Goal: Task Accomplishment & Management: Manage account settings

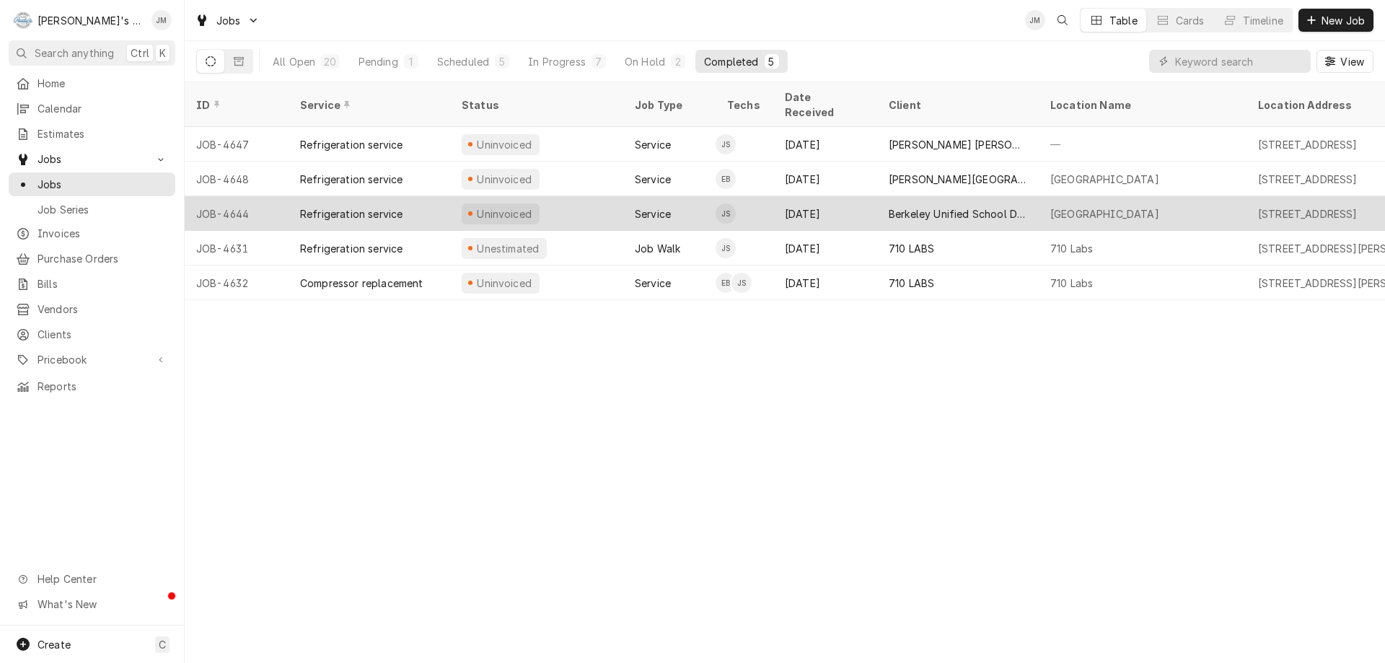
click at [951, 206] on div "Berkeley Unified School District & Nutrition Services Department" at bounding box center [958, 213] width 139 height 15
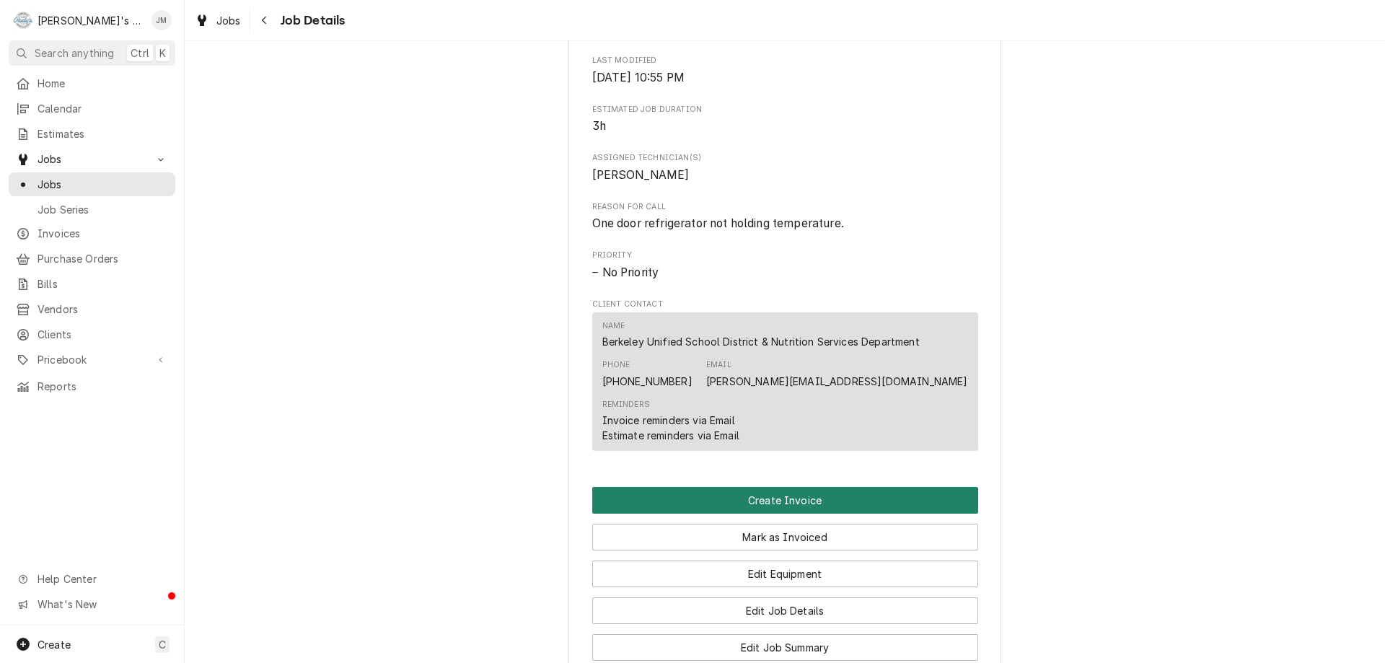
scroll to position [854, 0]
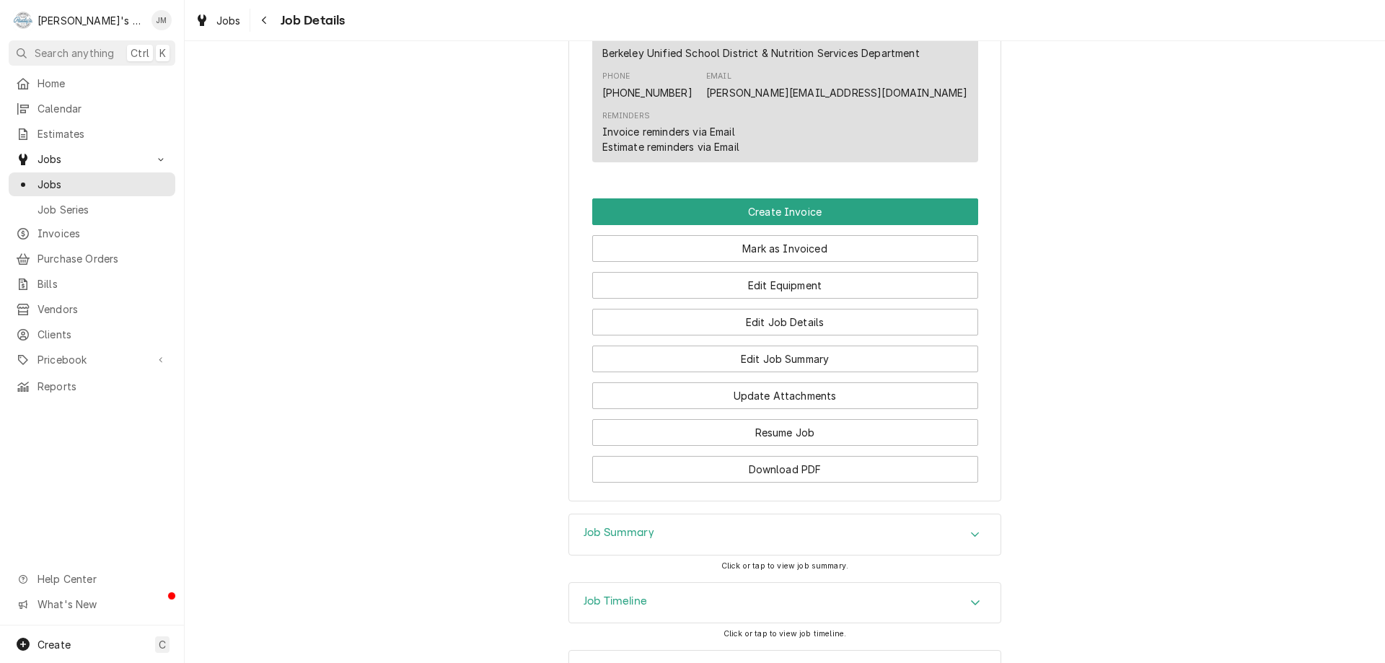
click at [633, 540] on h3 "Job Summary" at bounding box center [619, 533] width 71 height 14
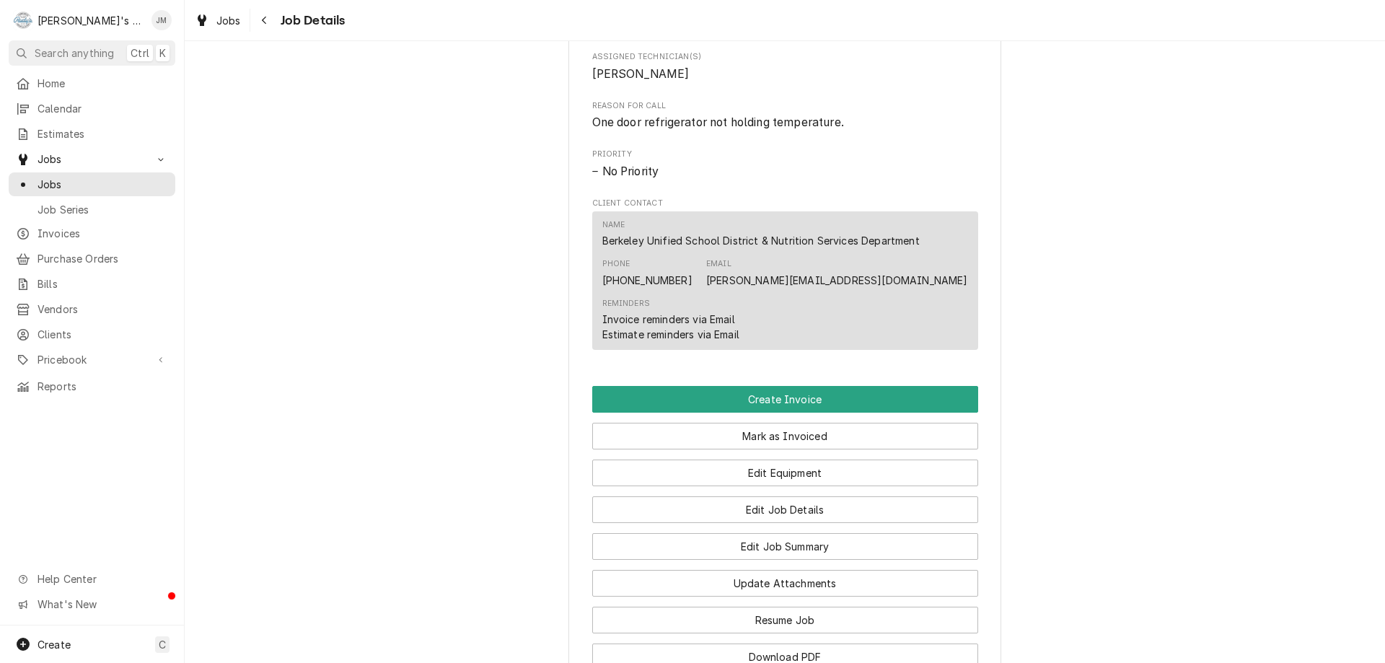
scroll to position [638, 0]
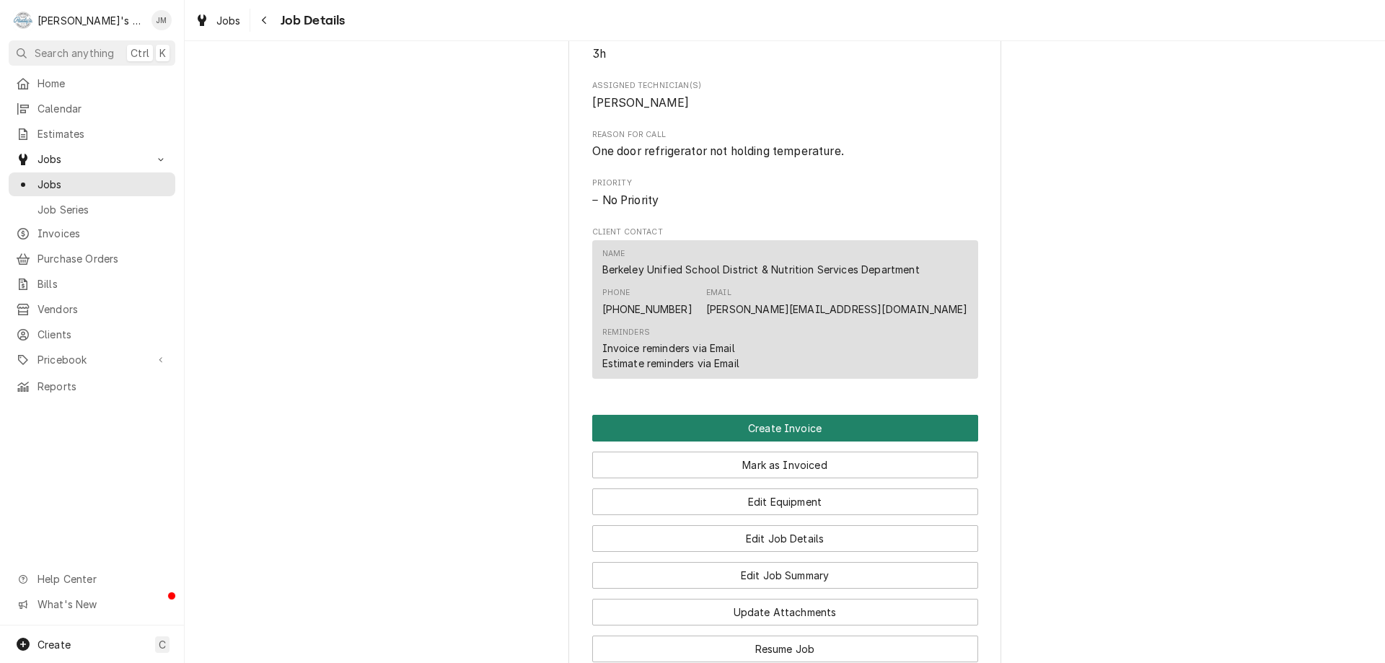
click at [750, 441] on button "Create Invoice" at bounding box center [785, 428] width 386 height 27
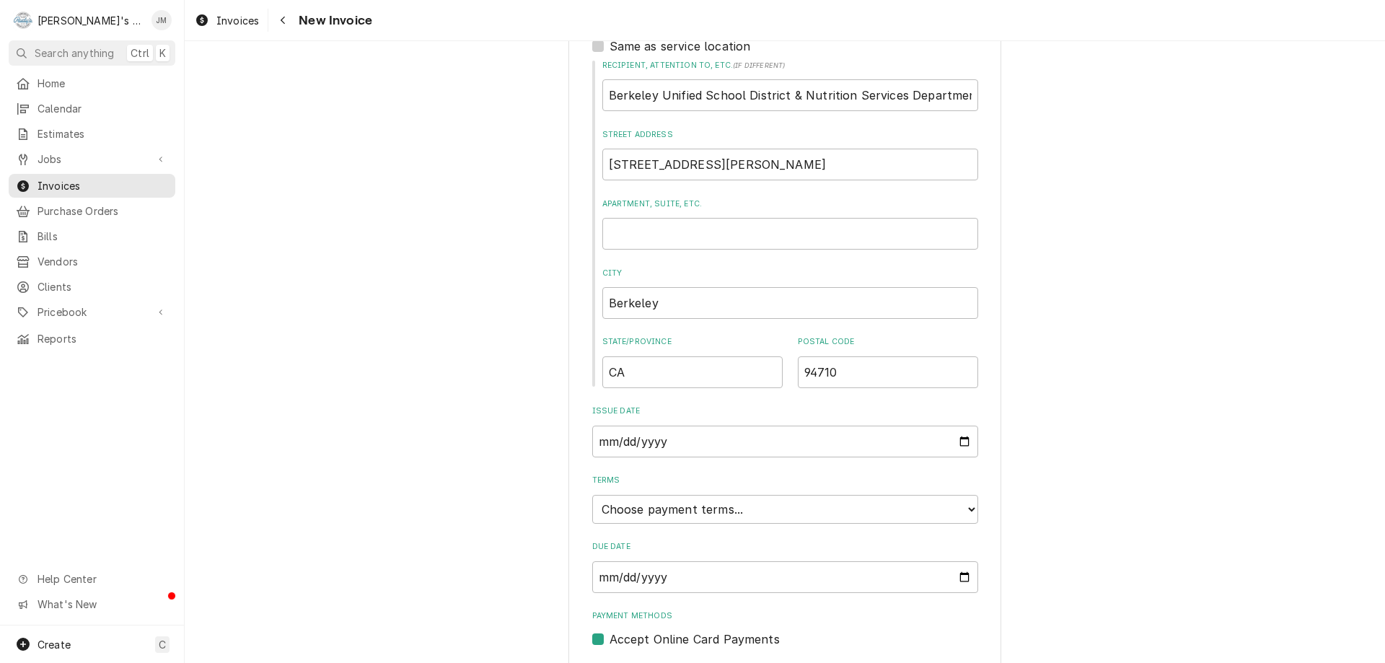
scroll to position [505, 0]
click at [949, 511] on select "Choose payment terms... Same Day Net 7 Net 14 Net 21 Net 30 Net 45 Net 60 Net 90" at bounding box center [785, 507] width 386 height 29
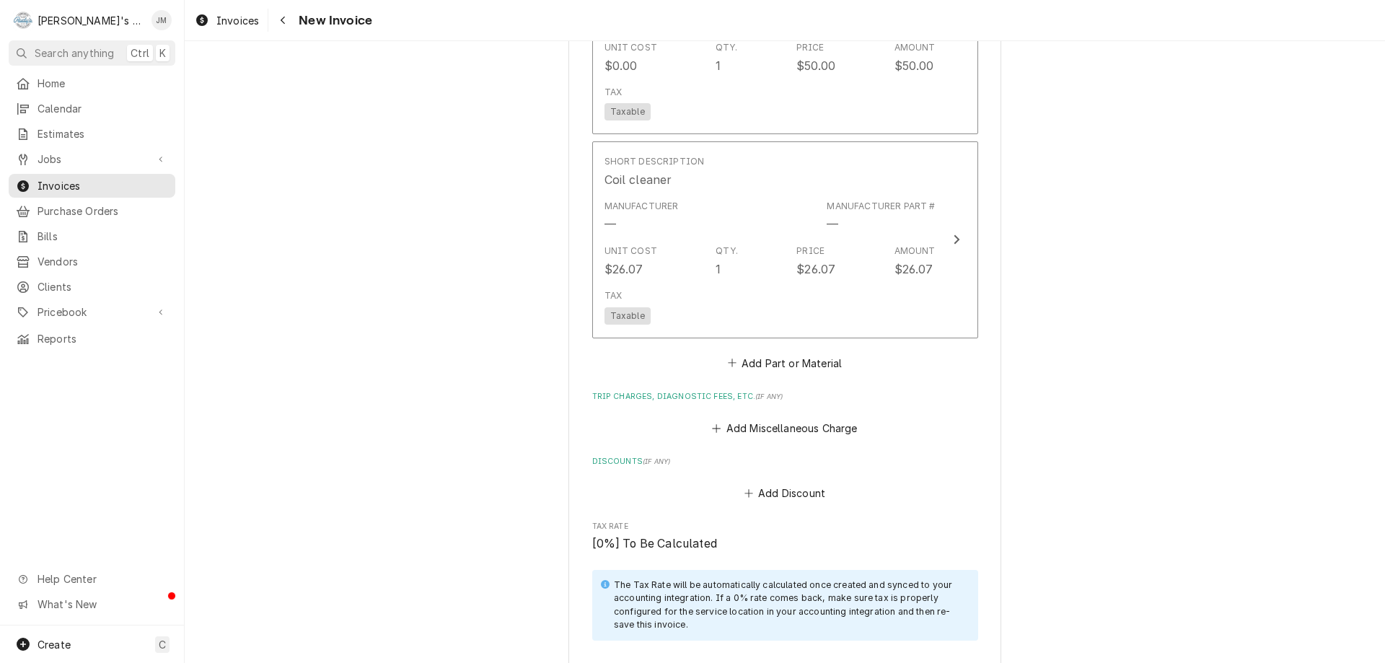
scroll to position [1803, 0]
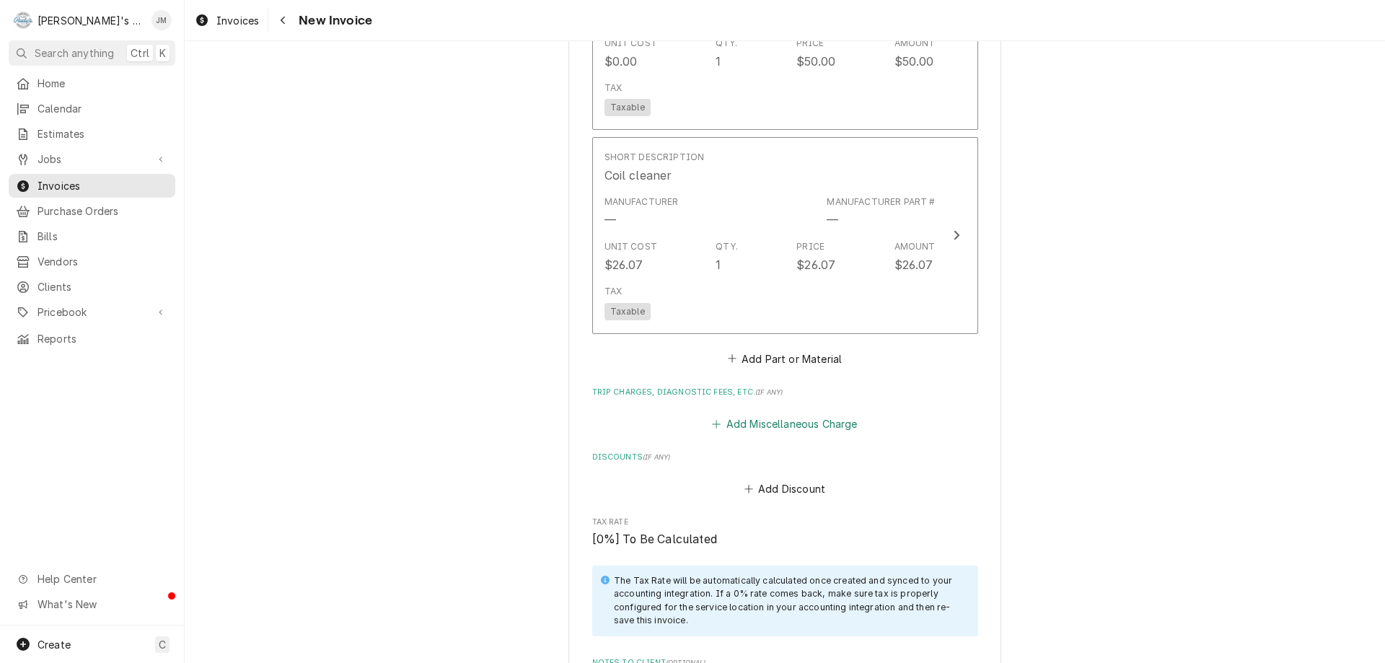
click at [806, 430] on button "Add Miscellaneous Charge" at bounding box center [785, 424] width 150 height 20
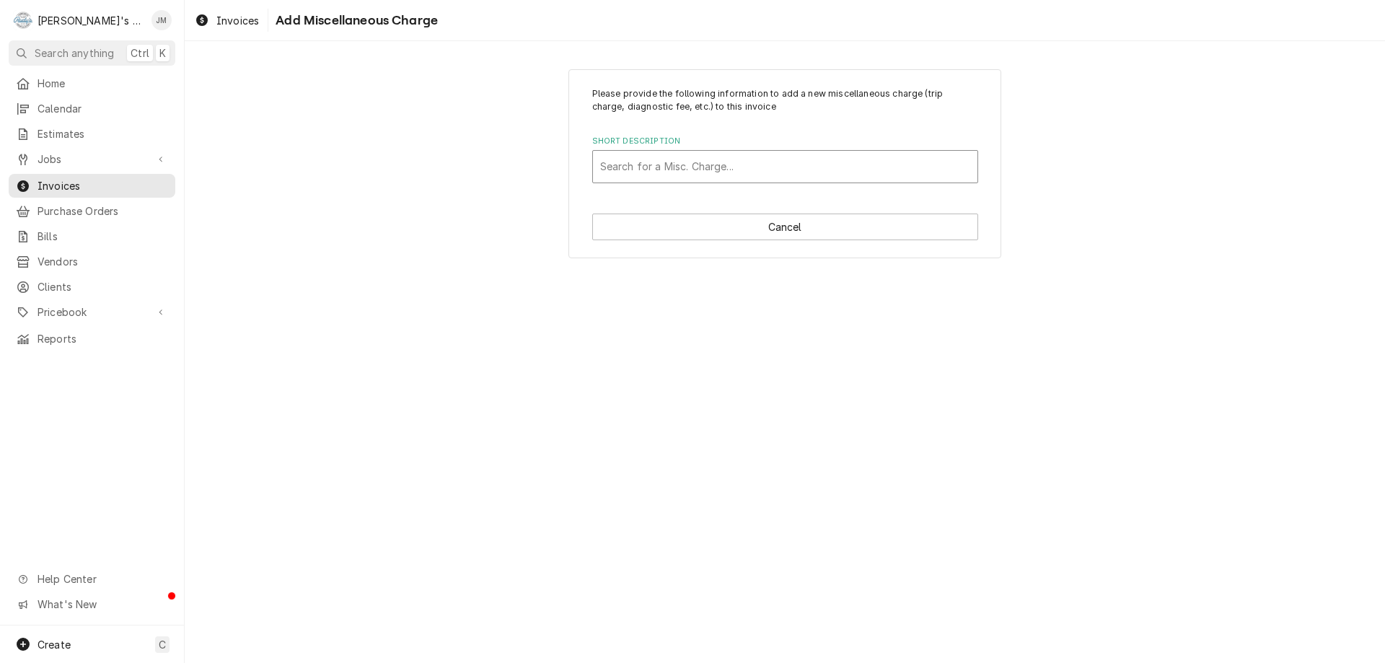
click at [747, 171] on div "Short Description" at bounding box center [785, 167] width 370 height 26
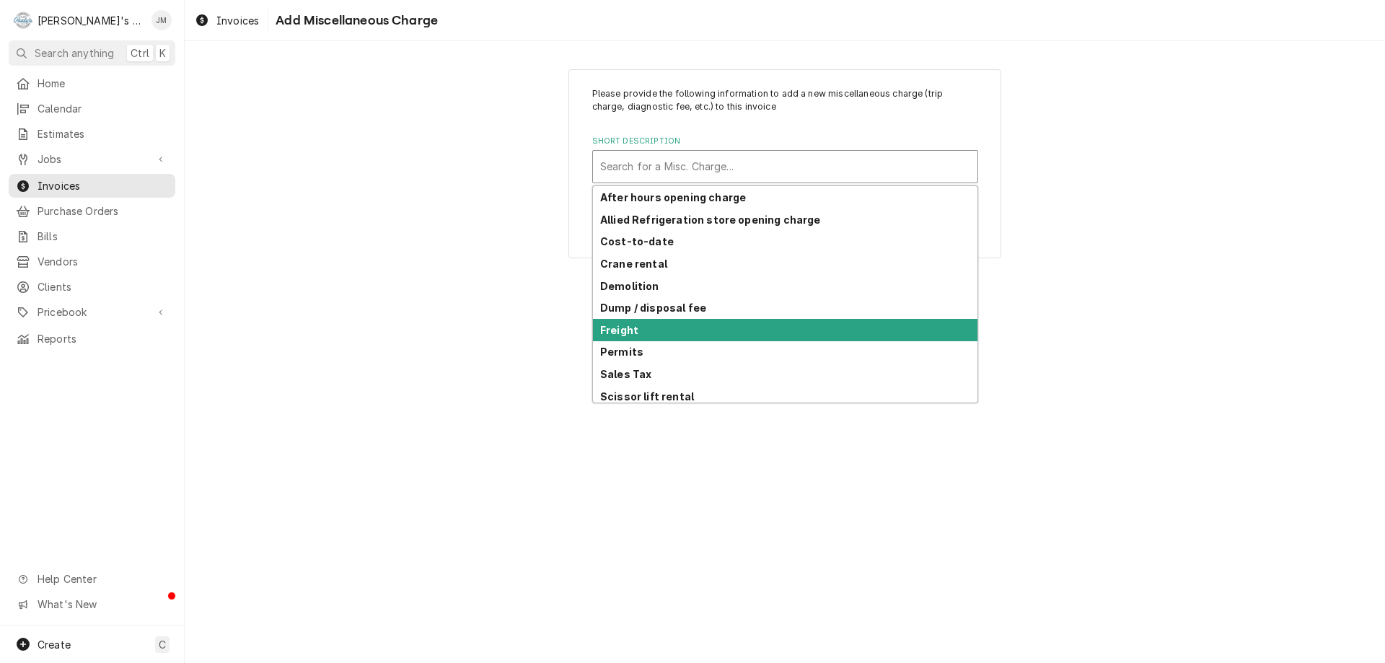
scroll to position [71, 0]
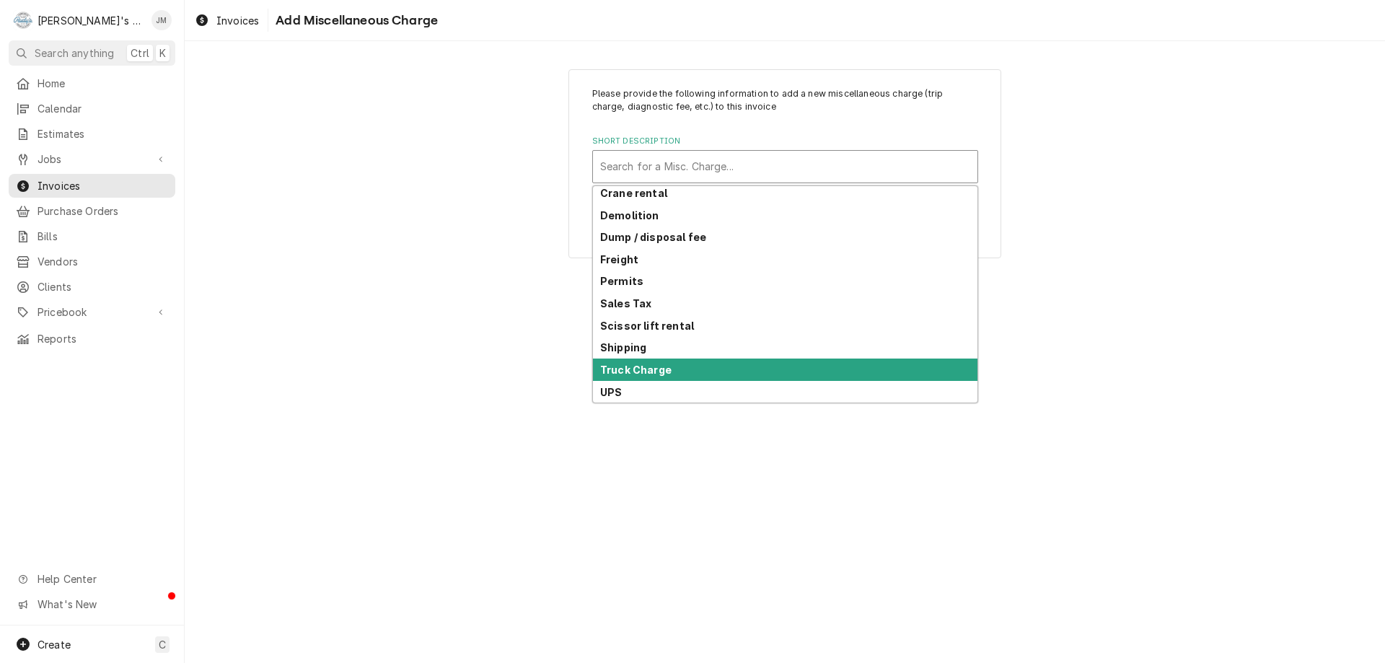
click at [667, 361] on div "Truck Charge" at bounding box center [785, 370] width 384 height 22
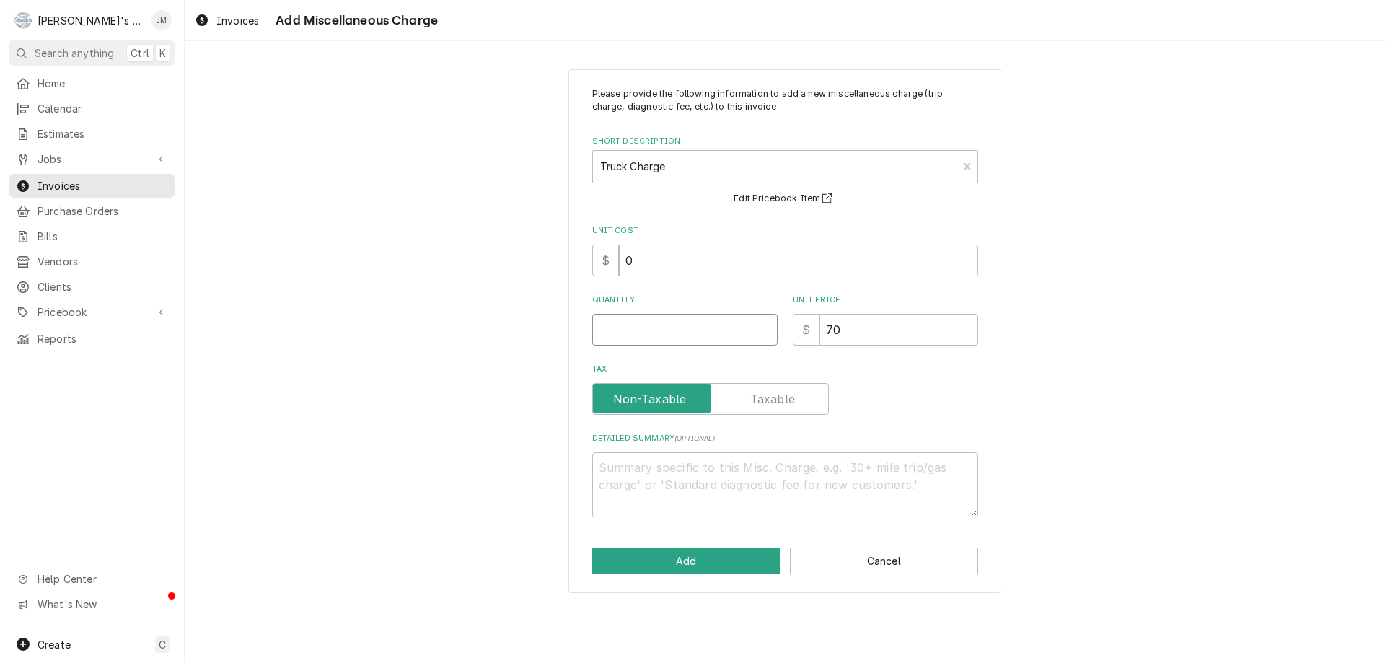
click at [716, 331] on input "Quantity" at bounding box center [684, 330] width 185 height 32
type textarea "x"
type input "1"
click at [668, 561] on button "Add" at bounding box center [686, 561] width 188 height 27
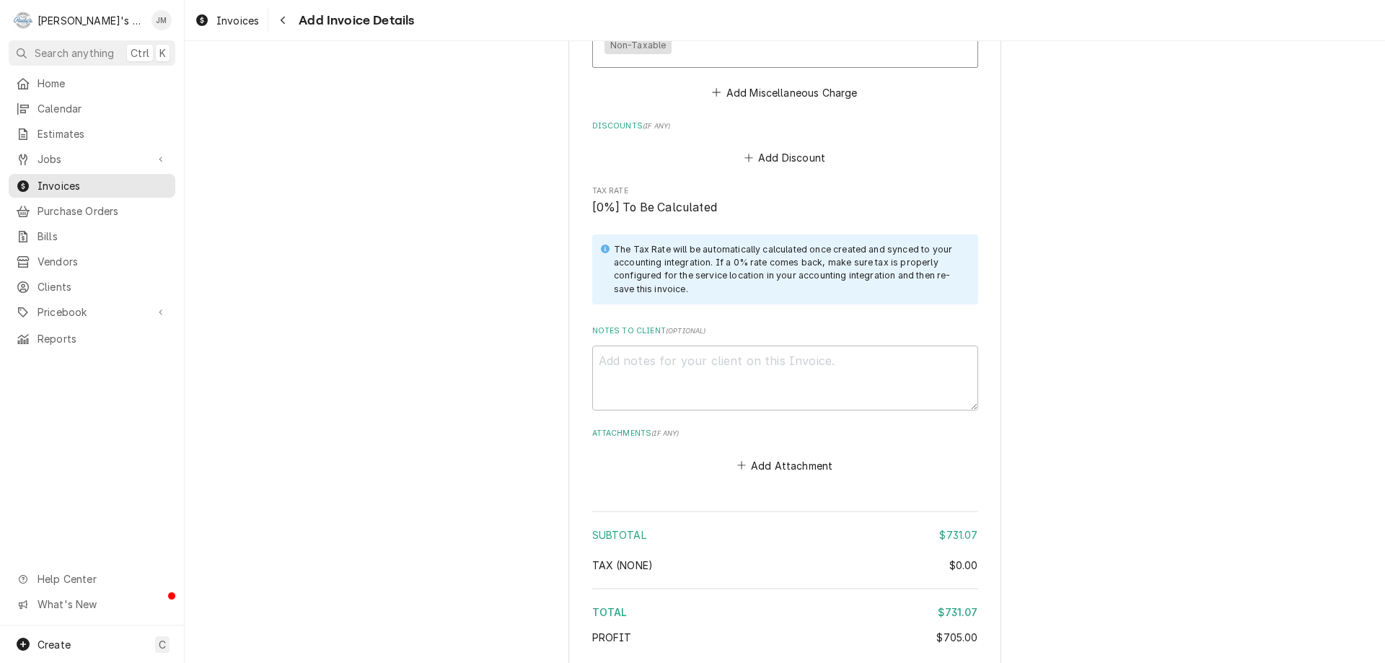
scroll to position [2411, 0]
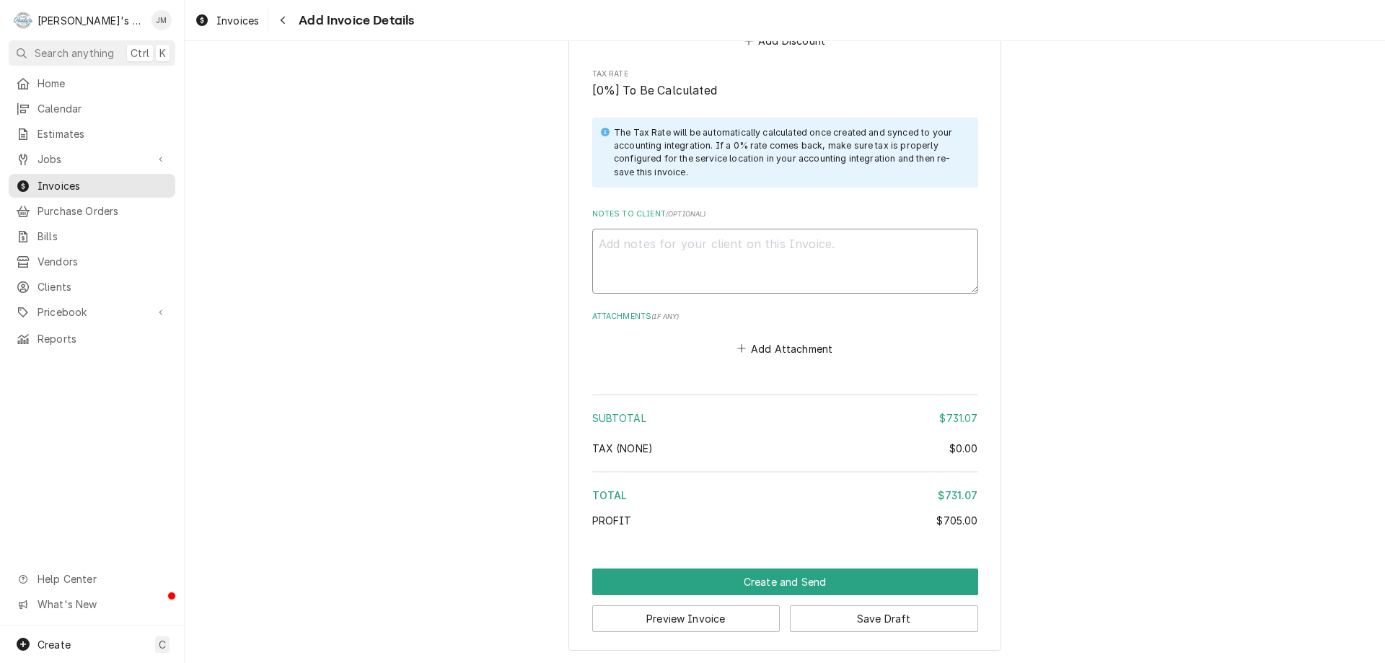
click at [796, 278] on textarea "Notes to Client ( optional )" at bounding box center [785, 261] width 386 height 65
type textarea "x"
type textarea "P"
type textarea "x"
type textarea "PO"
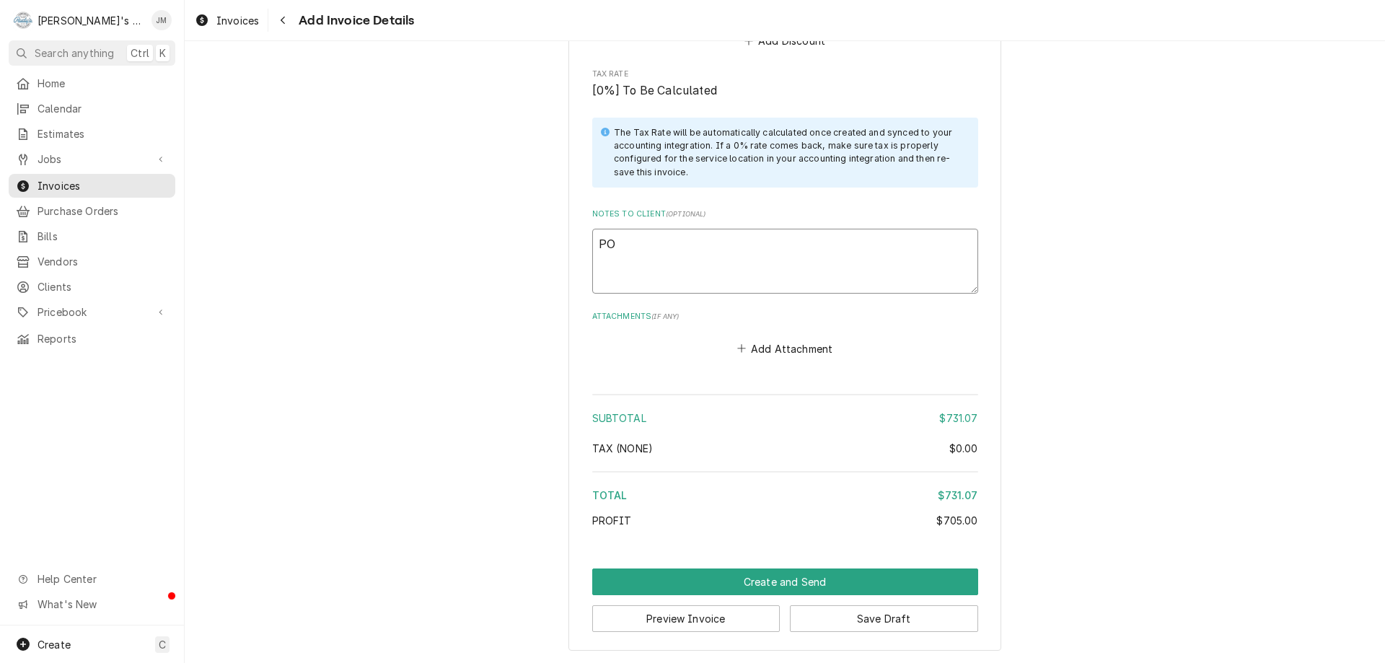
type textarea "x"
type textarea "PO"
type textarea "x"
type textarea "PO #"
type textarea "x"
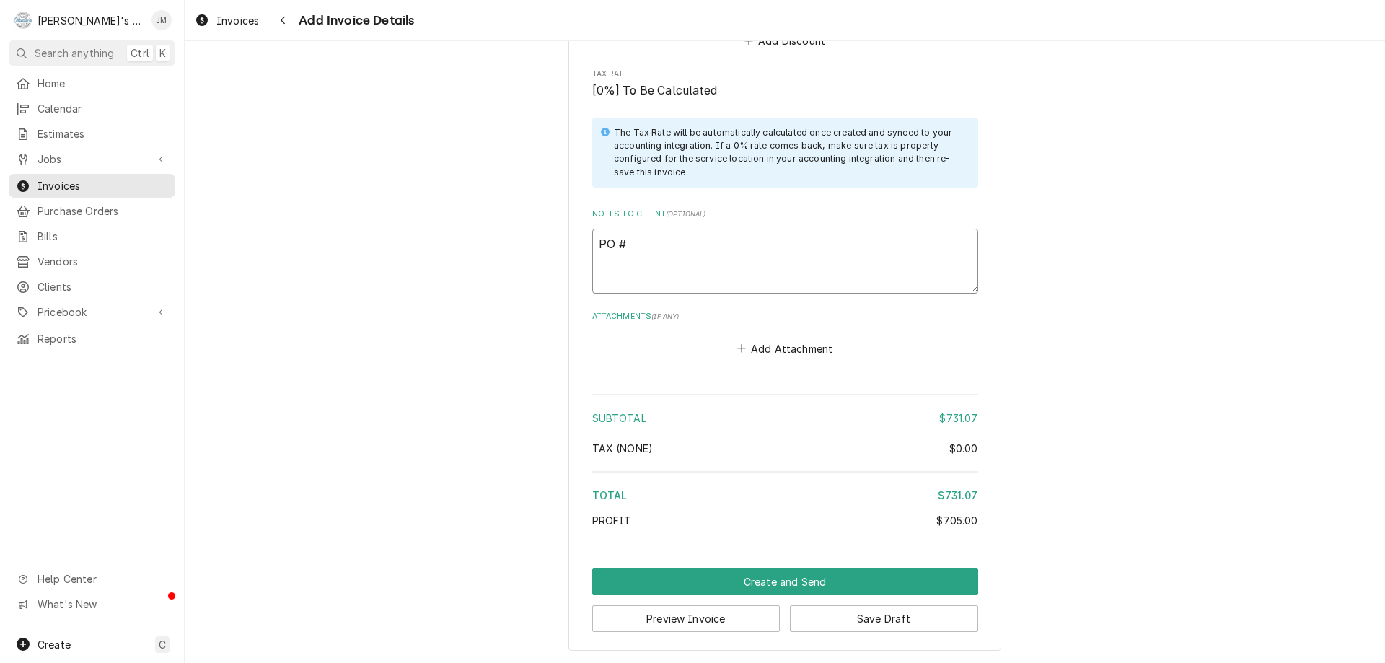
type textarea "PO #1"
type textarea "x"
type textarea "PO #18"
type textarea "x"
type textarea "PO #180"
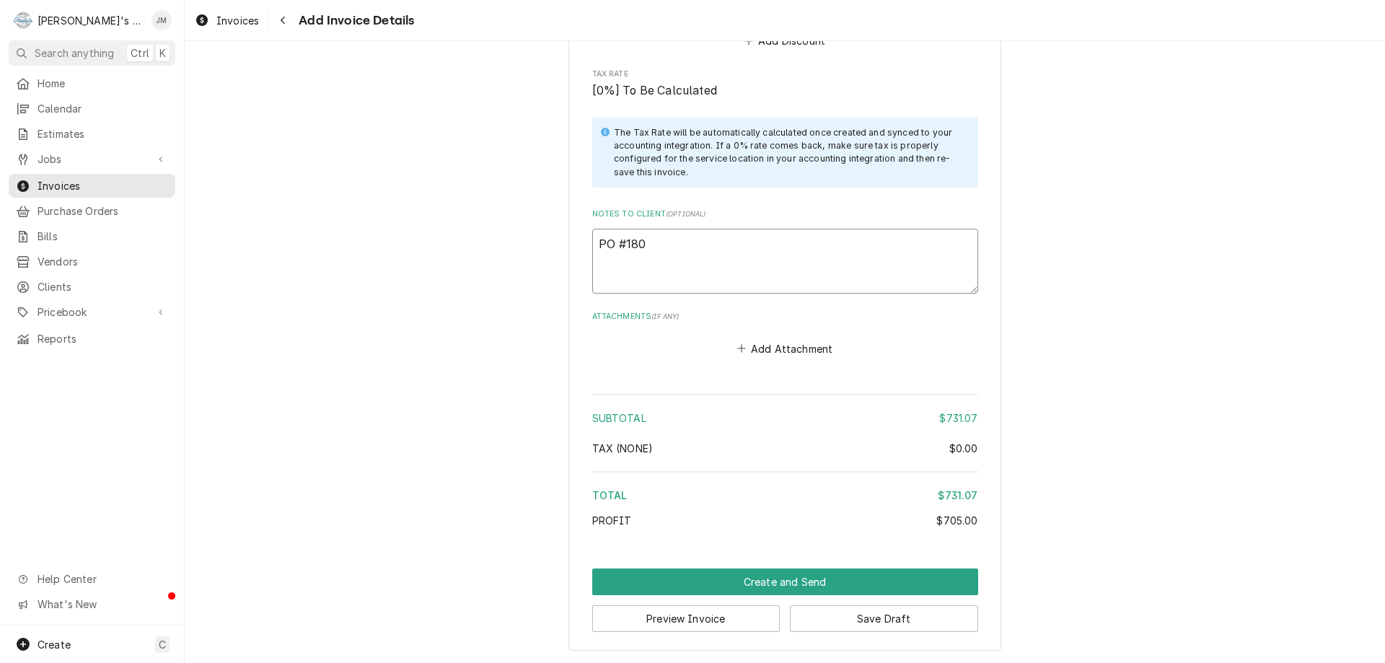
type textarea "x"
type textarea "PO #1805"
type textarea "x"
type textarea "PO #18052"
type textarea "x"
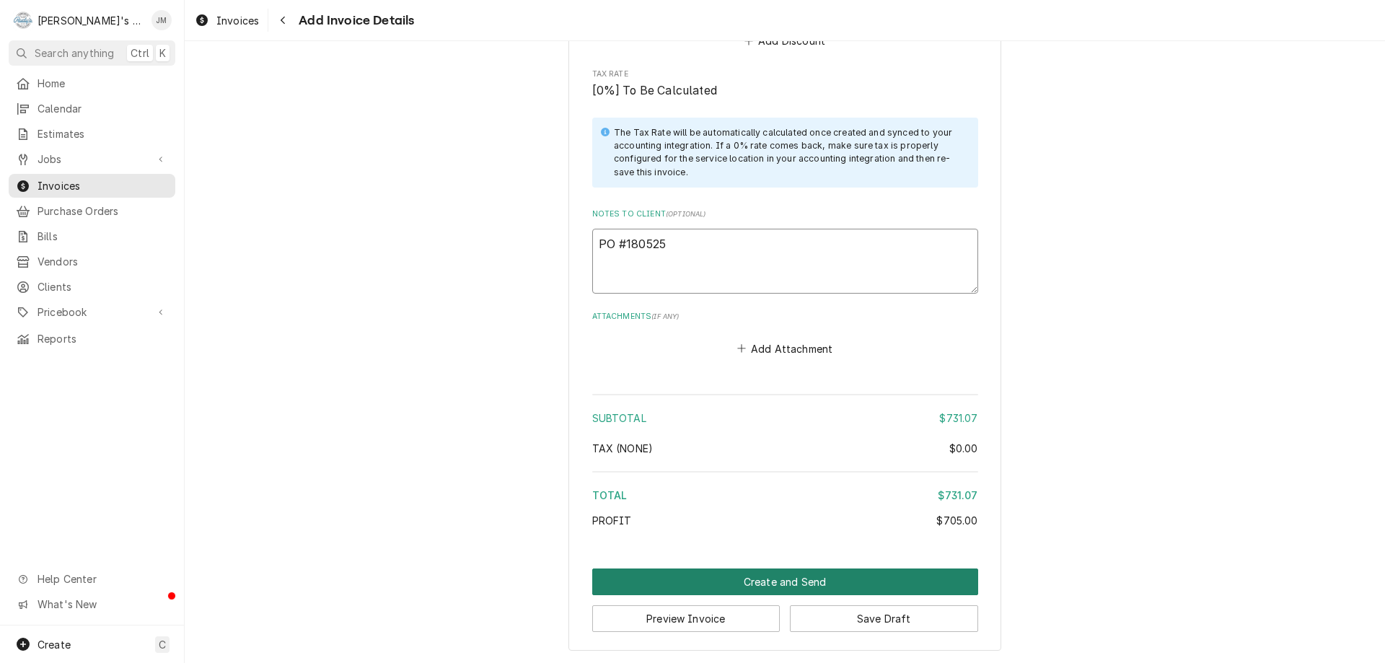
type textarea "PO #180525"
click at [796, 581] on button "Create and Send" at bounding box center [785, 581] width 386 height 27
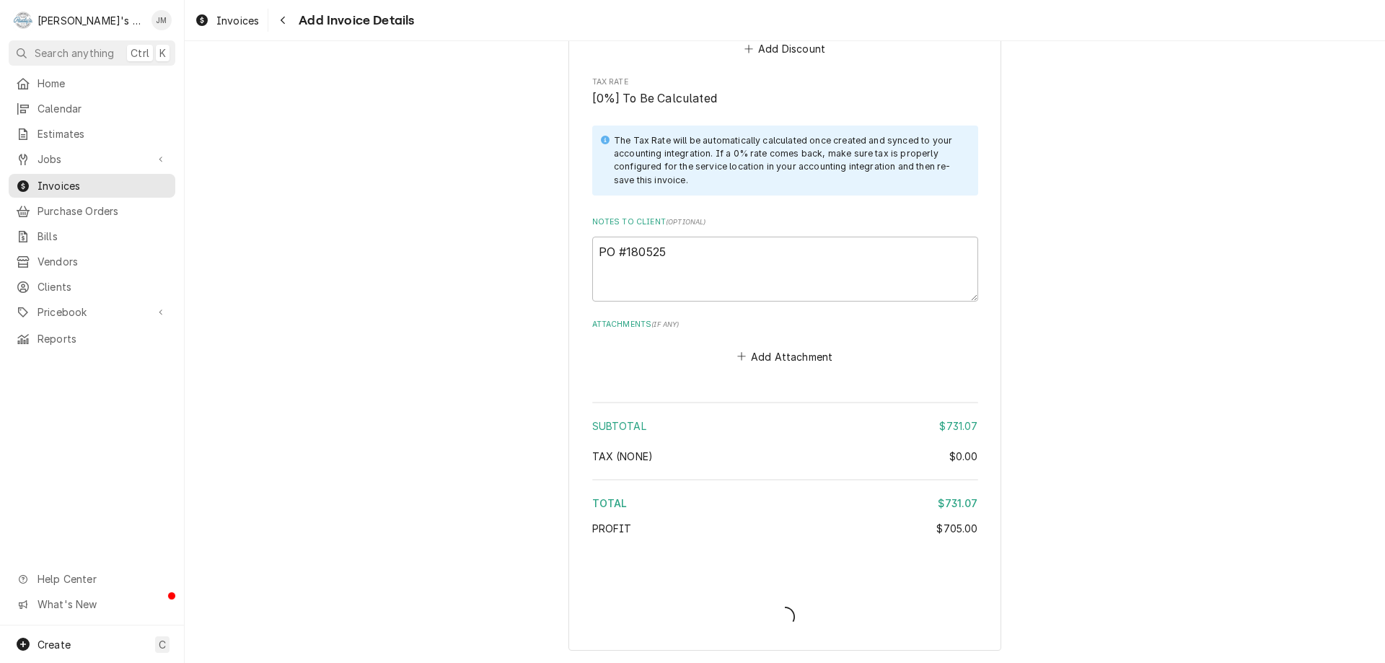
type textarea "x"
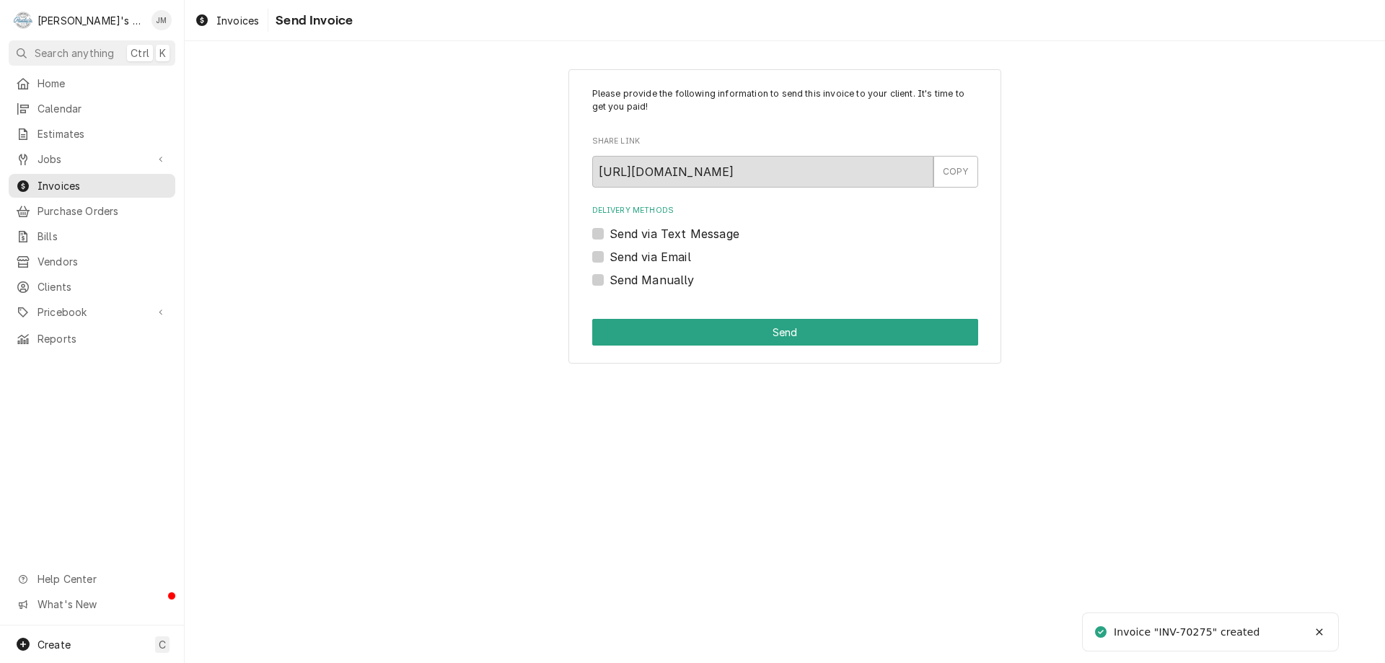
click at [652, 260] on label "Send via Email" at bounding box center [651, 256] width 82 height 17
click at [652, 260] on input "Send via Email" at bounding box center [803, 264] width 386 height 32
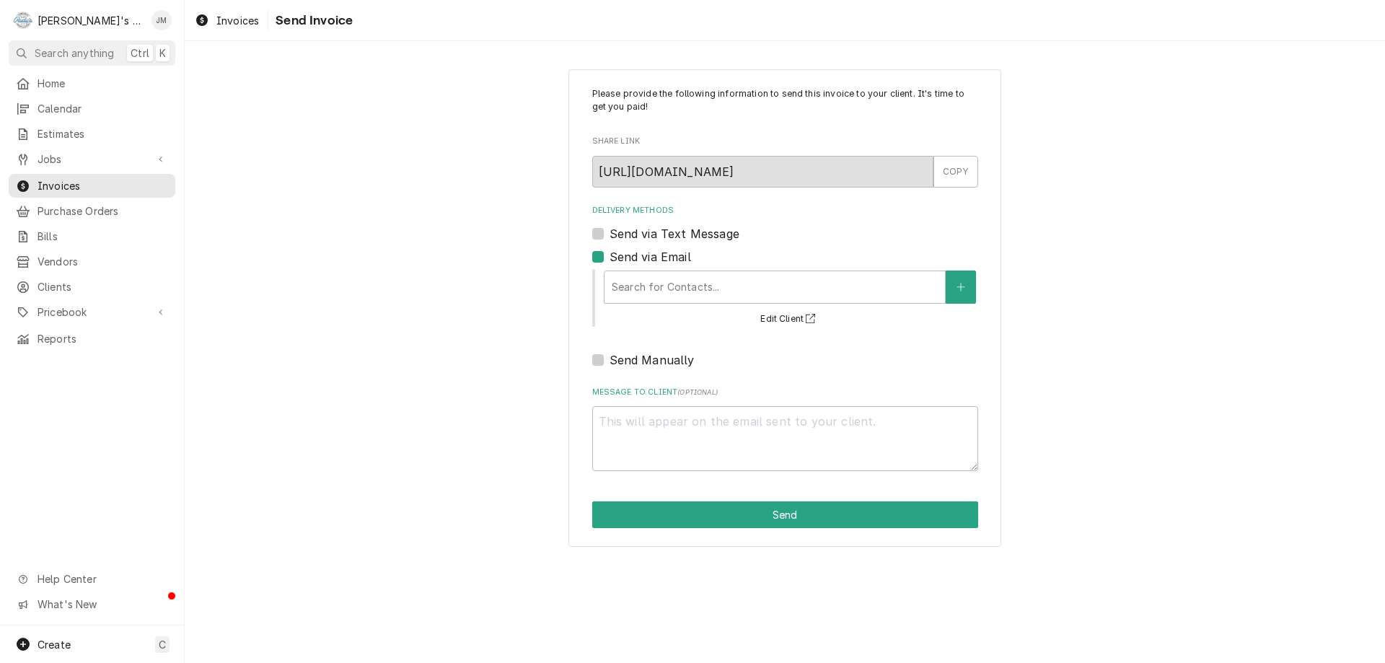
click at [652, 260] on label "Send via Email" at bounding box center [651, 256] width 82 height 17
click at [652, 260] on input "Send via Email" at bounding box center [803, 264] width 386 height 32
checkbox input "false"
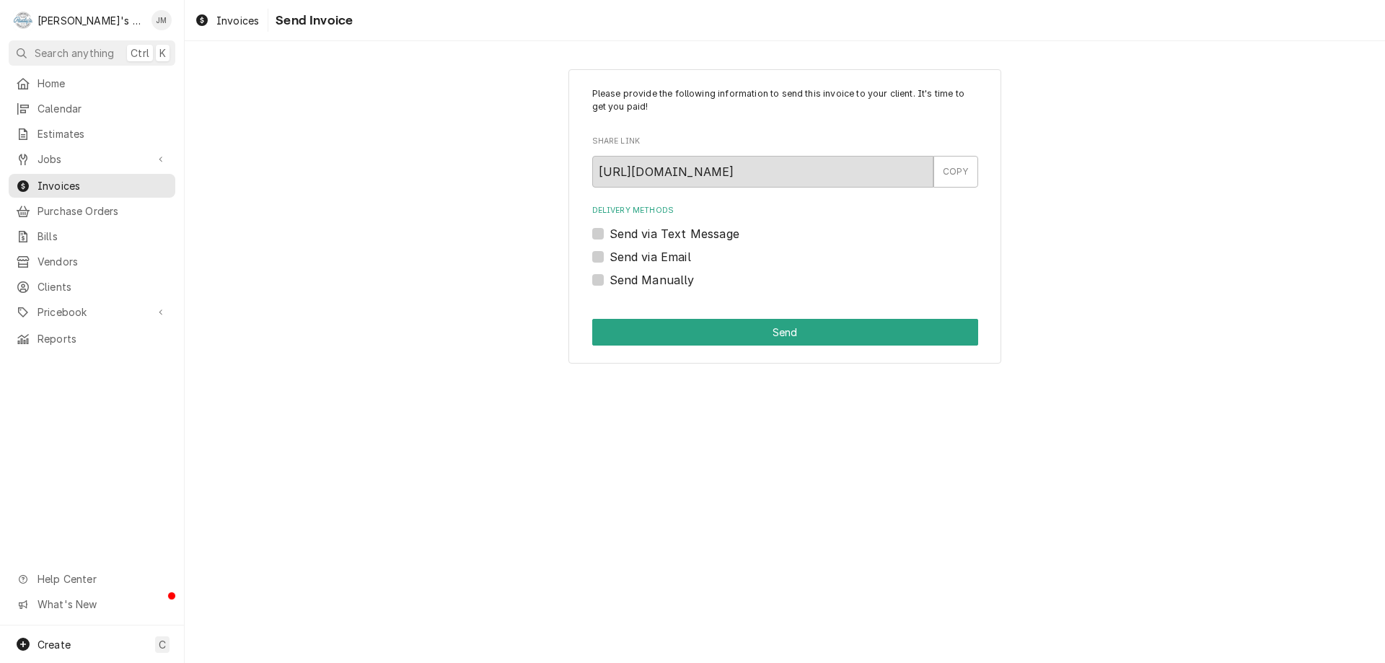
click at [610, 283] on label "Send Manually" at bounding box center [652, 279] width 85 height 17
click at [610, 283] on input "Send Manually" at bounding box center [803, 287] width 386 height 32
checkbox input "true"
click at [659, 329] on button "Send" at bounding box center [785, 332] width 386 height 27
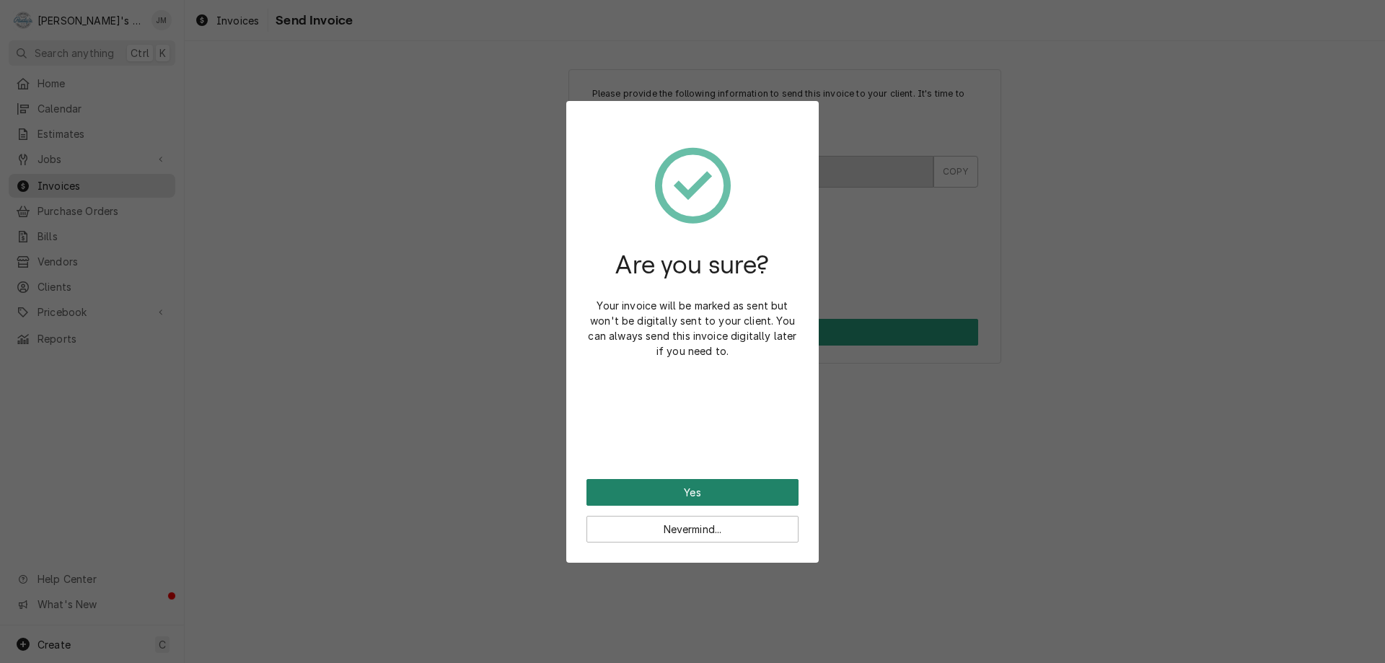
click at [698, 493] on button "Yes" at bounding box center [692, 492] width 212 height 27
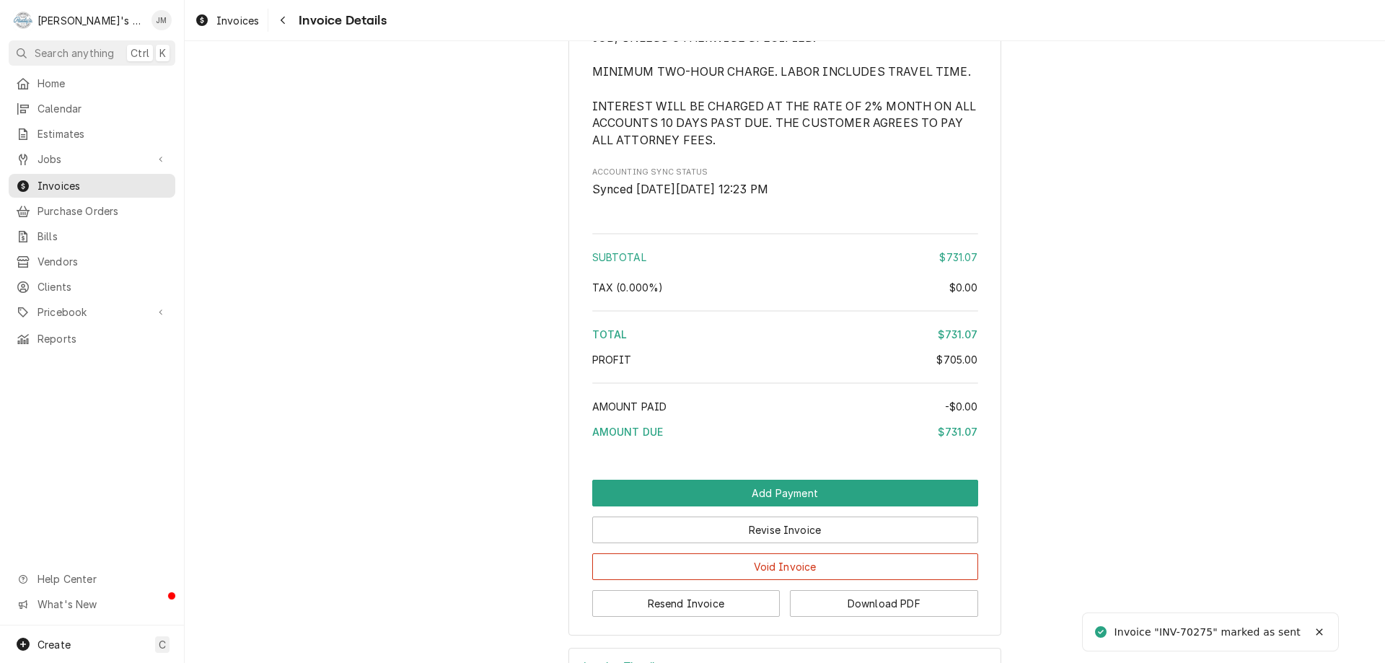
scroll to position [2075, 0]
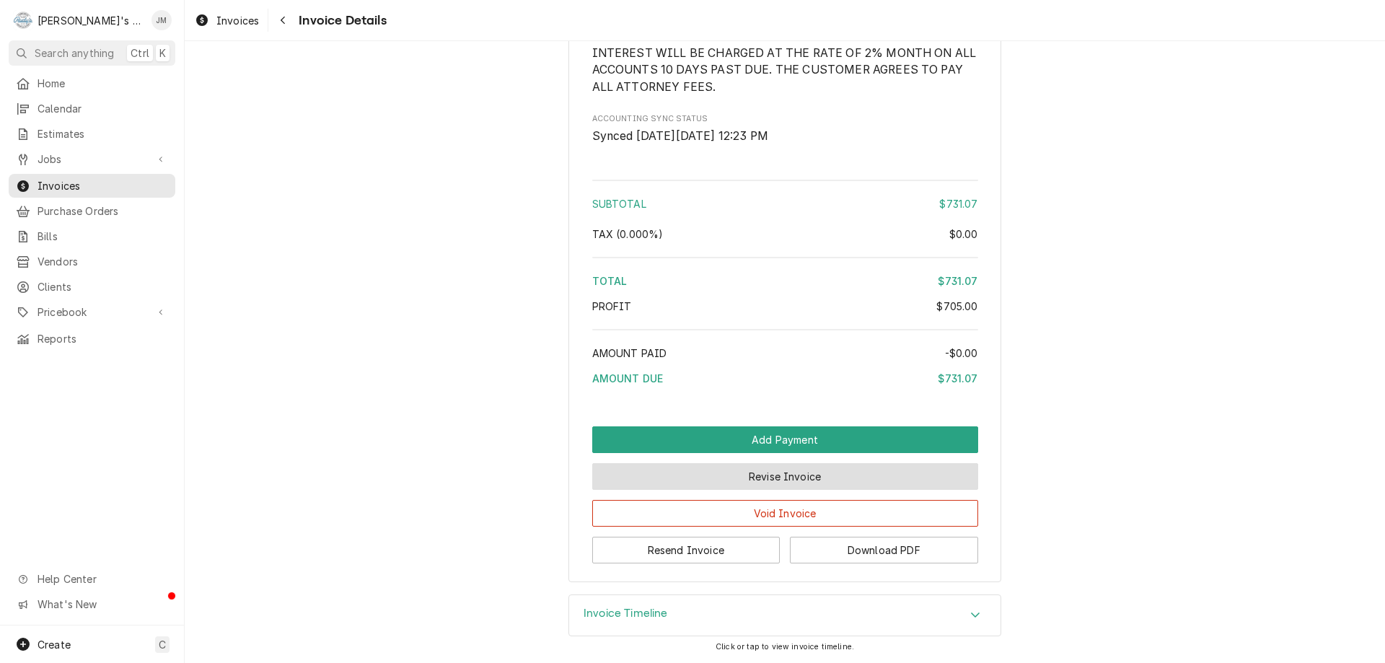
click at [742, 478] on button "Revise Invoice" at bounding box center [785, 476] width 386 height 27
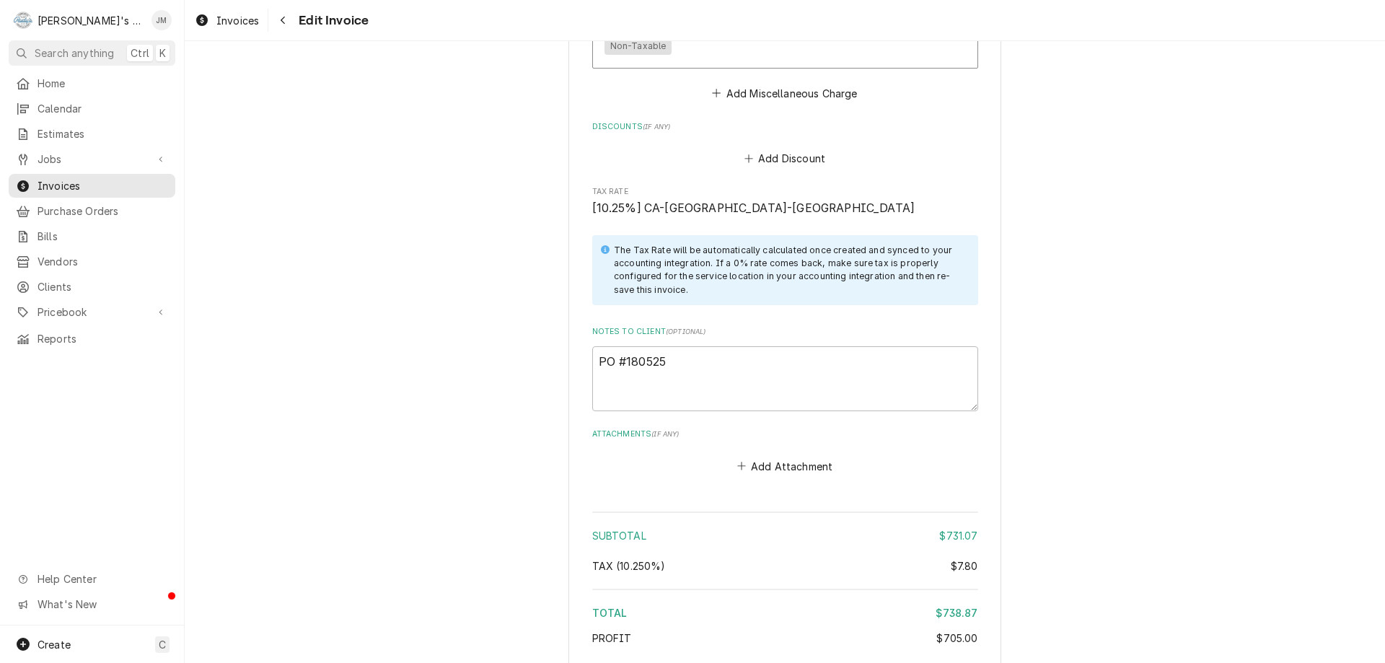
scroll to position [2442, 0]
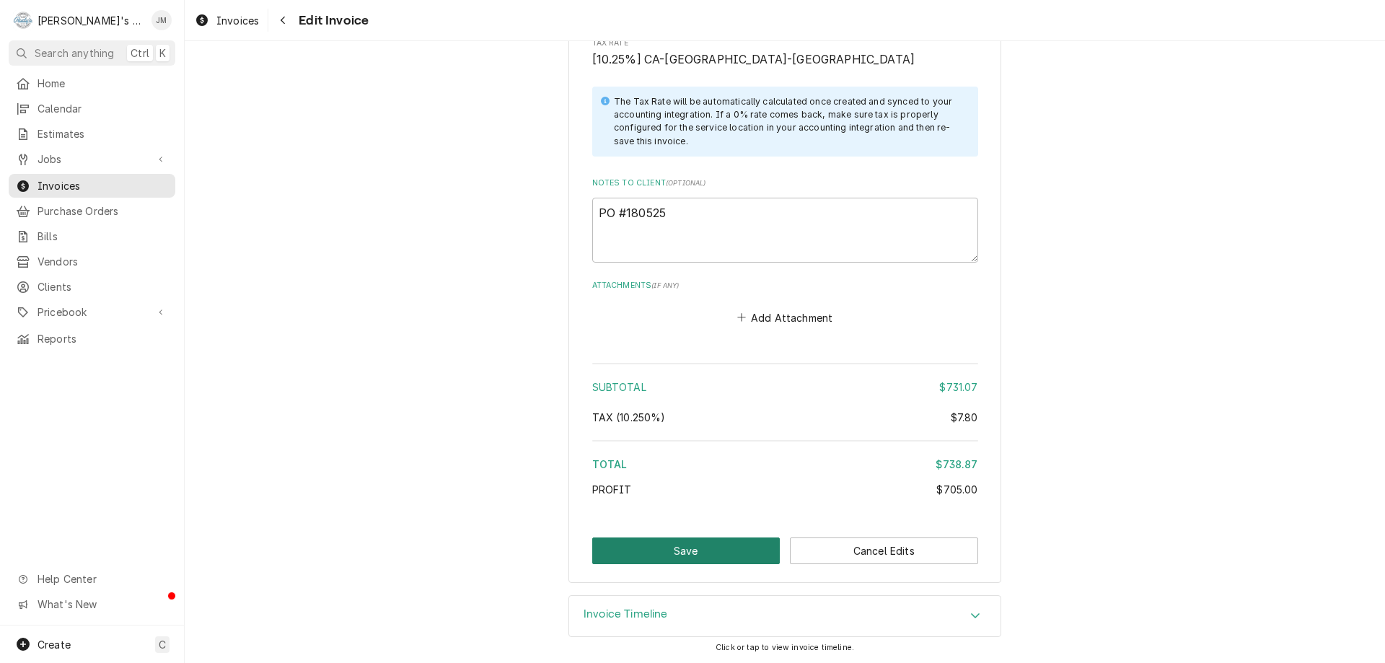
click at [679, 545] on button "Save" at bounding box center [686, 550] width 188 height 27
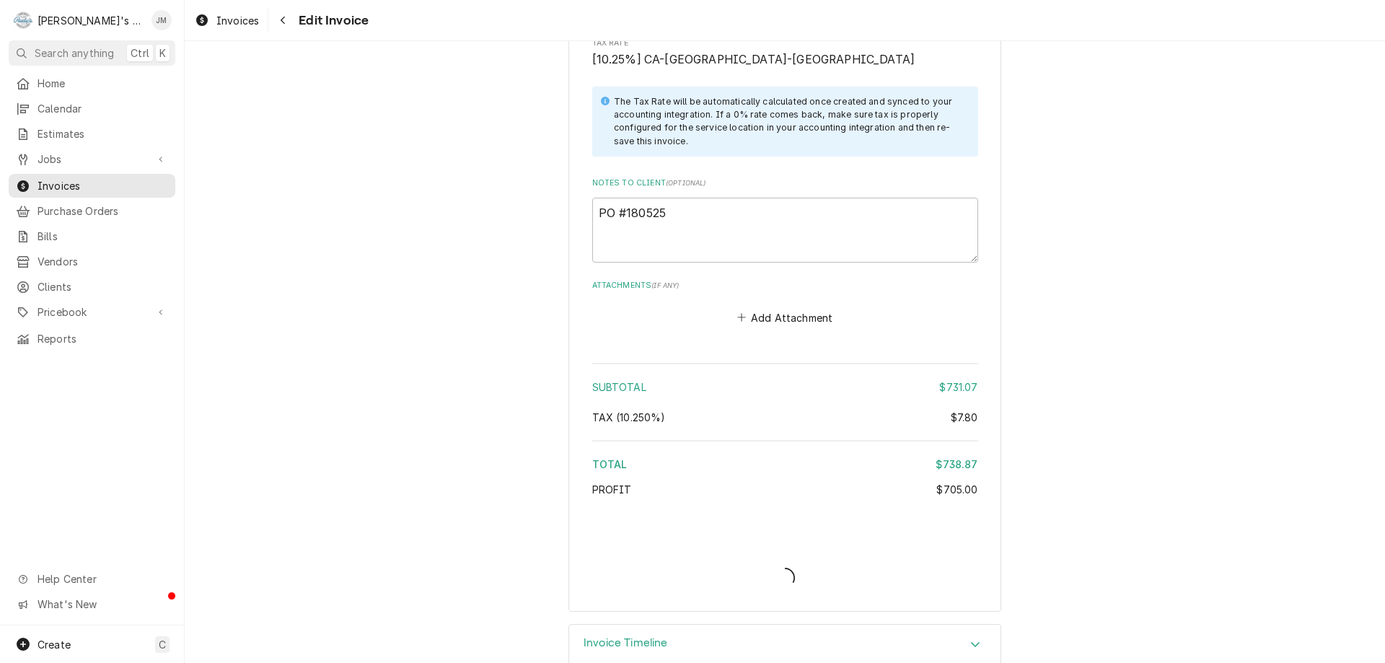
type textarea "x"
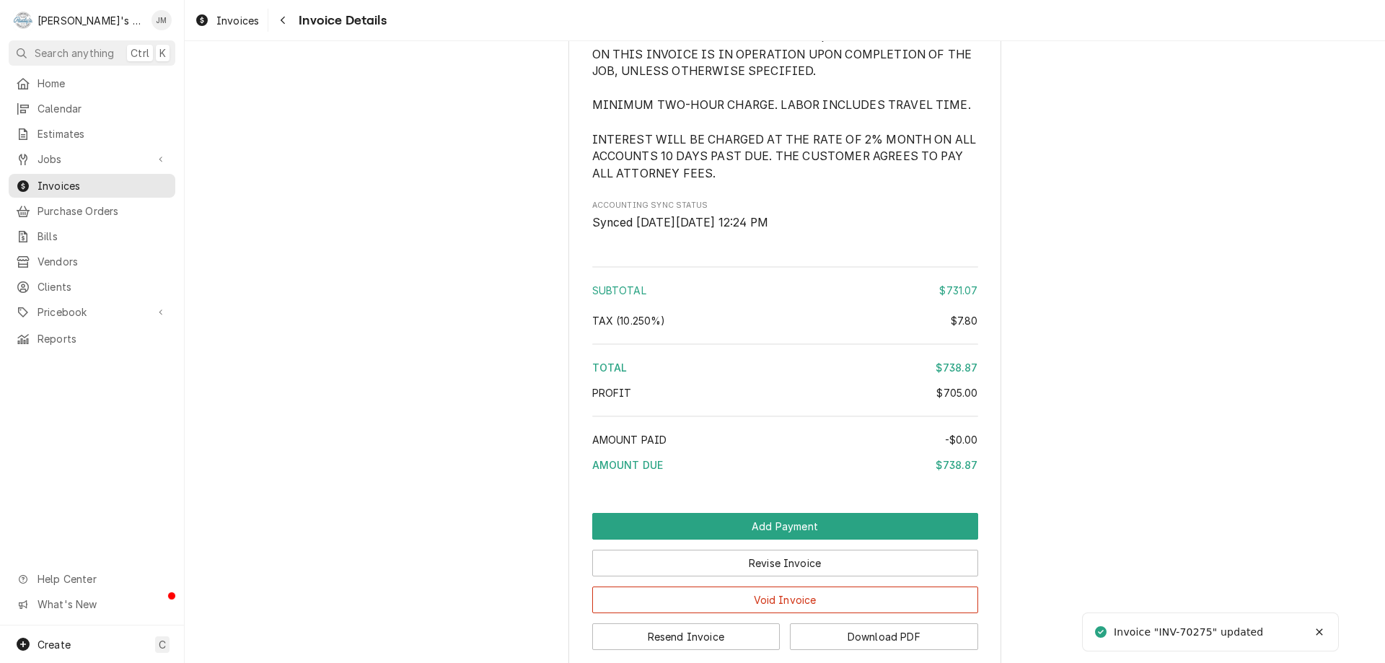
scroll to position [2075, 0]
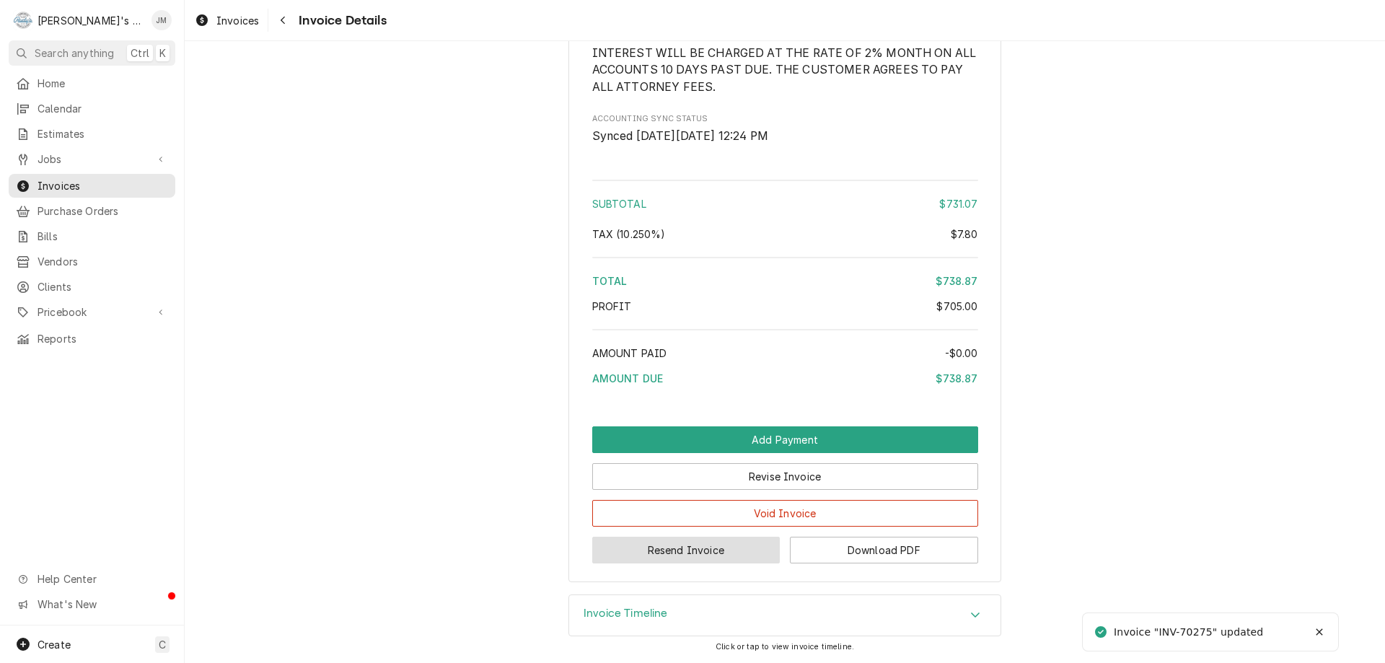
click at [659, 550] on button "Resend Invoice" at bounding box center [686, 550] width 188 height 27
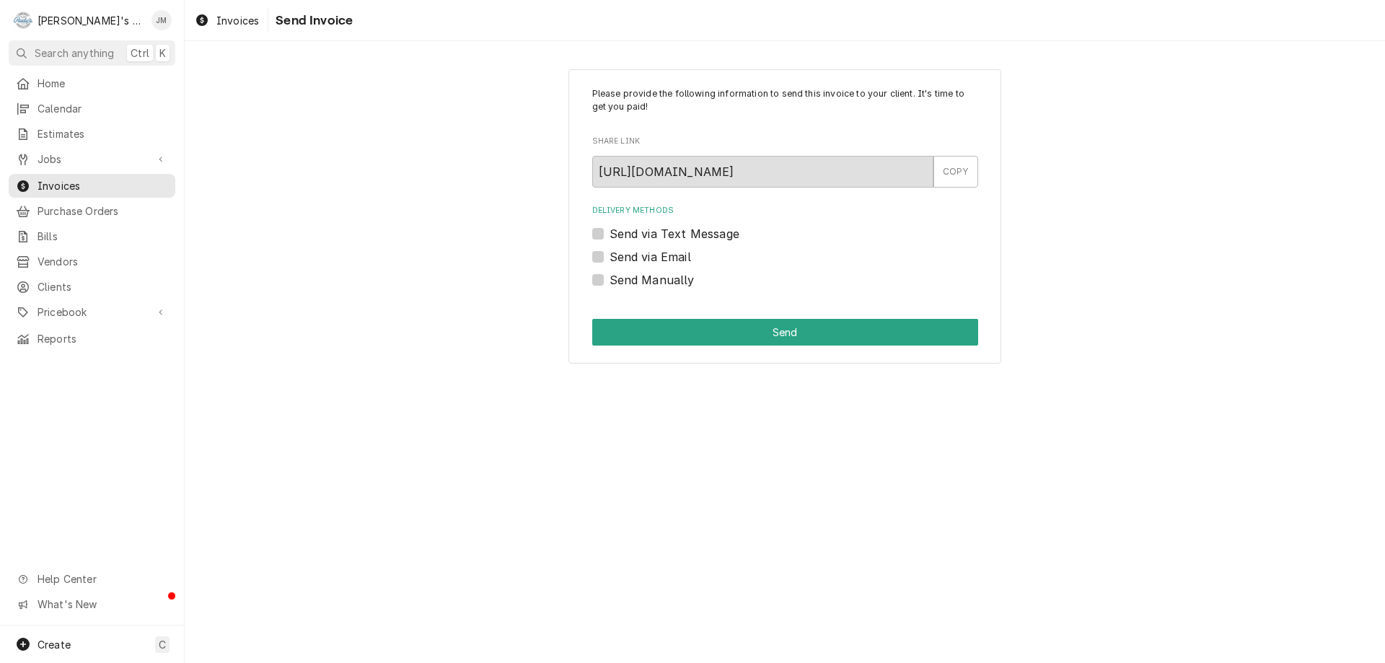
click at [625, 257] on label "Send via Email" at bounding box center [651, 256] width 82 height 17
click at [625, 257] on input "Send via Email" at bounding box center [803, 264] width 386 height 32
checkbox input "true"
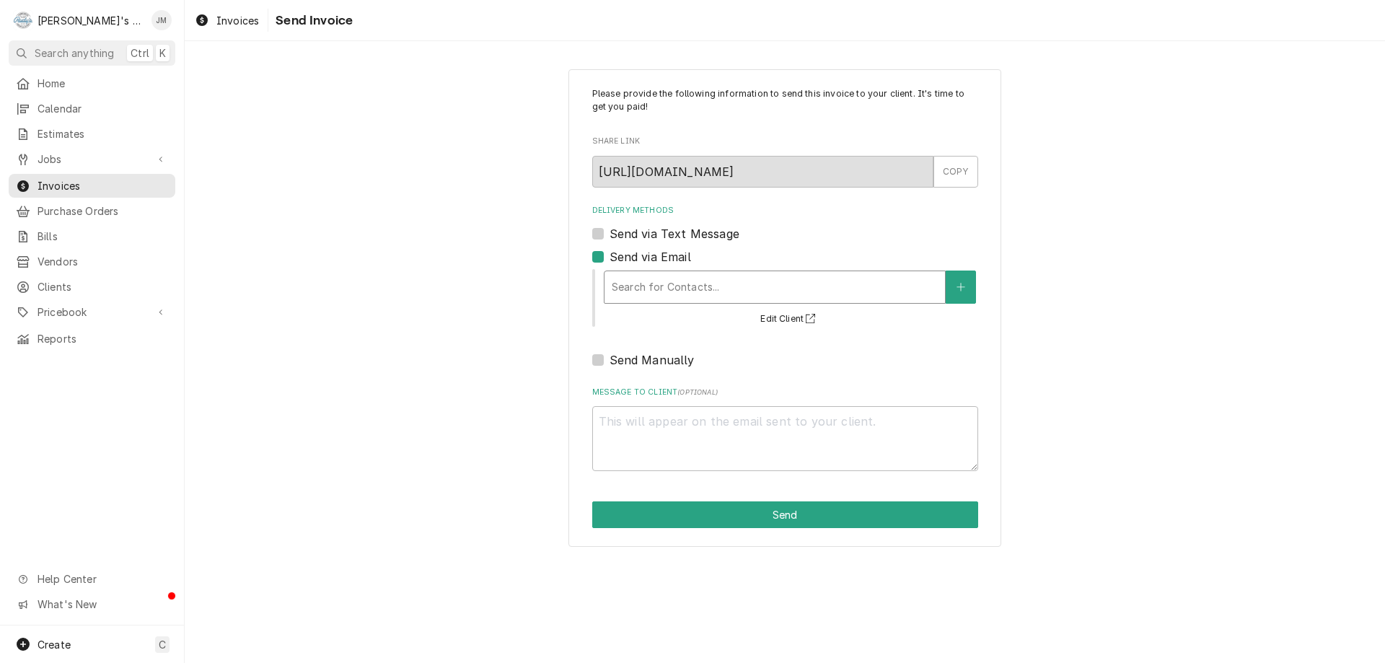
click at [651, 294] on div "Delivery Methods" at bounding box center [775, 287] width 326 height 26
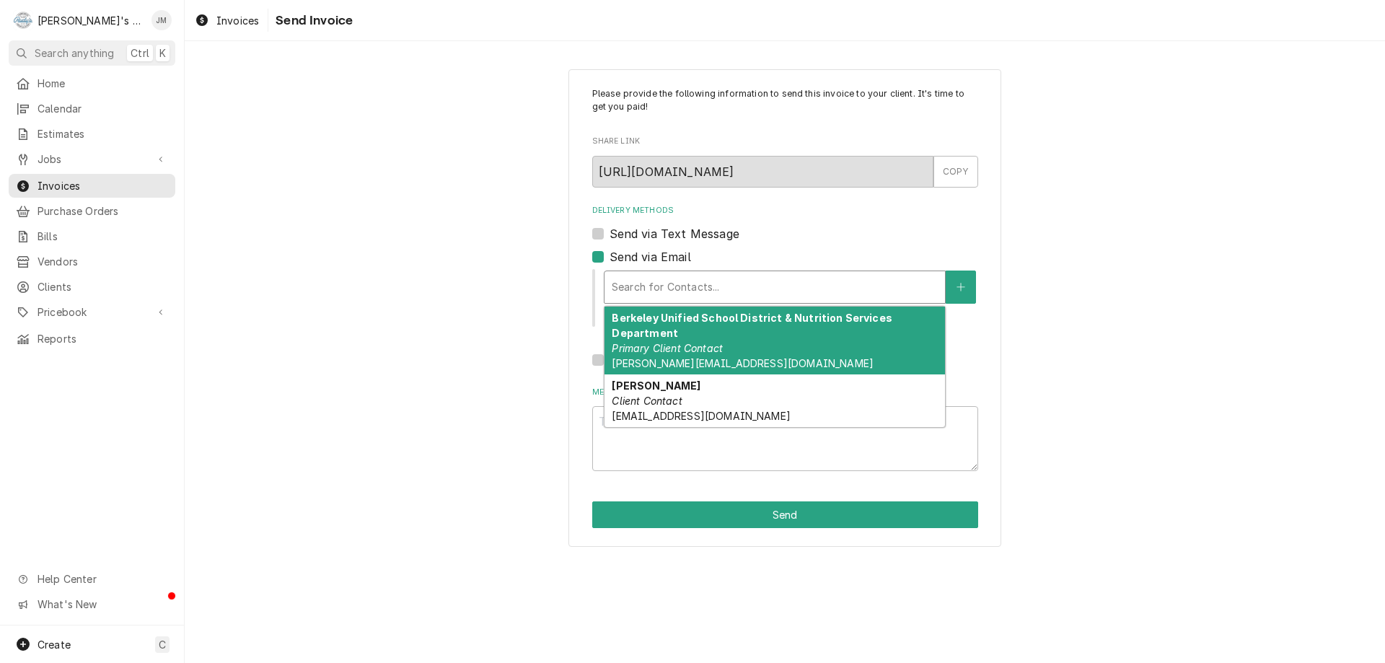
click at [666, 351] on em "Primary Client Contact" at bounding box center [667, 348] width 111 height 12
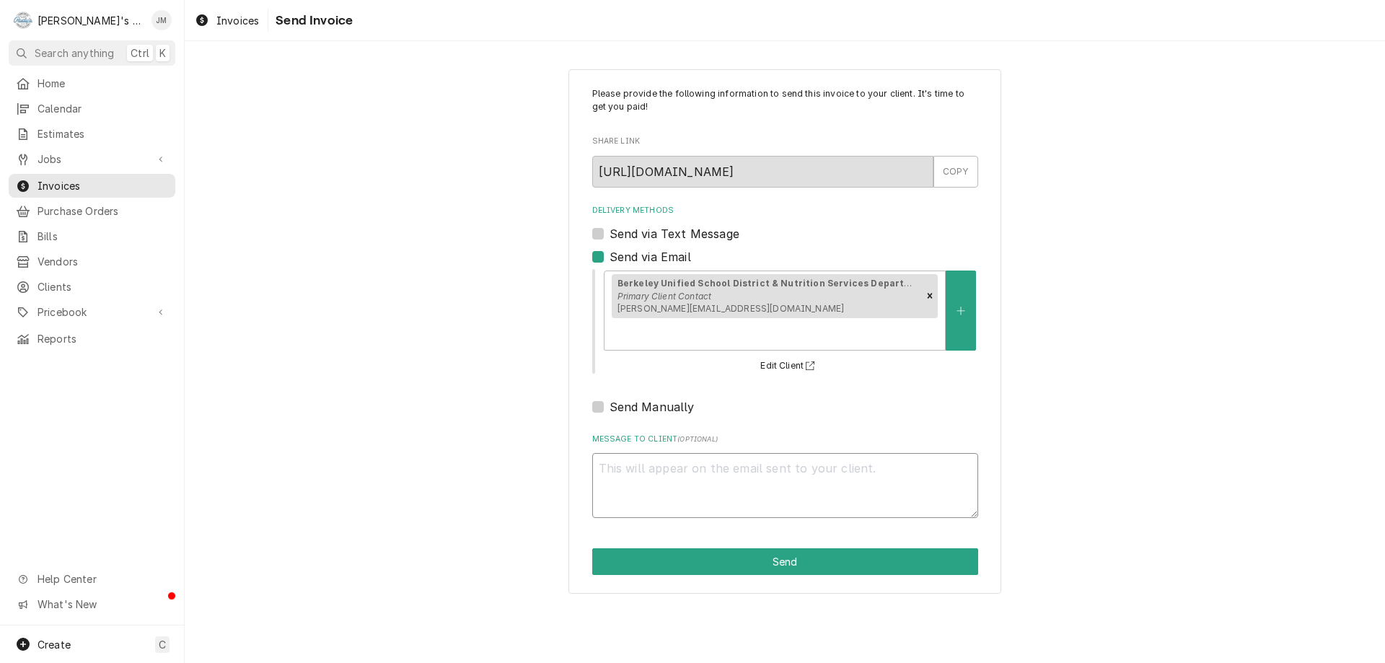
click at [711, 453] on textarea "Message to Client ( optional )" at bounding box center [785, 485] width 386 height 65
type textarea "x"
type textarea "T"
type textarea "x"
type textarea "Th"
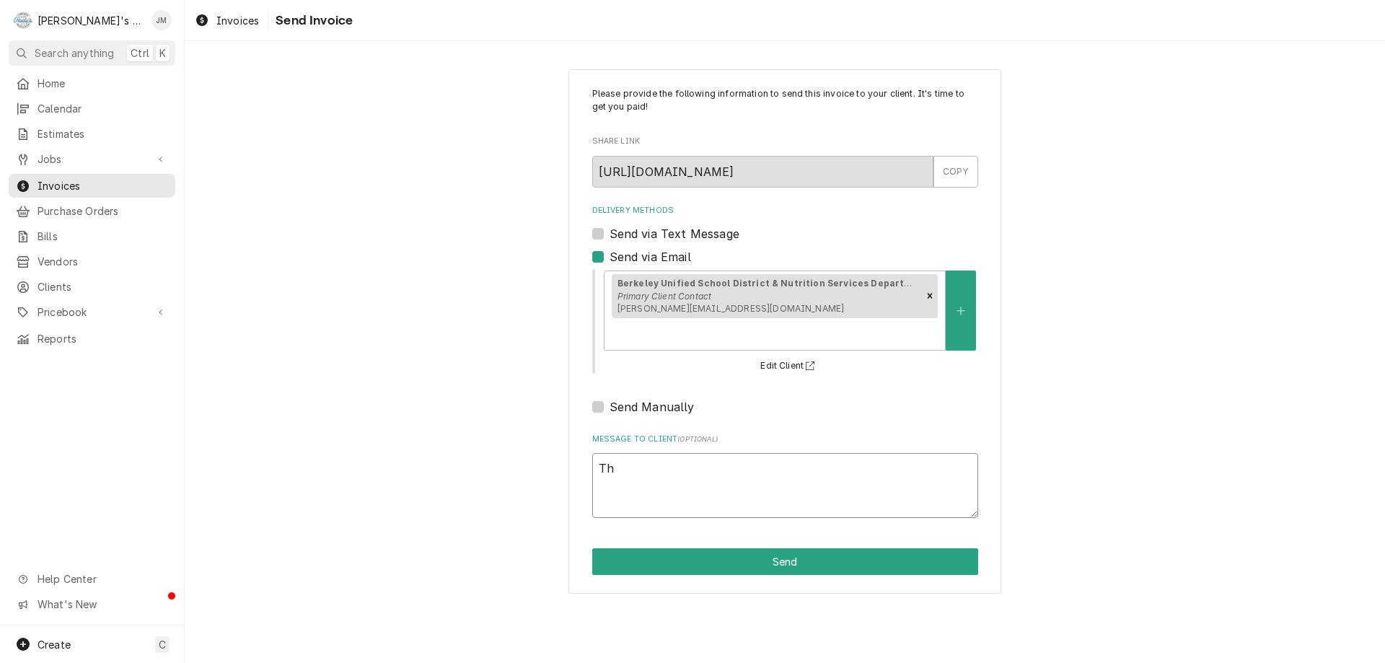
type textarea "x"
type textarea "Tha"
type textarea "x"
type textarea "Than"
type textarea "x"
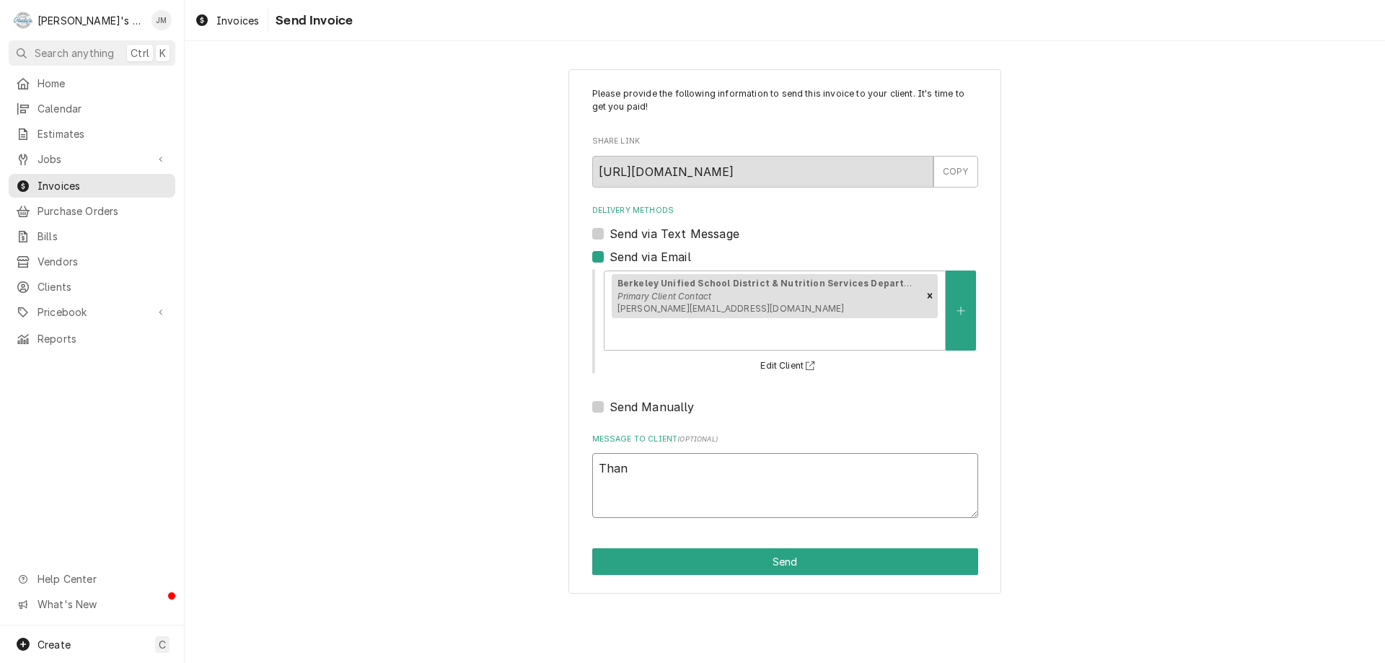
type textarea "Thank"
type textarea "x"
type textarea "Thank"
type textarea "x"
type textarea "Thank y"
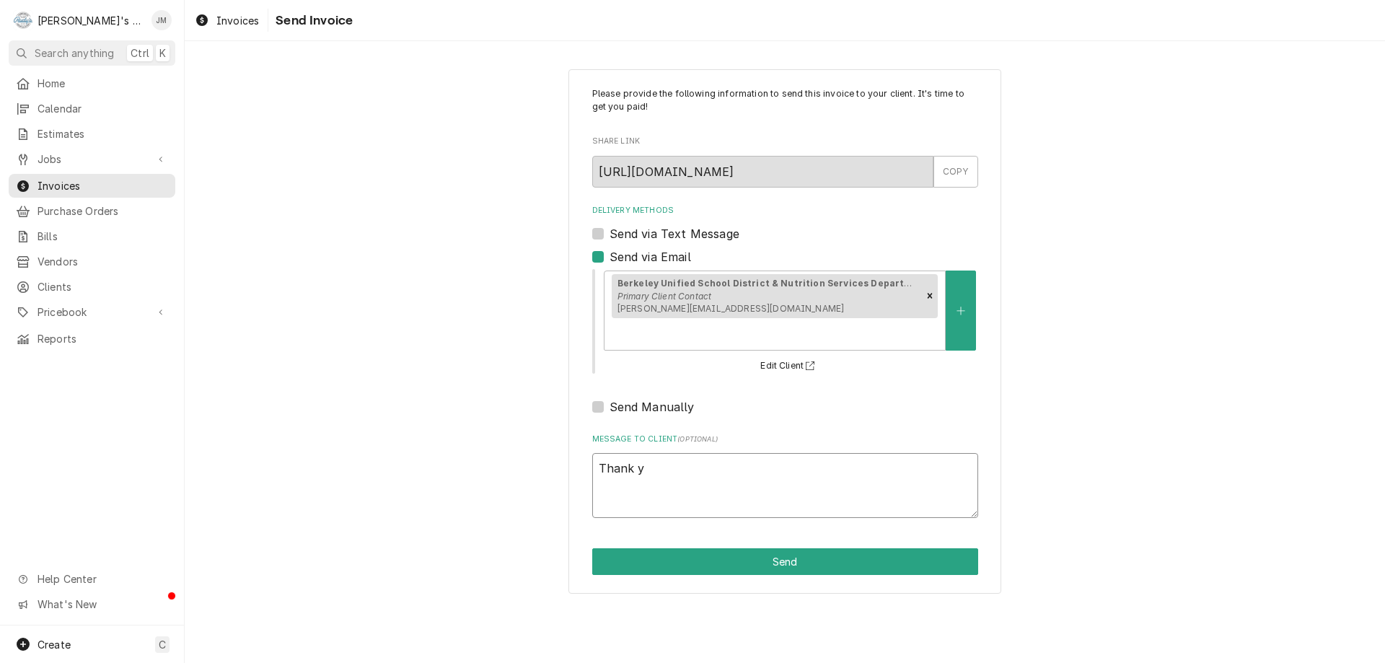
type textarea "x"
type textarea "Thank yo"
type textarea "x"
type textarea "Thank you"
type textarea "x"
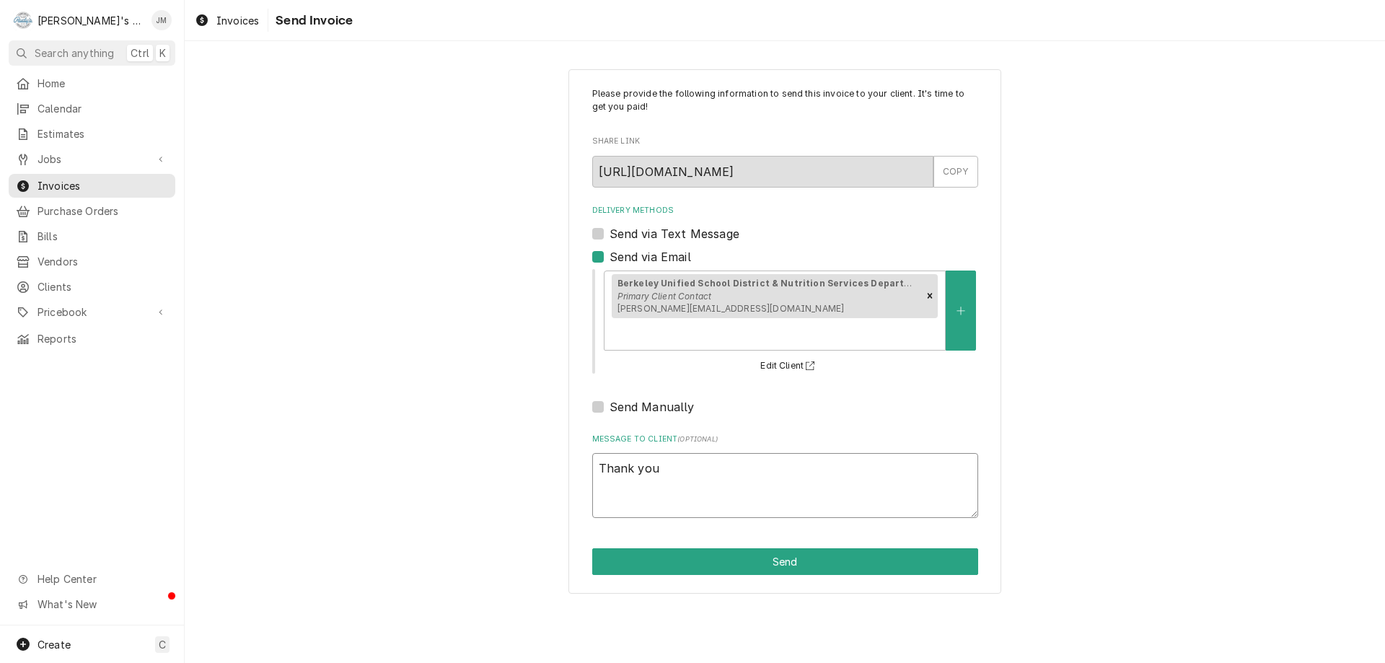
type textarea "Thank you"
type textarea "x"
type textarea "Thank you f"
type textarea "x"
type textarea "Thank you fo"
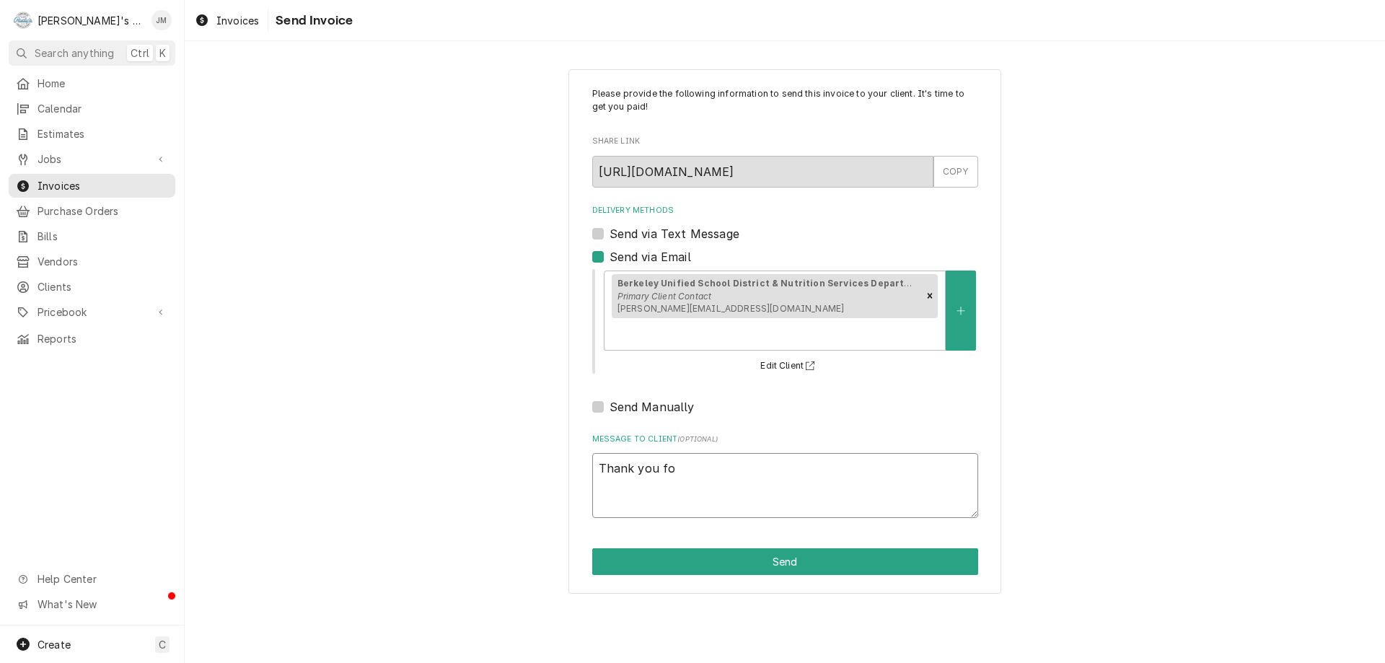
type textarea "x"
type textarea "Thank you for"
type textarea "x"
type textarea "Thank you for"
type textarea "x"
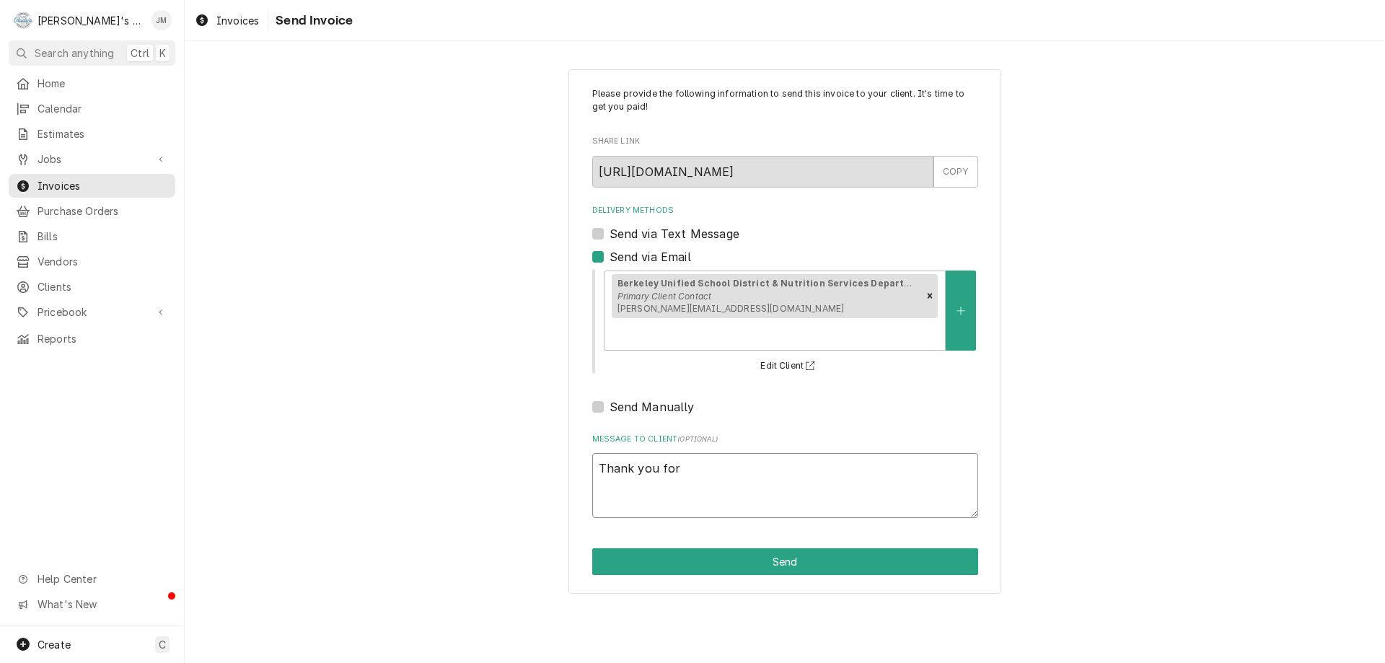
type textarea "Thank you for y"
type textarea "x"
type textarea "Thank you for yo"
type textarea "x"
type textarea "Thank you for you"
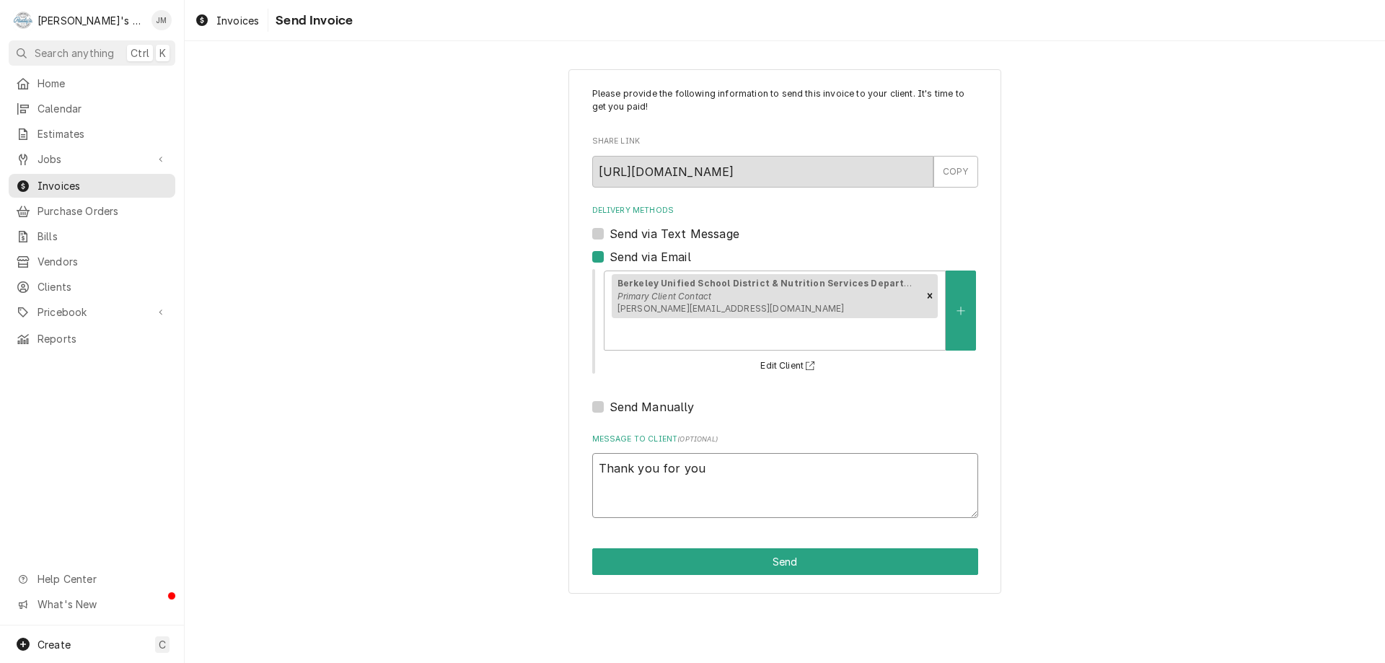
type textarea "x"
type textarea "Thank you for your"
type textarea "x"
type textarea "Thank you for your"
type textarea "x"
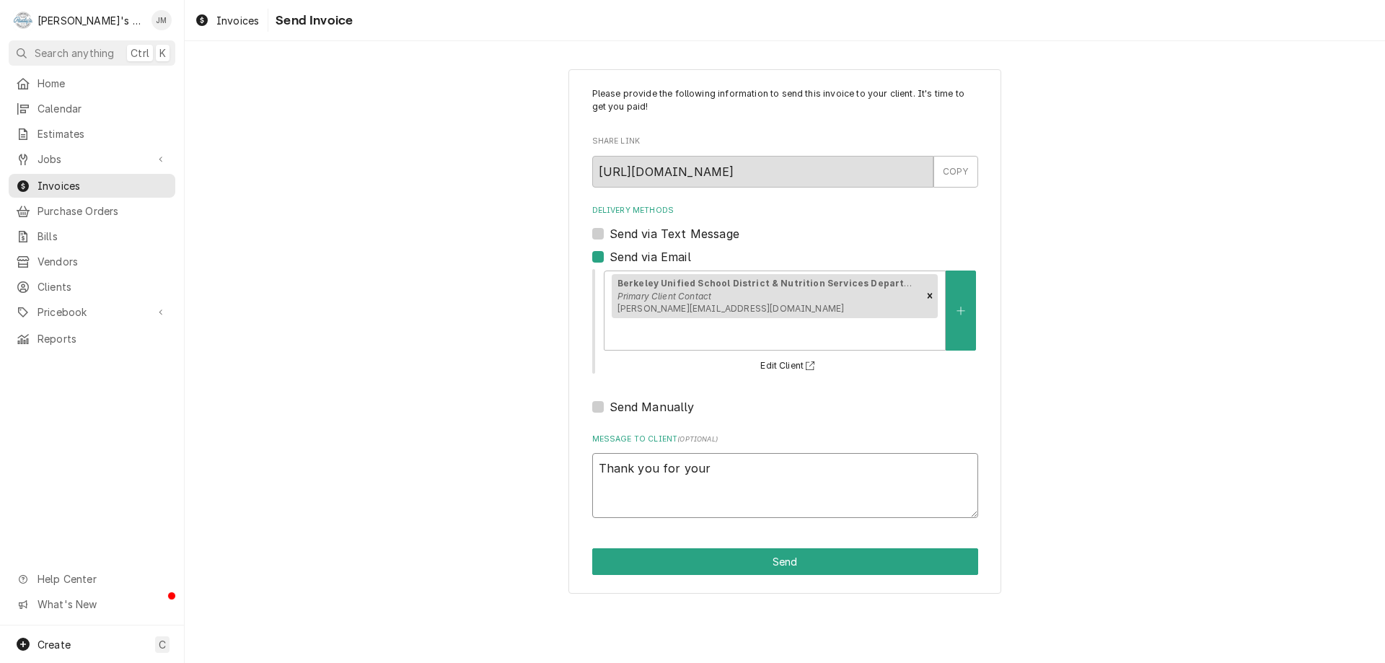
type textarea "Thank you for your b"
type textarea "x"
type textarea "Thank you for your bu"
type textarea "x"
type textarea "Thank you for your bus"
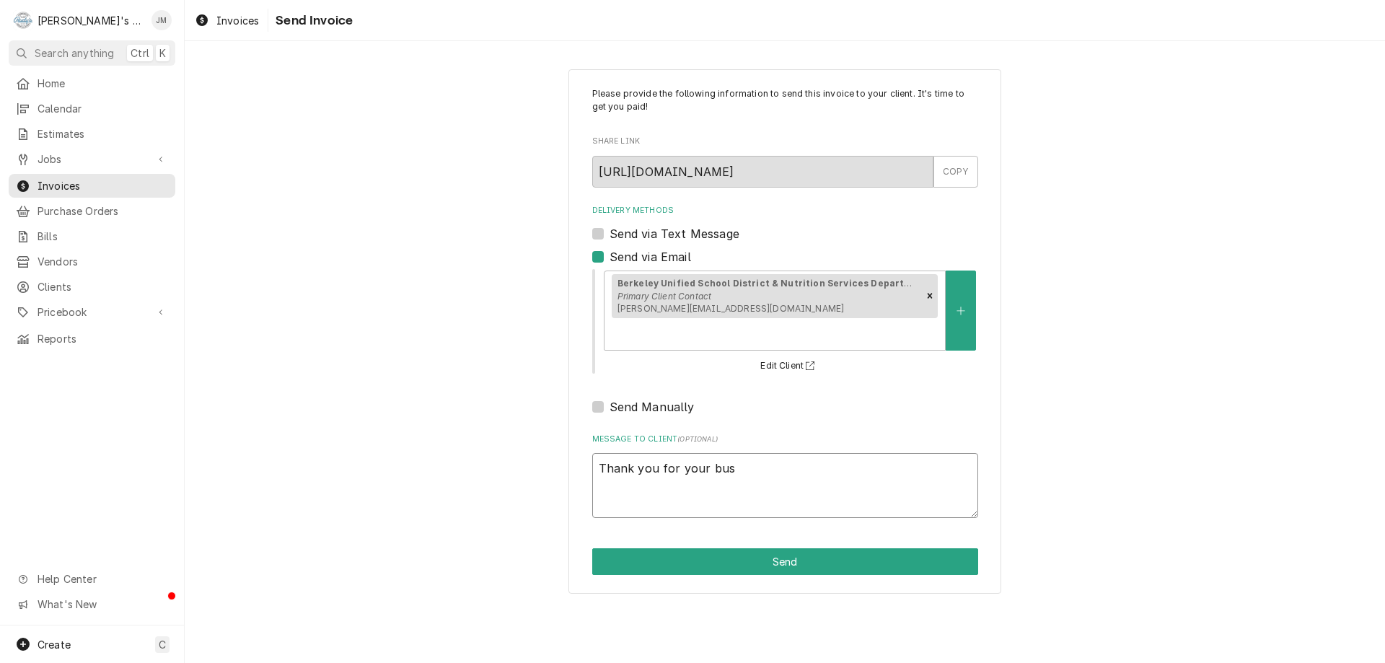
type textarea "x"
type textarea "Thank you for your busi"
type textarea "x"
type textarea "Thank you for your busin"
type textarea "x"
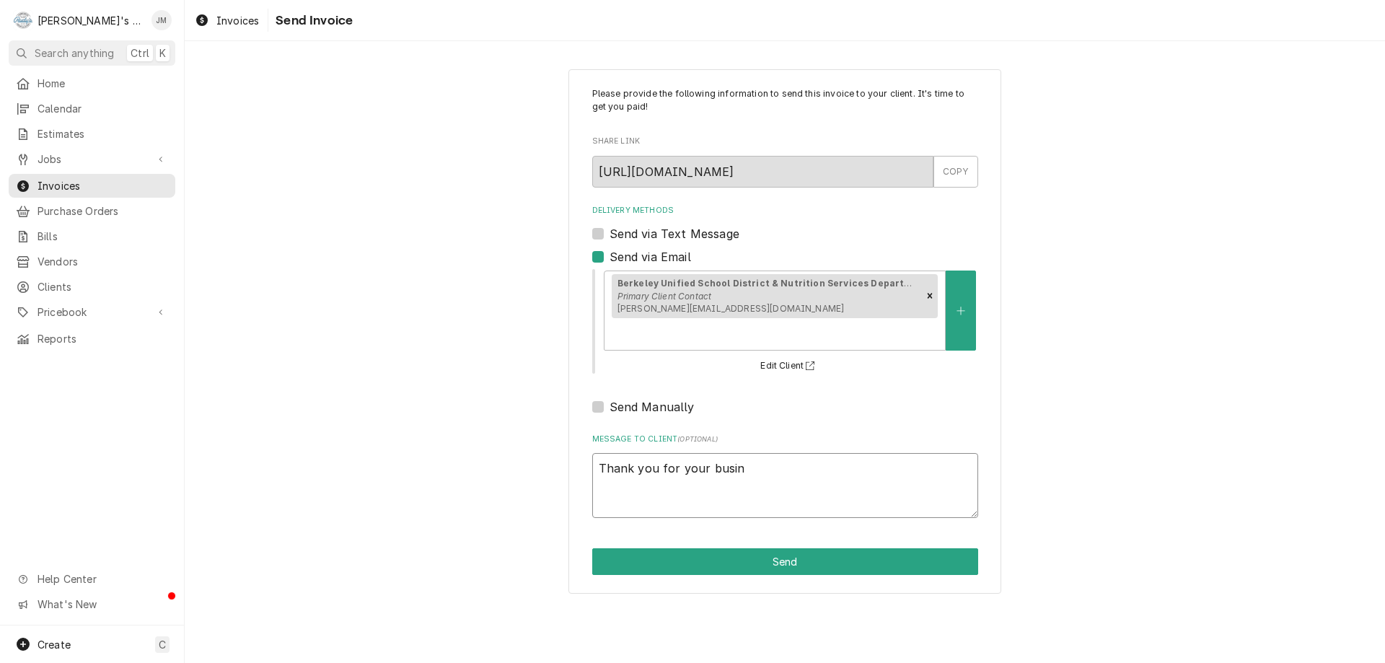
type textarea "Thank you for your busine"
type textarea "x"
type textarea "Thank you for your busines"
type textarea "x"
type textarea "Thank you for your business,"
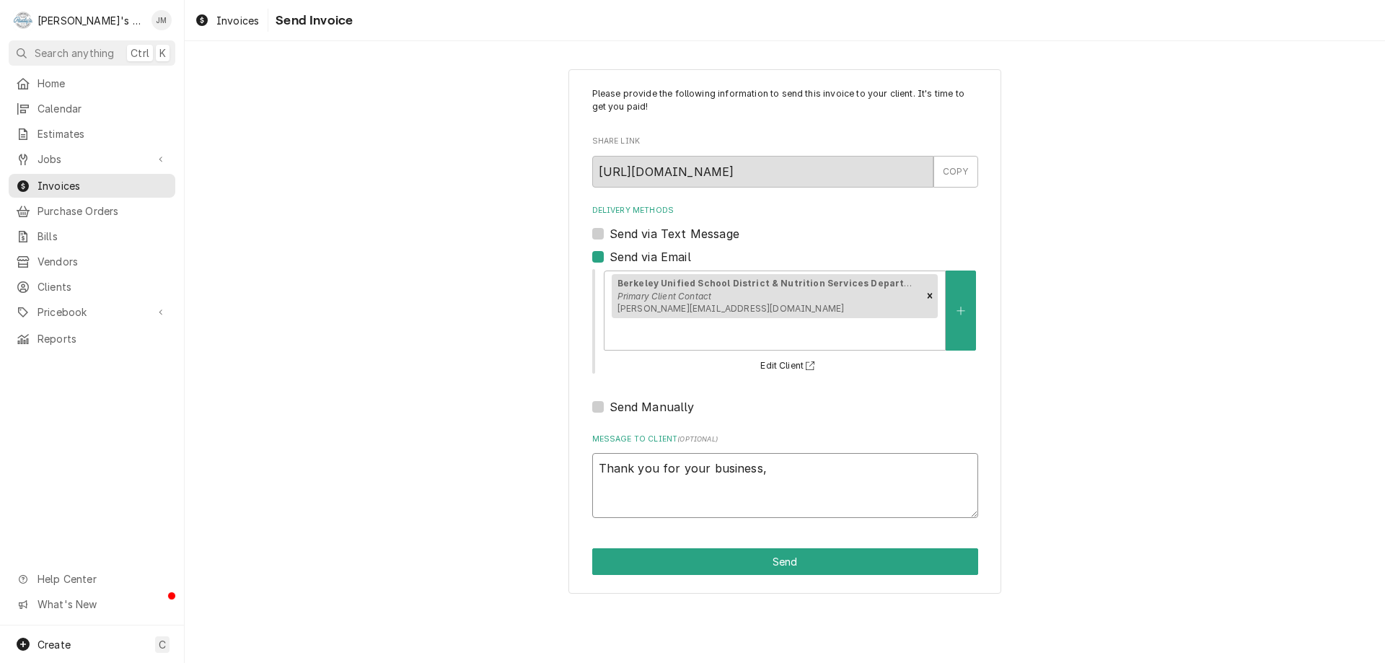
type textarea "x"
type textarea "Thank you for your business,."
type textarea "x"
type textarea "Thank you for your business,"
type textarea "x"
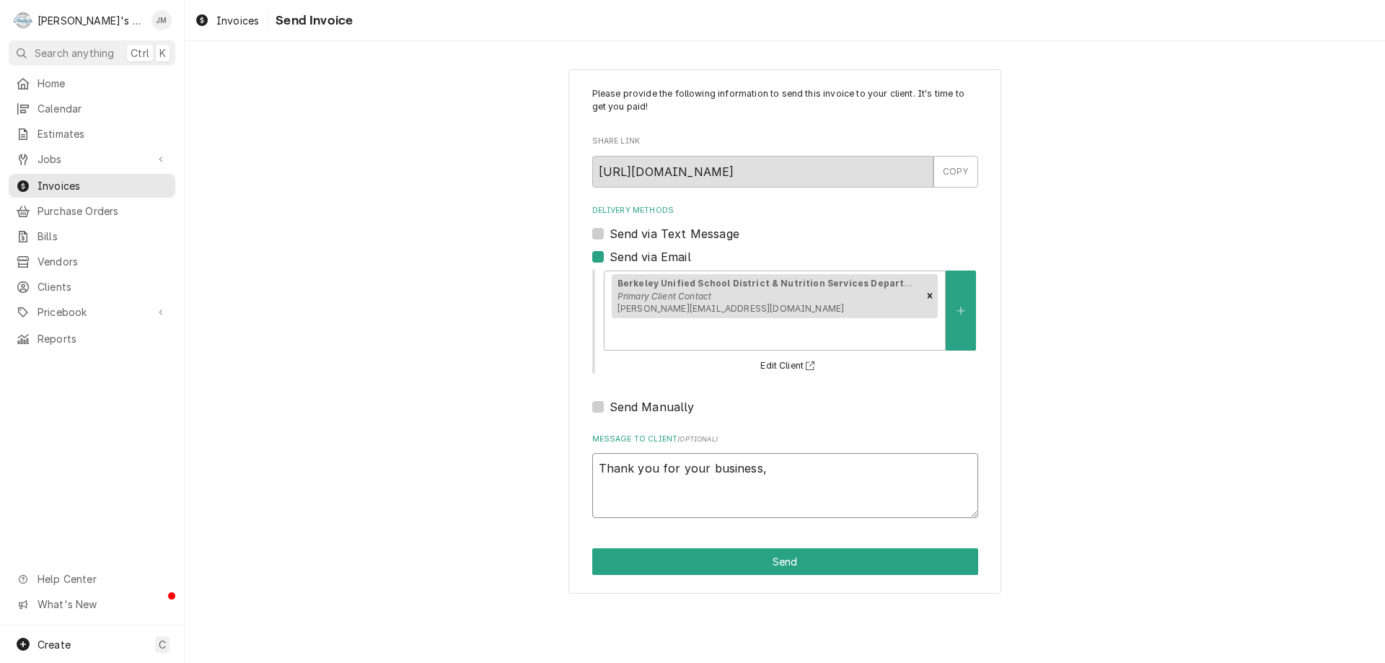
type textarea "Thank you for your business"
type textarea "x"
type textarea "Thank you for your business."
type textarea "x"
type textarea "Thank you for your business."
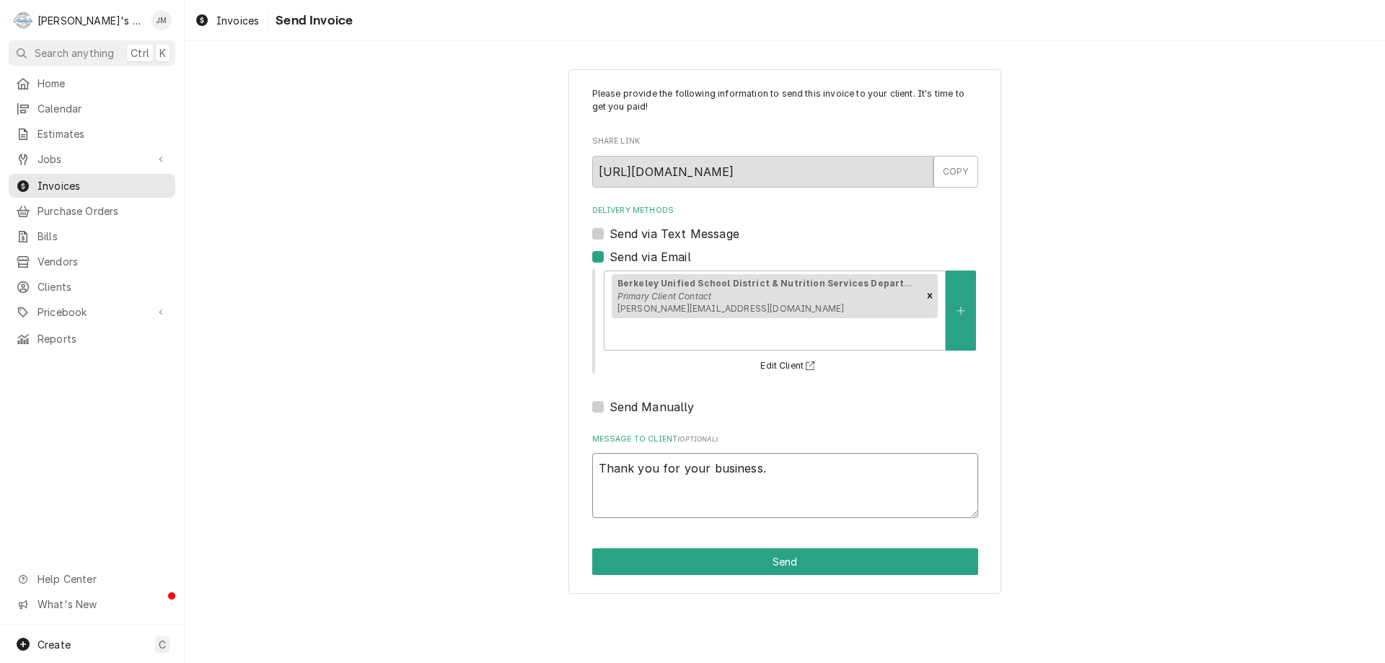
type textarea "x"
type textarea "Thank you for your business."
type textarea "x"
type textarea "Thank you for your business. P"
type textarea "x"
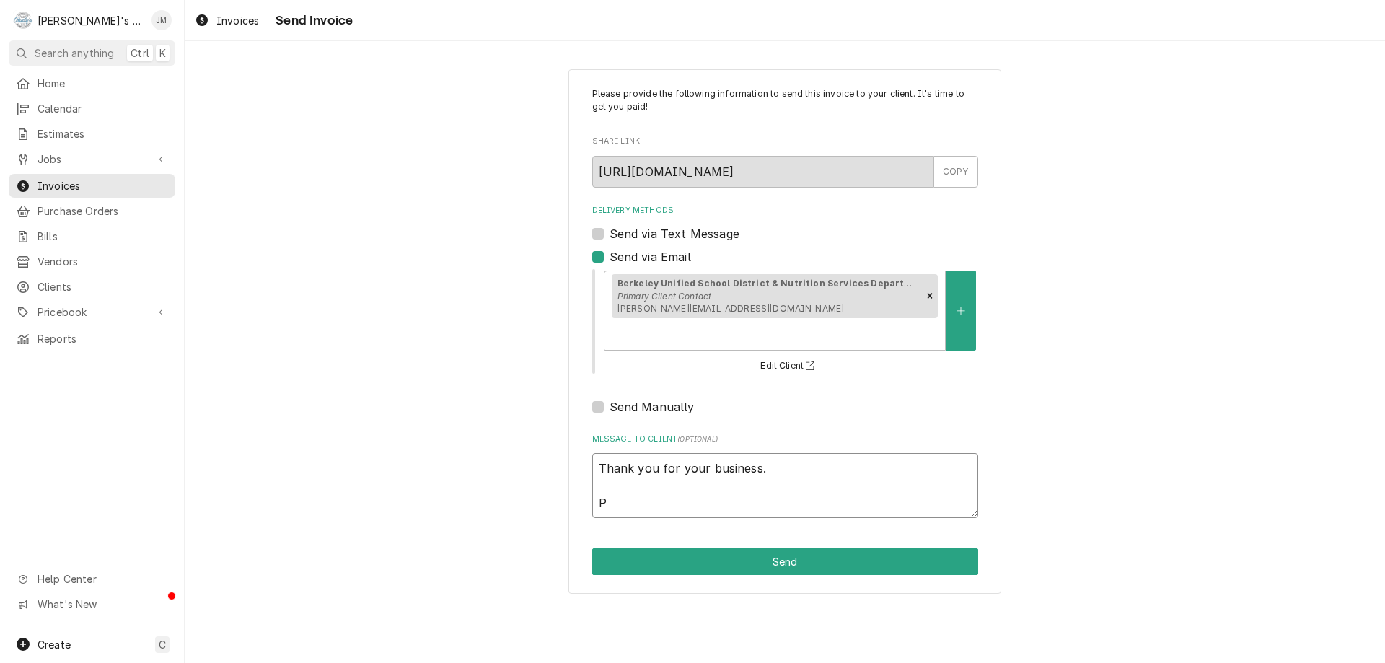
type textarea "Thank you for your business. PO"
type textarea "x"
type textarea "Thank you for your business. PO"
type textarea "x"
type textarea "Thank you for your business. PO #"
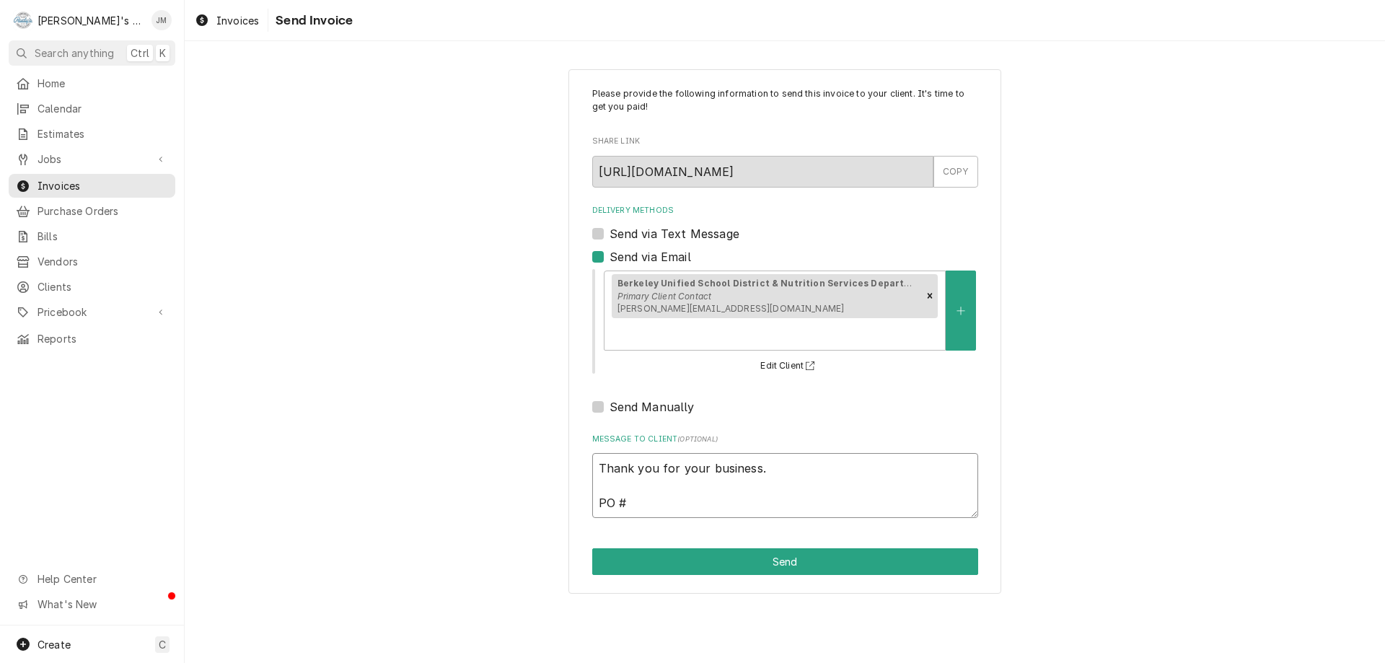
type textarea "x"
type textarea "Thank you for your business. PO #1"
type textarea "x"
type textarea "Thank you for your business. PO #18"
type textarea "x"
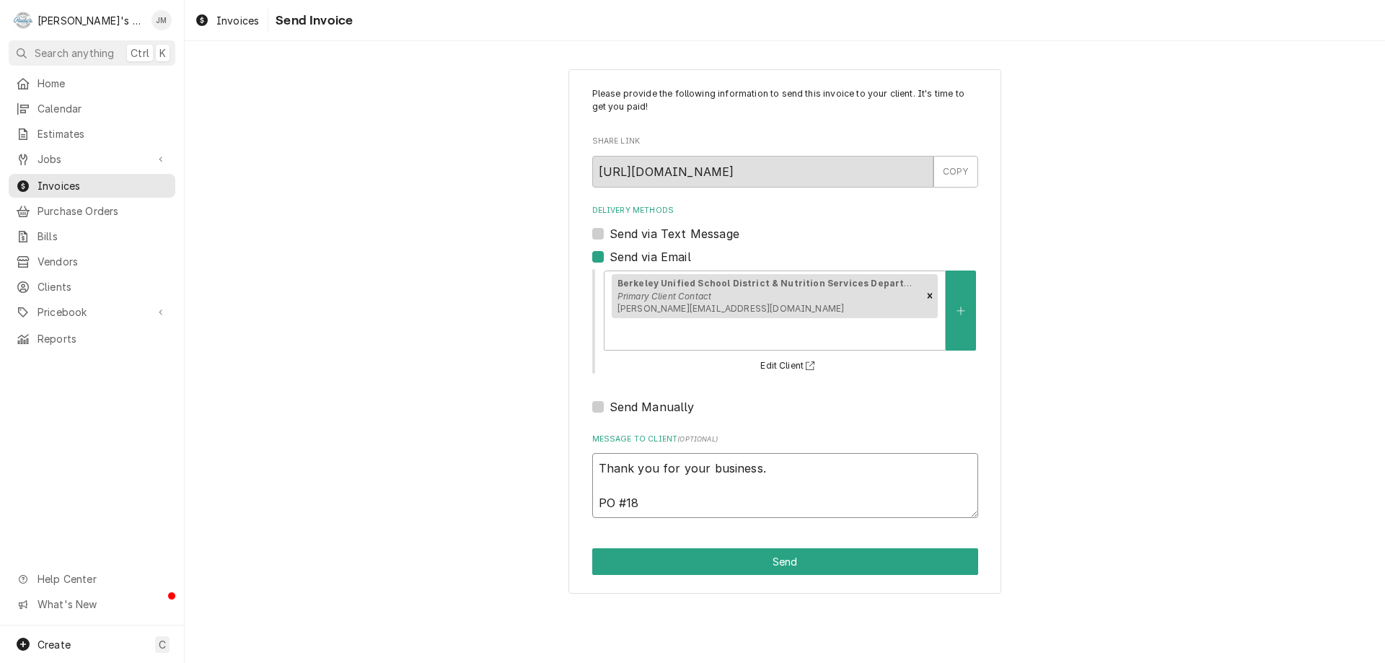
type textarea "Thank you for your business. PO #180"
type textarea "x"
type textarea "Thank you for your business. PO #1805"
type textarea "x"
type textarea "Thank you for your business. PO #18052"
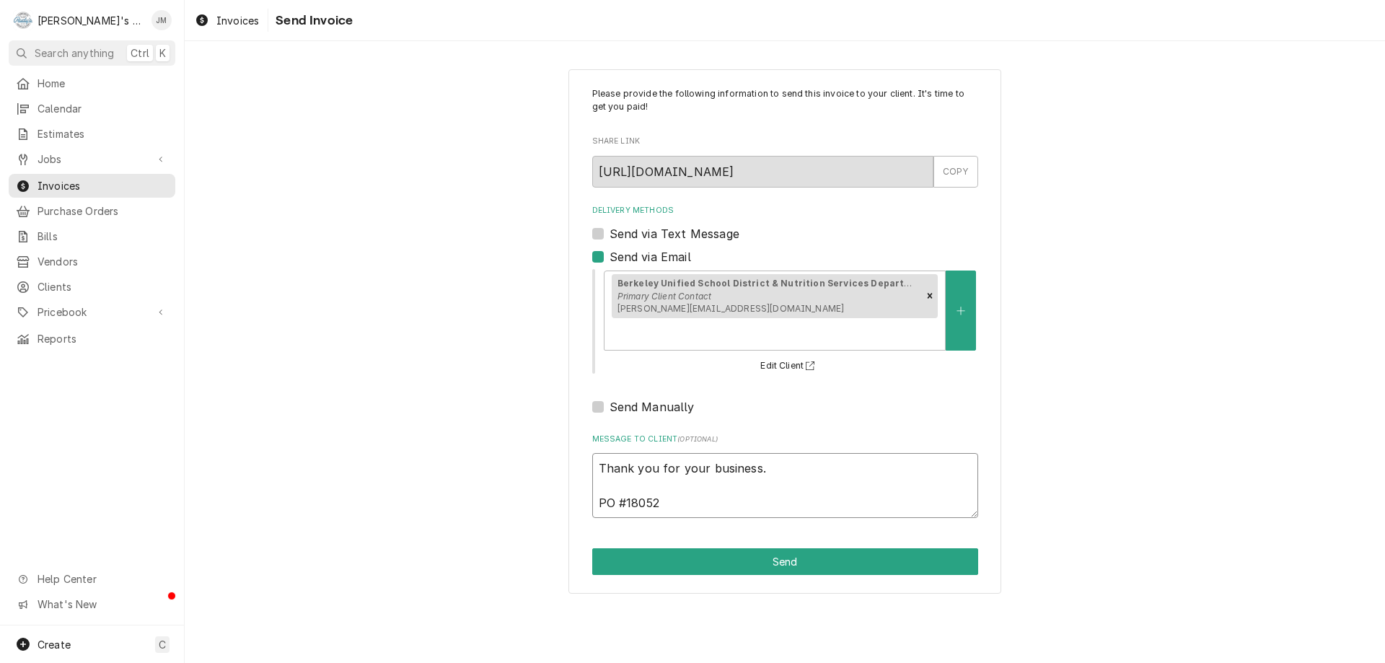
type textarea "x"
type textarea "Thank you for your business. PO #180525"
click at [791, 548] on button "Send" at bounding box center [785, 561] width 386 height 27
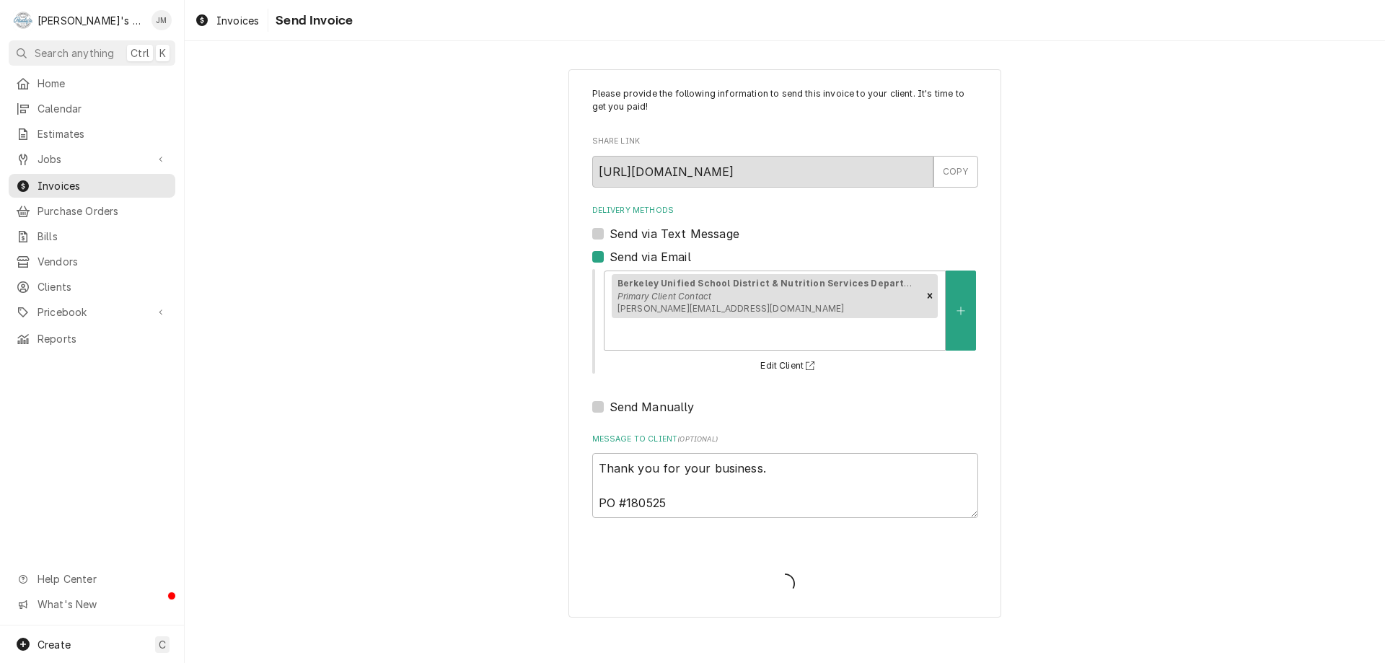
type textarea "x"
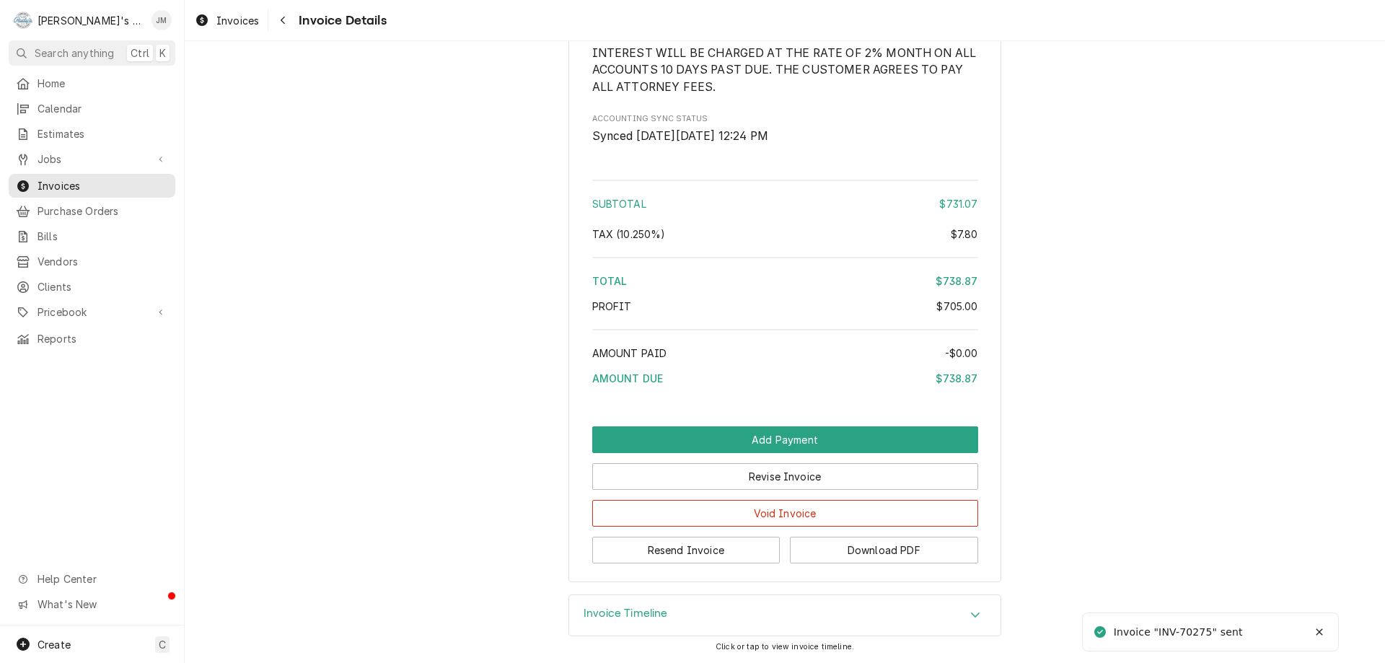
scroll to position [2075, 0]
click at [630, 611] on h3 "Invoice Timeline" at bounding box center [626, 614] width 84 height 14
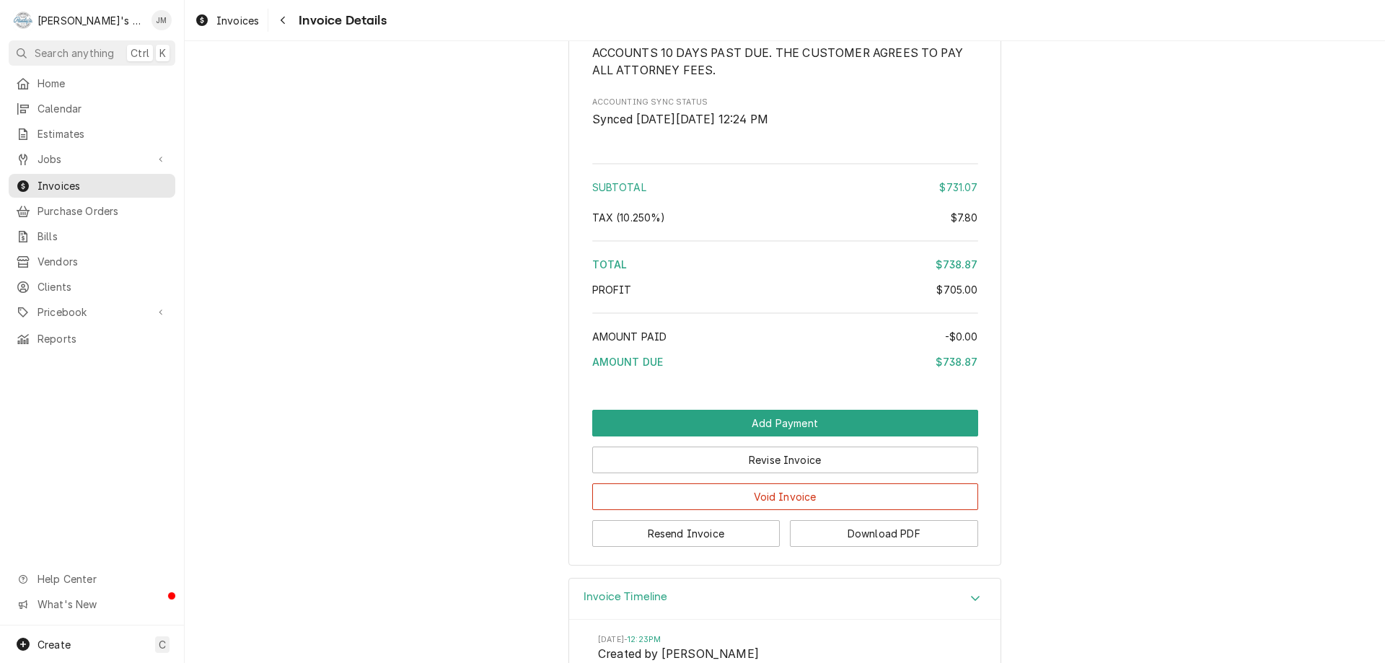
scroll to position [1764, 0]
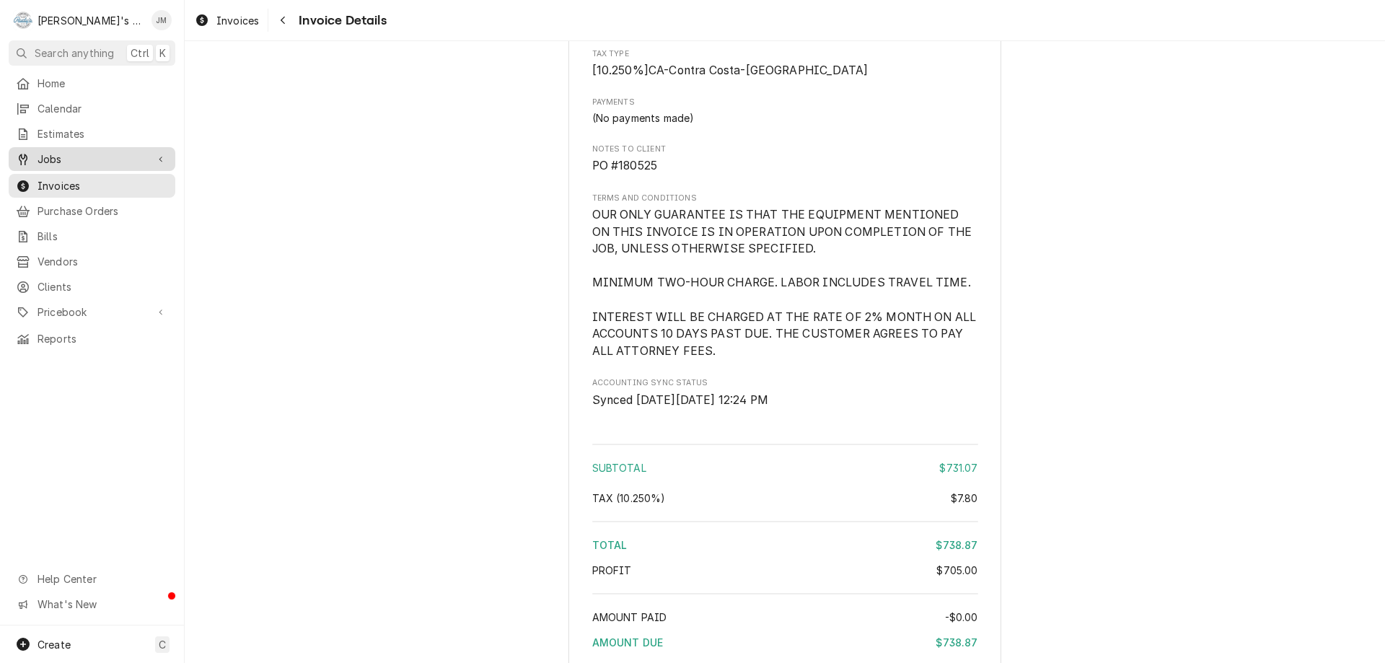
click at [43, 152] on span "Jobs" at bounding box center [92, 158] width 109 height 15
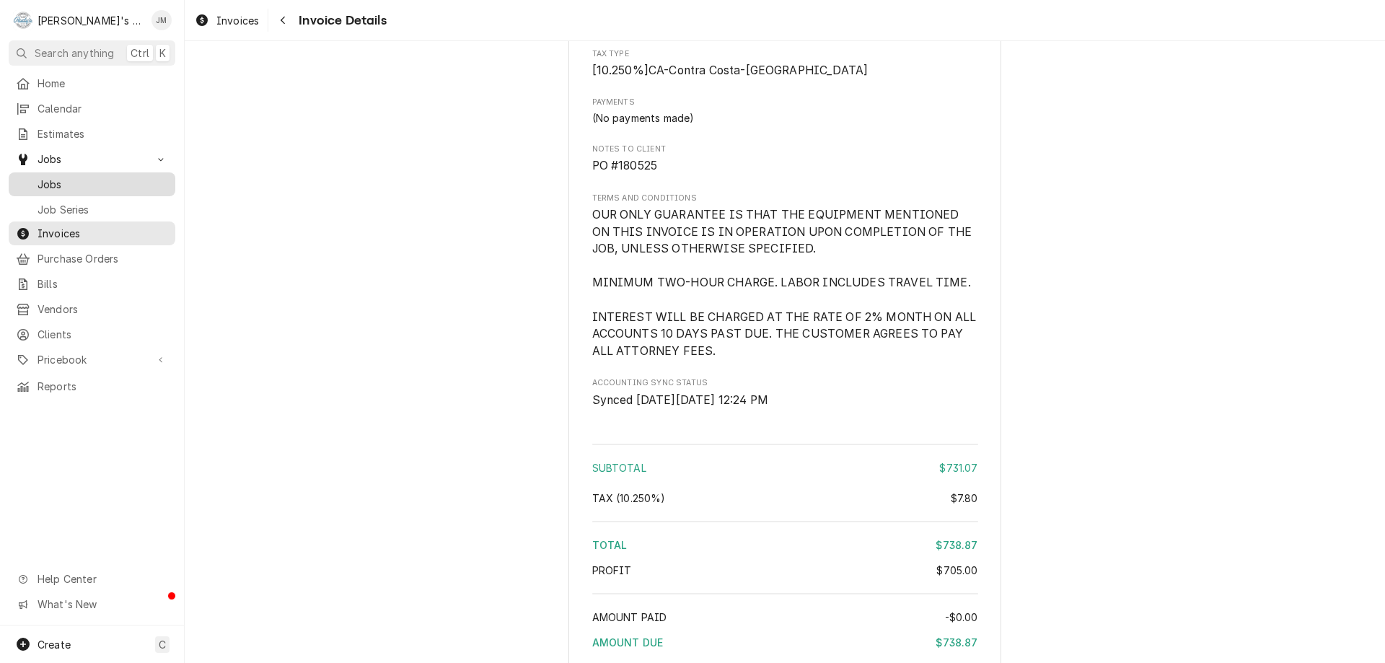
click at [54, 177] on span "Jobs" at bounding box center [103, 184] width 131 height 15
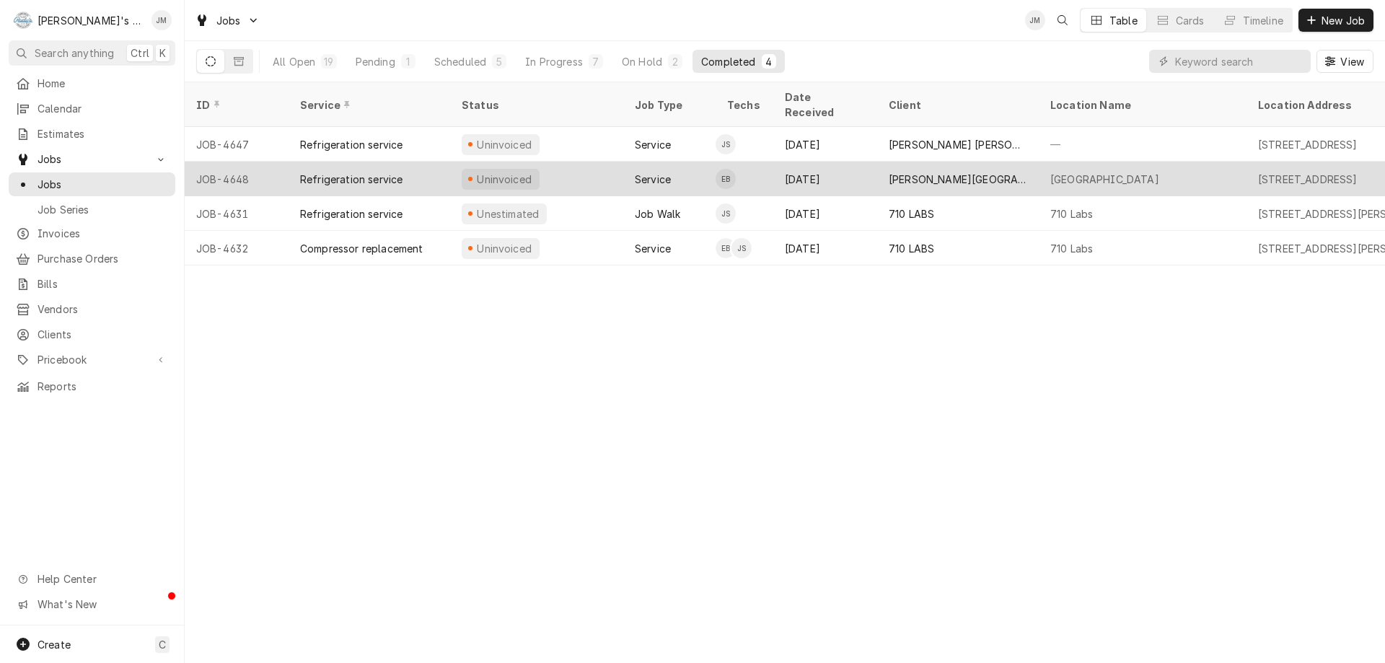
click at [1025, 172] on div "[PERSON_NAME][GEOGRAPHIC_DATA]" at bounding box center [958, 179] width 139 height 15
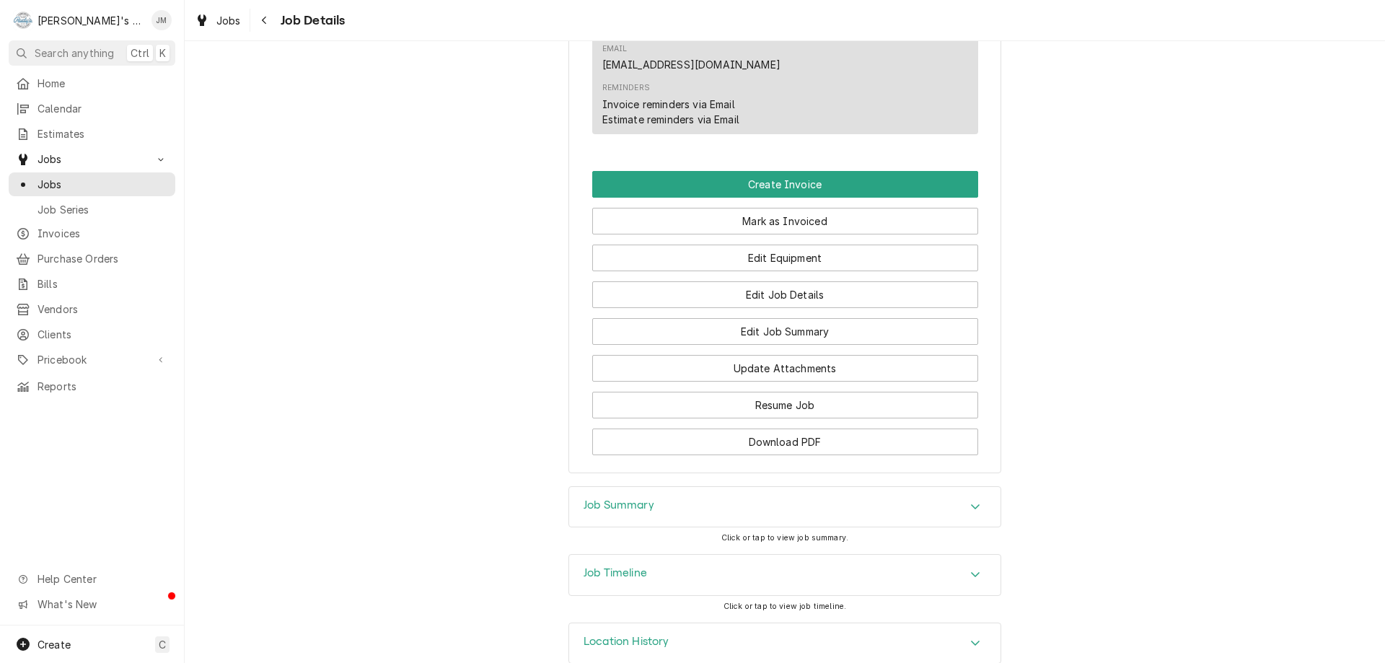
scroll to position [1004, 0]
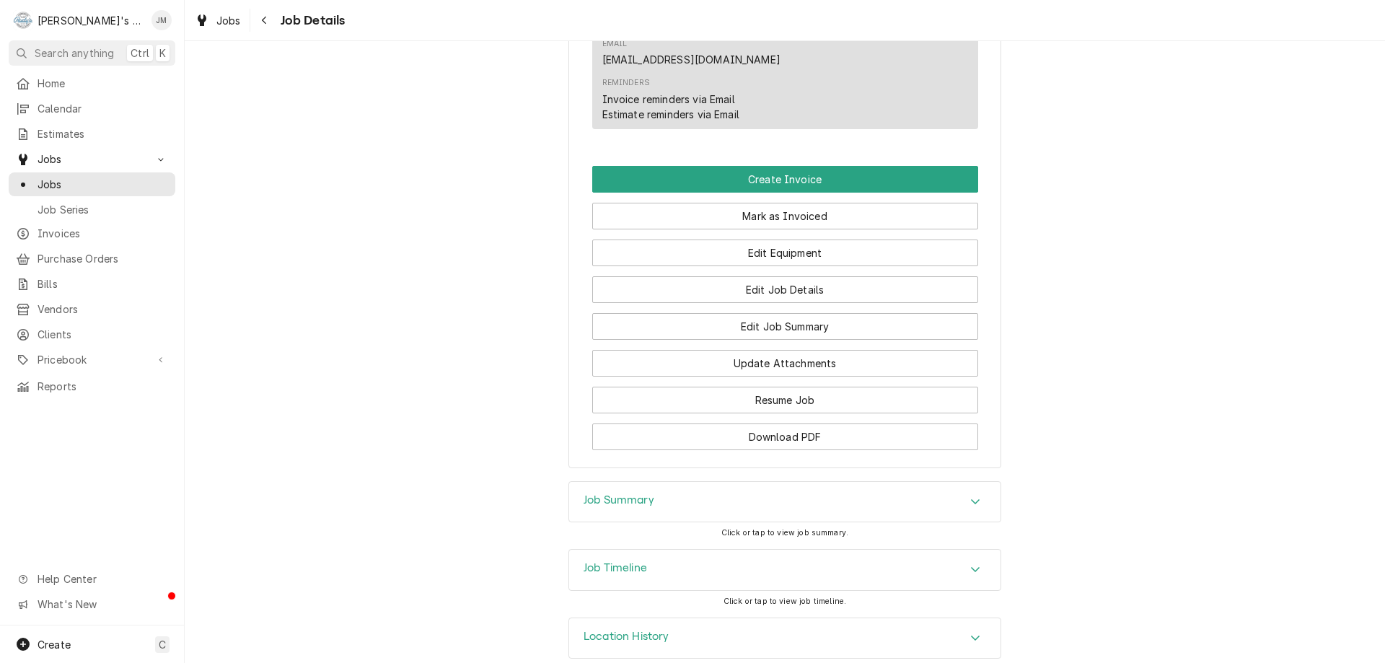
click at [628, 493] on h3 "Job Summary" at bounding box center [619, 500] width 71 height 14
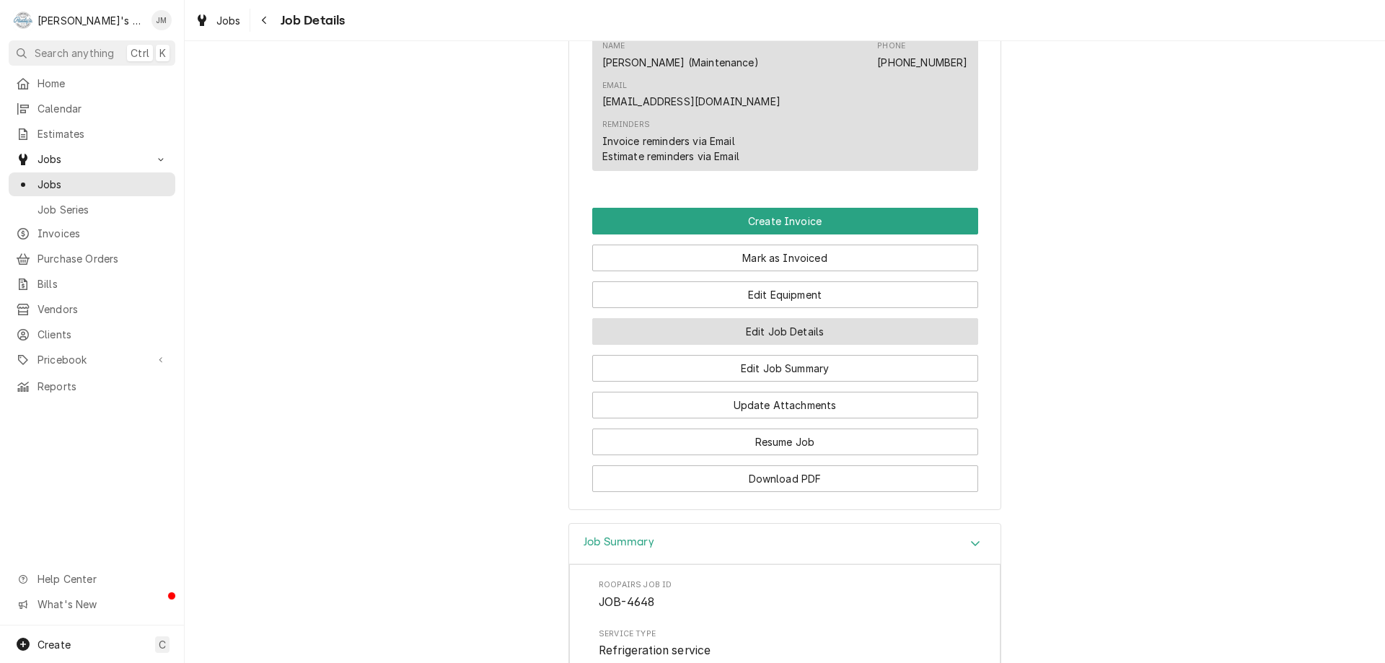
scroll to position [912, 0]
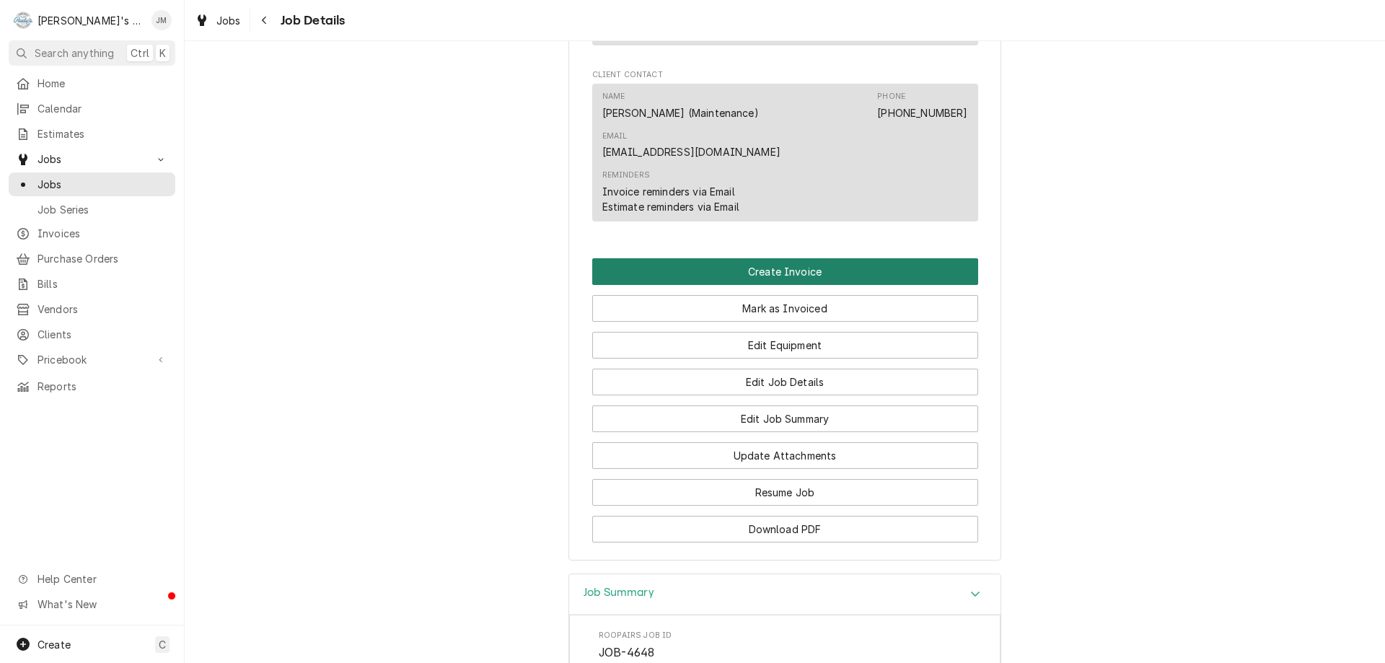
click at [775, 258] on button "Create Invoice" at bounding box center [785, 271] width 386 height 27
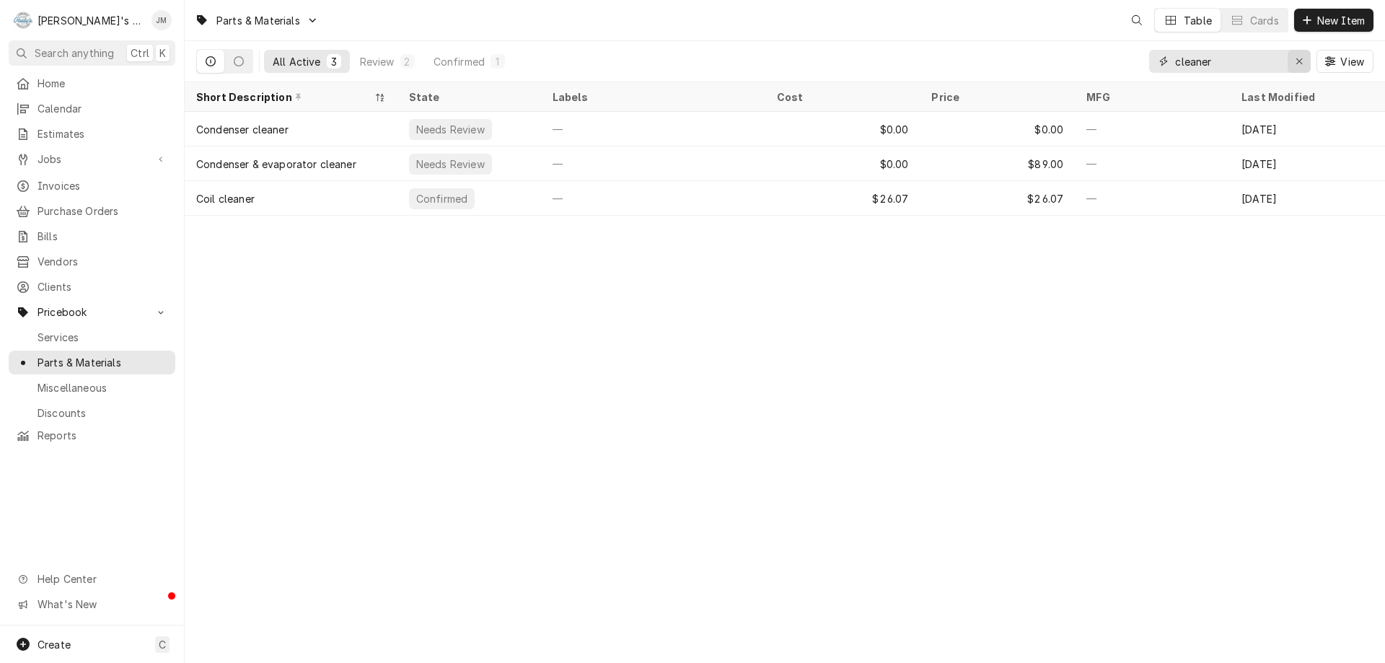
click at [1298, 63] on icon "Erase input" at bounding box center [1300, 61] width 8 height 10
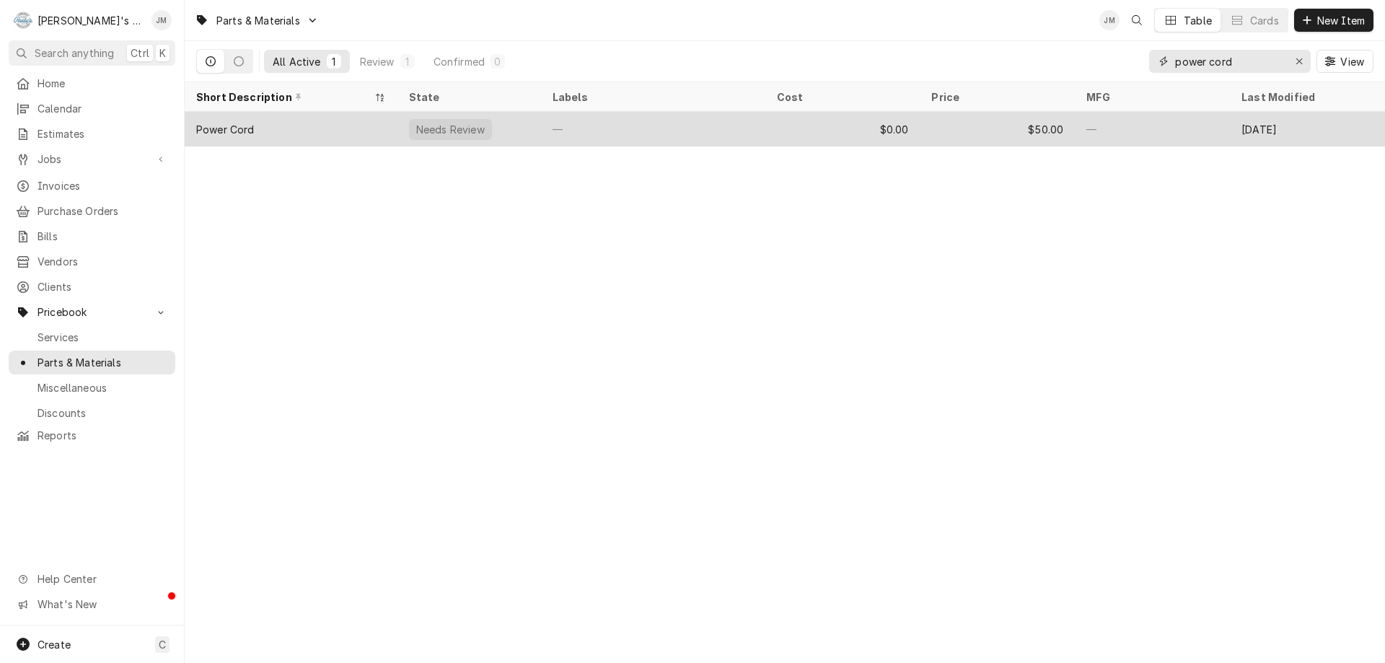
type input "power cord"
click at [914, 126] on div "$0.00" at bounding box center [842, 129] width 155 height 35
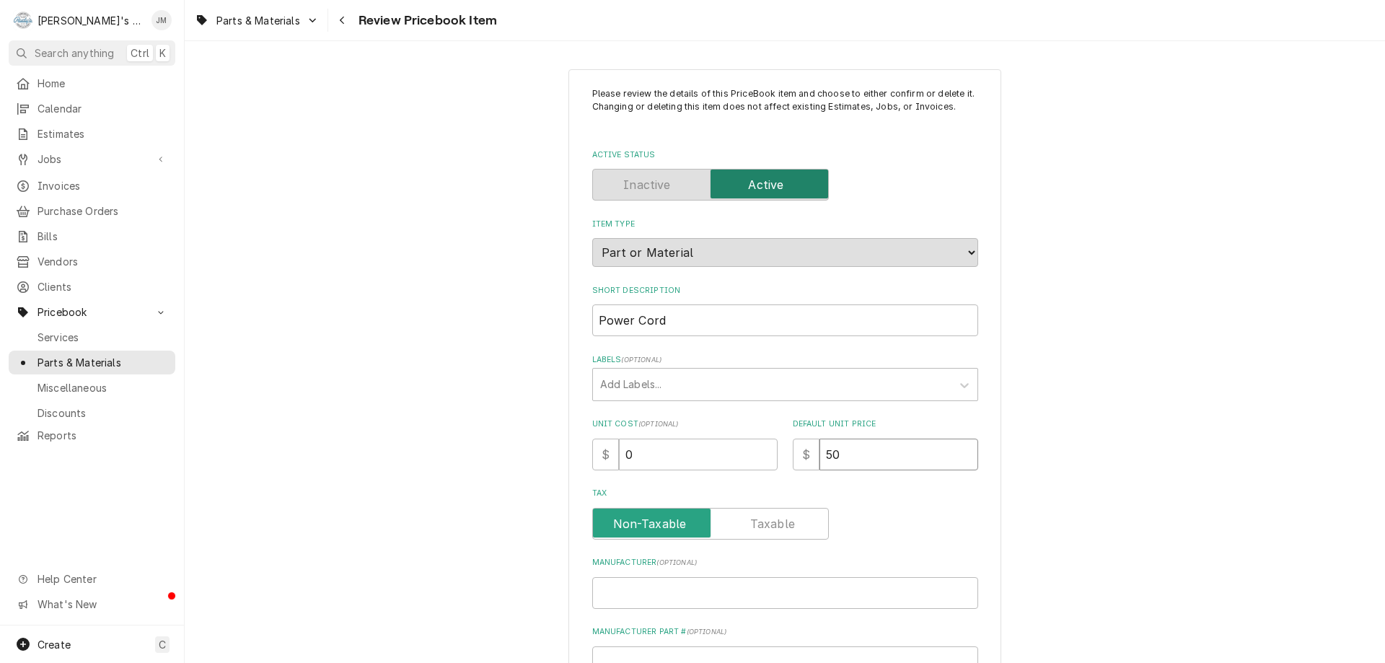
click at [835, 455] on input "50" at bounding box center [898, 455] width 159 height 32
type textarea "x"
type input "5"
type textarea "x"
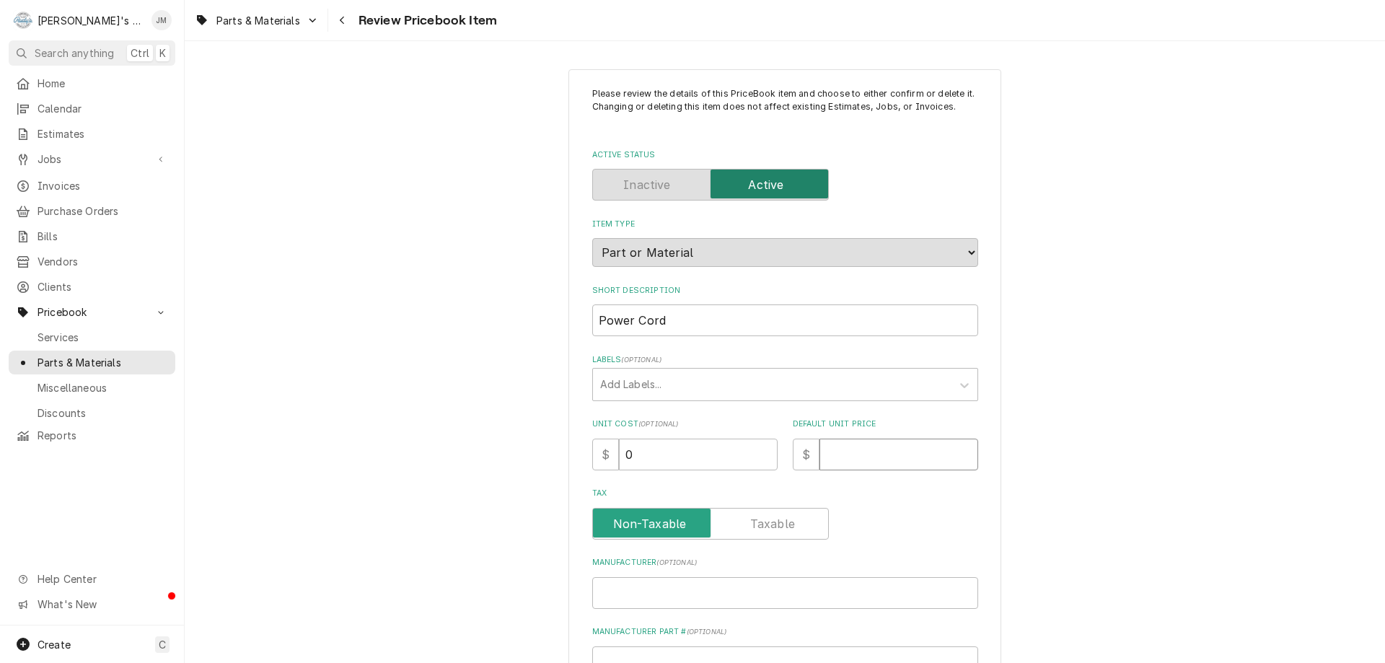
type input "4"
type textarea "x"
type input "46"
type textarea "x"
type input "46.3"
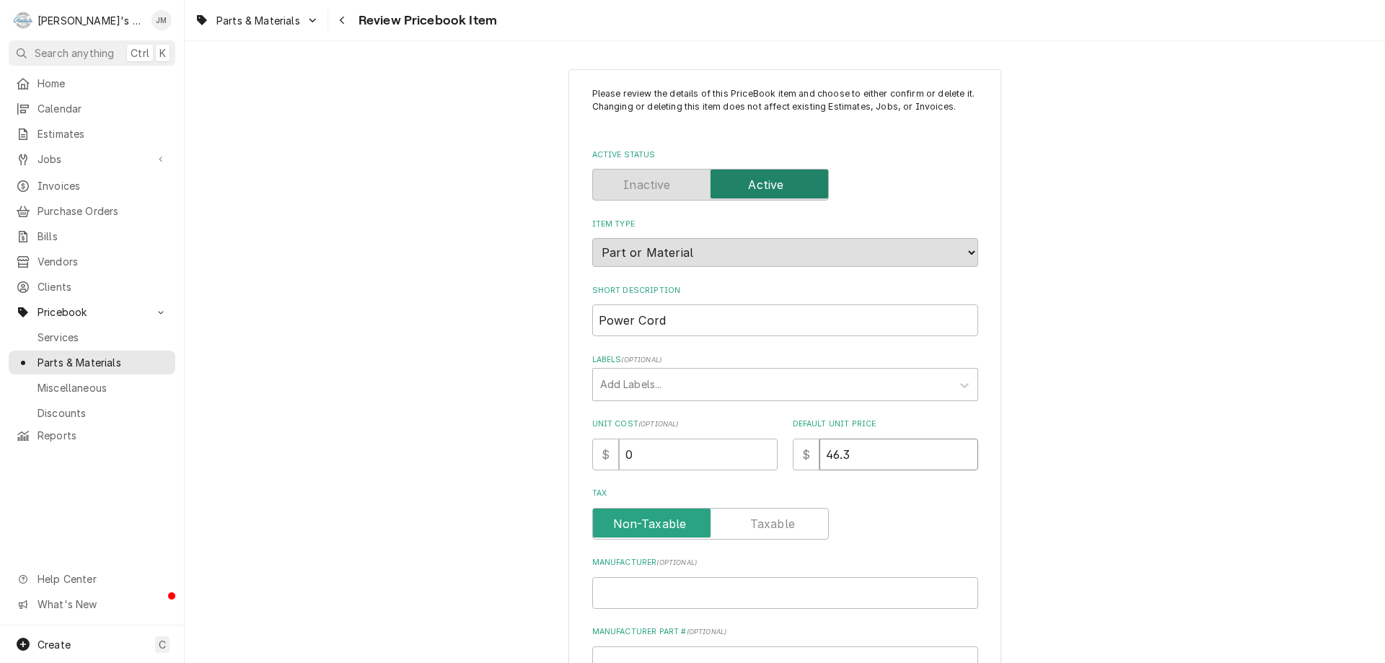
type textarea "x"
type input "46.35"
click at [744, 527] on input "Tax" at bounding box center [711, 524] width 224 height 32
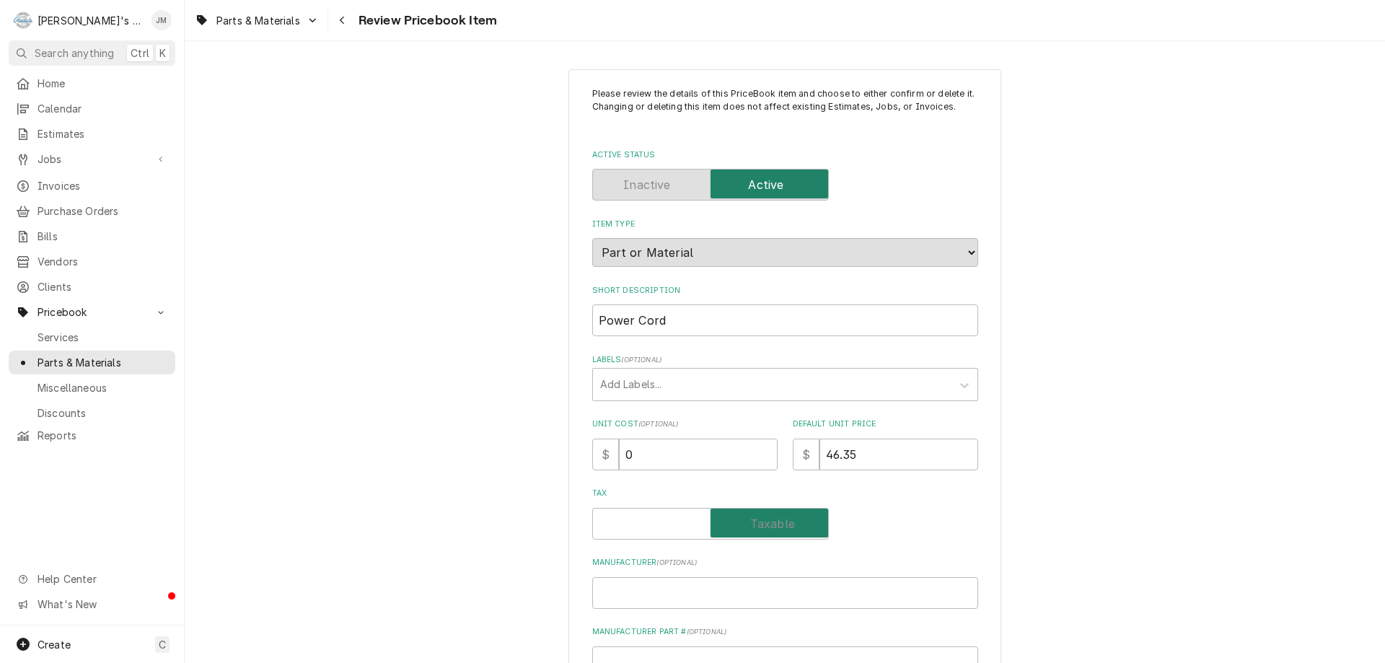
checkbox input "true"
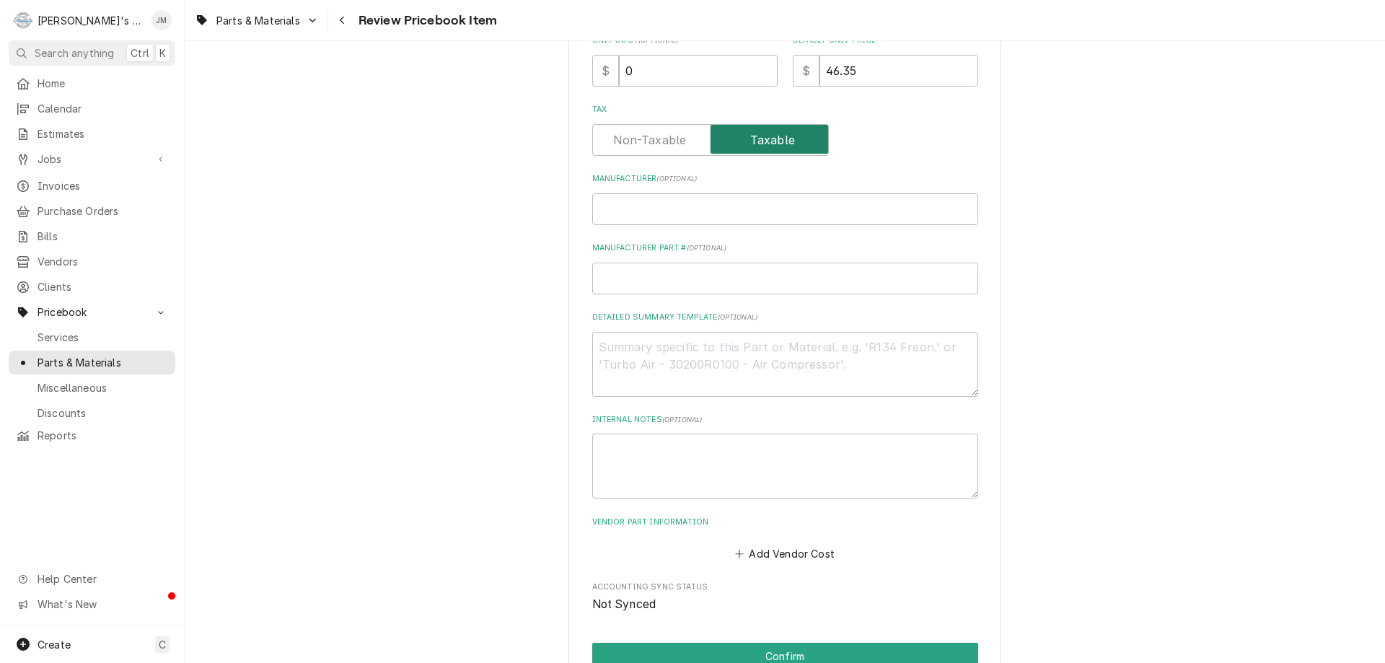
scroll to position [433, 0]
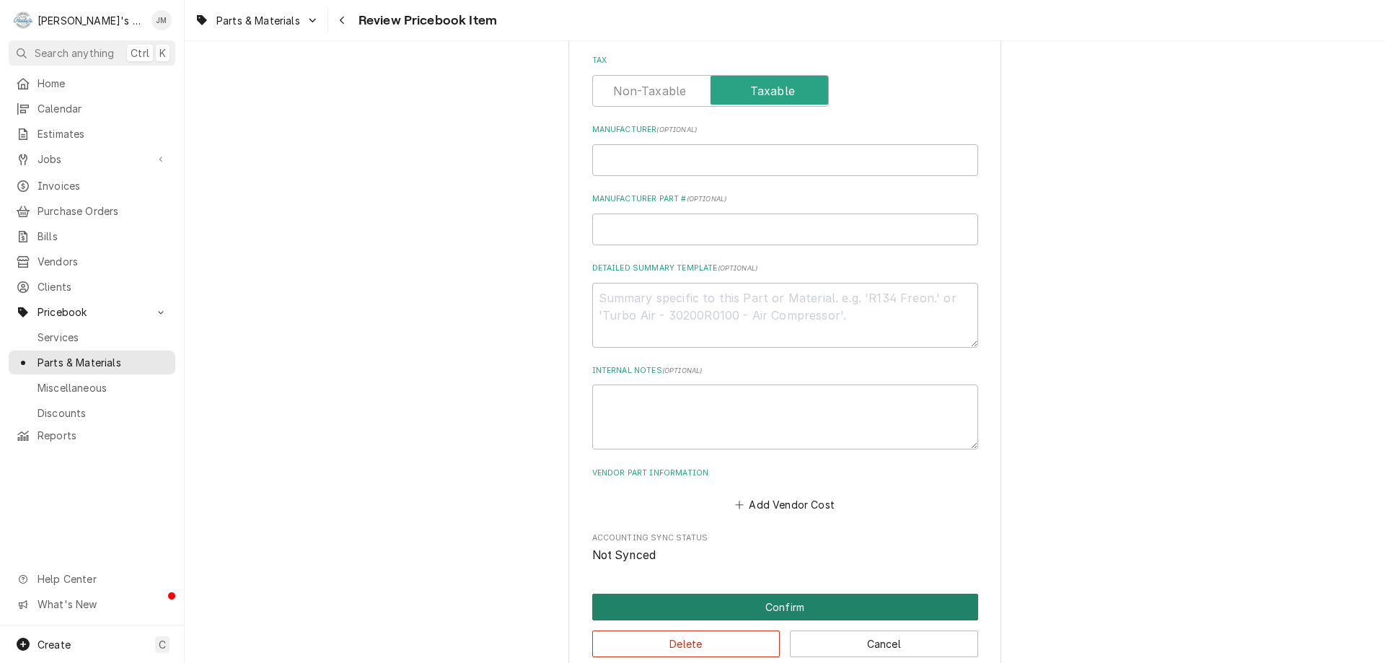
click at [776, 605] on button "Confirm" at bounding box center [785, 607] width 386 height 27
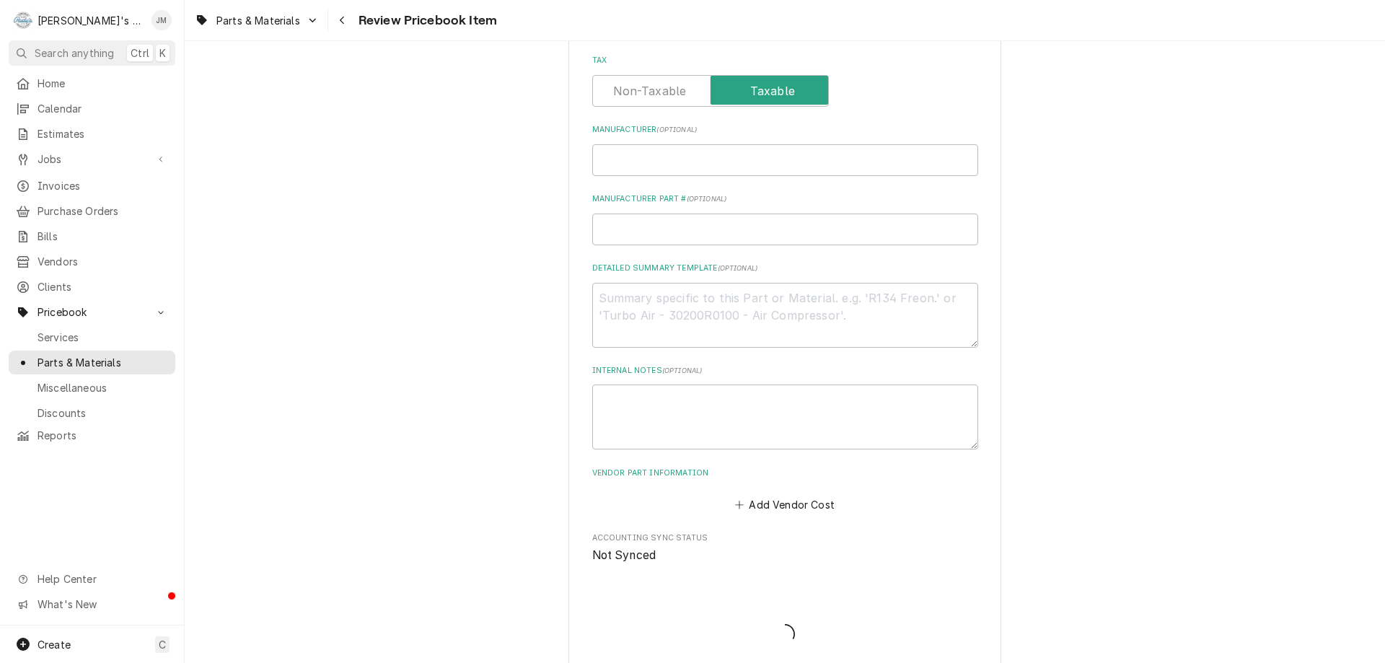
type textarea "x"
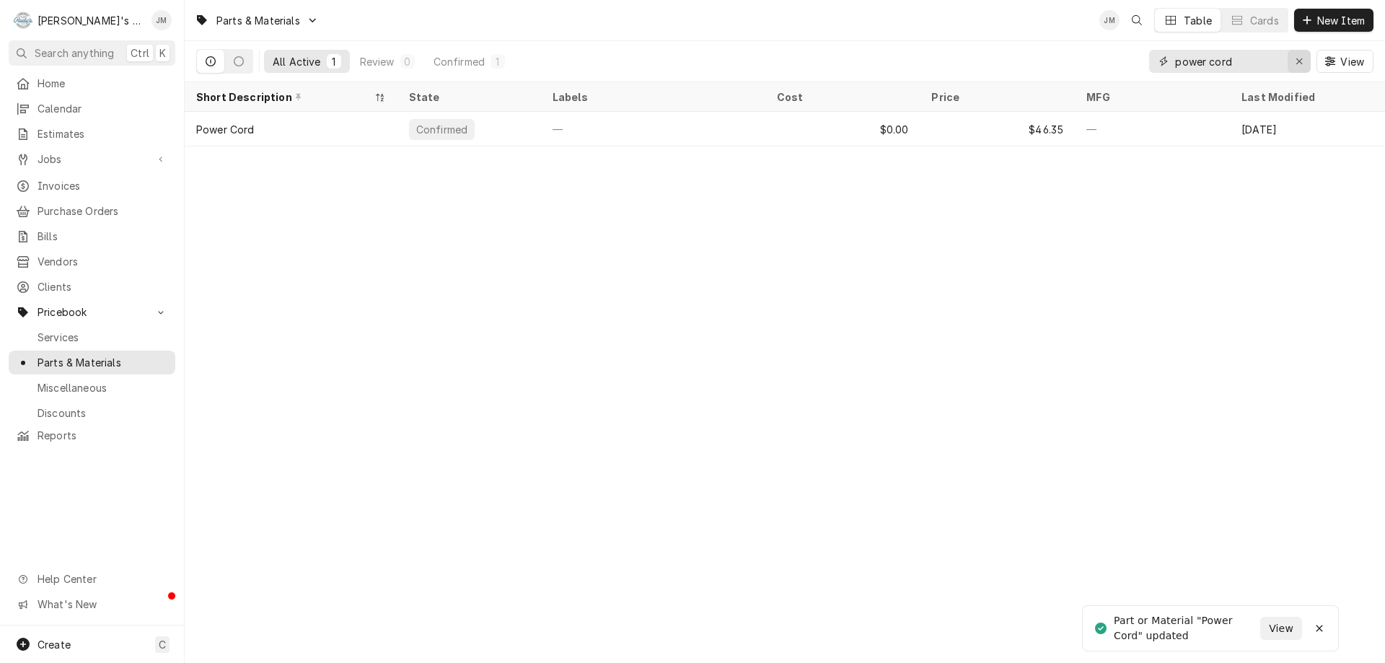
click at [1302, 61] on icon "Erase input" at bounding box center [1300, 61] width 8 height 10
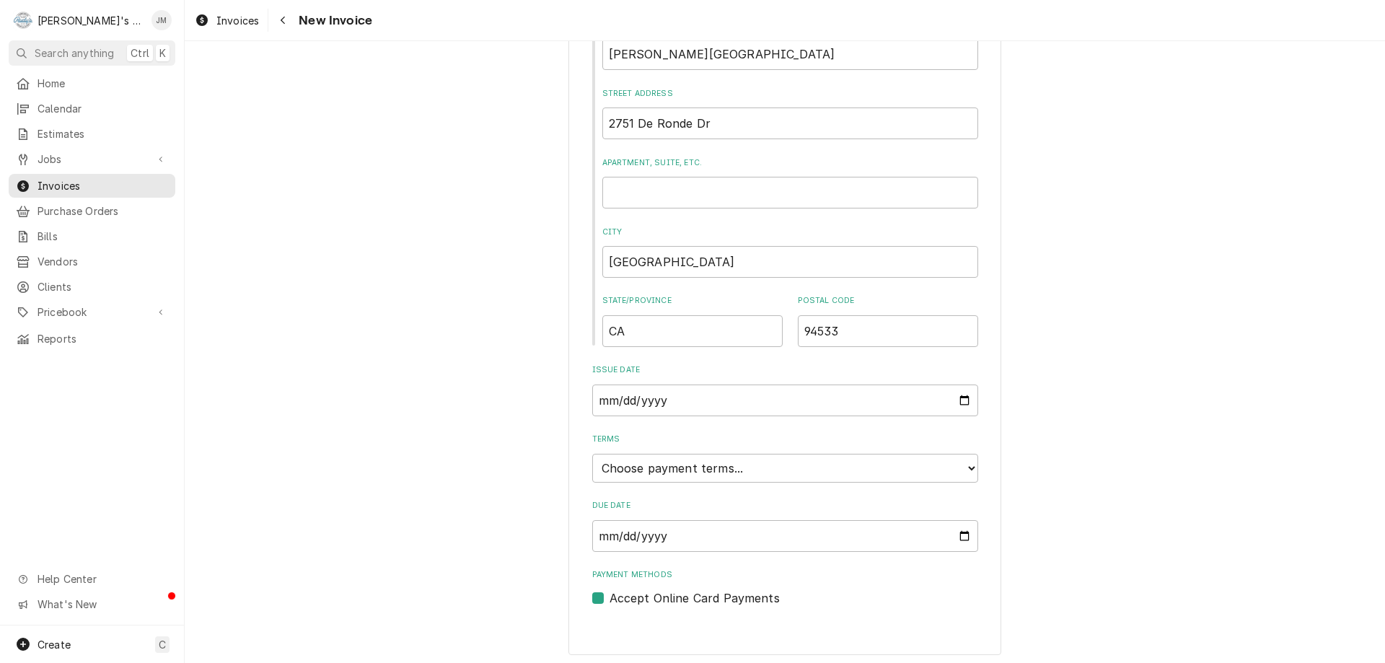
scroll to position [549, 0]
click at [933, 462] on select "Choose payment terms... Same Day Net 7 Net 14 Net 21 Net 30 Net 45 Net 60 Net 90" at bounding box center [785, 463] width 386 height 29
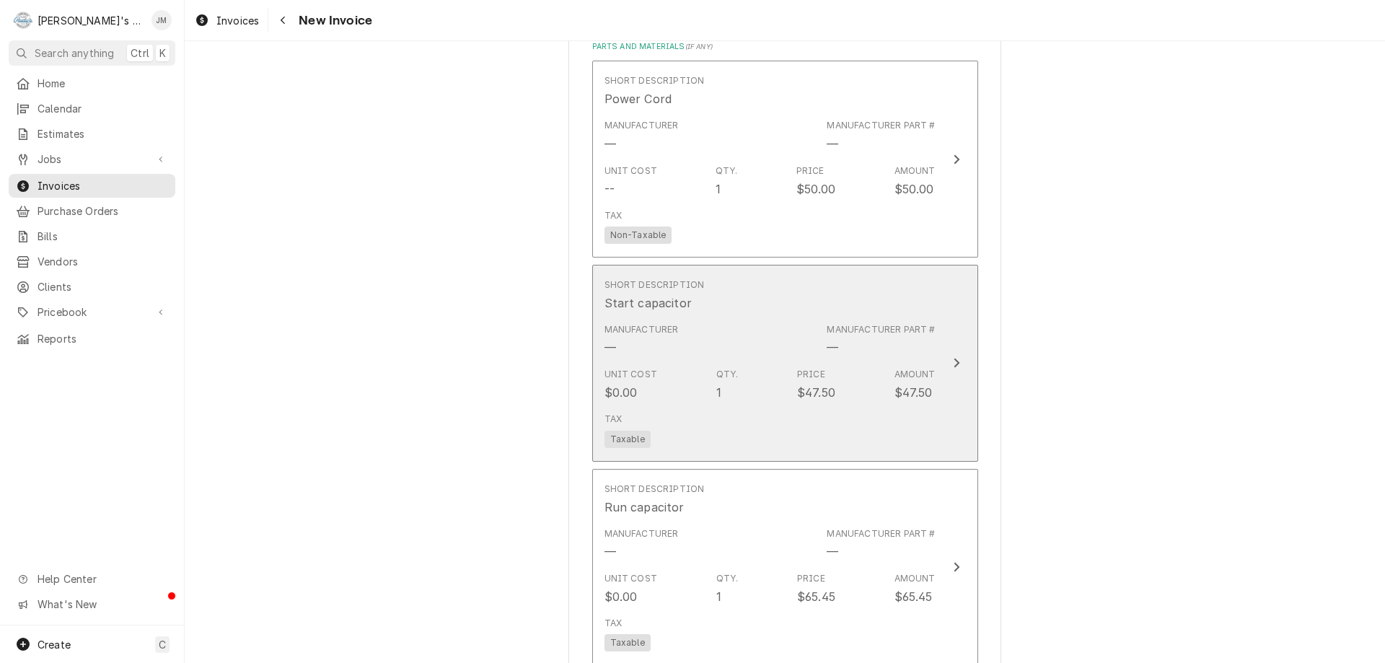
scroll to position [1559, 0]
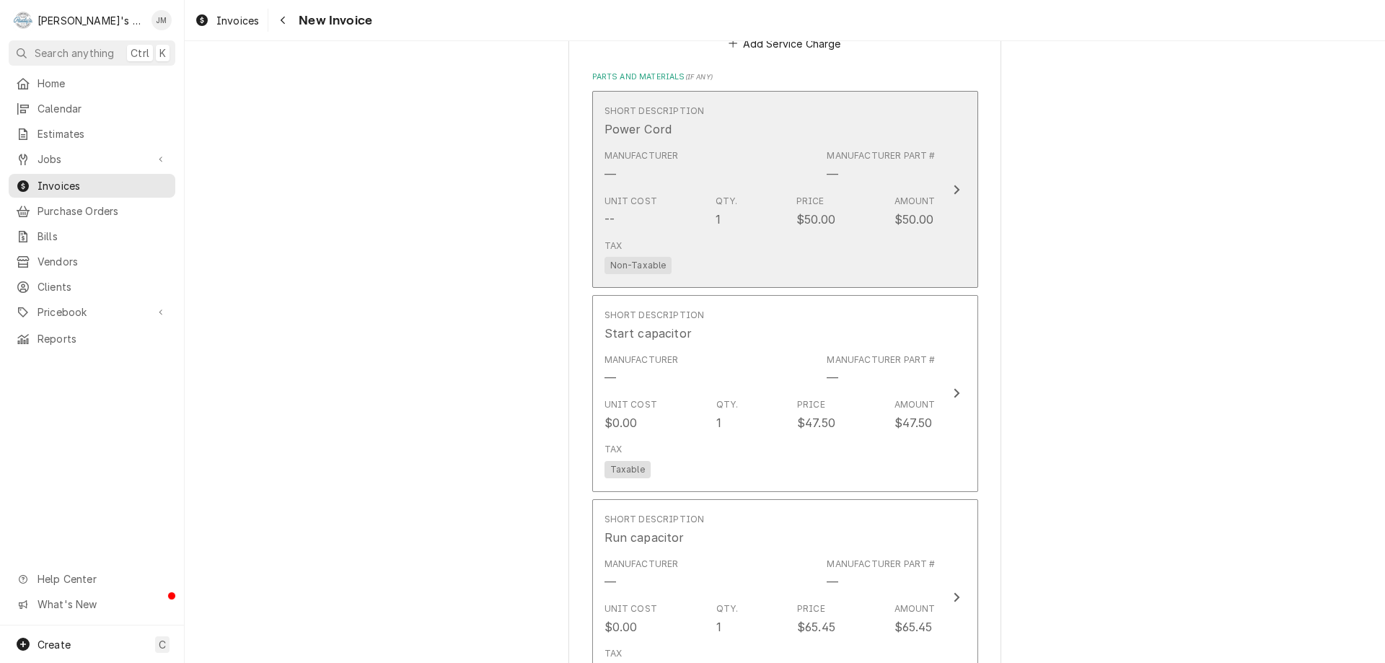
click at [953, 186] on icon "Update Line Item" at bounding box center [956, 190] width 7 height 12
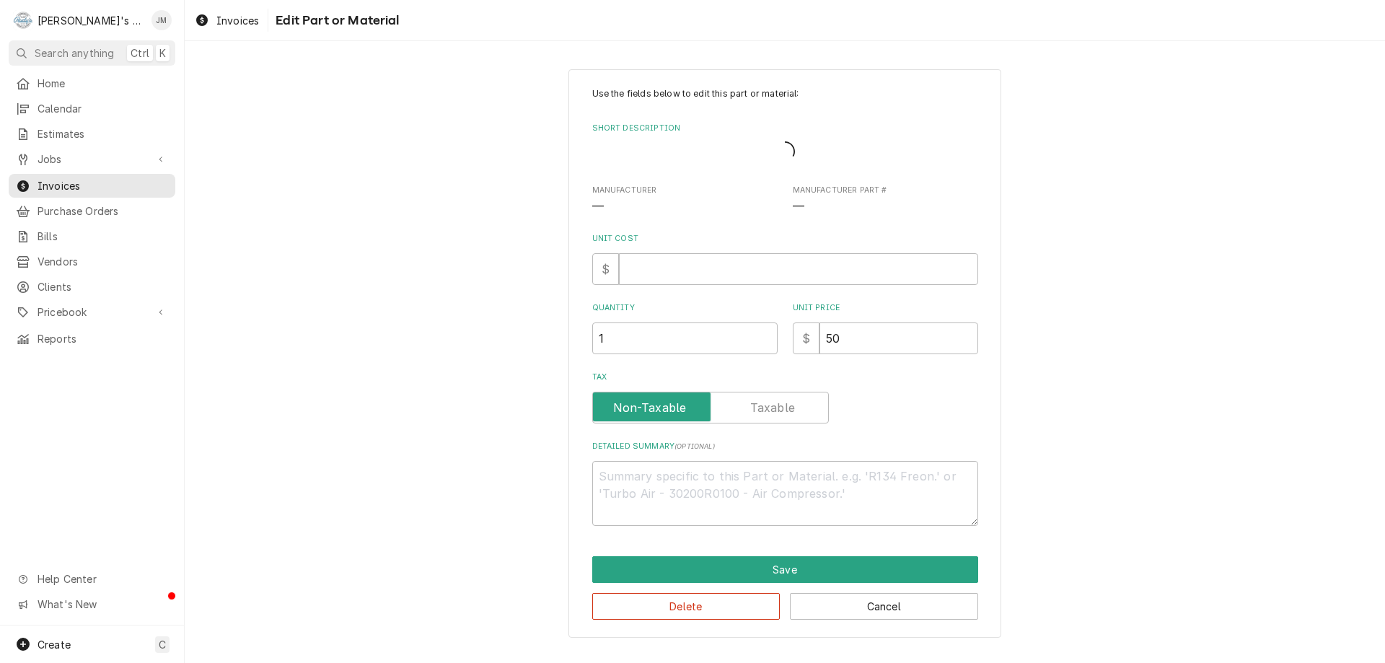
type textarea "x"
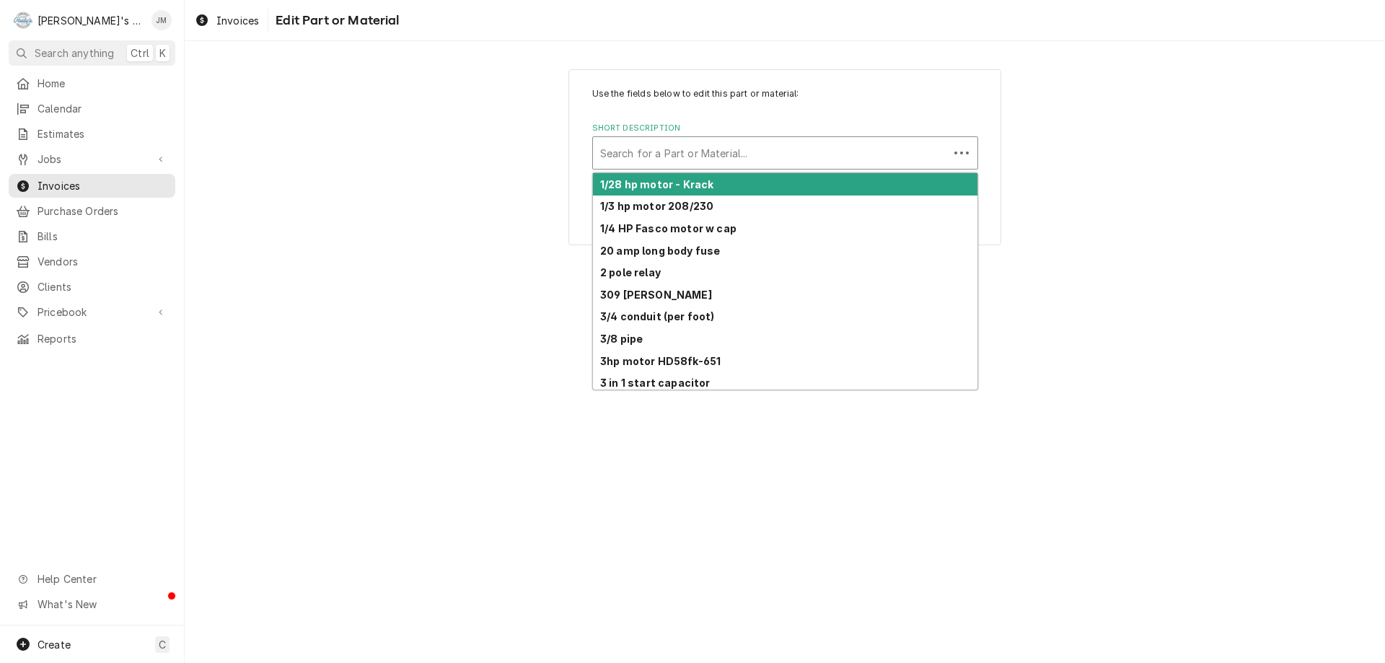
click at [932, 152] on div "Short Description" at bounding box center [770, 153] width 341 height 26
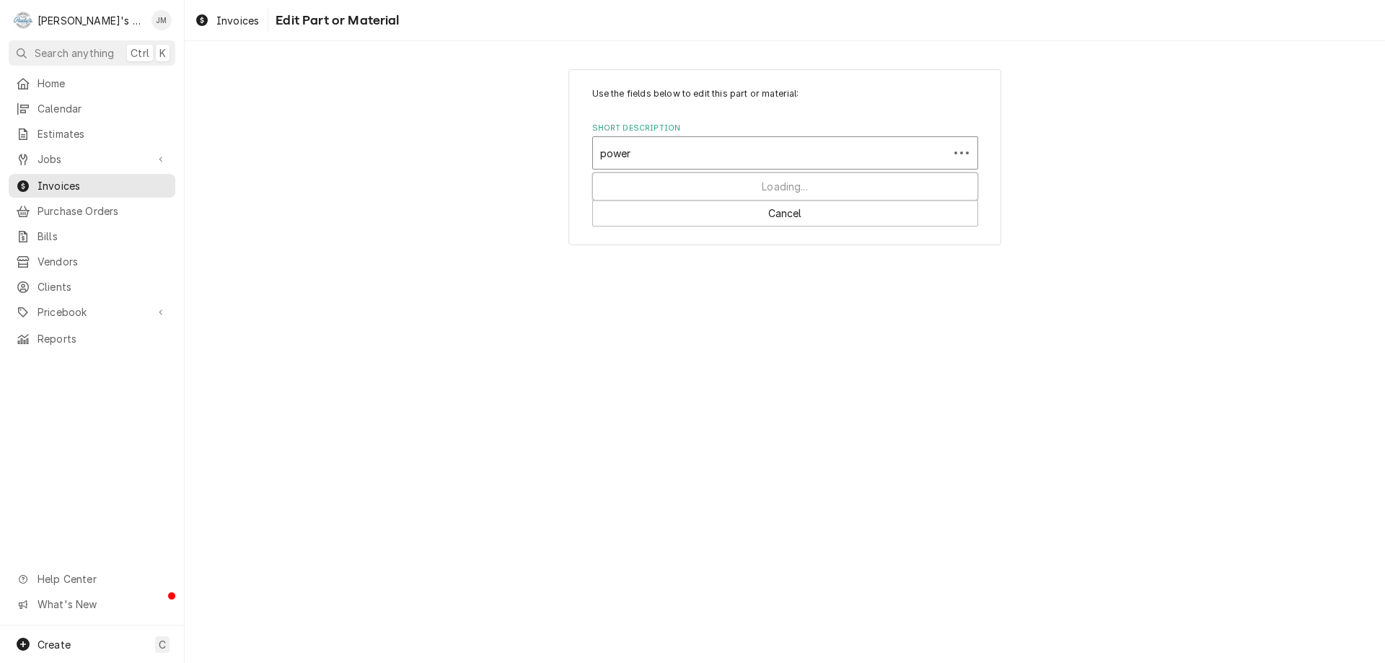
type input "power"
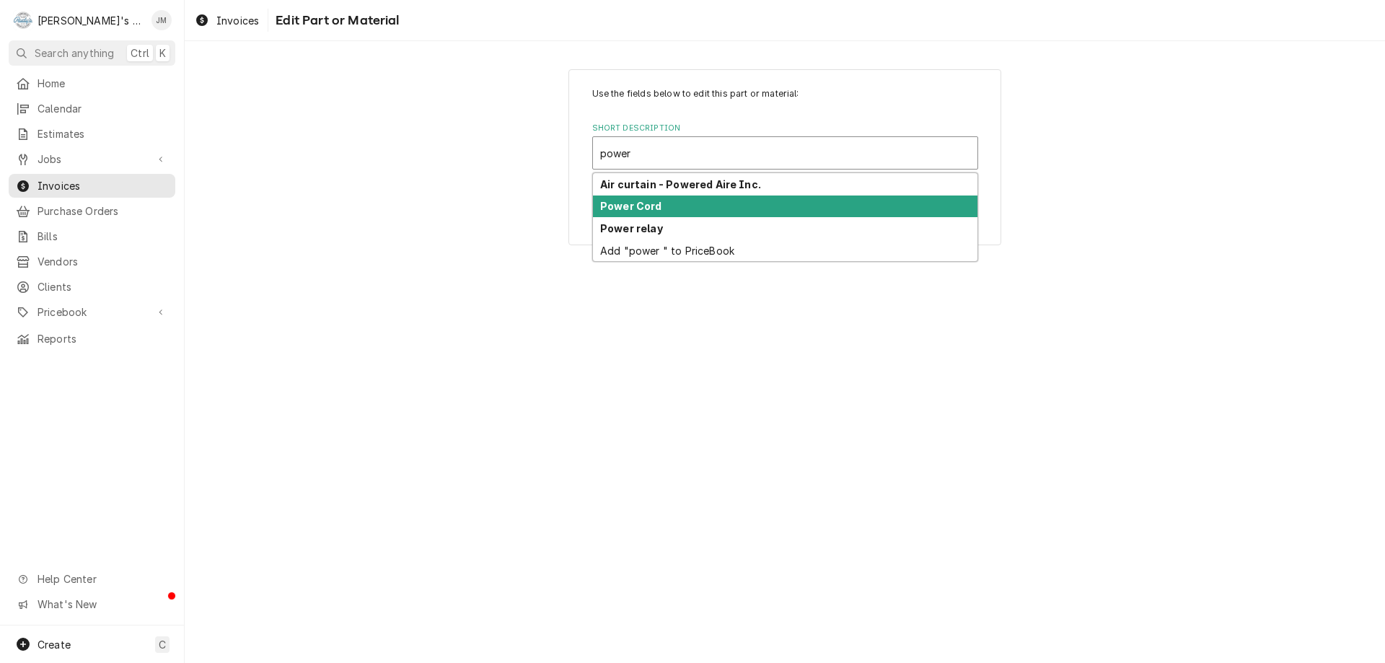
click at [836, 216] on div "Power Cord" at bounding box center [785, 206] width 384 height 22
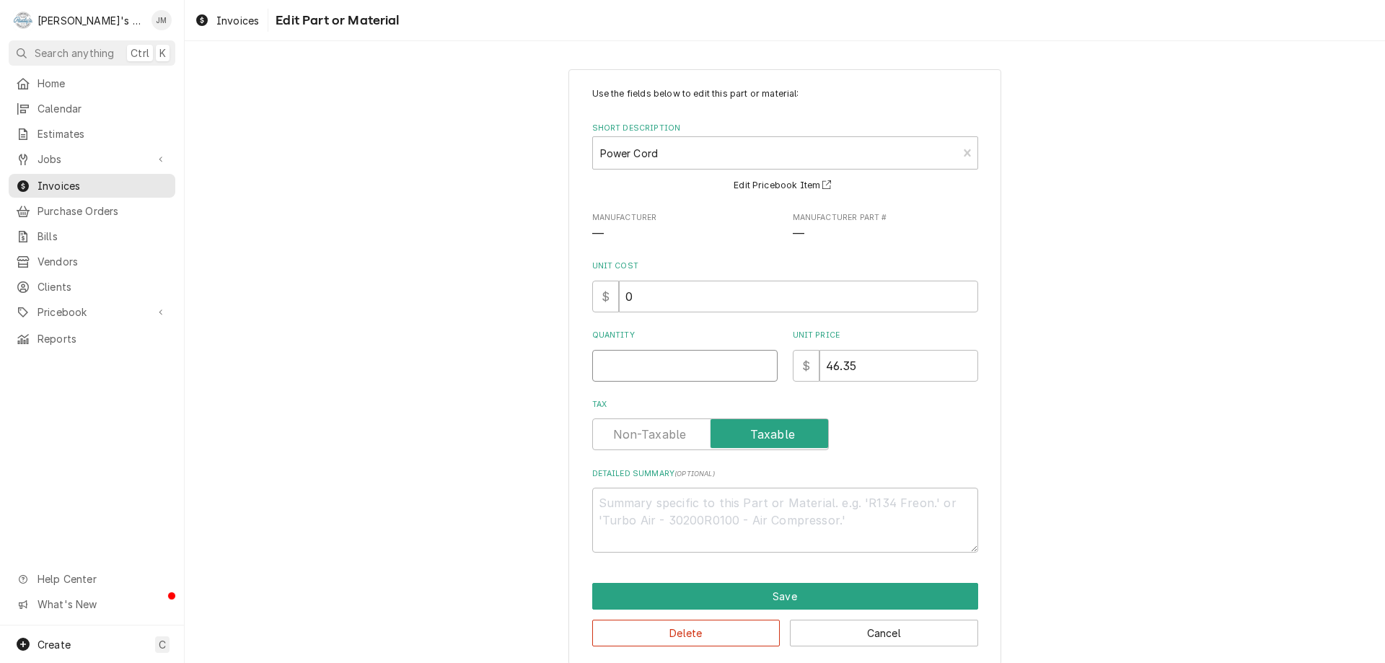
click at [701, 369] on input "Quantity" at bounding box center [684, 366] width 185 height 32
type textarea "x"
type input "1"
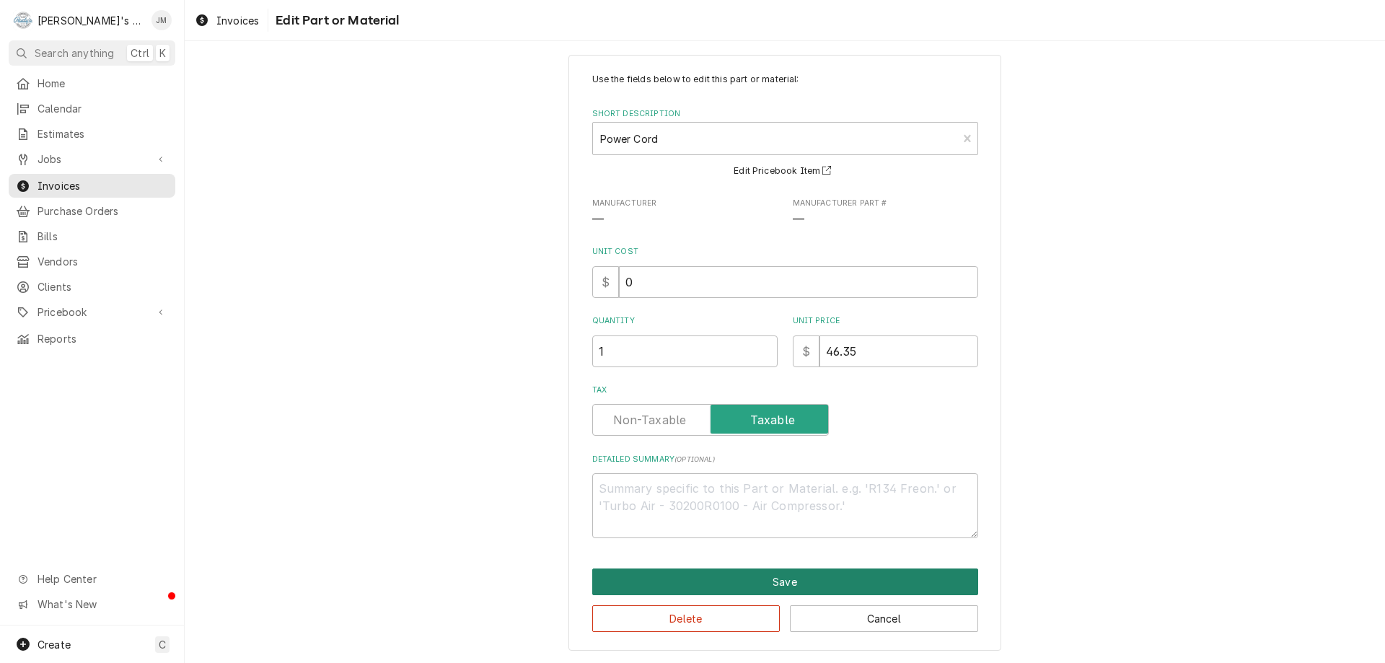
click at [791, 576] on button "Save" at bounding box center [785, 581] width 386 height 27
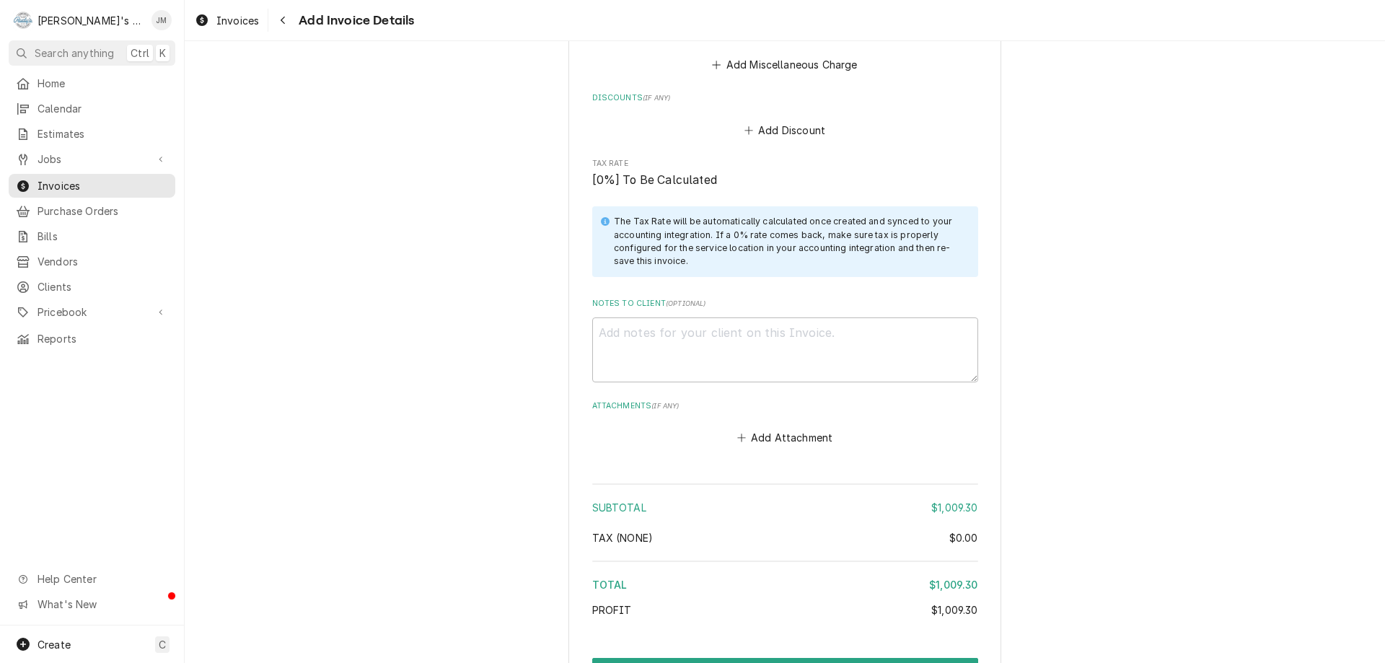
scroll to position [2528, 0]
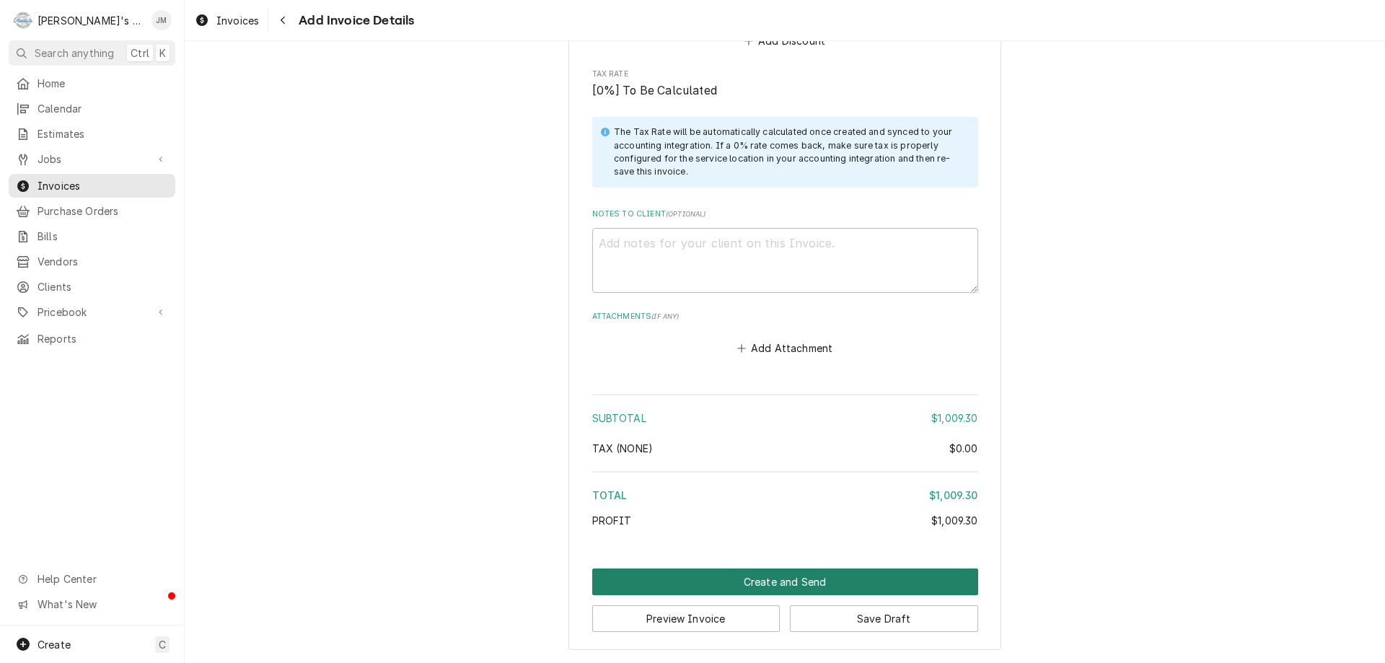
click at [768, 580] on button "Create and Send" at bounding box center [785, 581] width 386 height 27
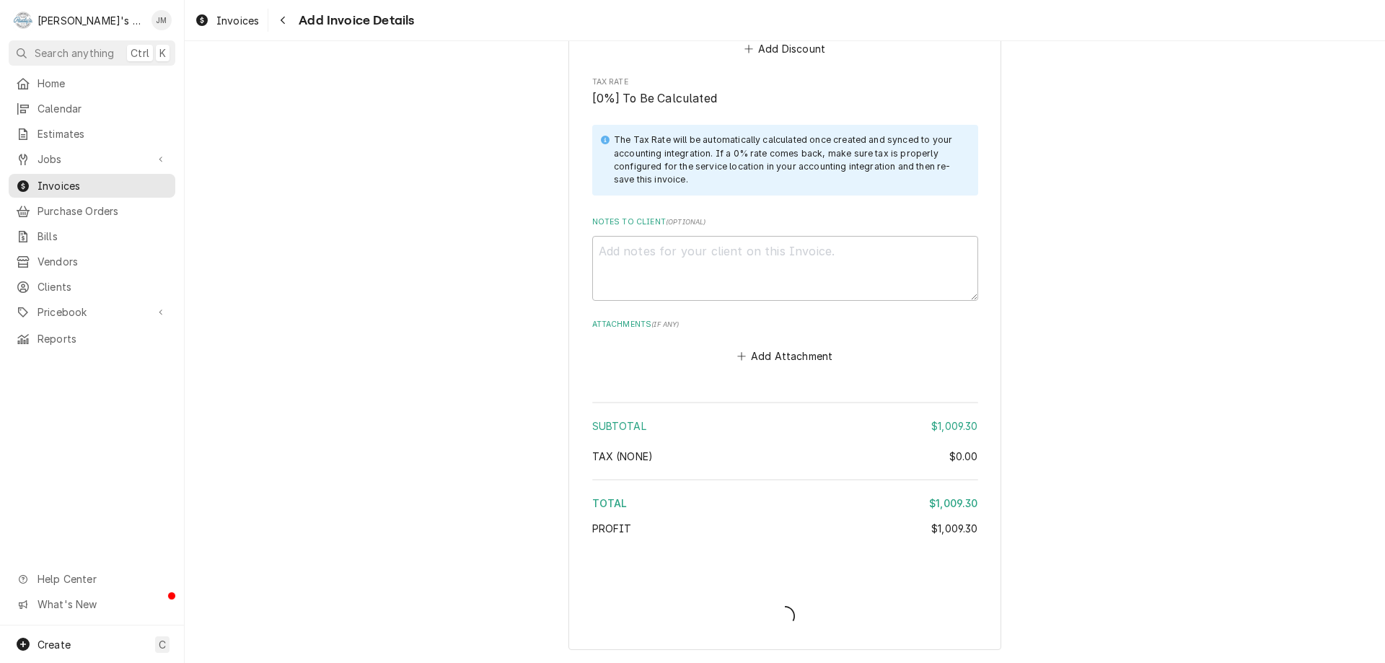
type textarea "x"
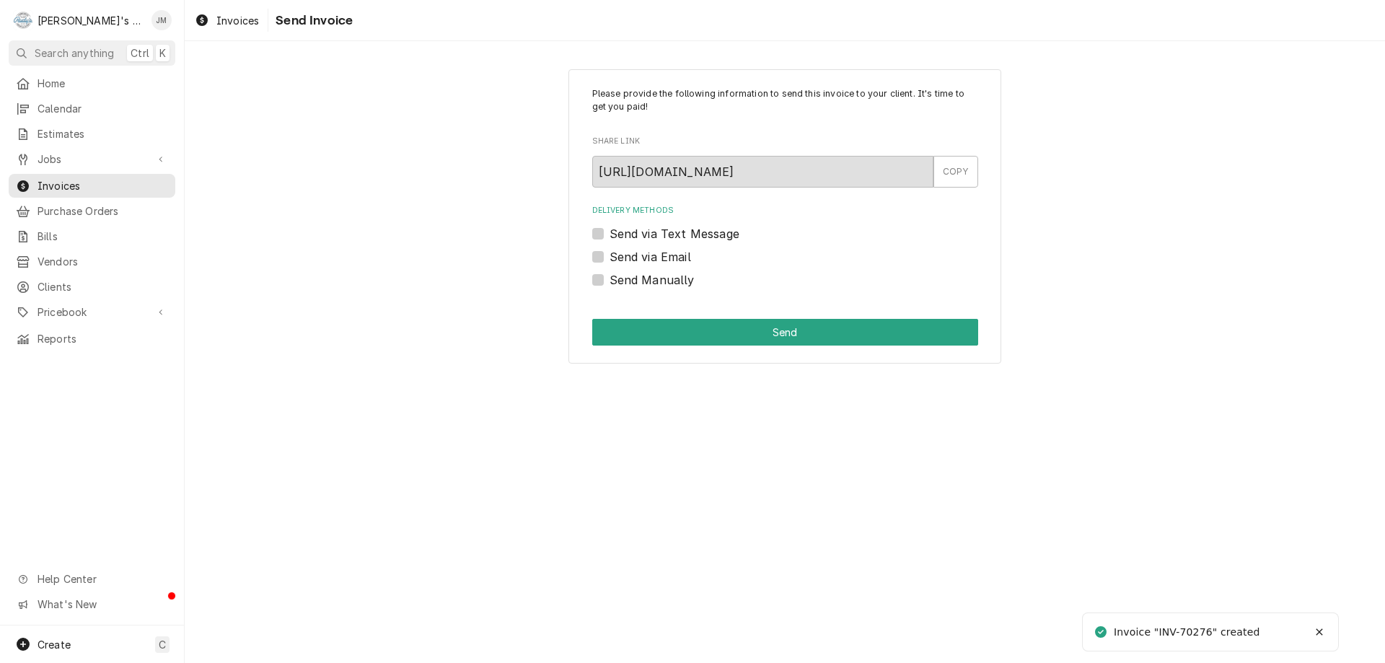
click at [686, 278] on label "Send Manually" at bounding box center [652, 279] width 85 height 17
click at [686, 278] on input "Send Manually" at bounding box center [803, 287] width 386 height 32
checkbox input "true"
click at [708, 319] on button "Send" at bounding box center [785, 332] width 386 height 27
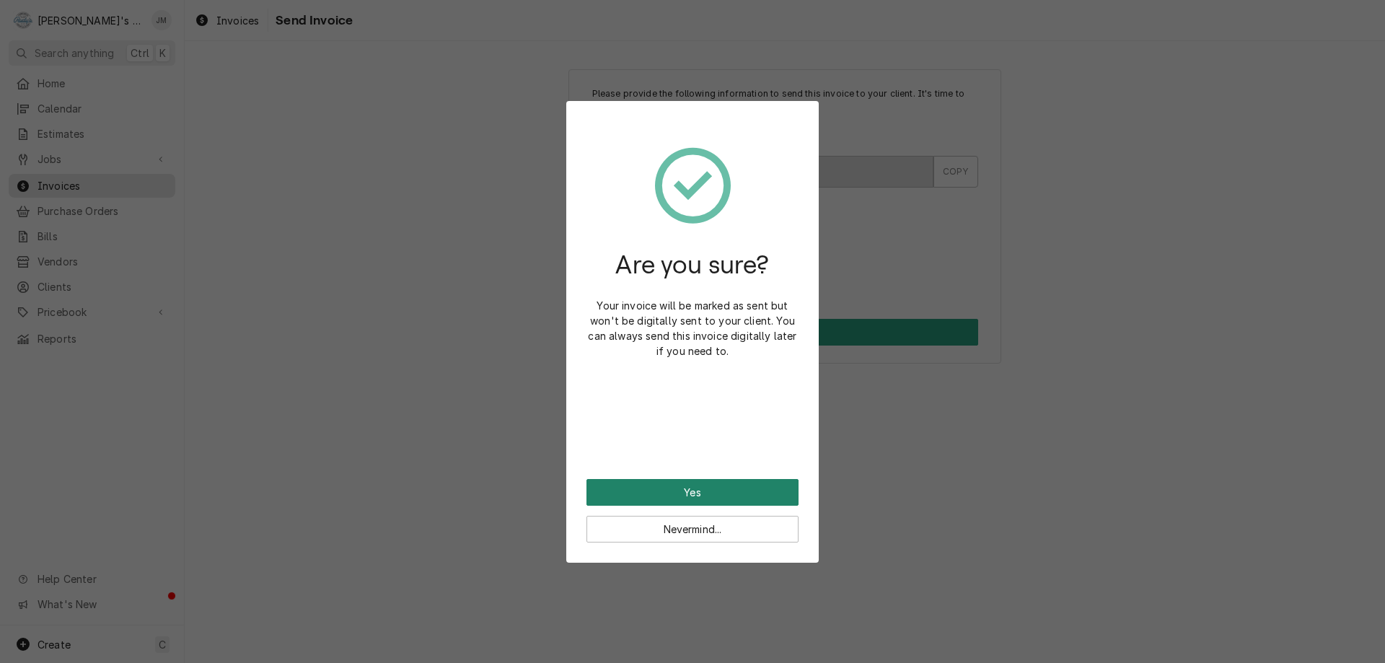
click at [662, 492] on button "Yes" at bounding box center [692, 492] width 212 height 27
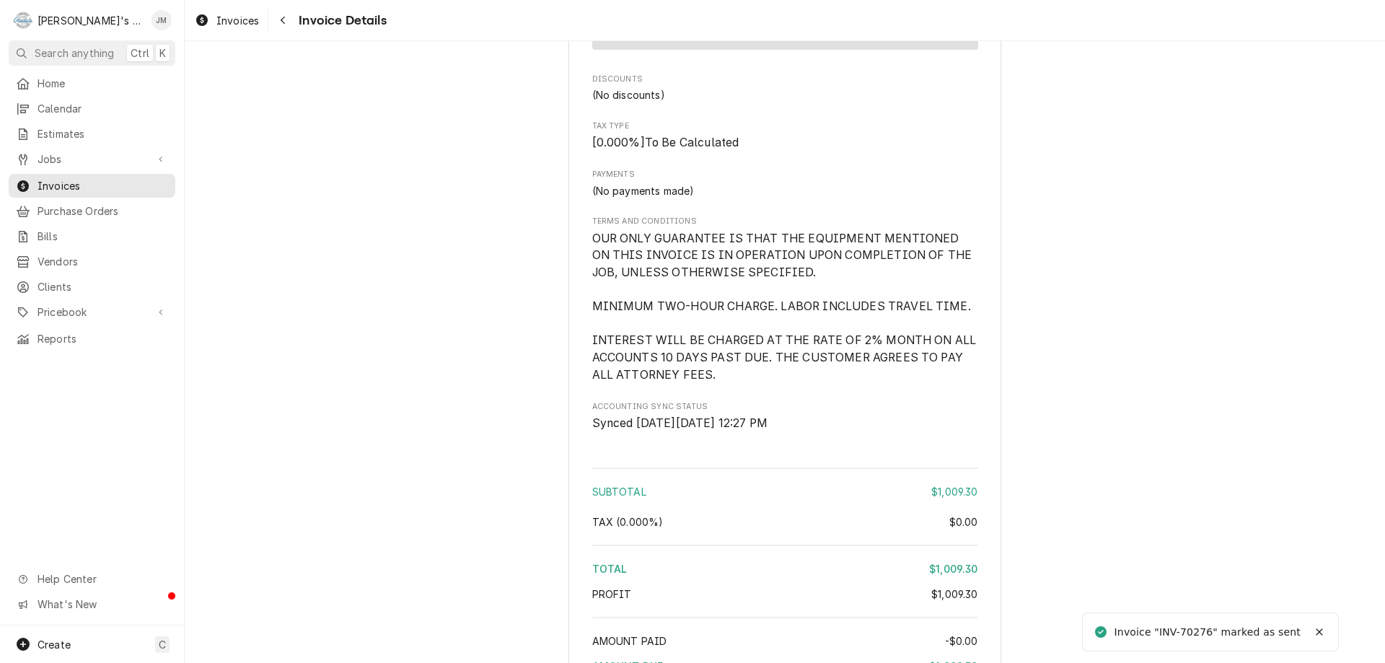
scroll to position [2144, 0]
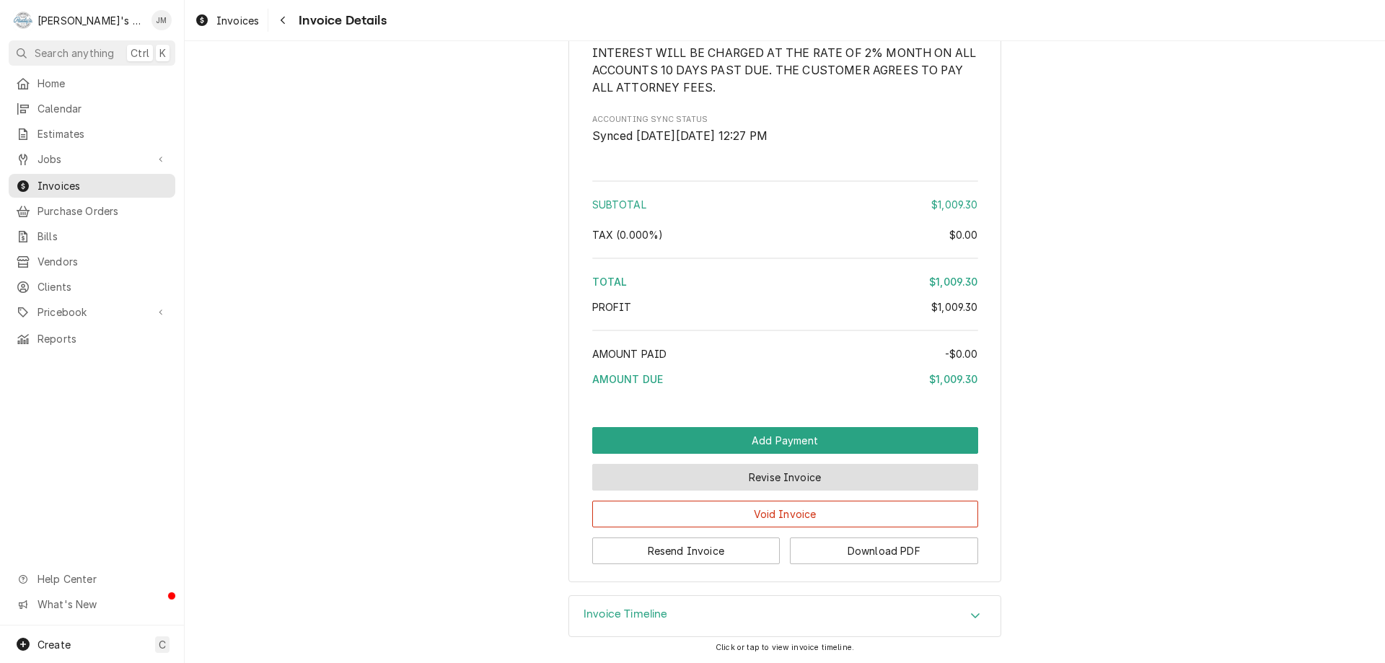
click at [759, 483] on button "Revise Invoice" at bounding box center [785, 477] width 386 height 27
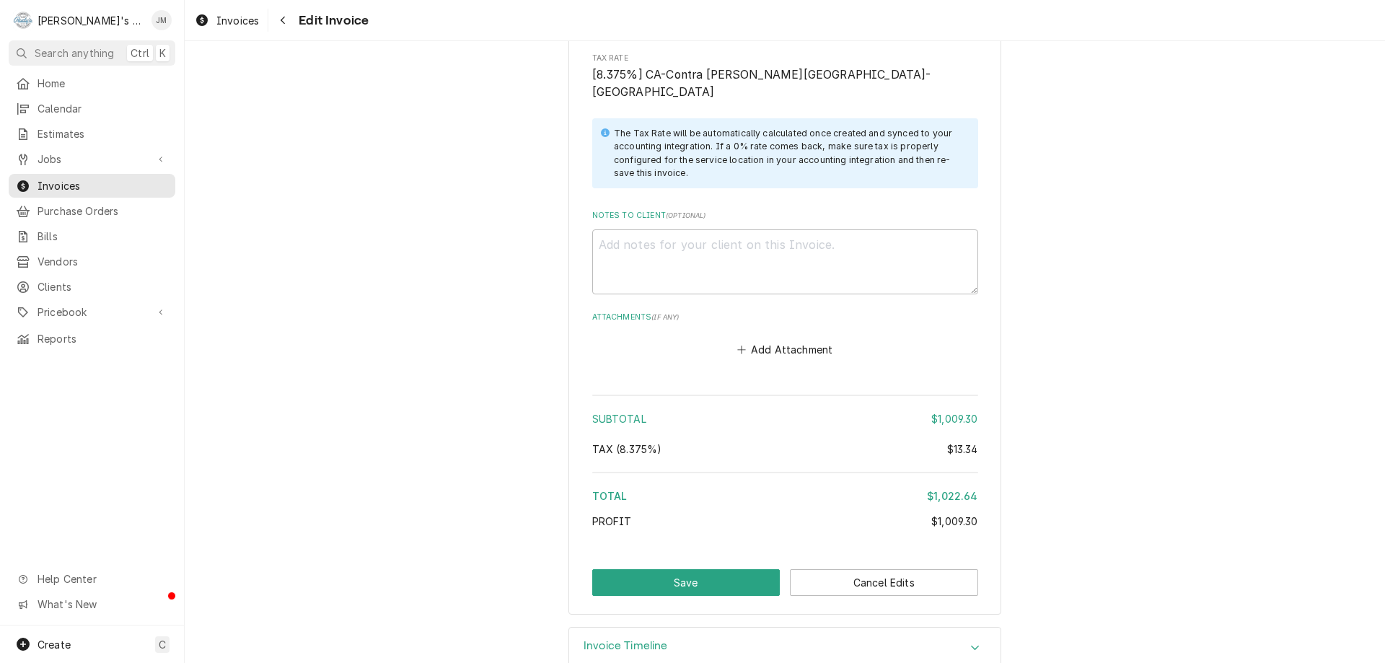
scroll to position [2548, 0]
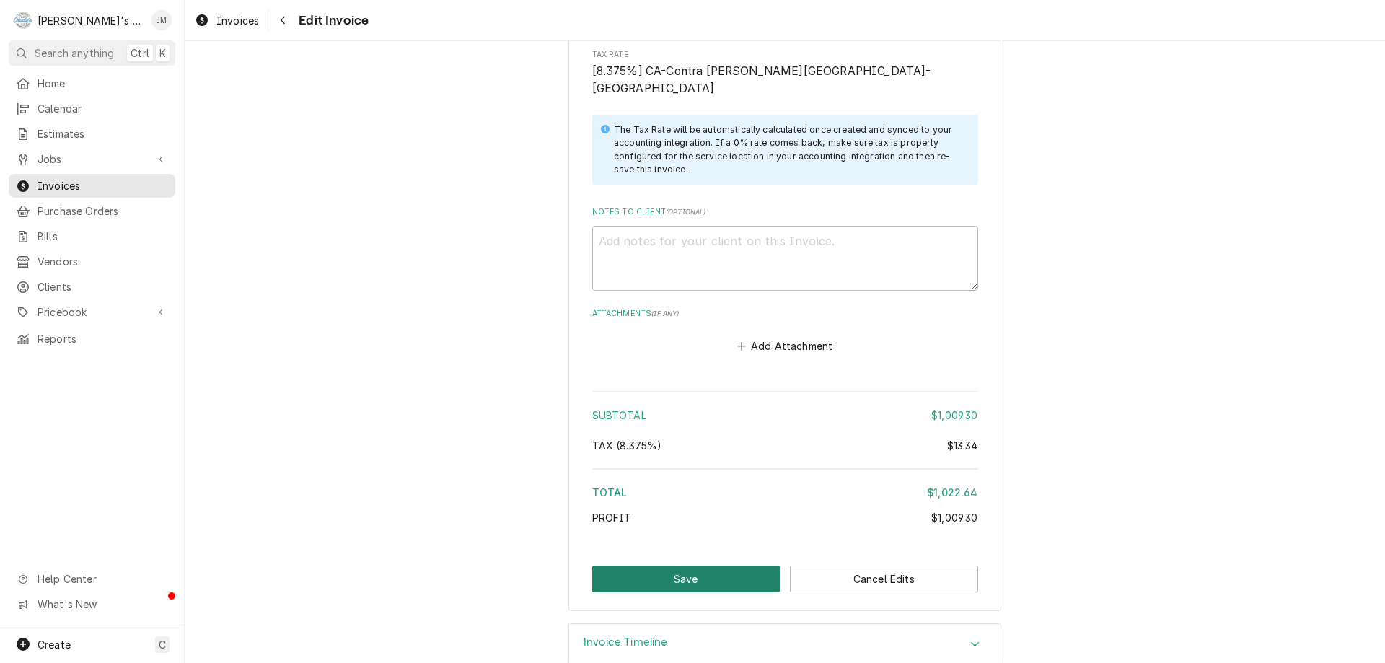
click at [690, 566] on button "Save" at bounding box center [686, 579] width 188 height 27
type textarea "x"
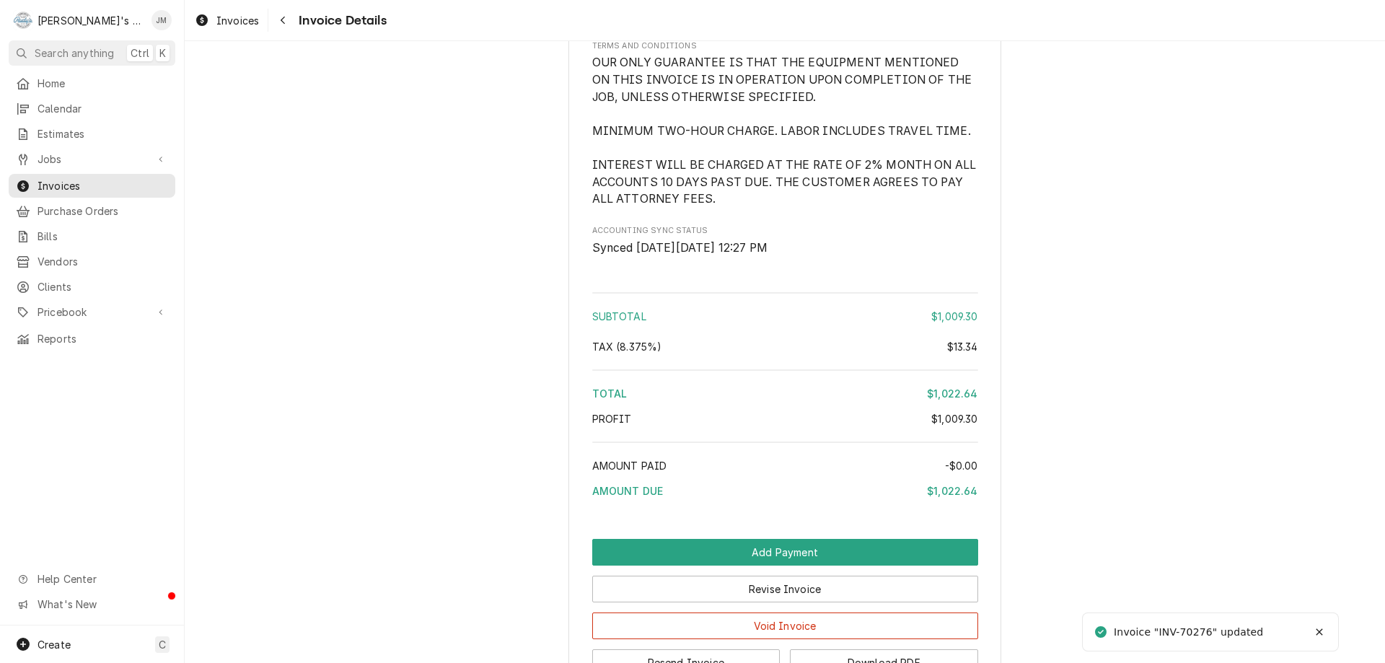
scroll to position [2144, 0]
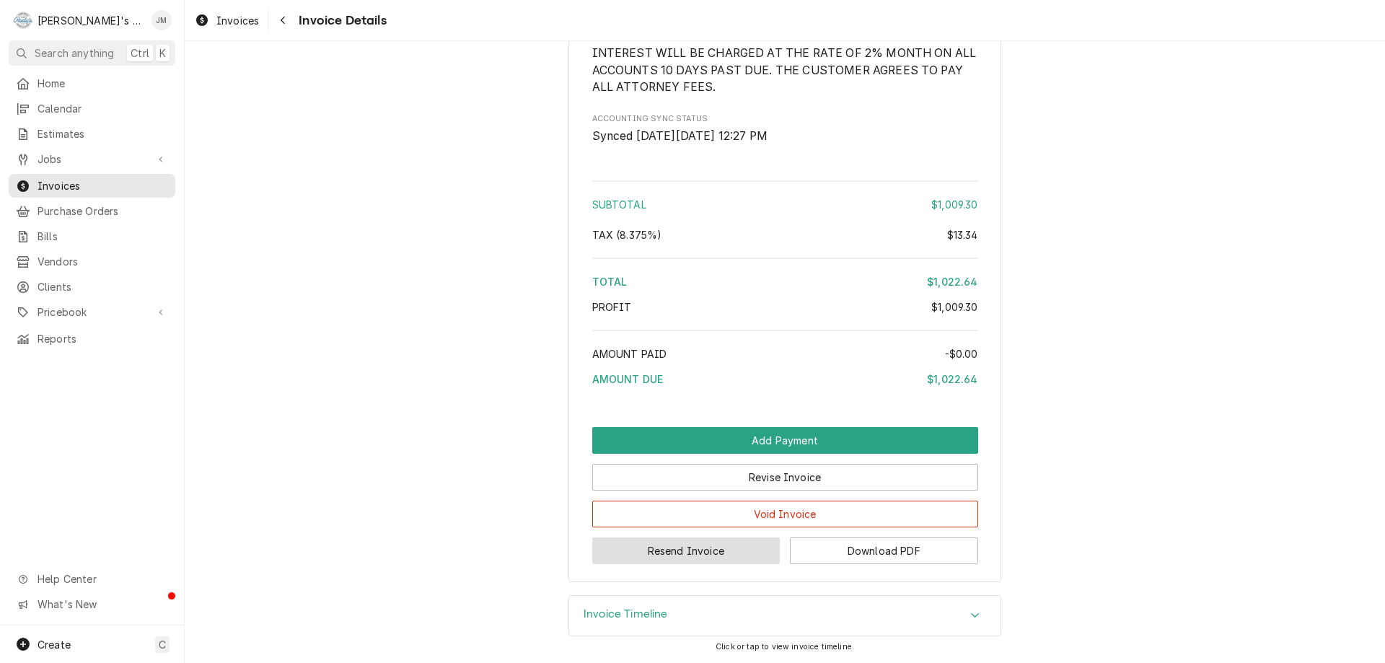
click at [700, 555] on button "Resend Invoice" at bounding box center [686, 550] width 188 height 27
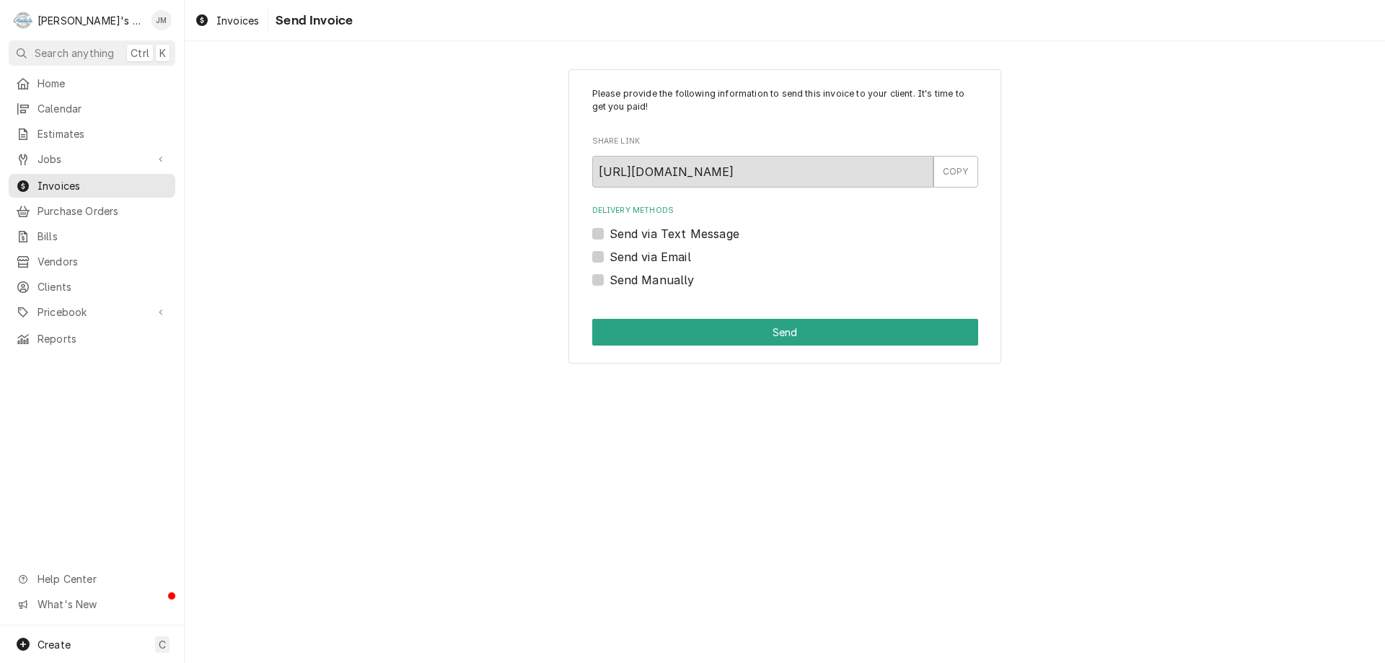
click at [657, 254] on label "Send via Email" at bounding box center [651, 256] width 82 height 17
click at [657, 254] on input "Send via Email" at bounding box center [803, 264] width 386 height 32
checkbox input "true"
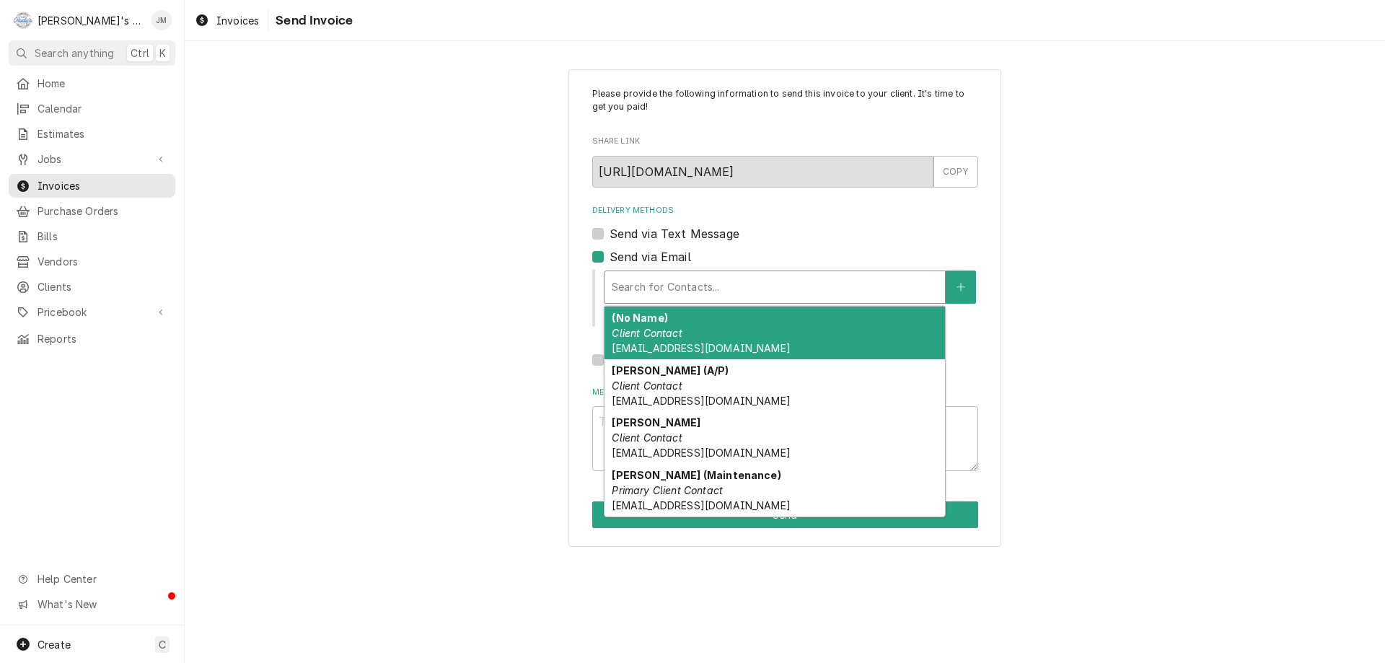
click at [668, 277] on div "Delivery Methods" at bounding box center [775, 287] width 326 height 26
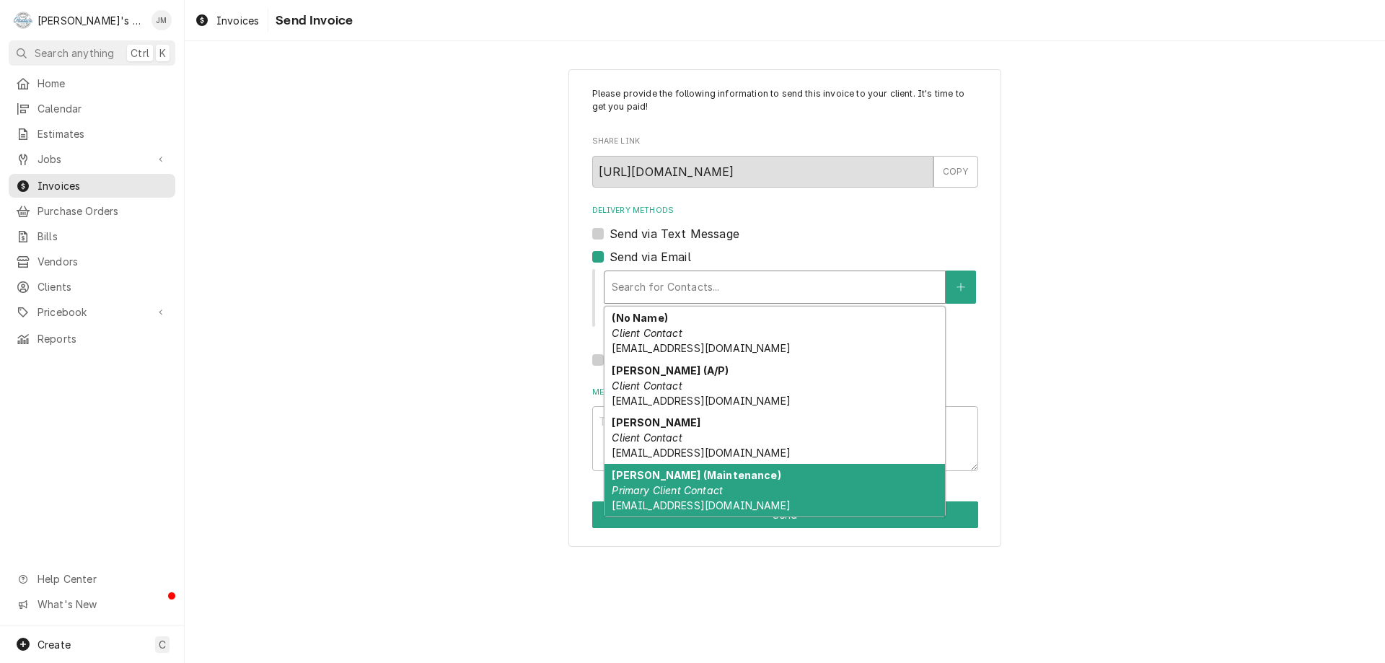
click at [650, 485] on em "Primary Client Contact" at bounding box center [667, 490] width 111 height 12
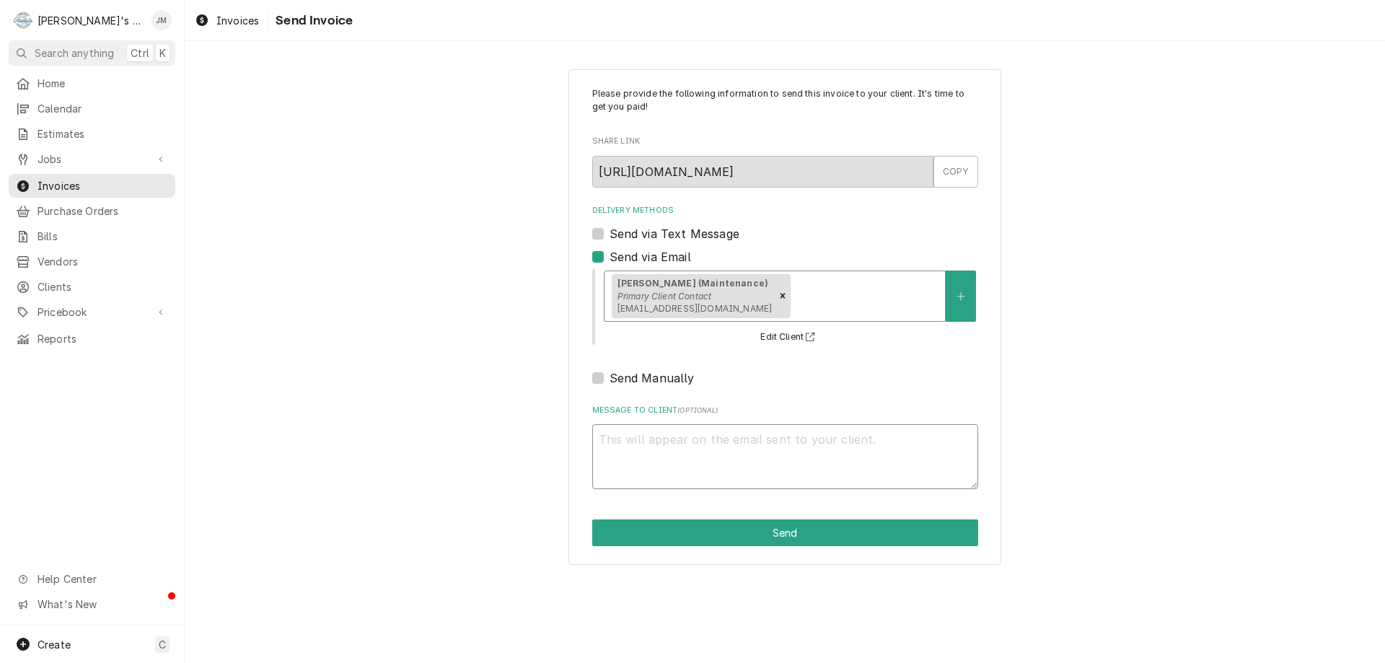
click at [696, 464] on textarea "Message to Client ( optional )" at bounding box center [785, 456] width 386 height 65
type textarea "x"
type textarea "T"
type textarea "x"
type textarea "Th"
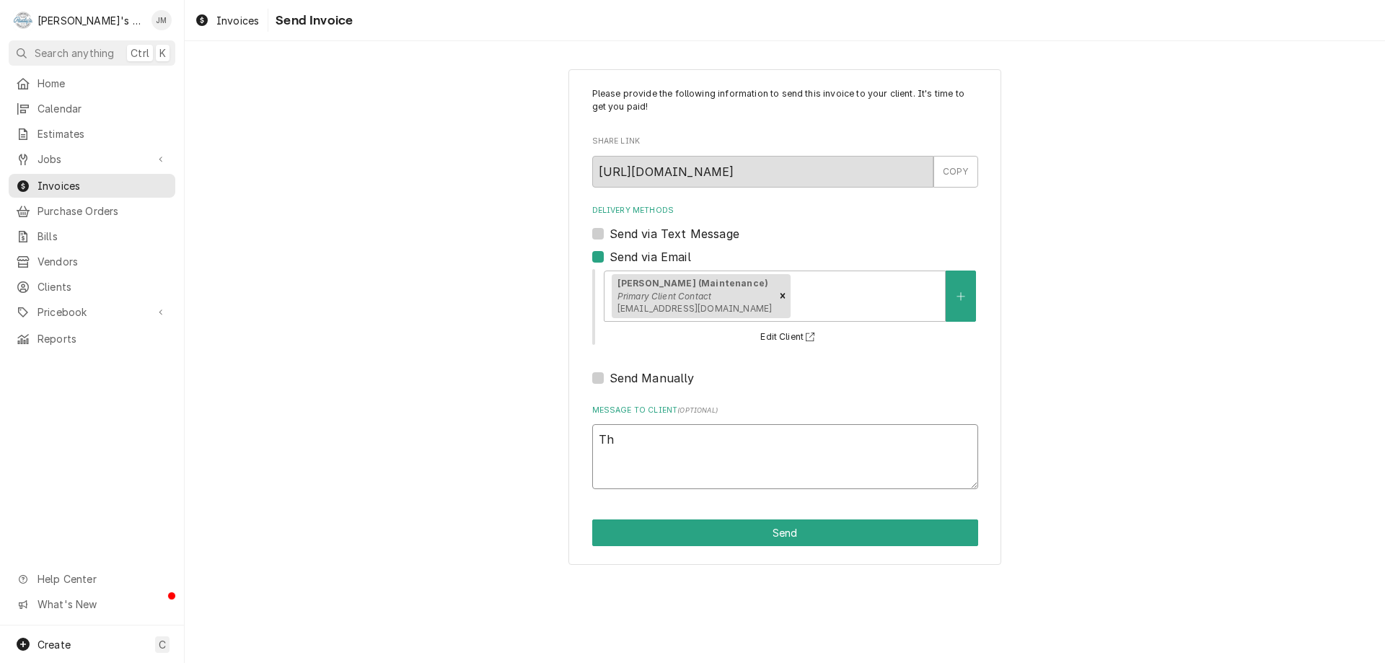
type textarea "x"
type textarea "Tha"
type textarea "x"
type textarea "Than"
type textarea "x"
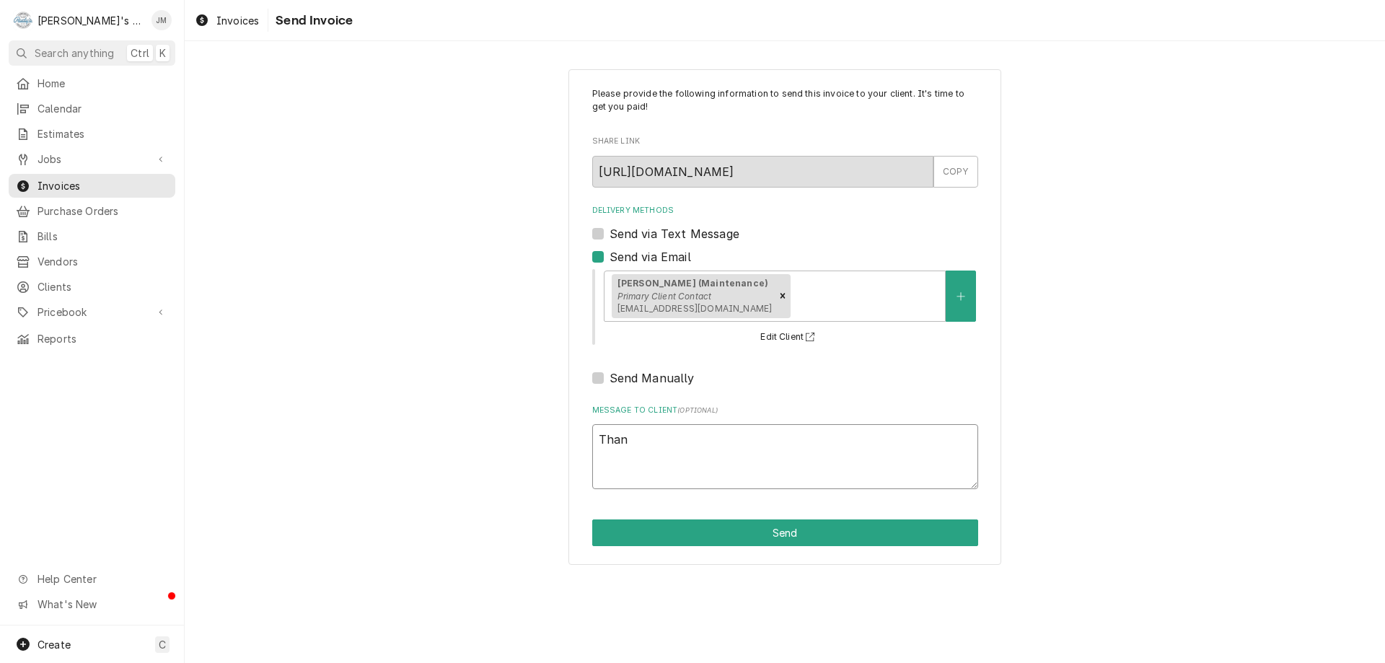
type textarea "Thank"
type textarea "x"
type textarea "Thank"
type textarea "x"
type textarea "Thank y"
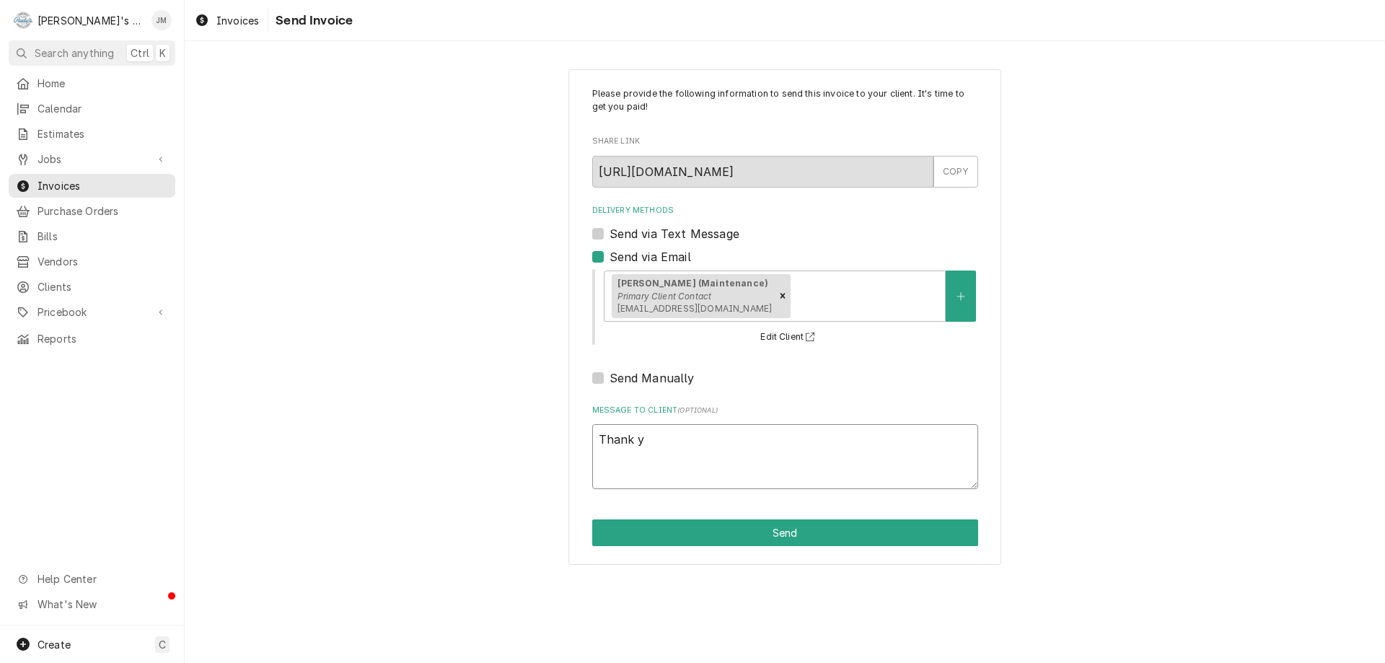
type textarea "x"
type textarea "Thank yo"
type textarea "x"
type textarea "Thank you"
type textarea "x"
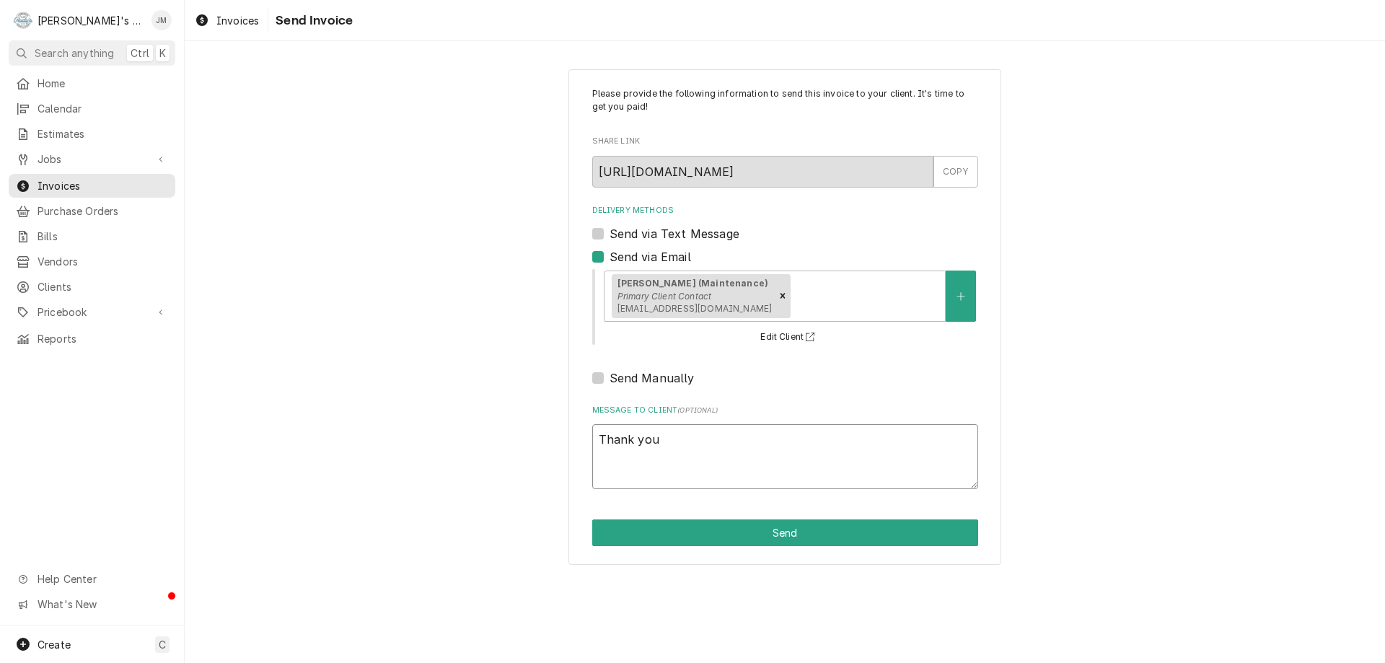
type textarea "Thank you"
type textarea "x"
type textarea "Thank you f"
type textarea "x"
type textarea "Thank you fr"
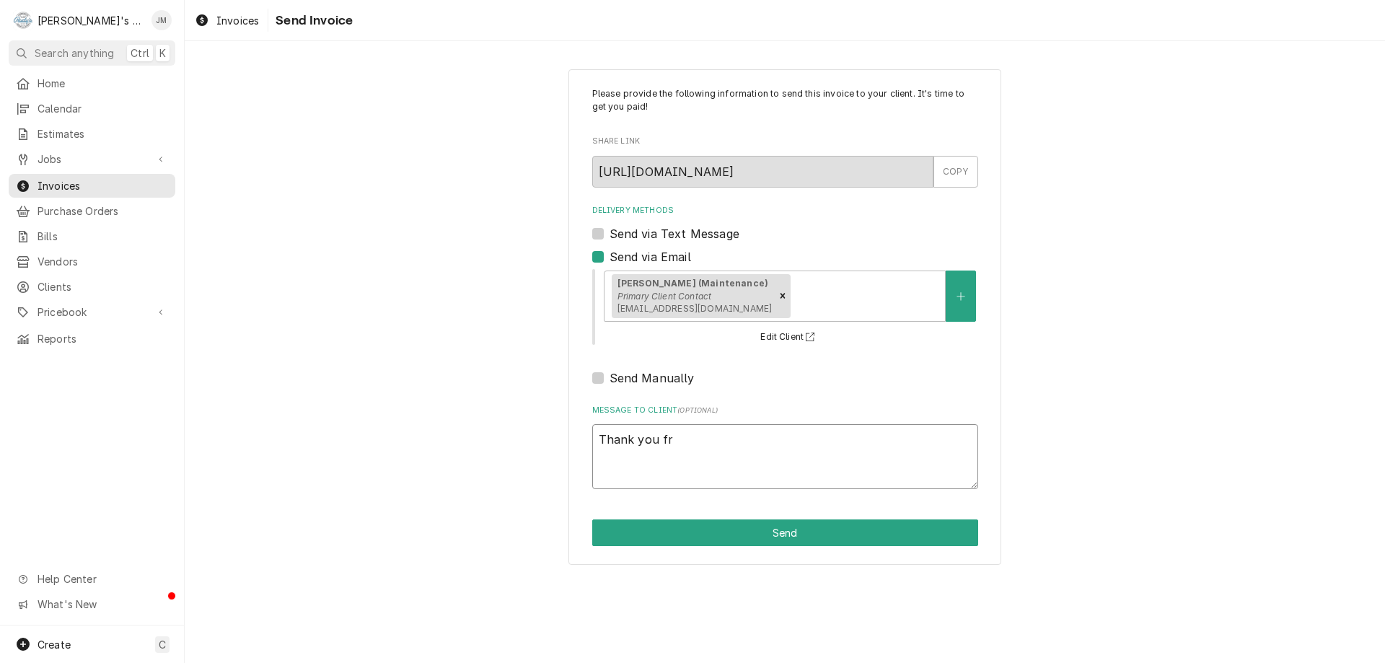
type textarea "x"
type textarea "Thank you fro"
type textarea "x"
type textarea "Thank you fr"
type textarea "x"
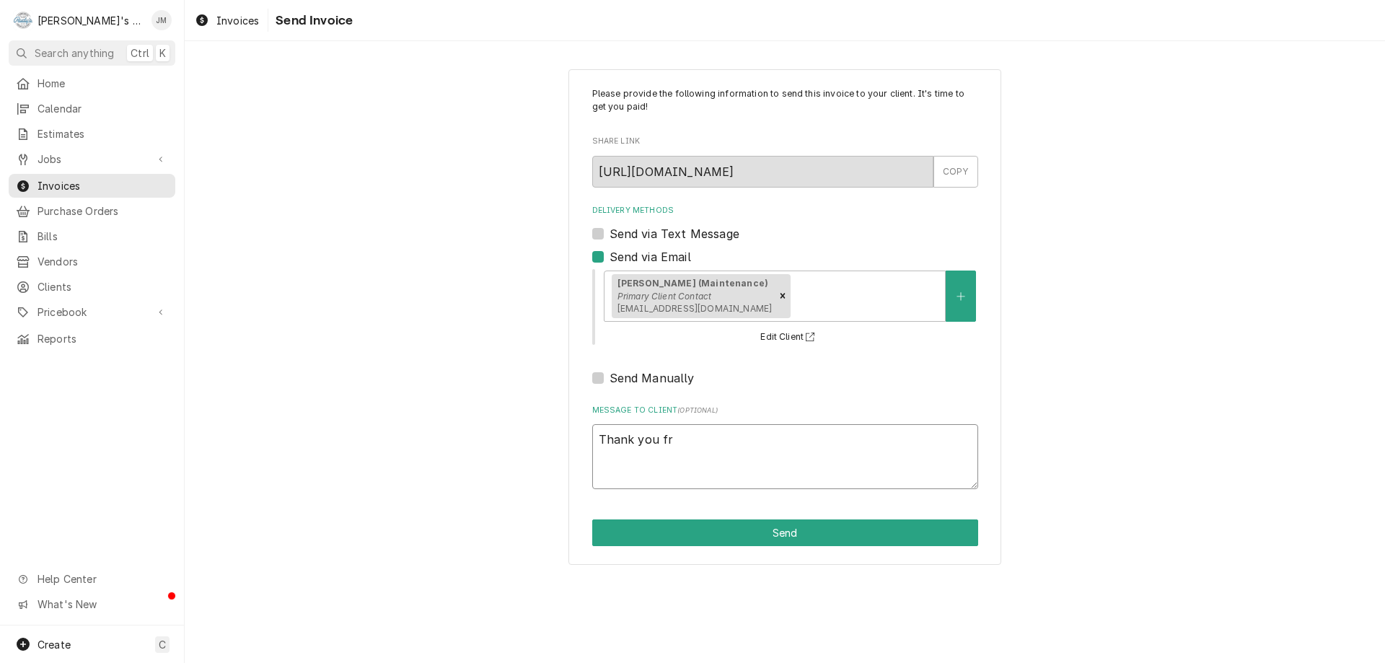
type textarea "Thank you f"
type textarea "x"
type textarea "Thank you fo"
type textarea "x"
type textarea "Thank you for"
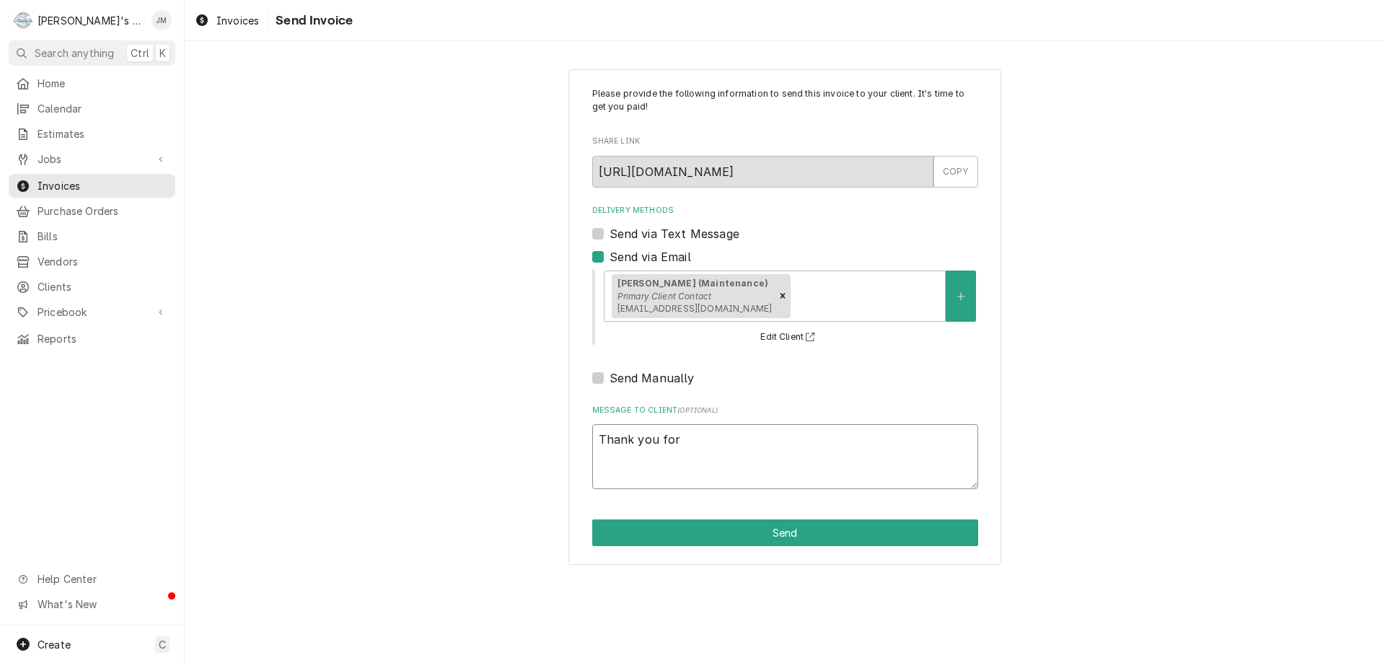
type textarea "x"
type textarea "Thank you for"
type textarea "x"
type textarea "Thank you for y"
type textarea "x"
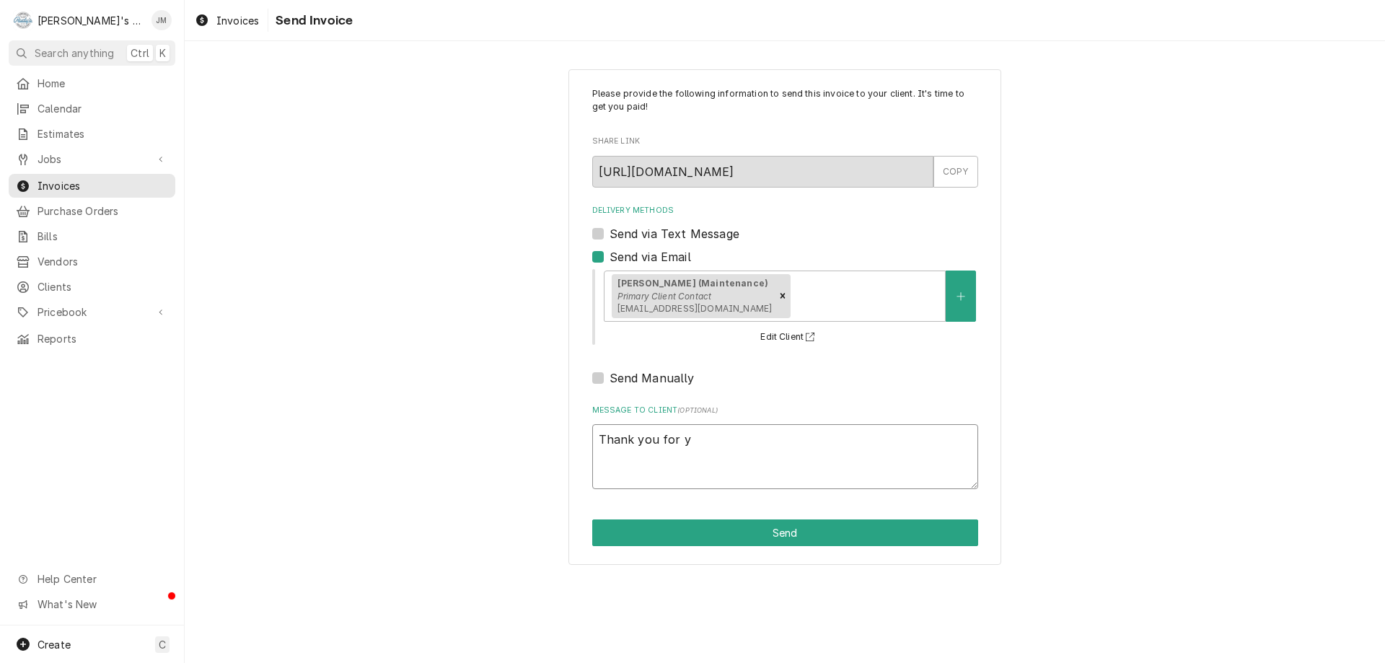
type textarea "Thank you for yo"
type textarea "x"
type textarea "Thank you for you"
type textarea "x"
type textarea "Thank you for your"
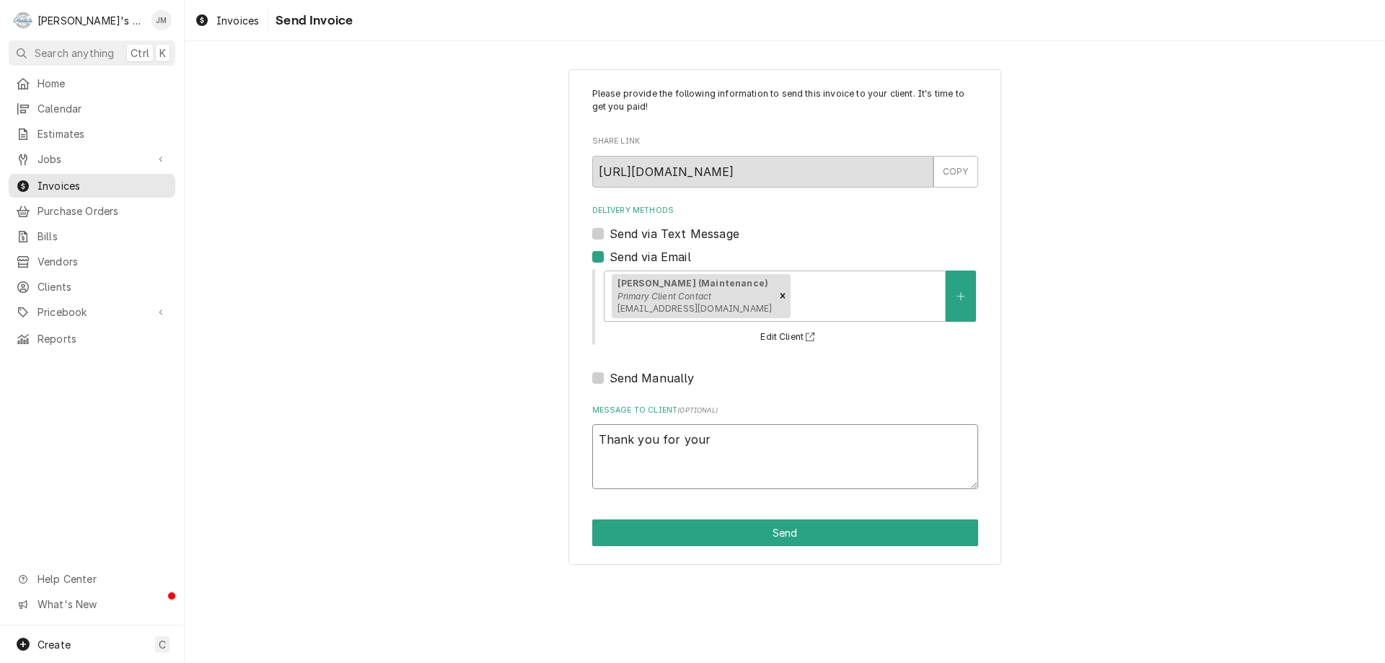
type textarea "x"
type textarea "Thank you for your"
type textarea "x"
type textarea "Thank you for your b"
type textarea "x"
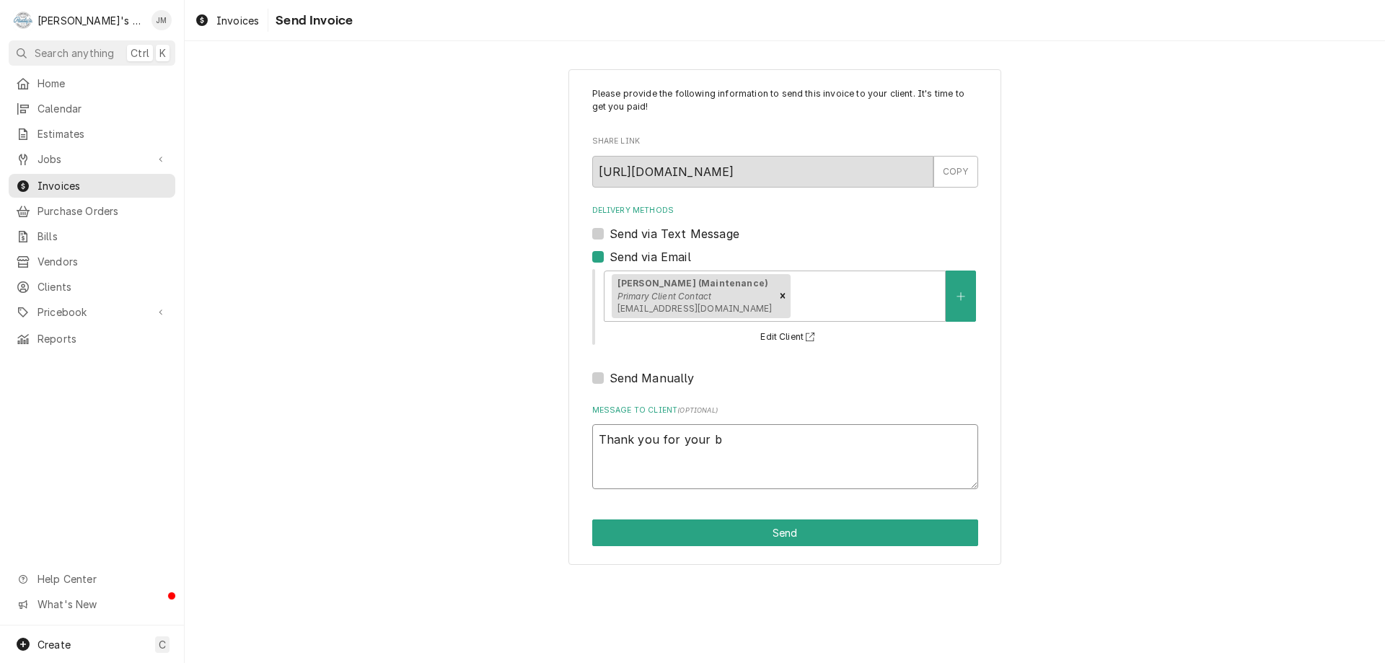
type textarea "Thank you for your bu"
type textarea "x"
type textarea "Thank you for your bus"
type textarea "x"
type textarea "Thank you for your busi"
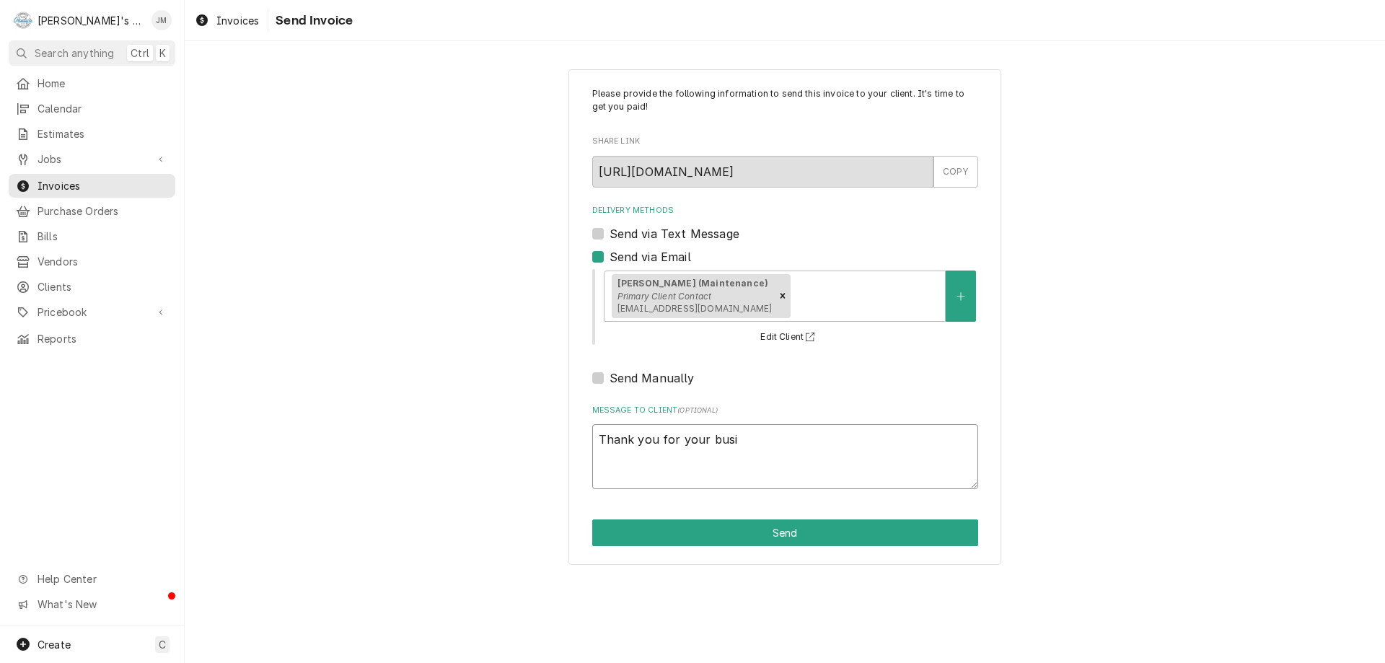
type textarea "x"
type textarea "Thank you for your busin"
type textarea "x"
type textarea "Thank you for your busine"
type textarea "x"
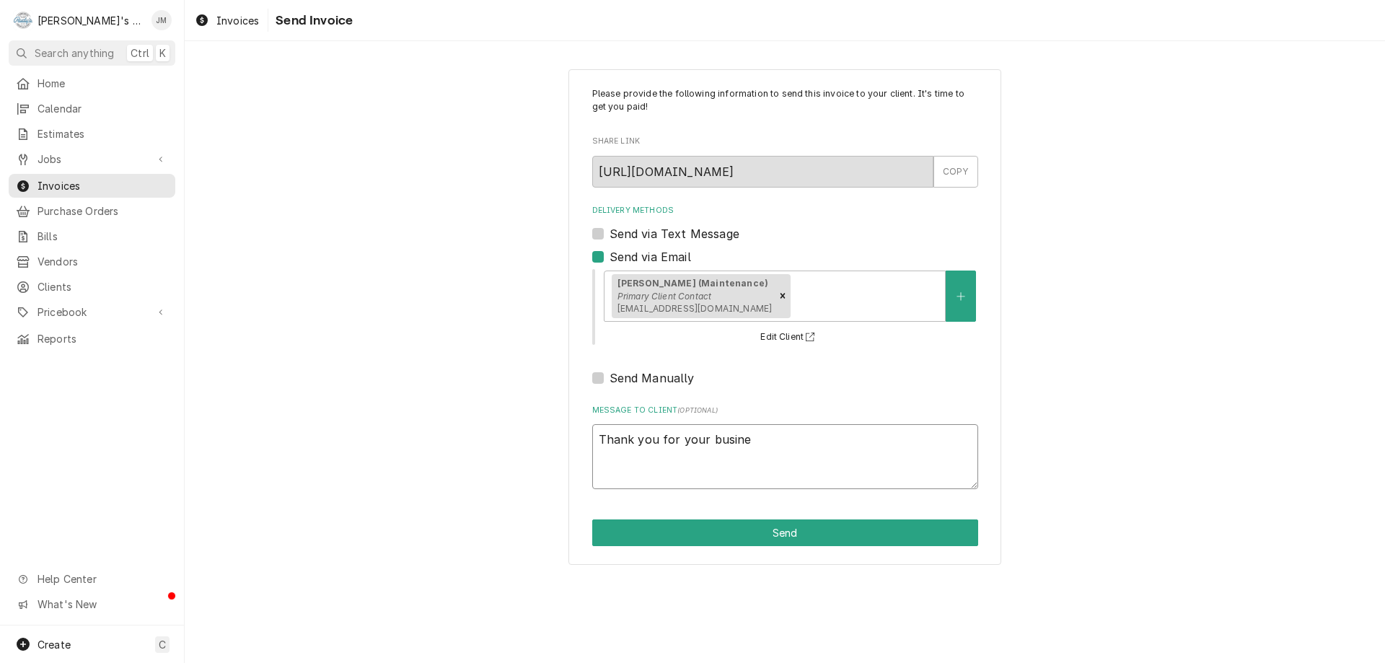
type textarea "Thank you for your busines"
type textarea "x"
type textarea "Thank you for your business"
type textarea "x"
type textarea "Thank you for your business."
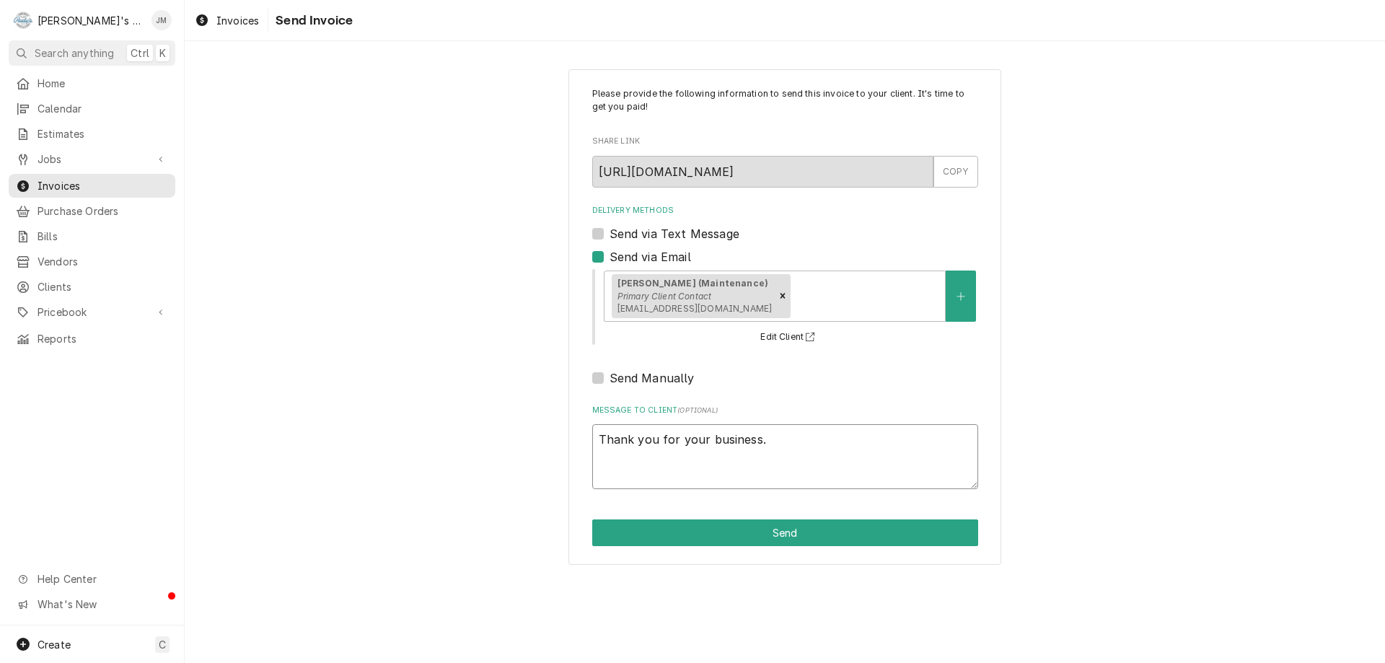
type textarea "x"
type textarea "Thank you for your business."
click at [776, 533] on button "Send" at bounding box center [785, 532] width 386 height 27
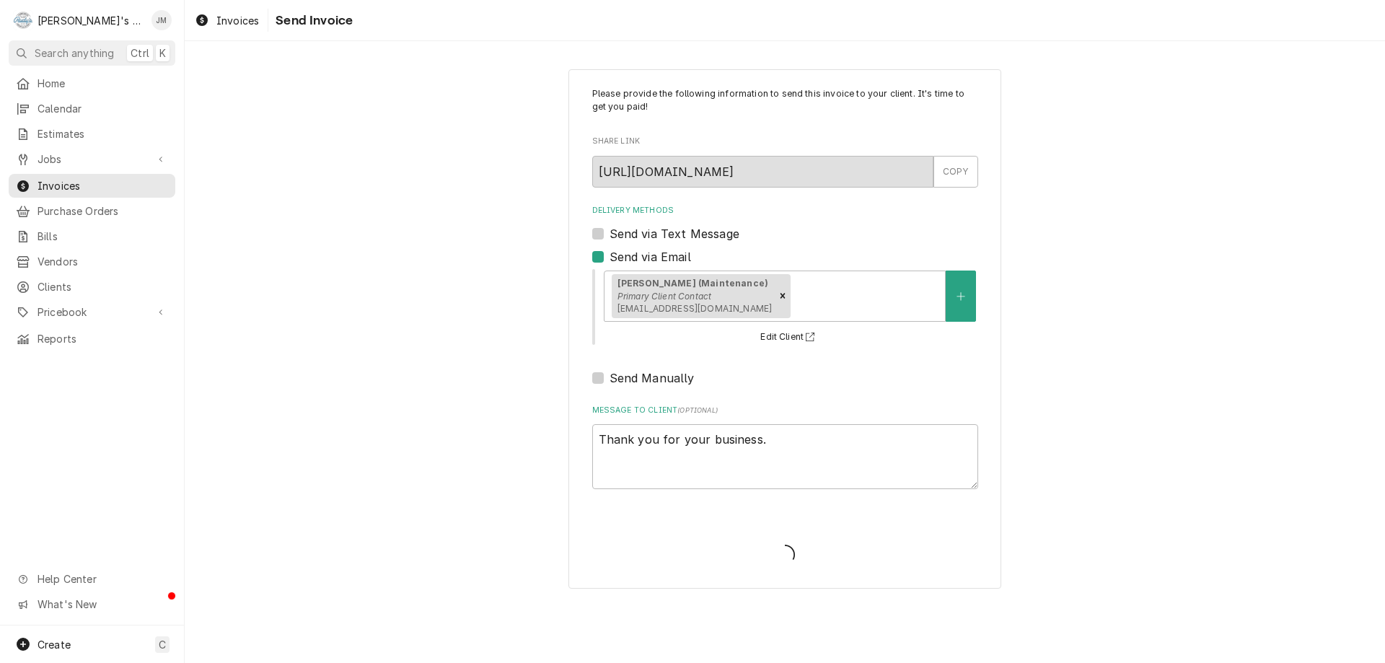
type textarea "x"
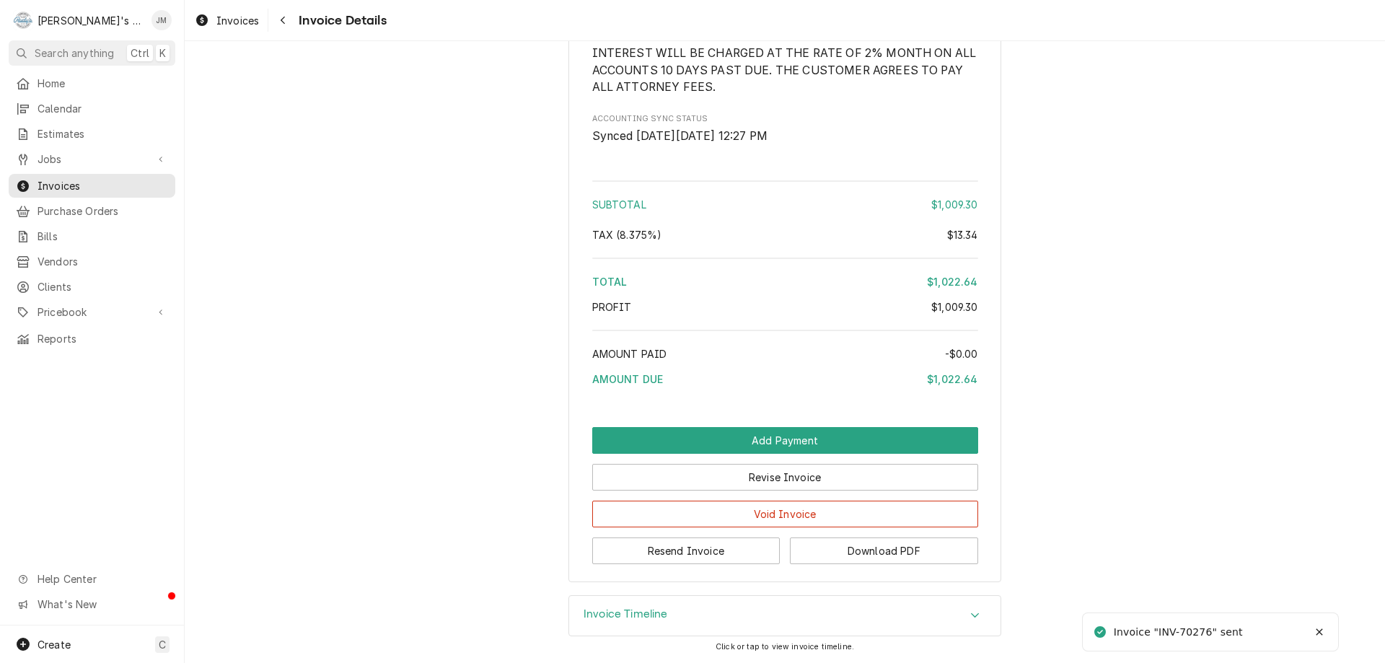
scroll to position [2144, 0]
click at [670, 612] on div "Invoice Timeline" at bounding box center [784, 616] width 431 height 40
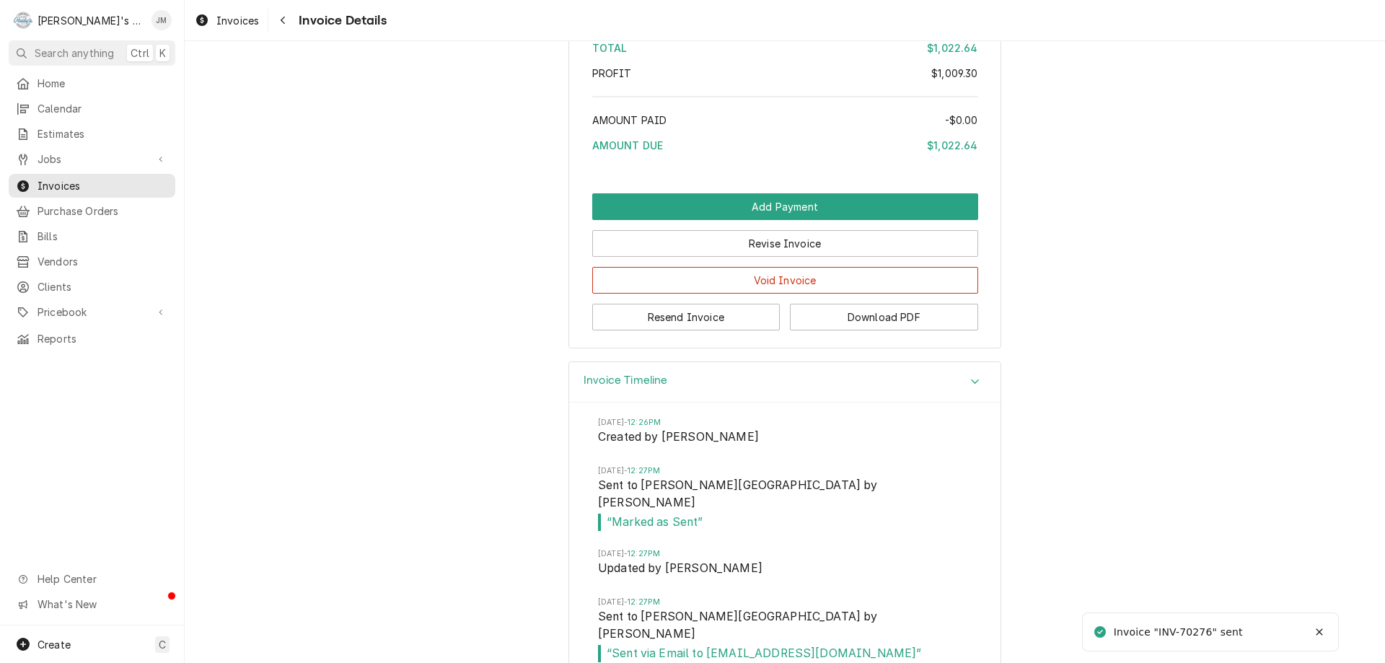
scroll to position [2376, 0]
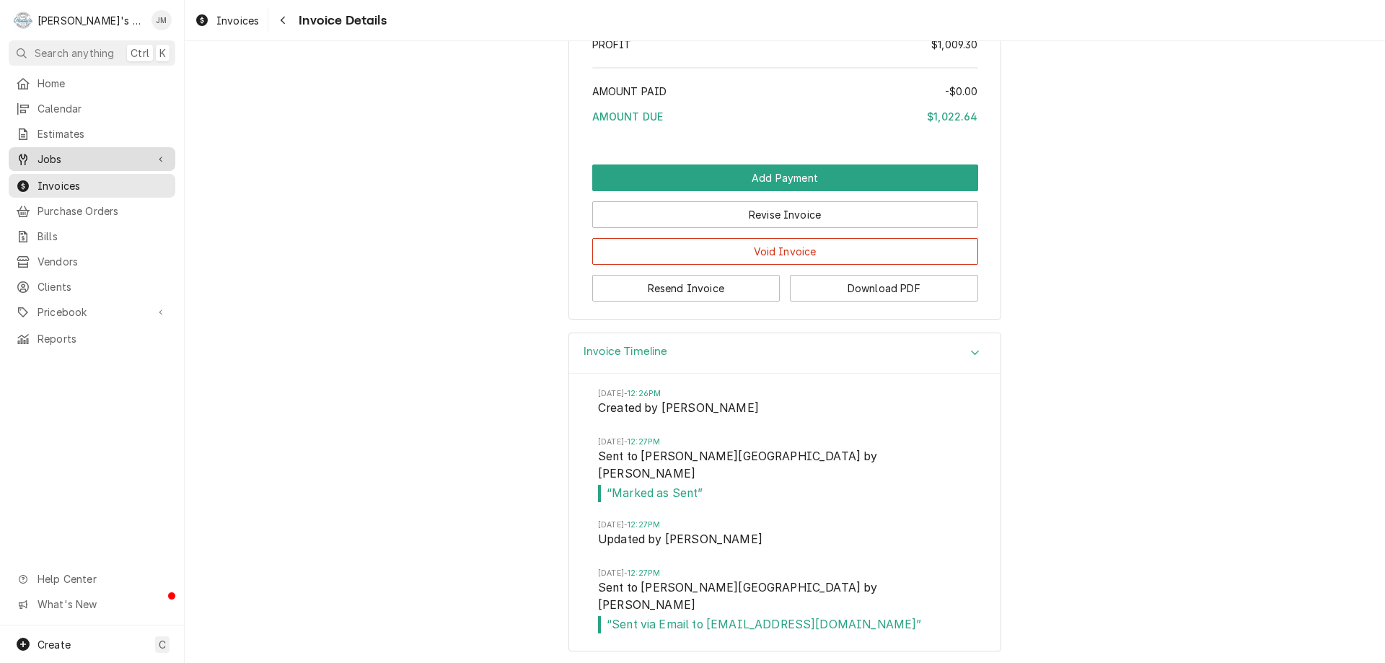
click at [47, 159] on span "Jobs" at bounding box center [92, 158] width 109 height 15
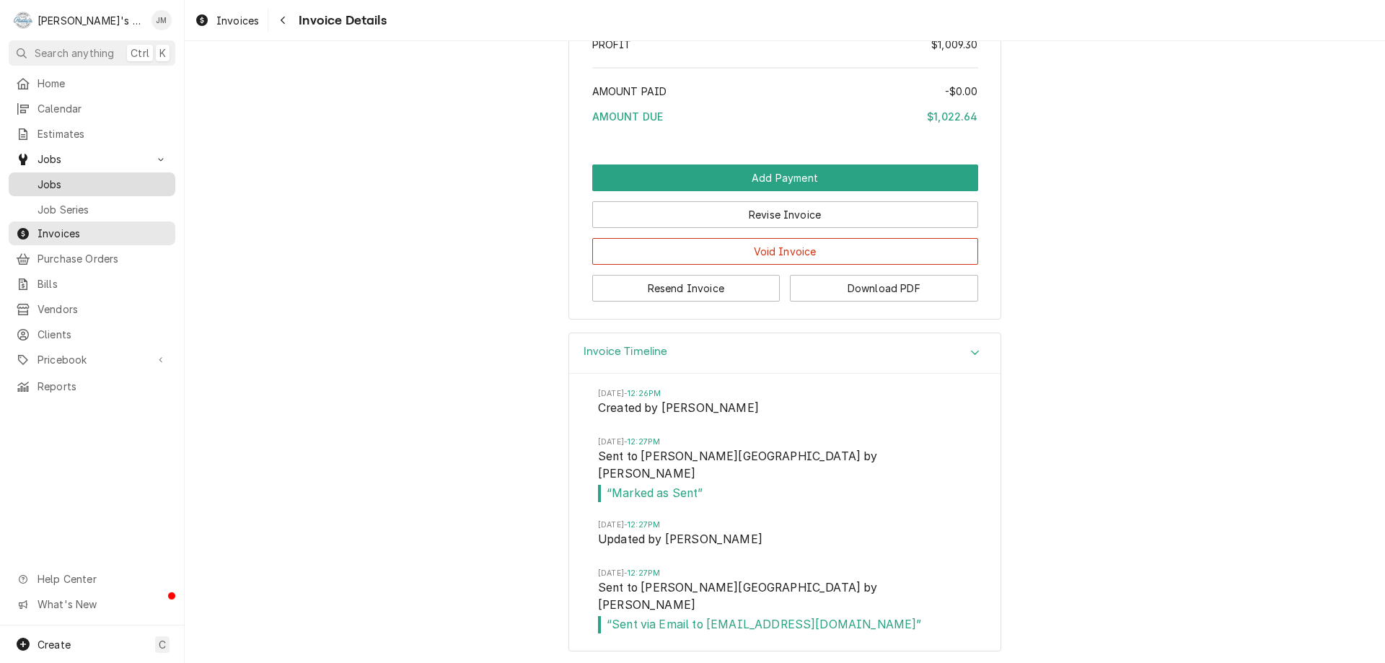
click at [47, 177] on span "Jobs" at bounding box center [103, 184] width 131 height 15
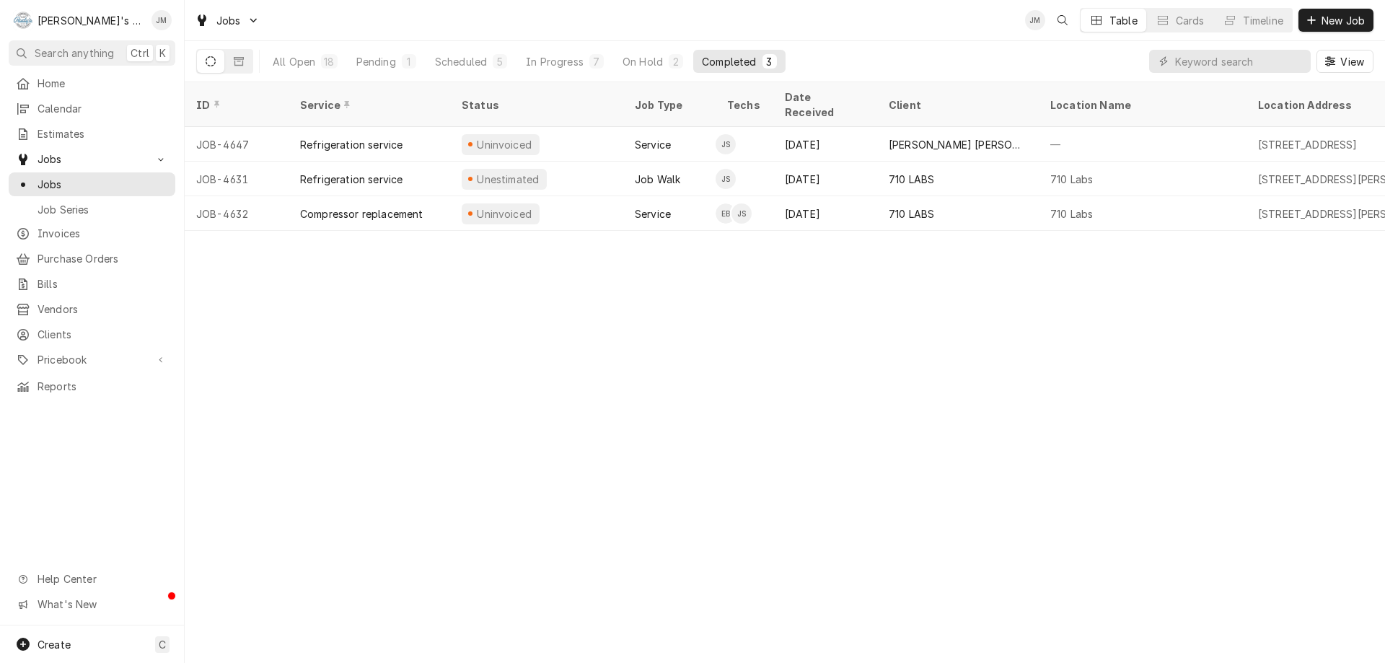
click at [598, 434] on div "ID Service Status Job Type Techs Date Received Client Location Name Location Ad…" at bounding box center [785, 372] width 1200 height 581
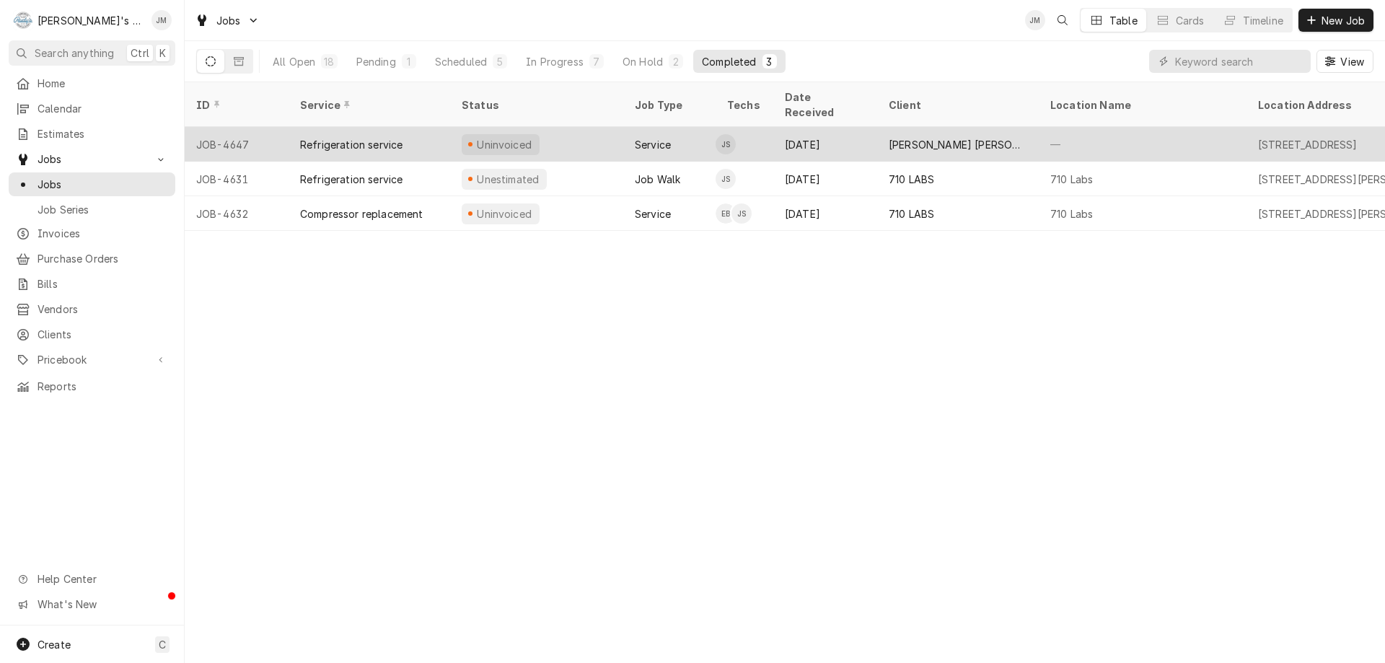
click at [941, 137] on div "[PERSON_NAME] [PERSON_NAME]’s Marketplace" at bounding box center [958, 144] width 139 height 15
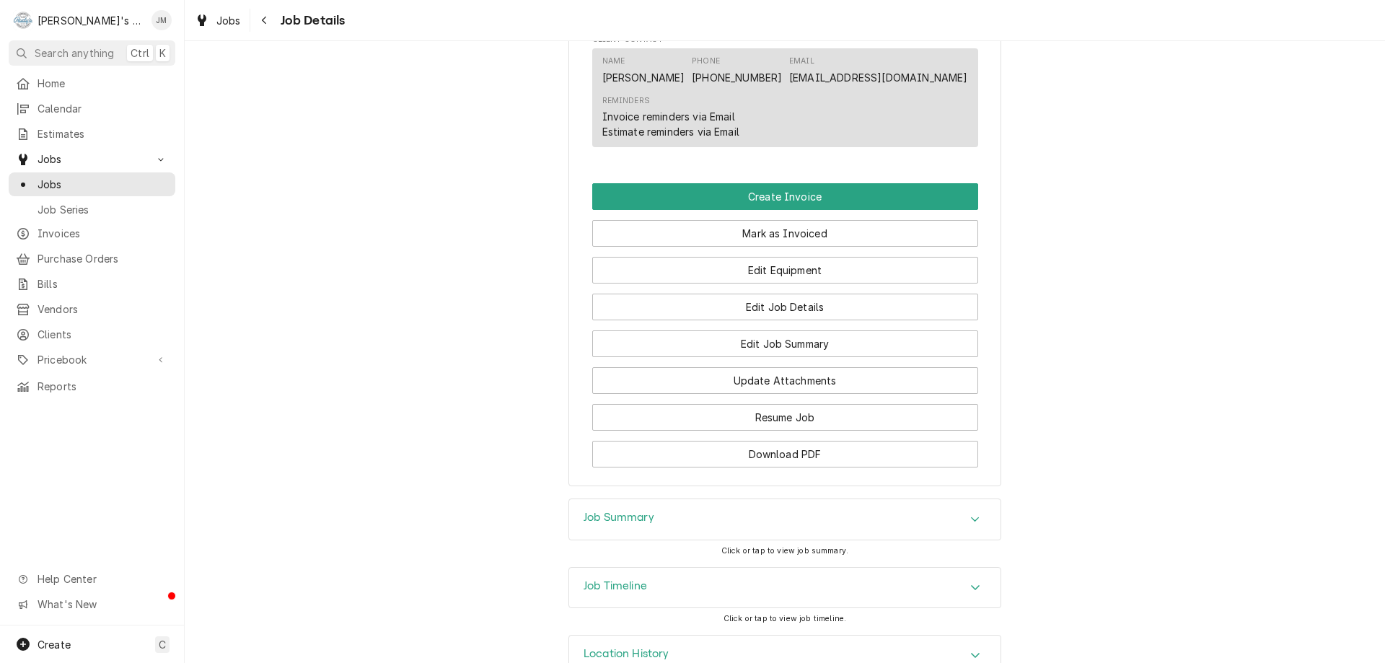
scroll to position [850, 0]
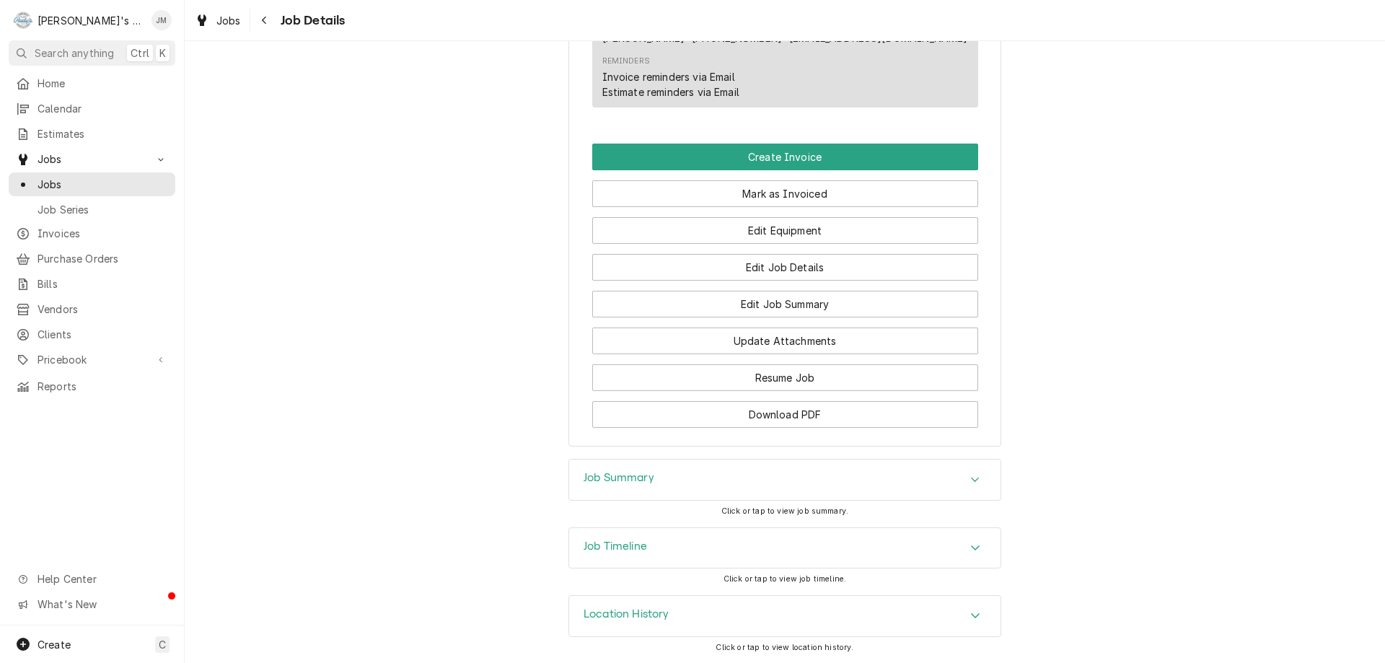
click at [625, 481] on h3 "Job Summary" at bounding box center [619, 478] width 71 height 14
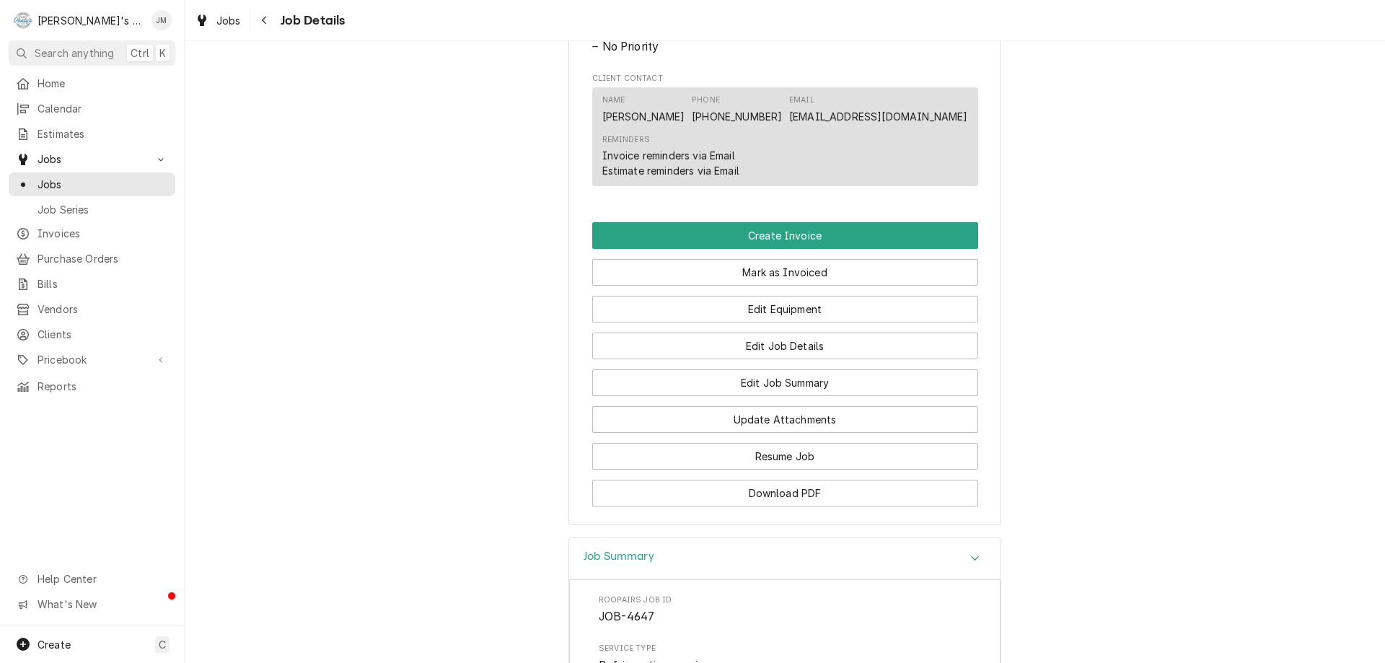
scroll to position [721, 0]
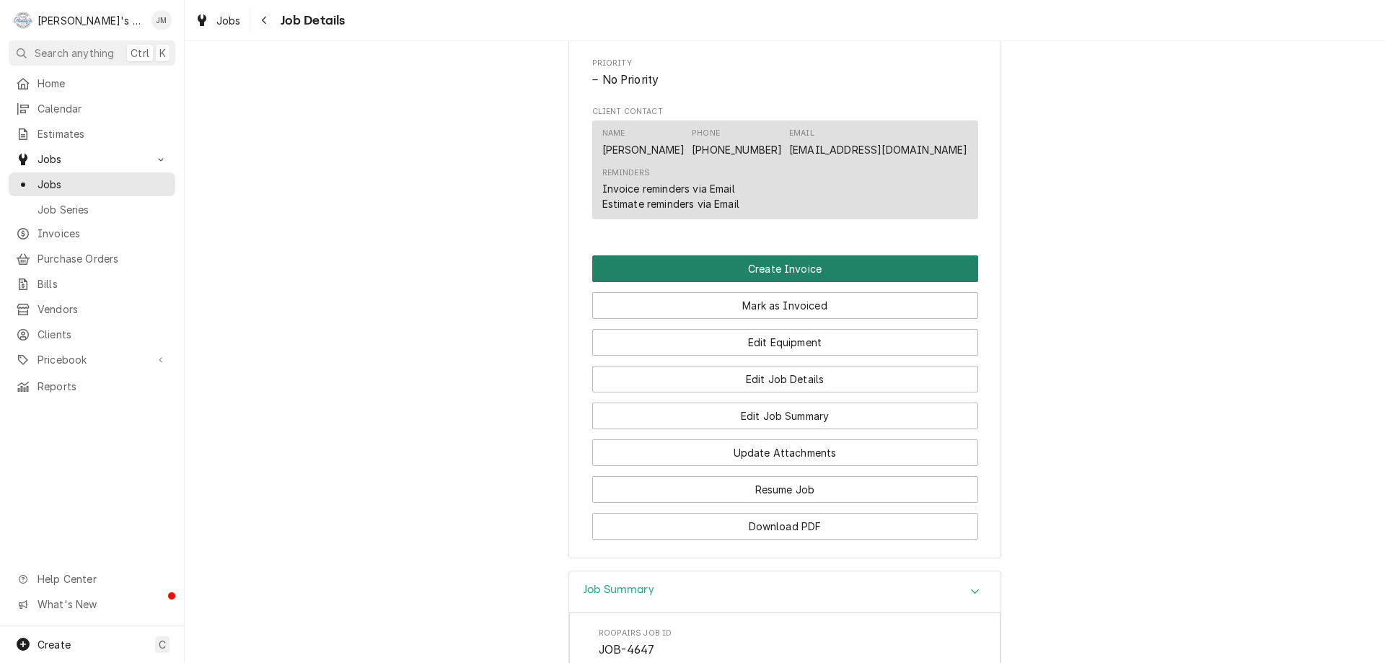
click at [759, 282] on button "Create Invoice" at bounding box center [785, 268] width 386 height 27
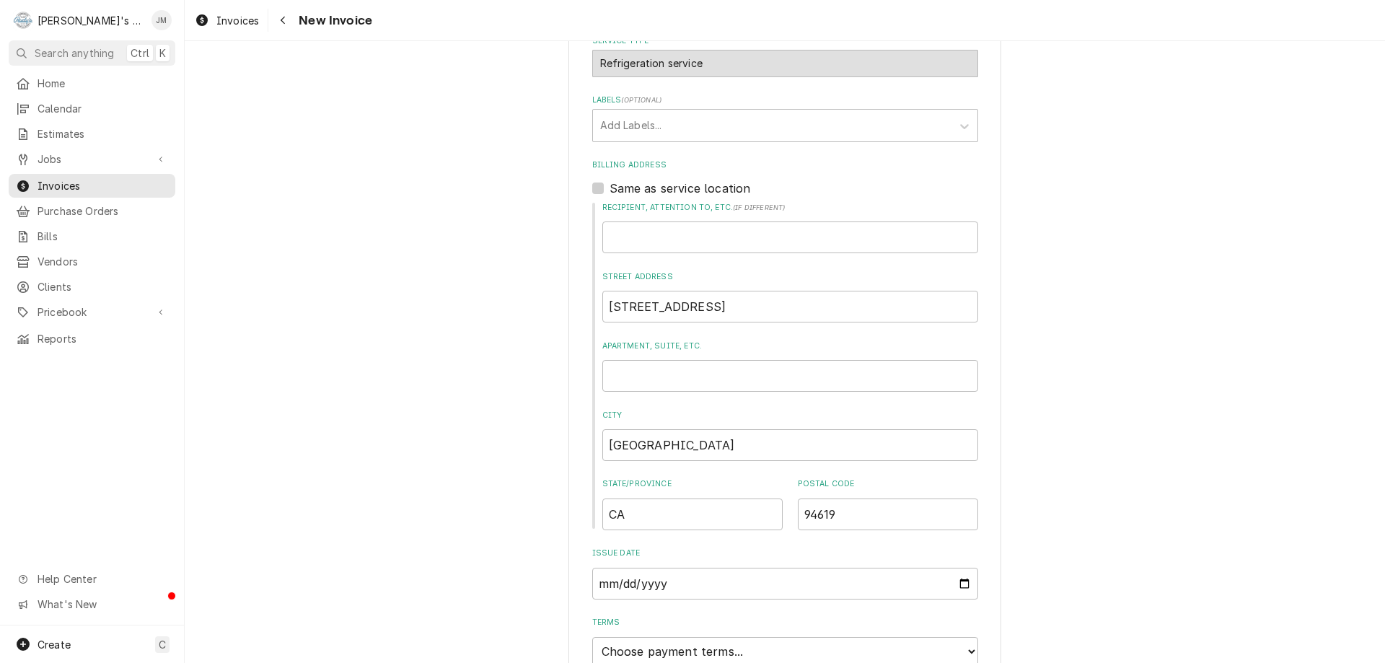
scroll to position [549, 0]
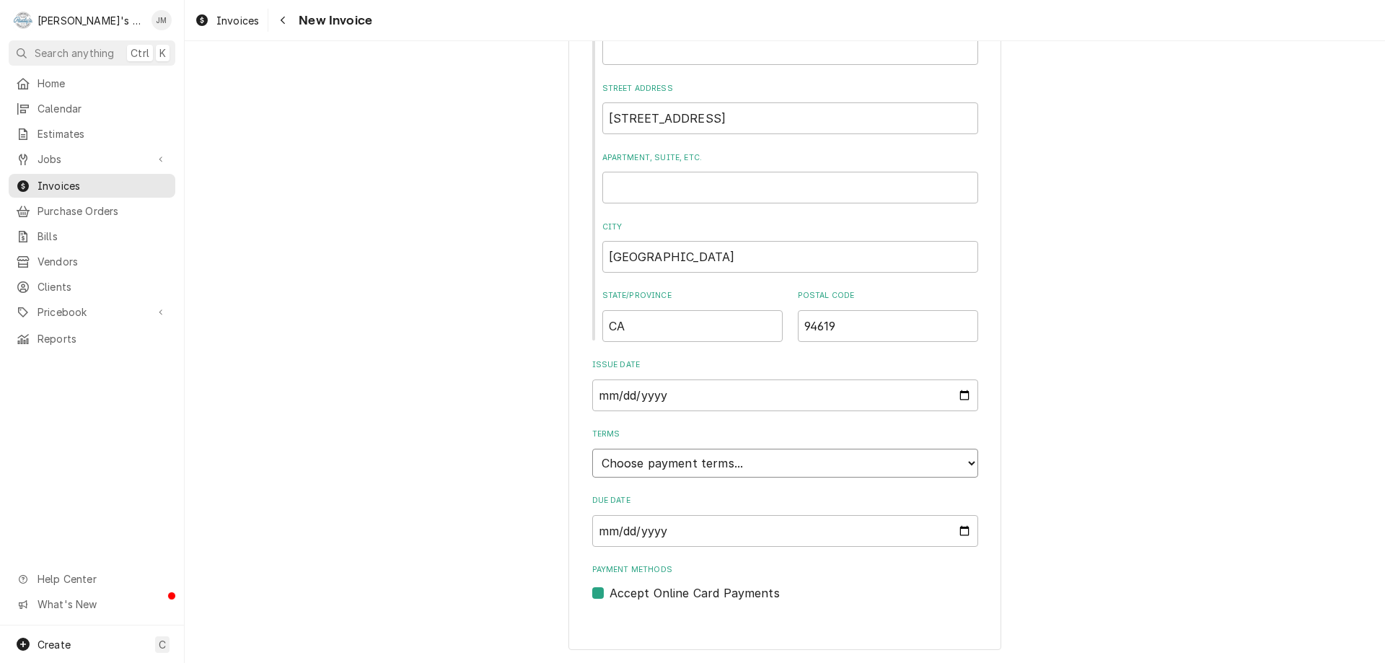
click at [750, 465] on select "Choose payment terms... Same Day Net 7 Net 14 Net 21 Net 30 Net 45 Net 60 Net 90" at bounding box center [785, 463] width 386 height 29
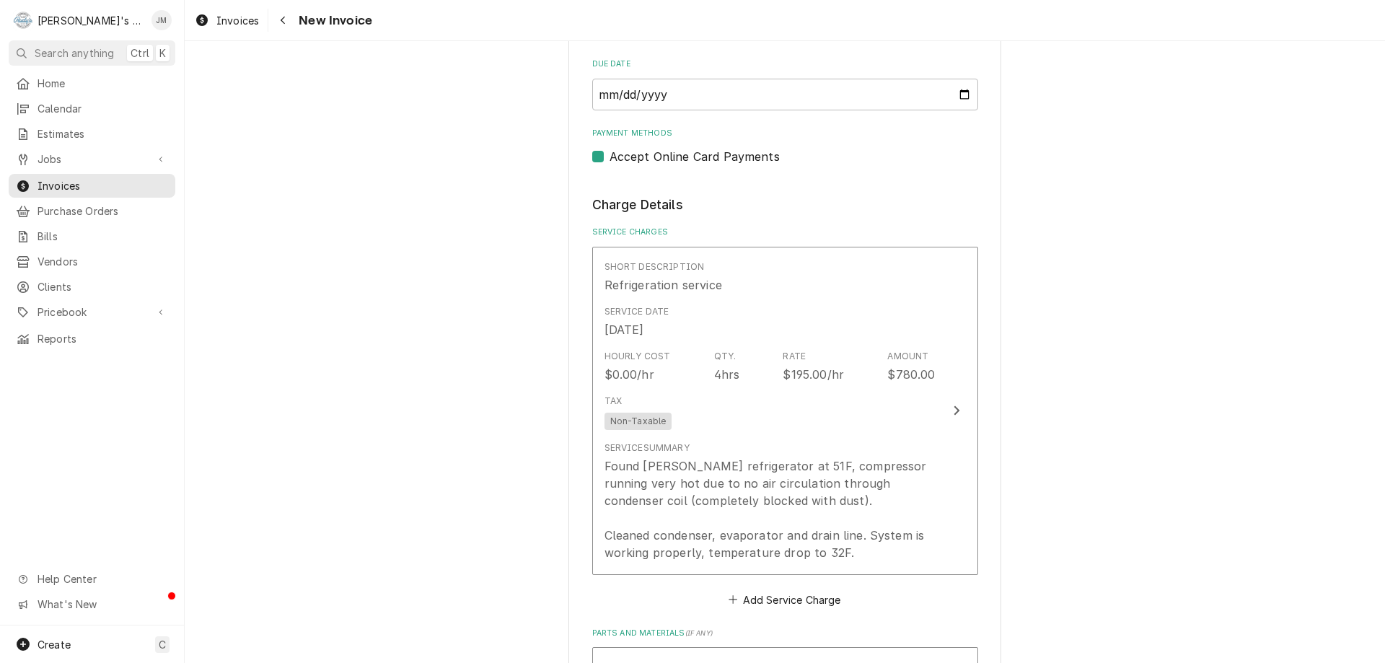
scroll to position [1054, 0]
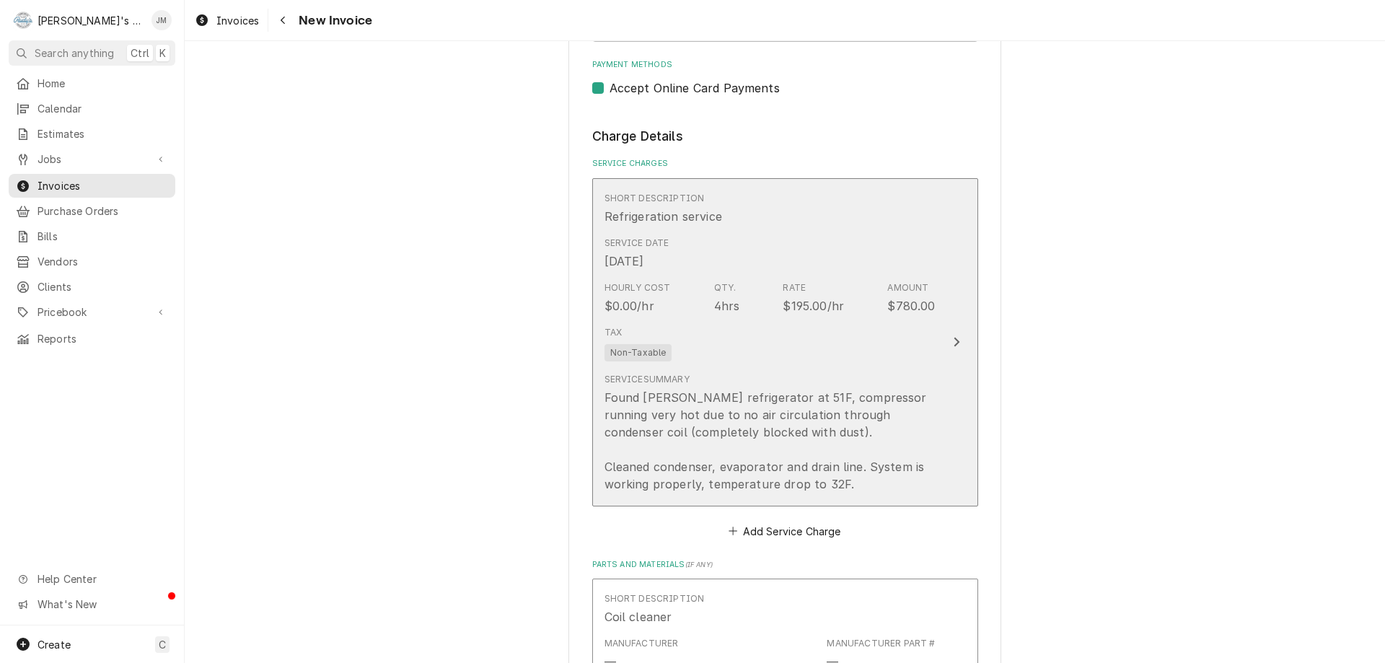
click at [954, 340] on icon "Update Line Item" at bounding box center [956, 342] width 7 height 12
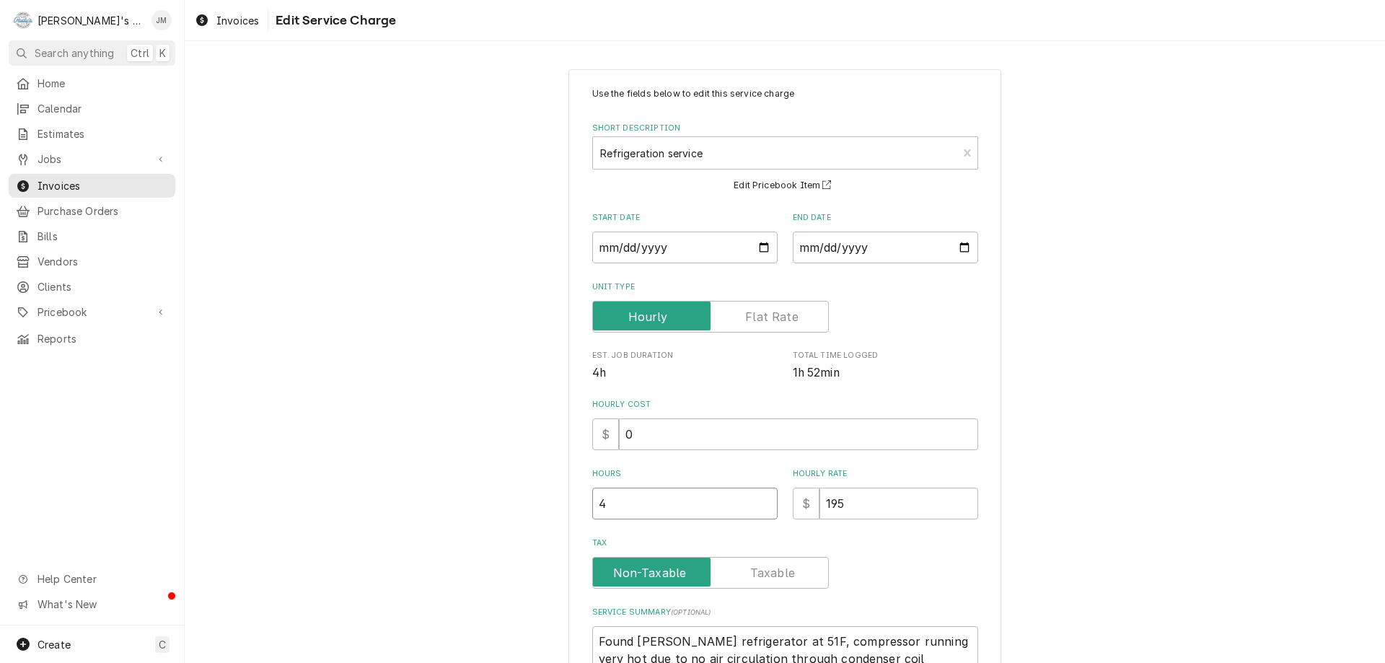
type textarea "x"
type input "3.5"
click at [760, 508] on input "3.5" at bounding box center [684, 504] width 185 height 32
type textarea "x"
type input "3"
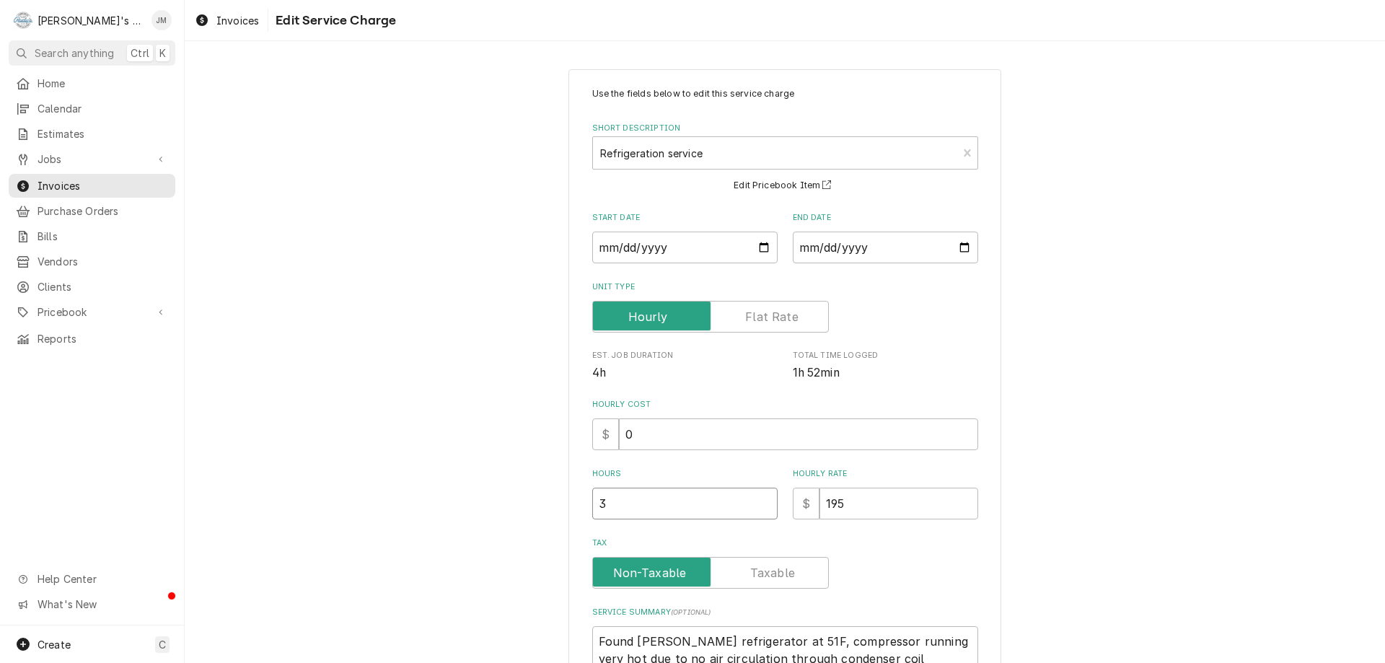
click at [760, 508] on input "3" at bounding box center [684, 504] width 185 height 32
click at [1148, 446] on div "Use the fields below to edit this service charge Short Description Refrigeratio…" at bounding box center [785, 462] width 1200 height 812
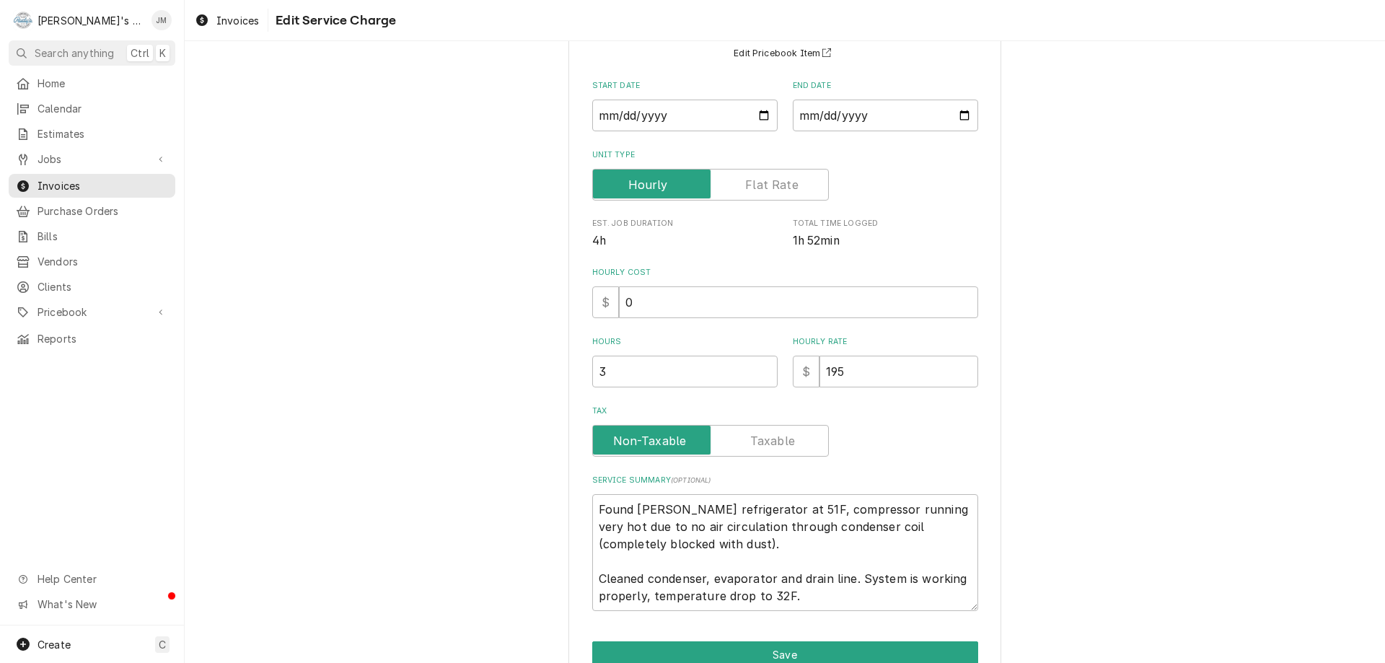
scroll to position [205, 0]
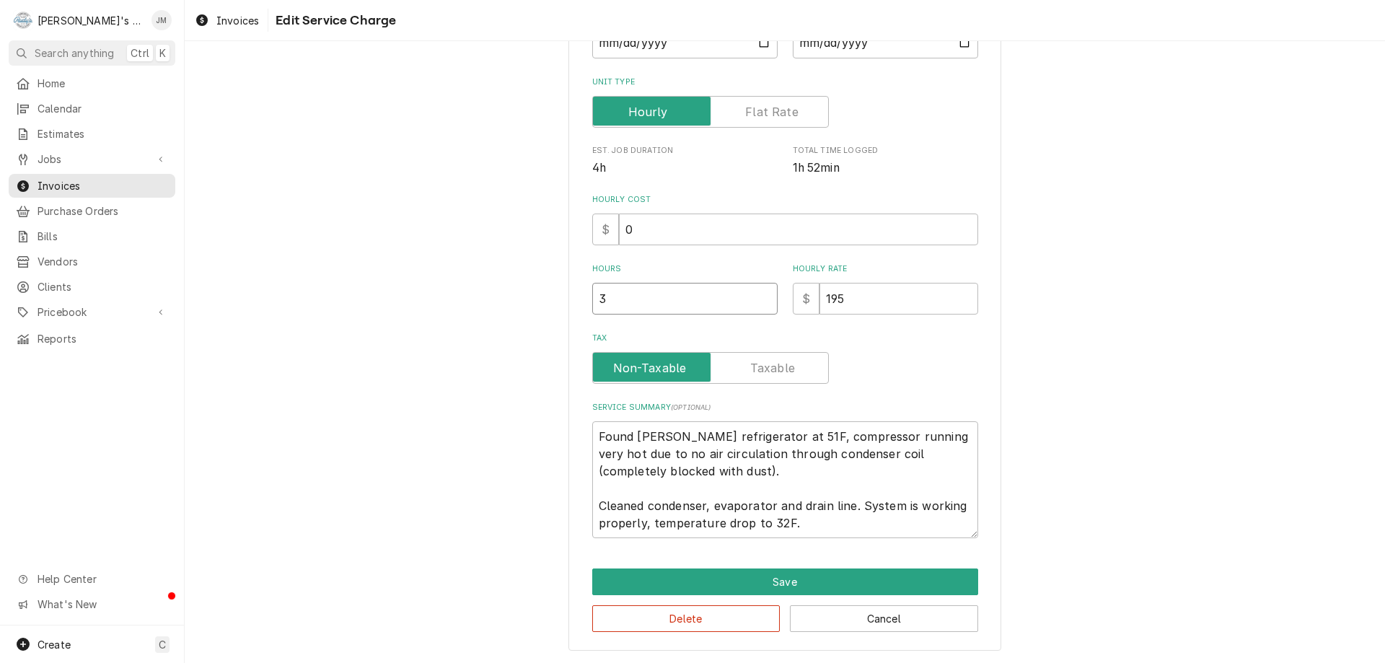
type textarea "x"
type input "2.5"
click at [760, 300] on input "2.5" at bounding box center [684, 299] width 185 height 32
click at [1077, 369] on div "Use the fields below to edit this service charge Short Description Refrigeratio…" at bounding box center [785, 257] width 1200 height 812
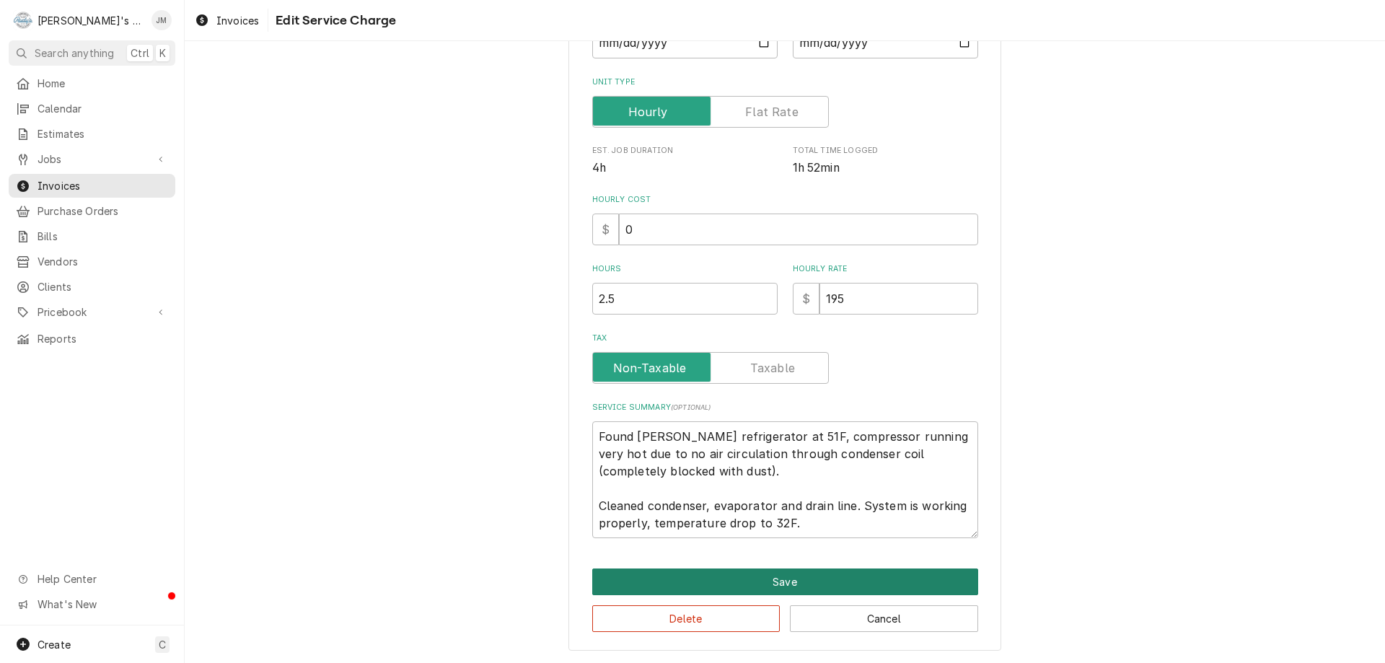
click at [782, 582] on button "Save" at bounding box center [785, 581] width 386 height 27
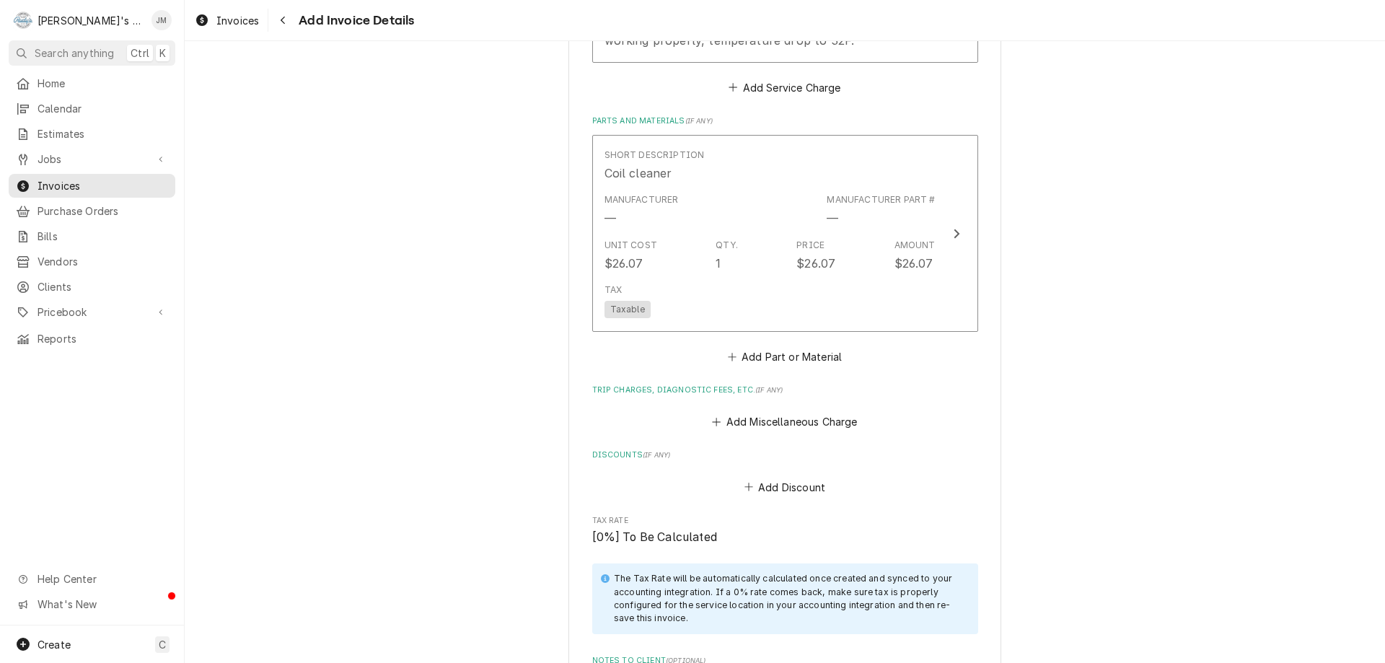
scroll to position [1542, 0]
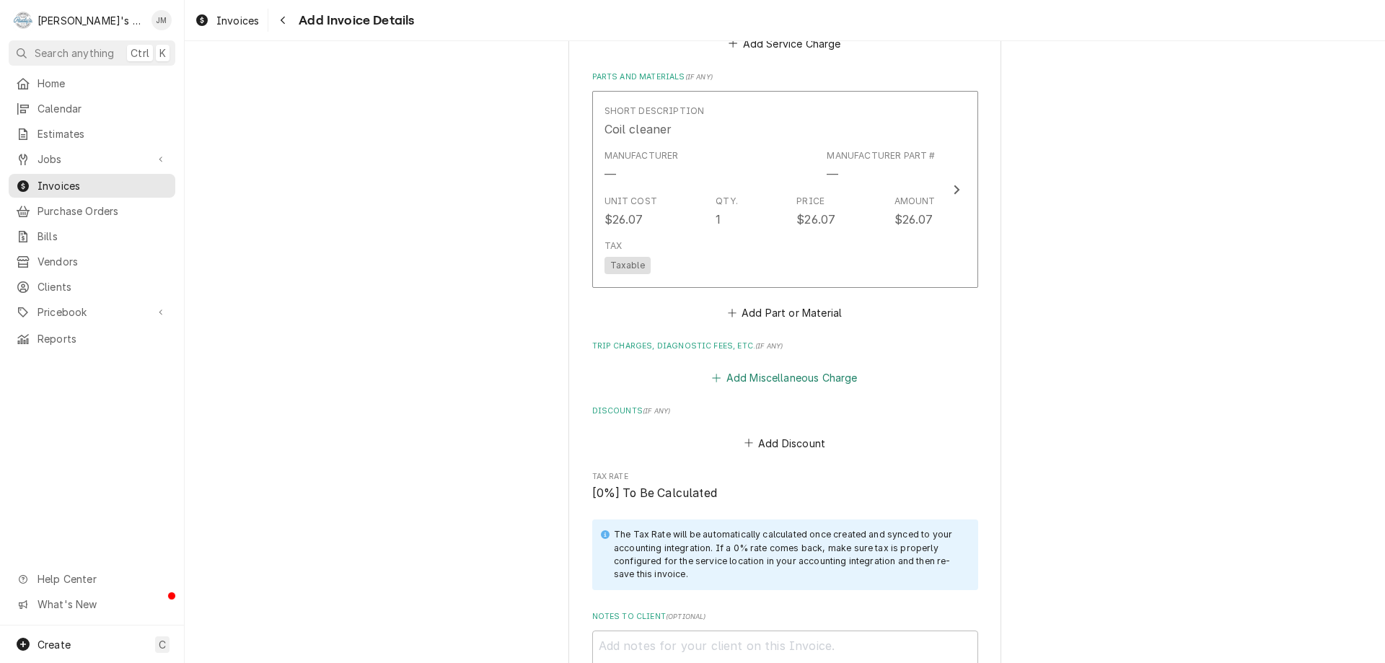
click at [843, 379] on button "Add Miscellaneous Charge" at bounding box center [785, 378] width 150 height 20
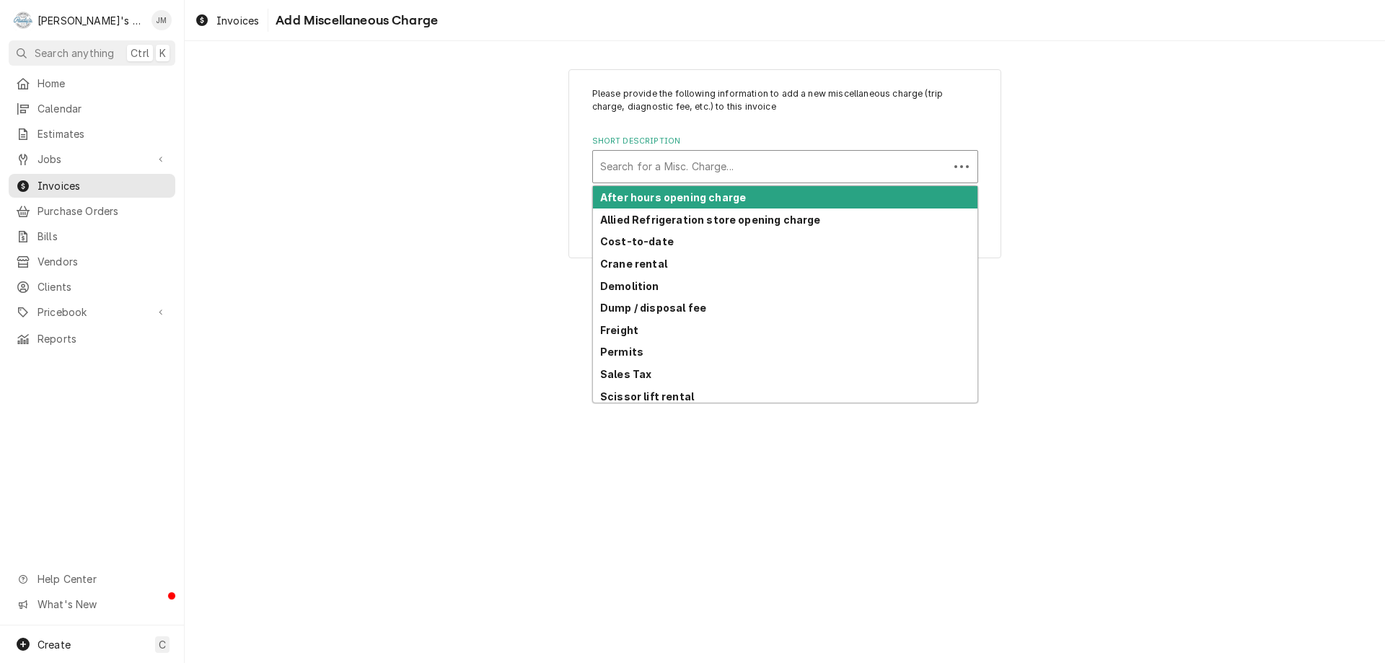
click at [737, 154] on div "Short Description" at bounding box center [770, 167] width 341 height 26
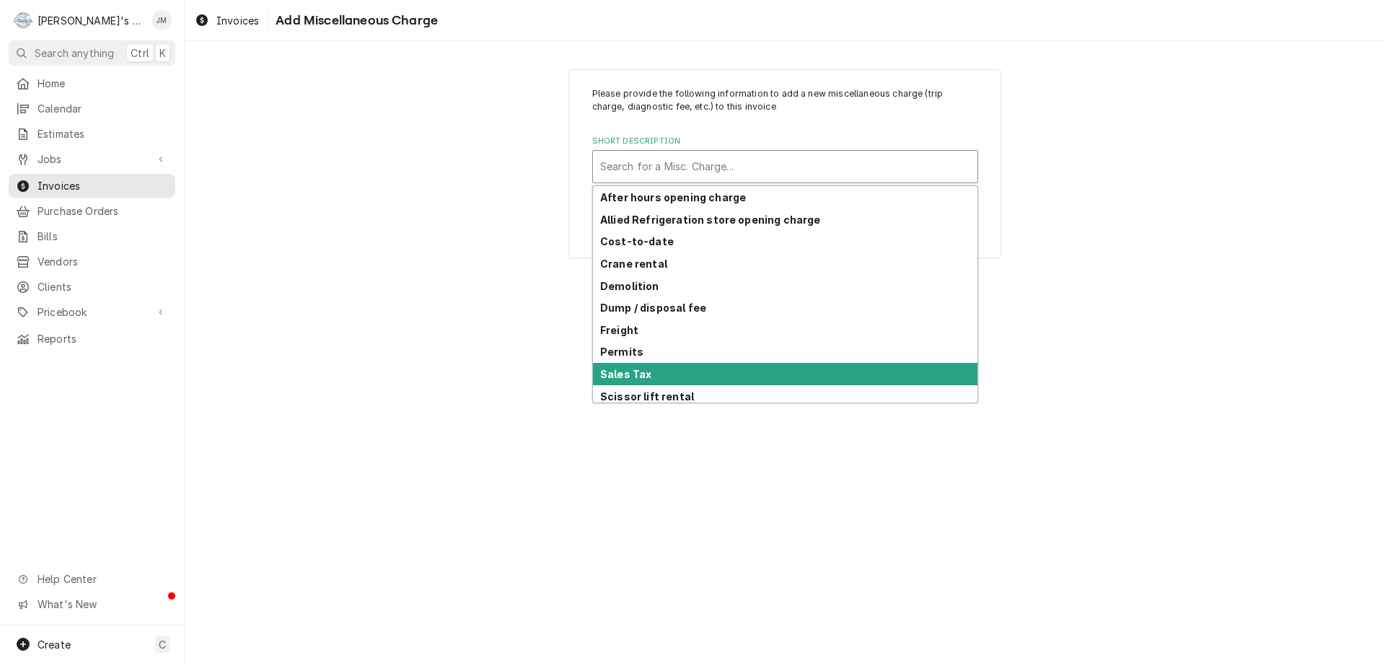
scroll to position [71, 0]
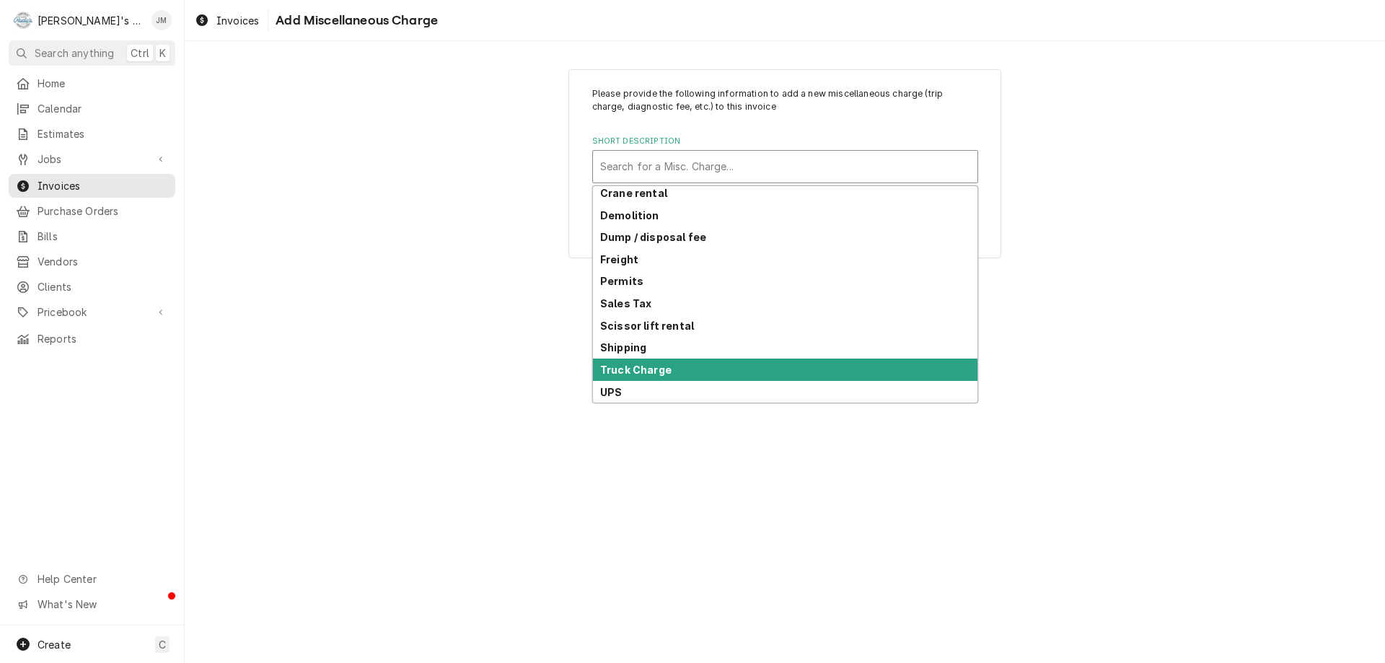
click at [718, 363] on div "Truck Charge" at bounding box center [785, 370] width 384 height 22
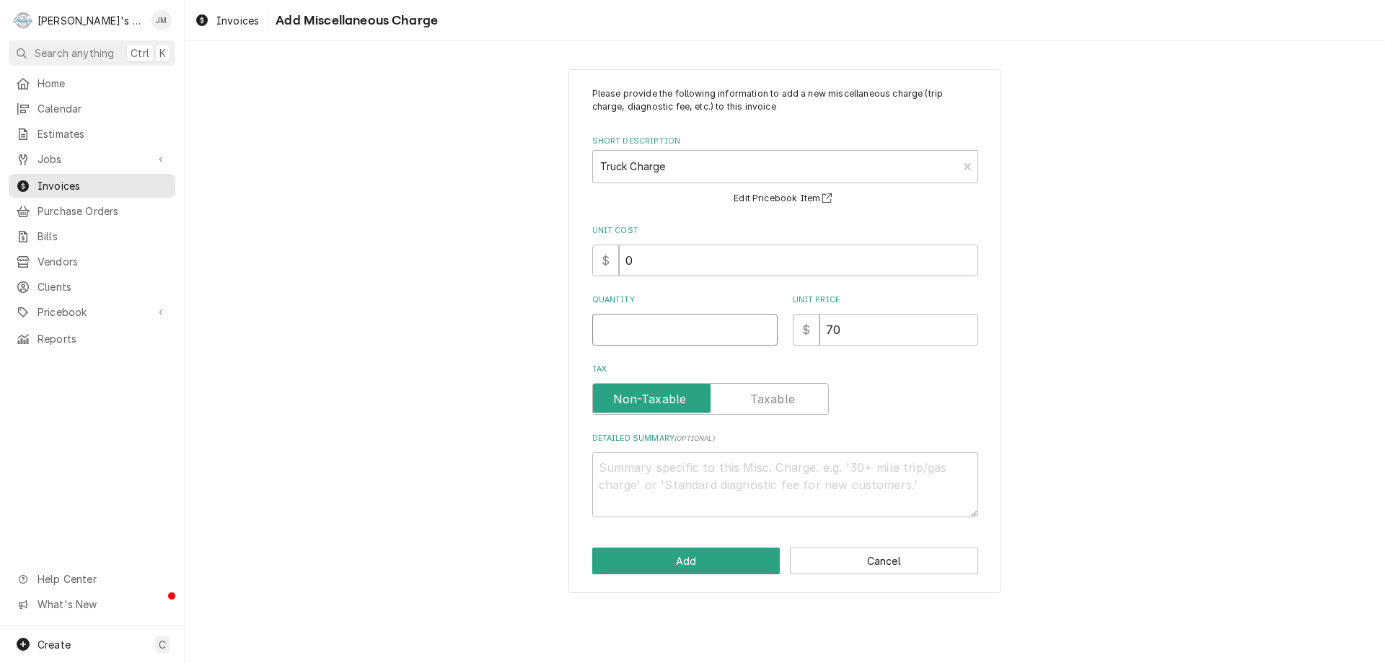
click at [711, 315] on input "Quantity" at bounding box center [684, 330] width 185 height 32
type textarea "x"
type input "1"
click at [715, 563] on button "Add" at bounding box center [686, 561] width 188 height 27
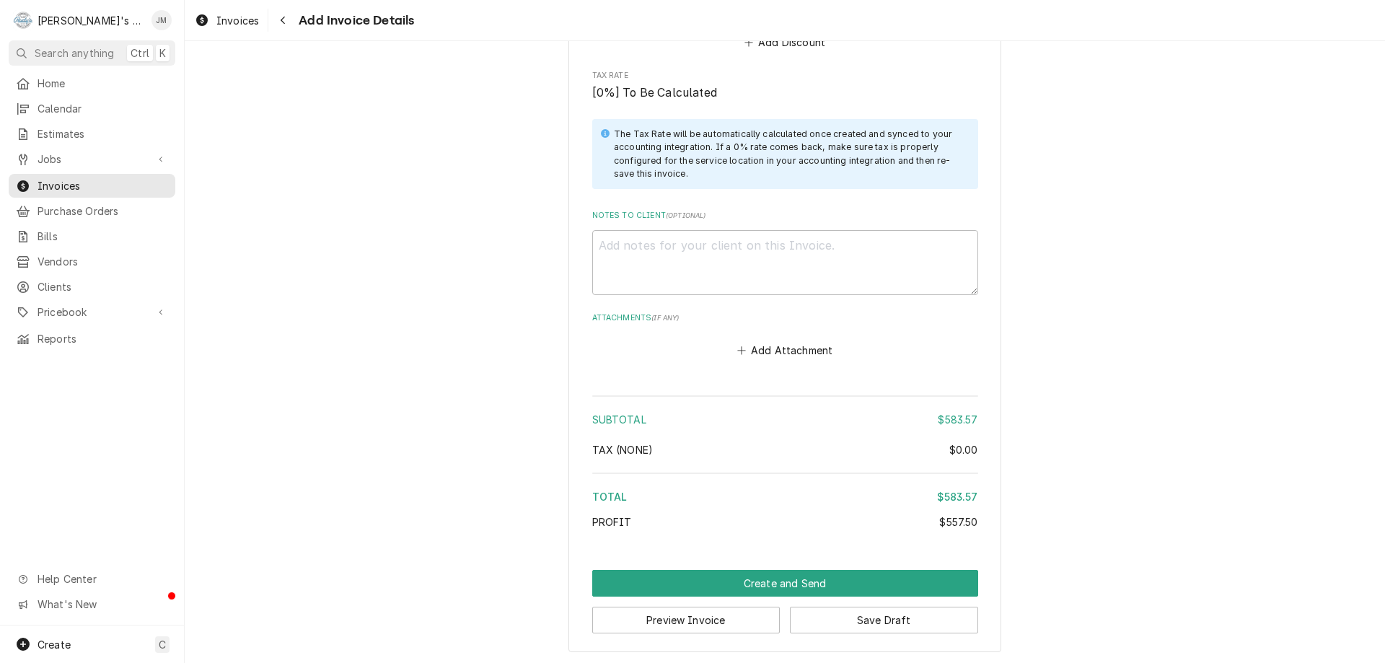
scroll to position [2103, 0]
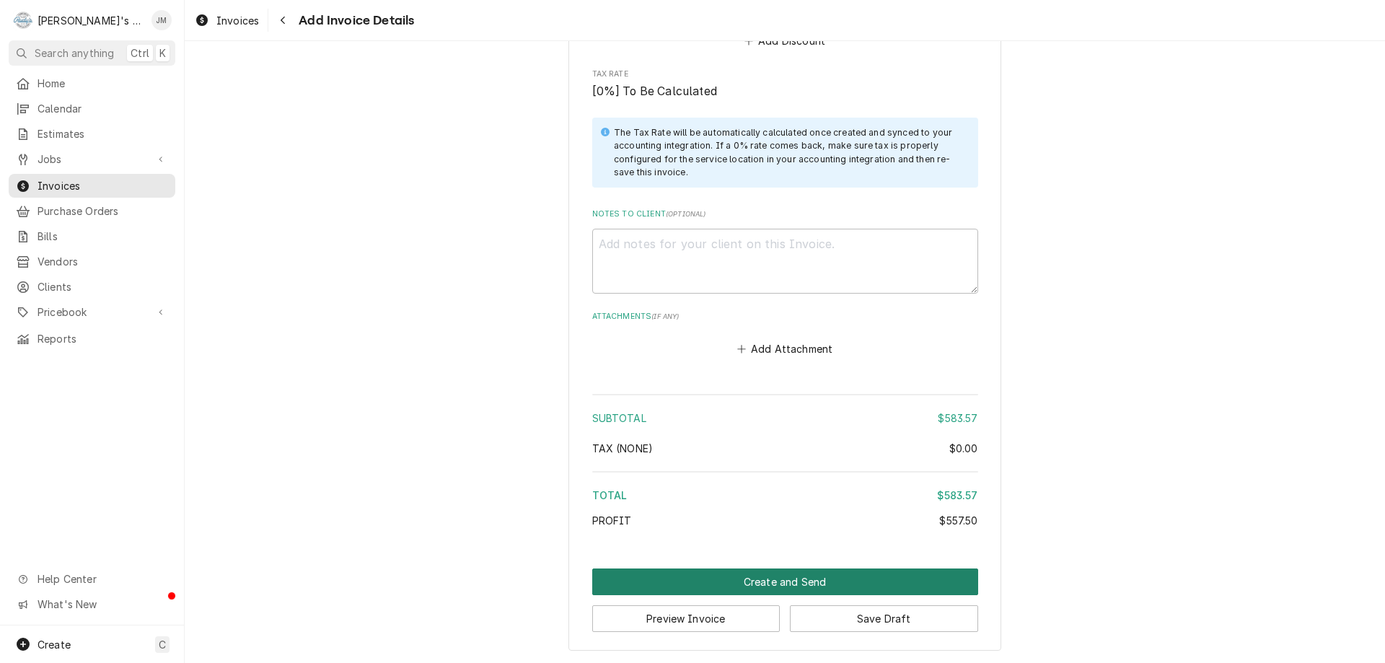
click at [798, 584] on button "Create and Send" at bounding box center [785, 581] width 386 height 27
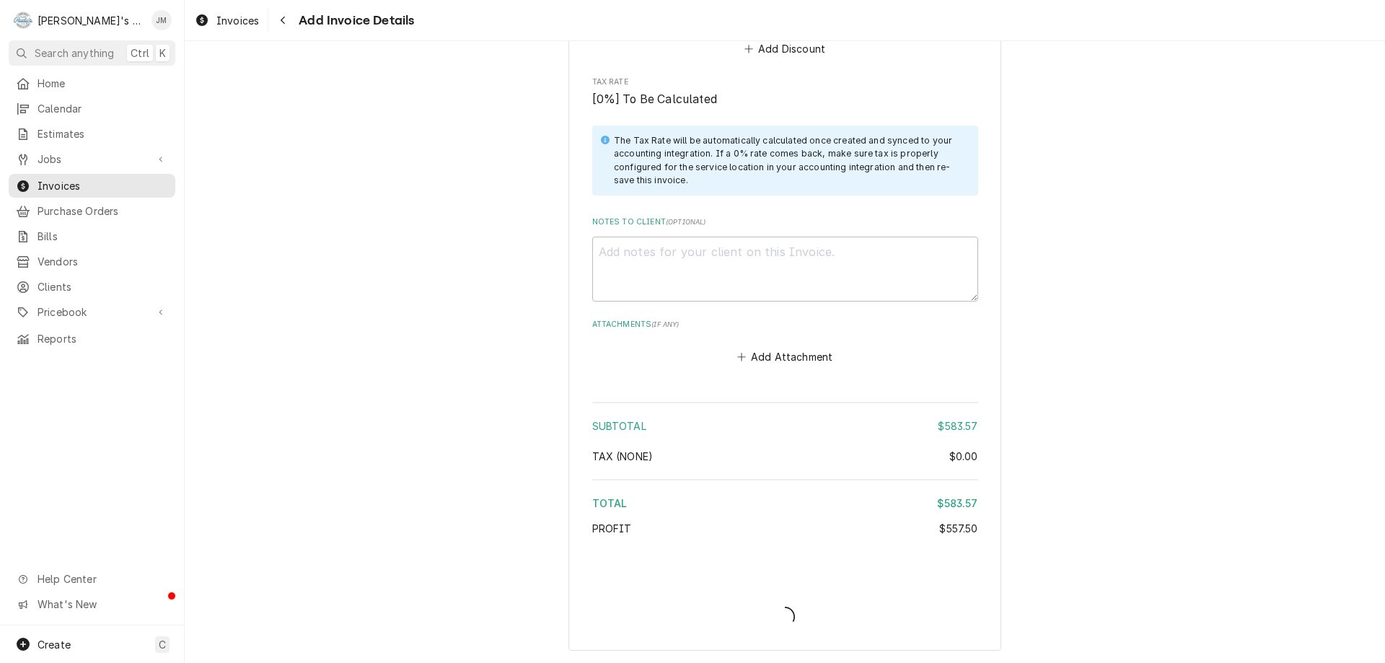
scroll to position [2095, 0]
type textarea "x"
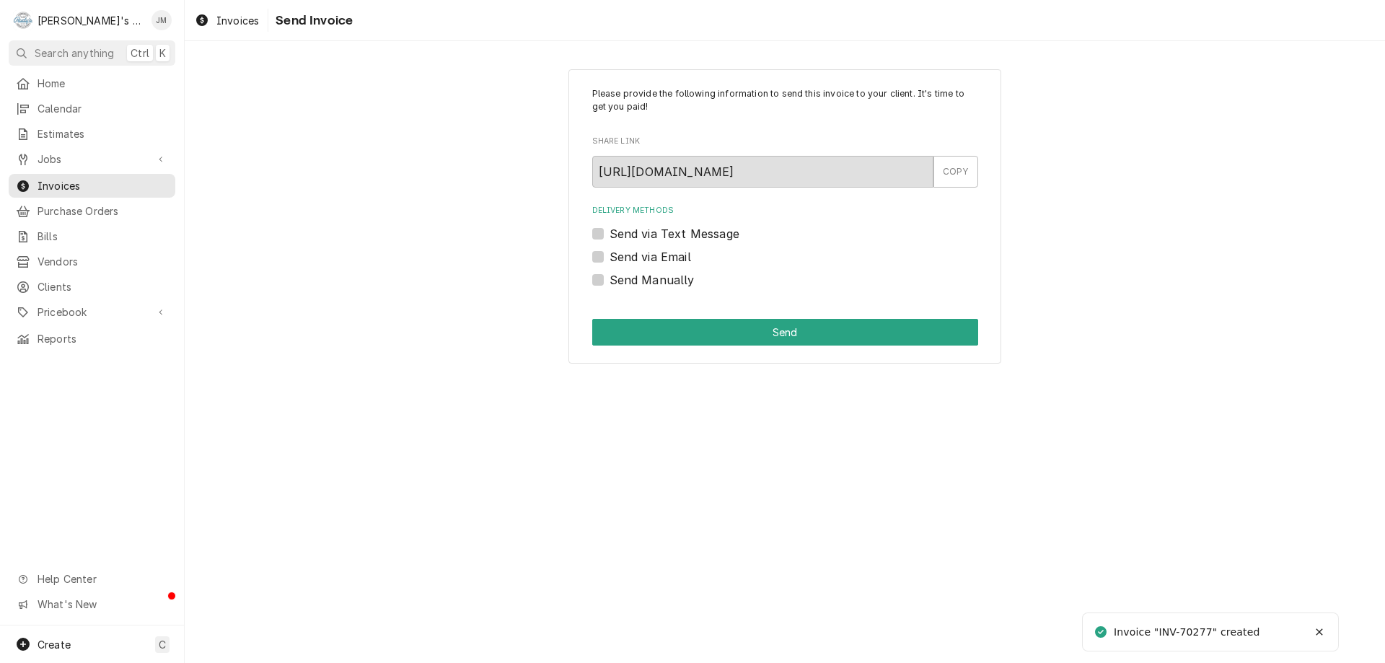
click at [661, 279] on label "Send Manually" at bounding box center [652, 279] width 85 height 17
click at [661, 279] on input "Send Manually" at bounding box center [803, 287] width 386 height 32
checkbox input "true"
click at [767, 339] on button "Send" at bounding box center [785, 332] width 386 height 27
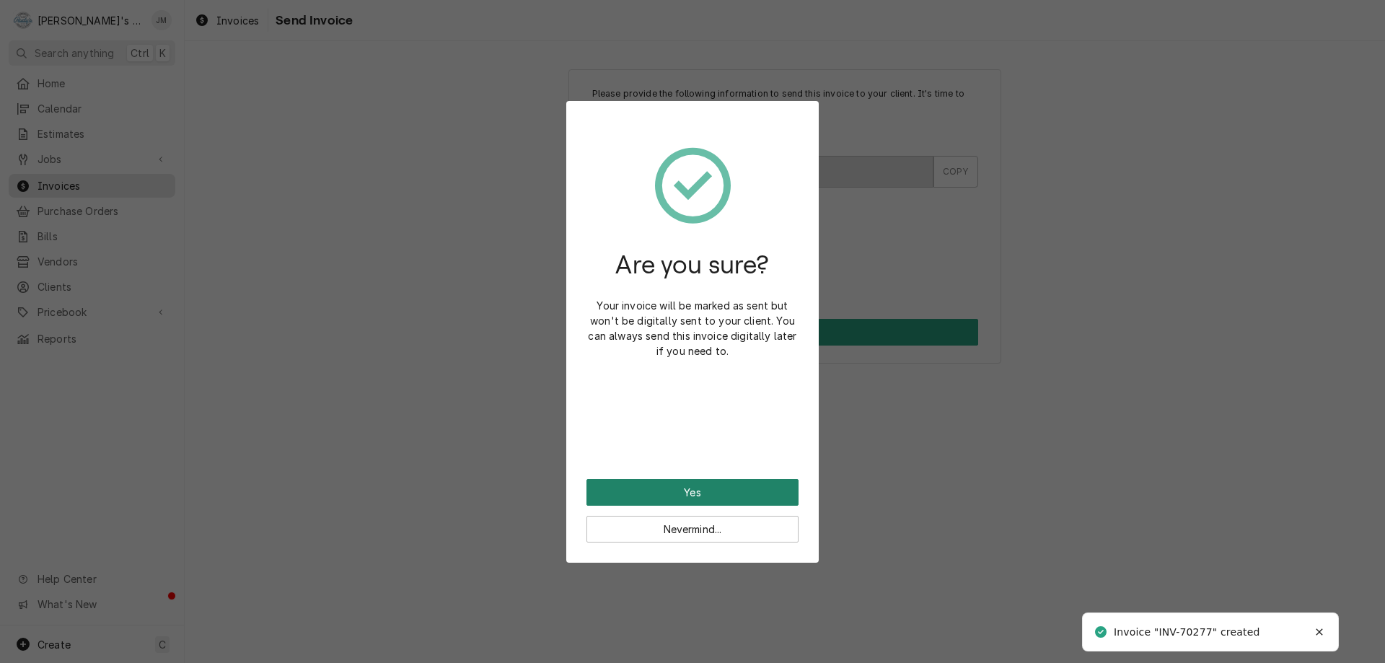
click at [681, 488] on button "Yes" at bounding box center [692, 492] width 212 height 27
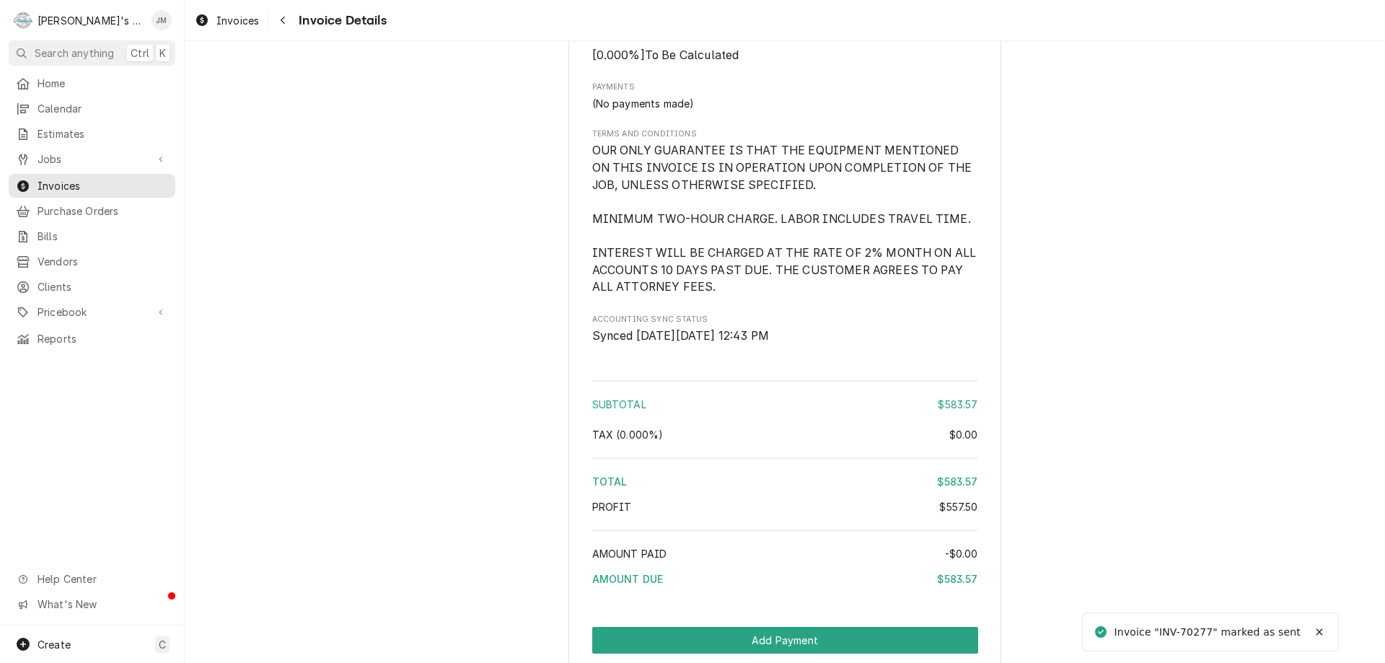
scroll to position [1725, 0]
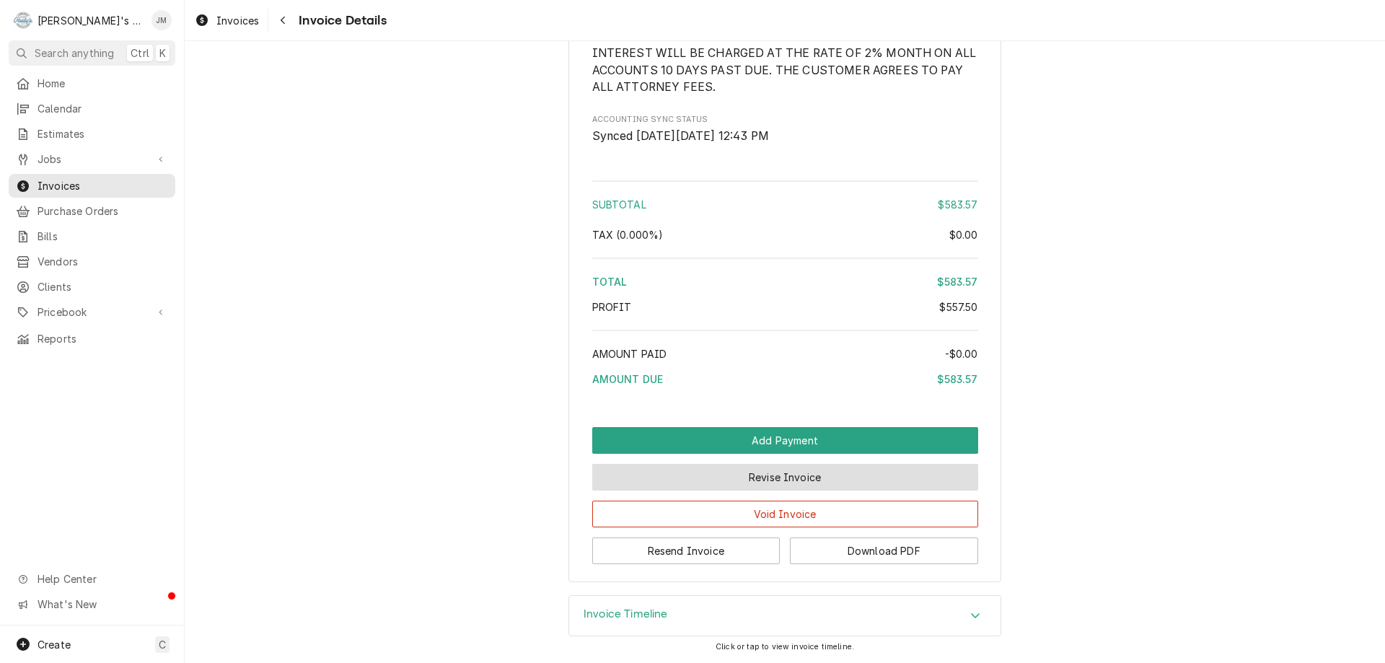
click at [787, 475] on button "Revise Invoice" at bounding box center [785, 477] width 386 height 27
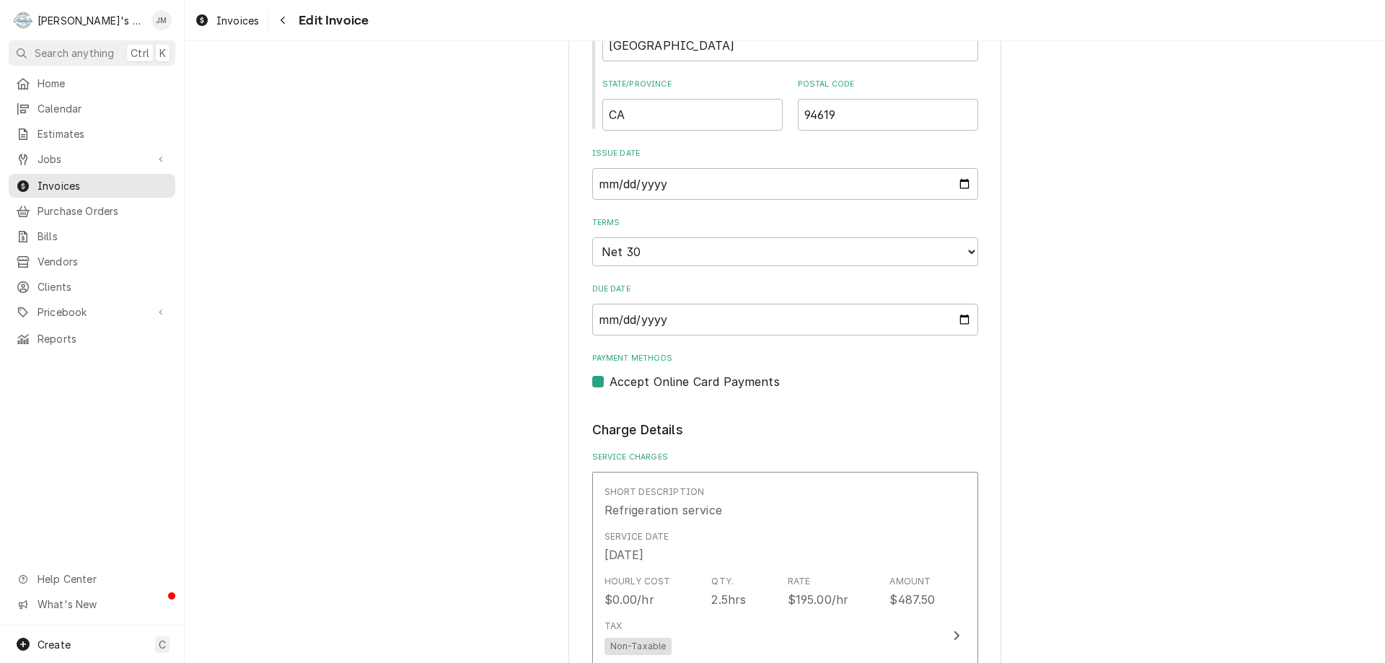
scroll to position [2135, 0]
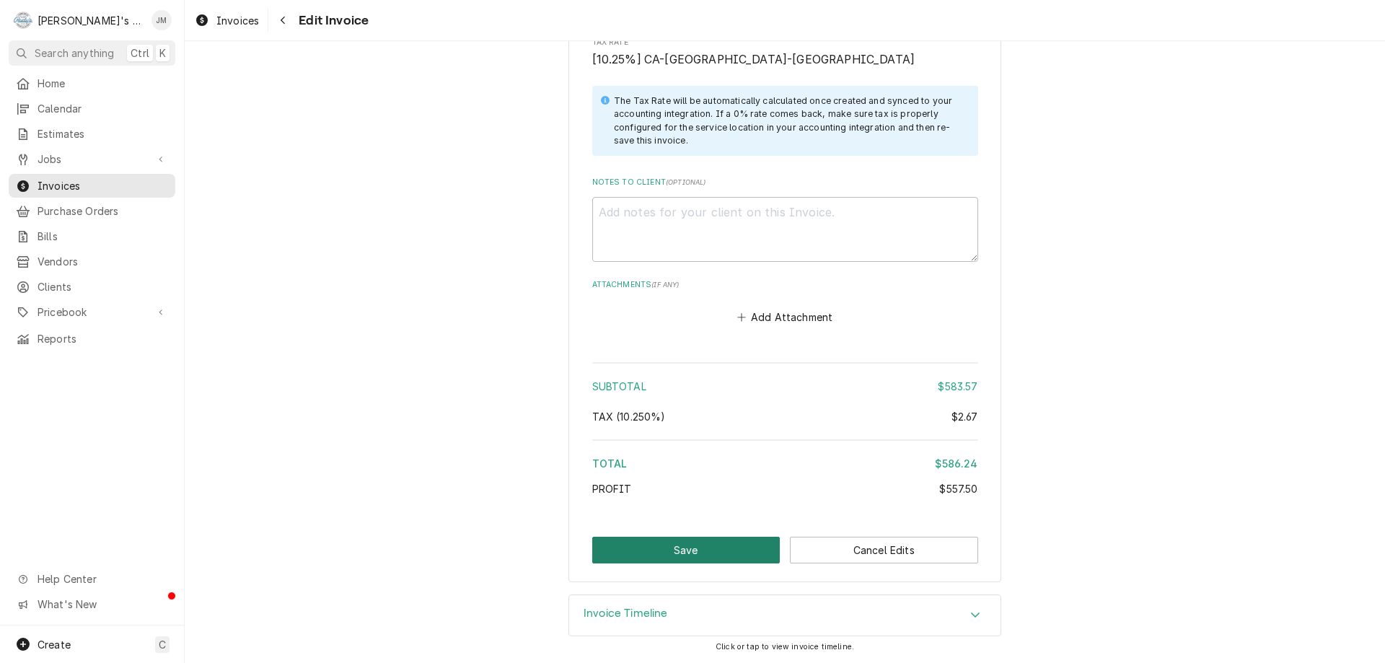
click at [694, 550] on button "Save" at bounding box center [686, 550] width 188 height 27
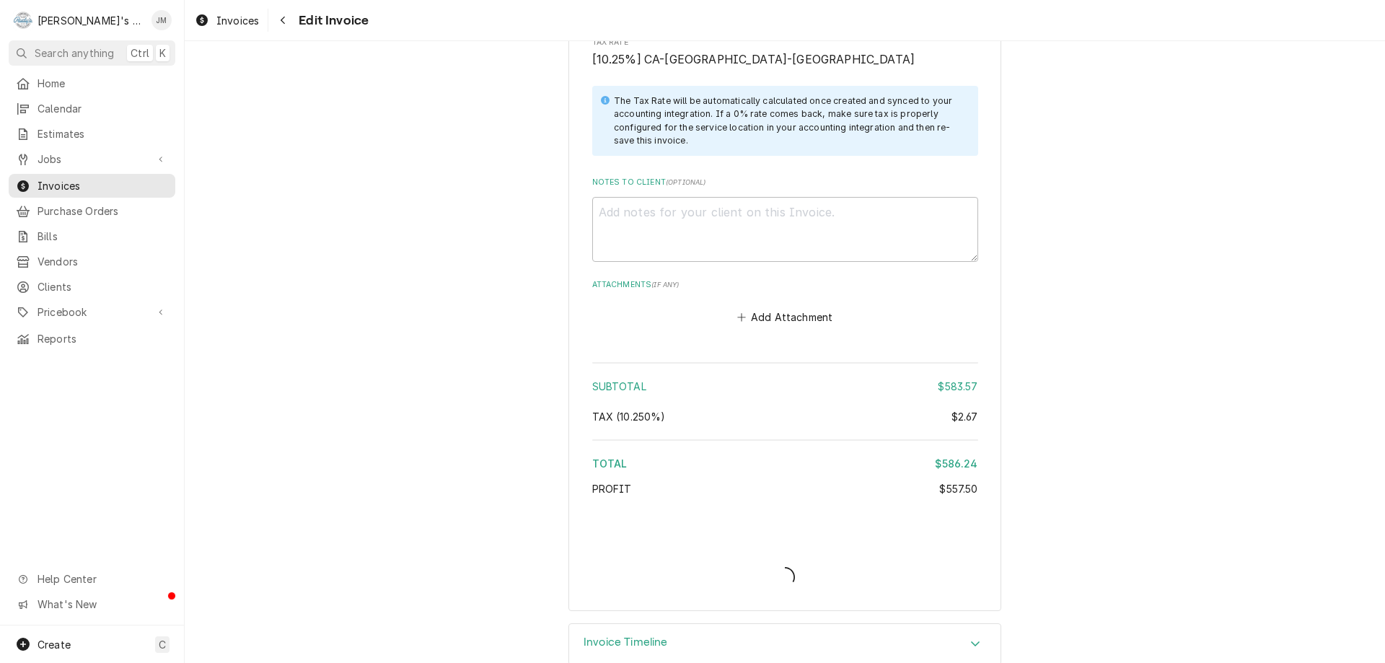
type textarea "x"
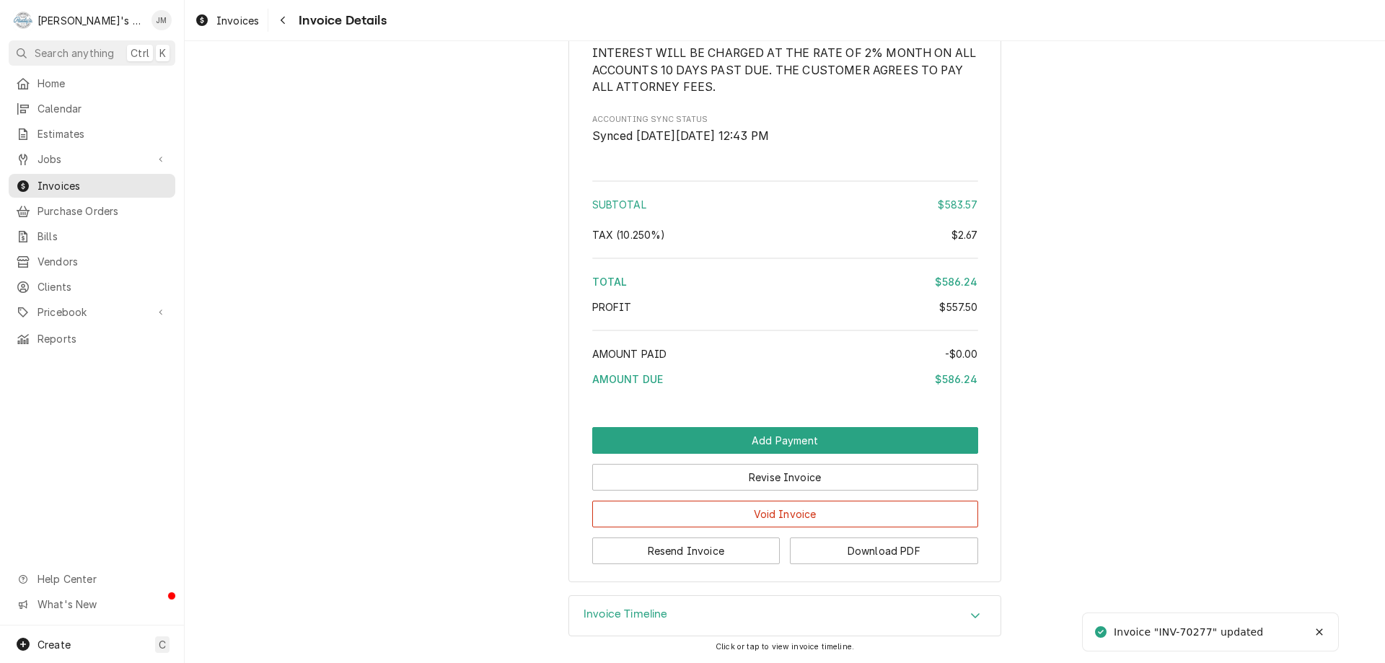
scroll to position [1725, 0]
click at [658, 554] on button "Resend Invoice" at bounding box center [686, 550] width 188 height 27
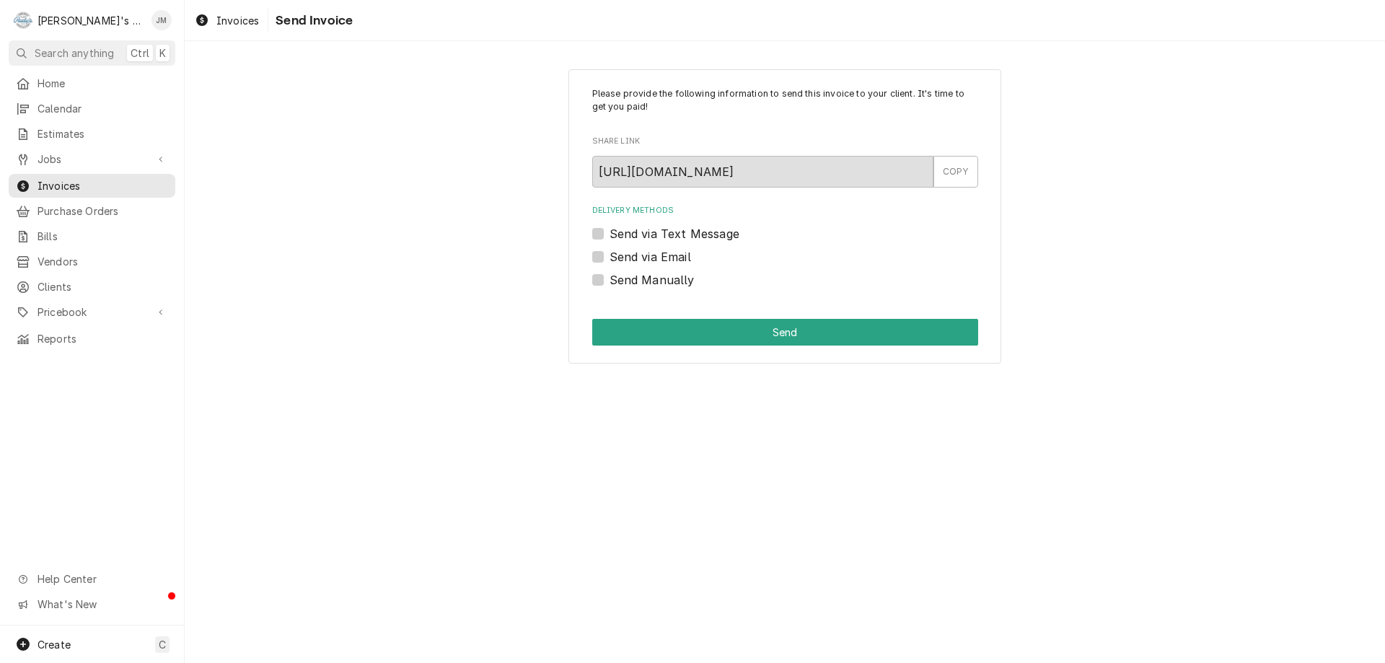
click at [682, 260] on label "Send via Email" at bounding box center [651, 256] width 82 height 17
click at [682, 260] on input "Send via Email" at bounding box center [803, 264] width 386 height 32
checkbox input "true"
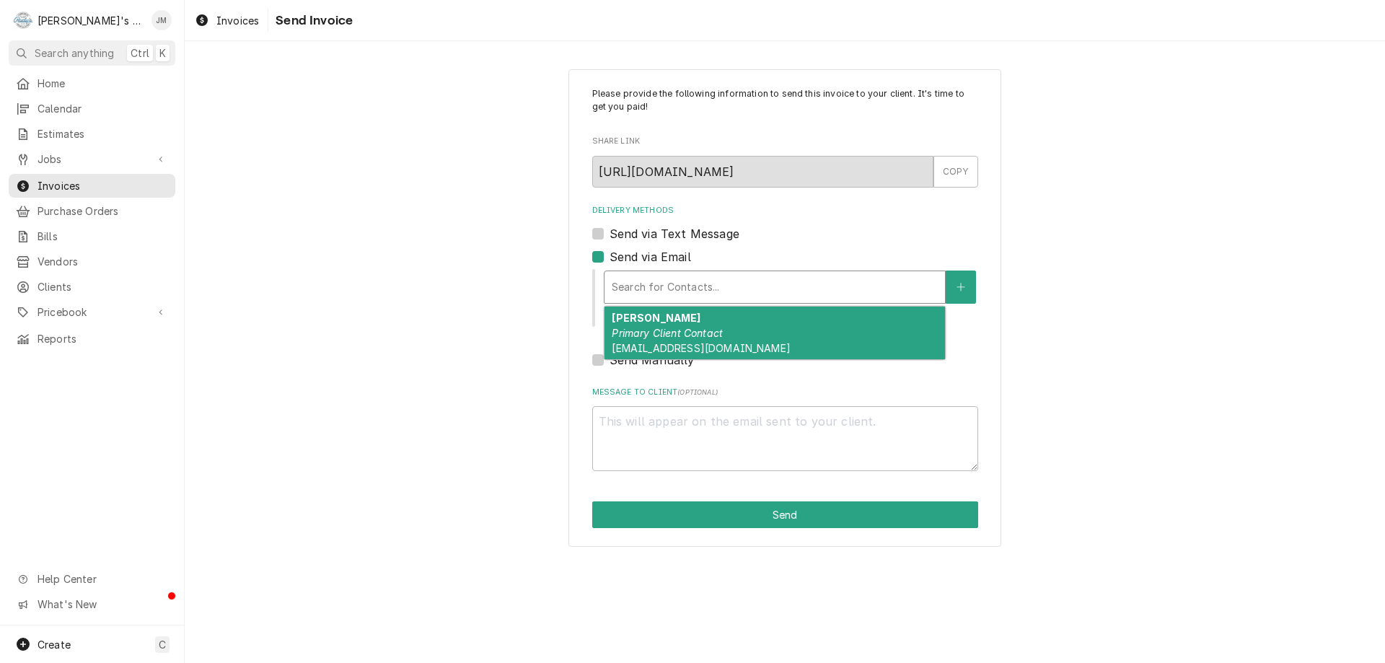
click at [696, 288] on div "Delivery Methods" at bounding box center [775, 287] width 326 height 26
click at [691, 343] on span "[EMAIL_ADDRESS][DOMAIN_NAME]" at bounding box center [701, 348] width 178 height 12
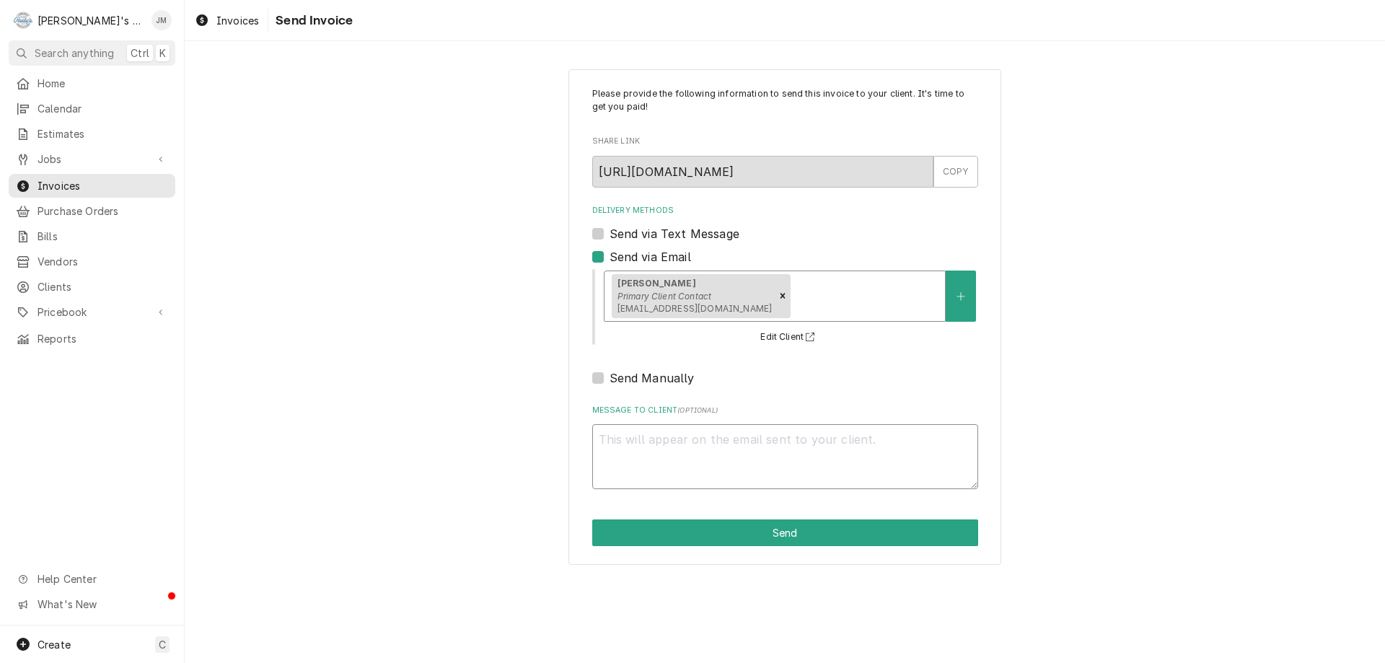
click at [693, 454] on textarea "Message to Client ( optional )" at bounding box center [785, 456] width 386 height 65
type textarea "x"
type textarea "T"
type textarea "x"
type textarea "Th"
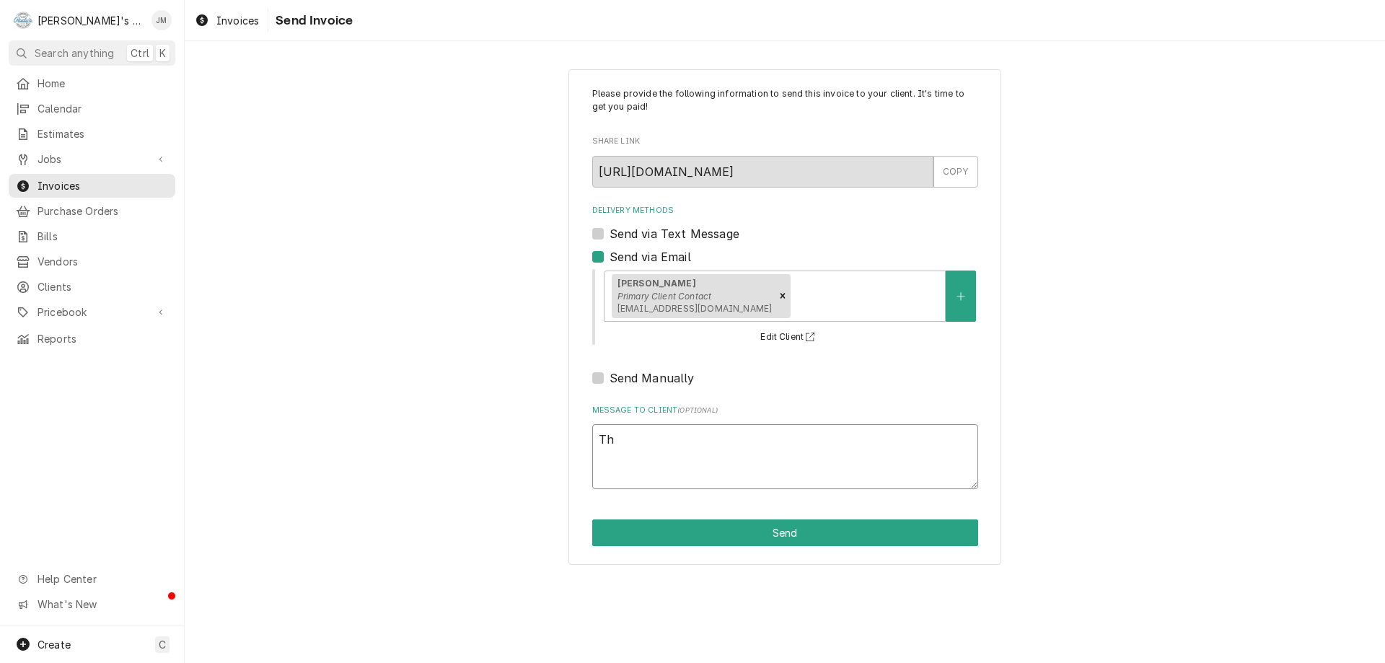
type textarea "x"
type textarea "Tha"
type textarea "x"
type textarea "Than"
type textarea "x"
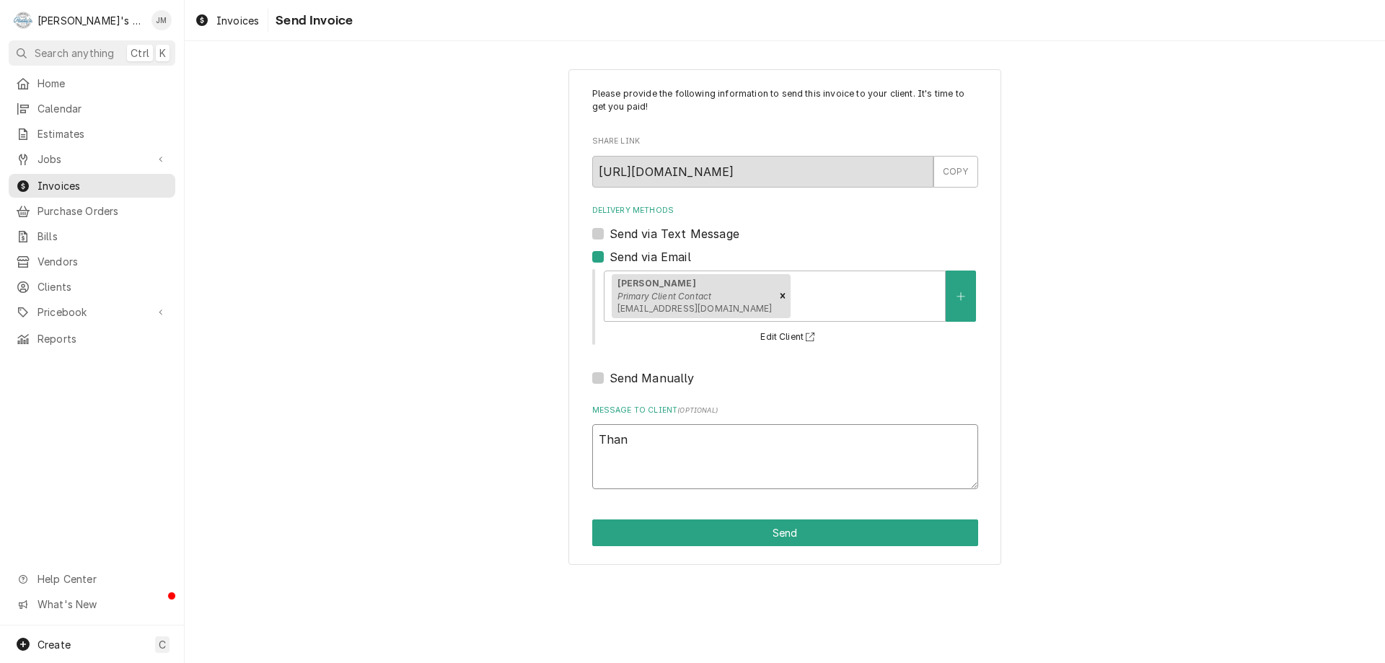
type textarea "Thank"
type textarea "x"
type textarea "Thank"
type textarea "x"
type textarea "Thank y"
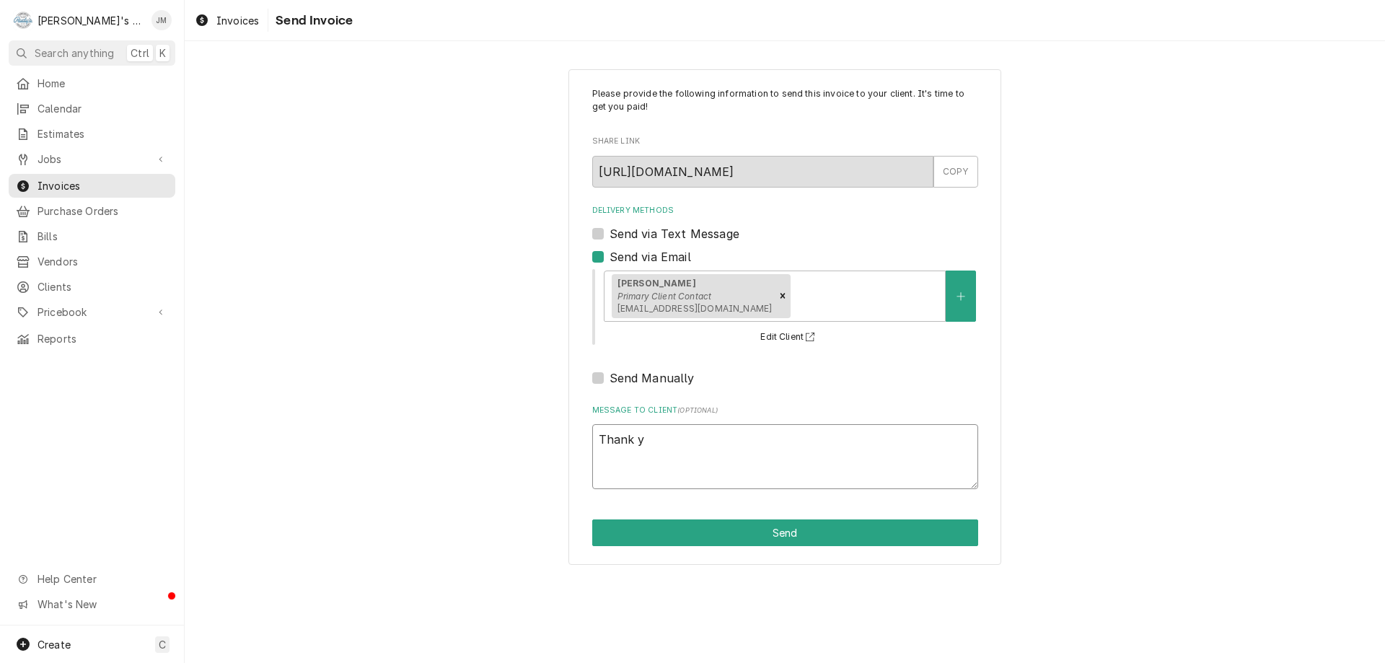
type textarea "x"
type textarea "Thank yo"
type textarea "x"
type textarea "Thank you"
type textarea "x"
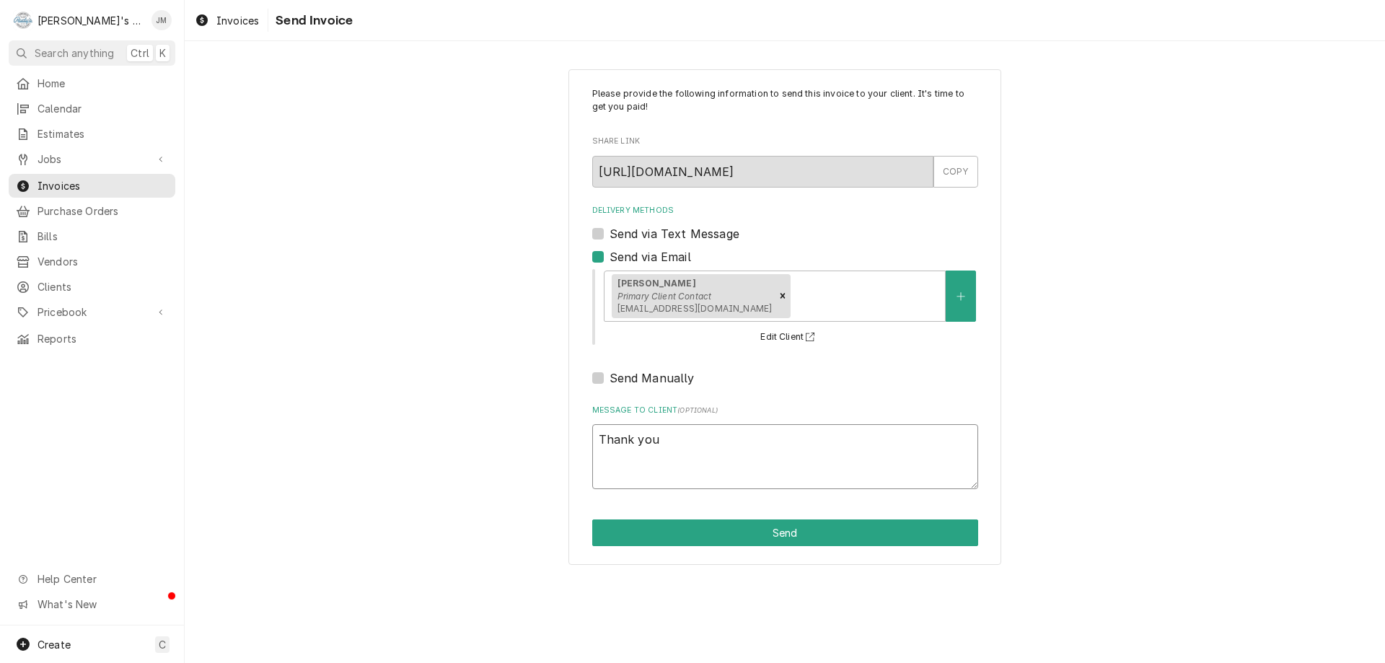
type textarea "Thank you"
type textarea "x"
type textarea "Thank you f"
type textarea "x"
type textarea "Thank you fo"
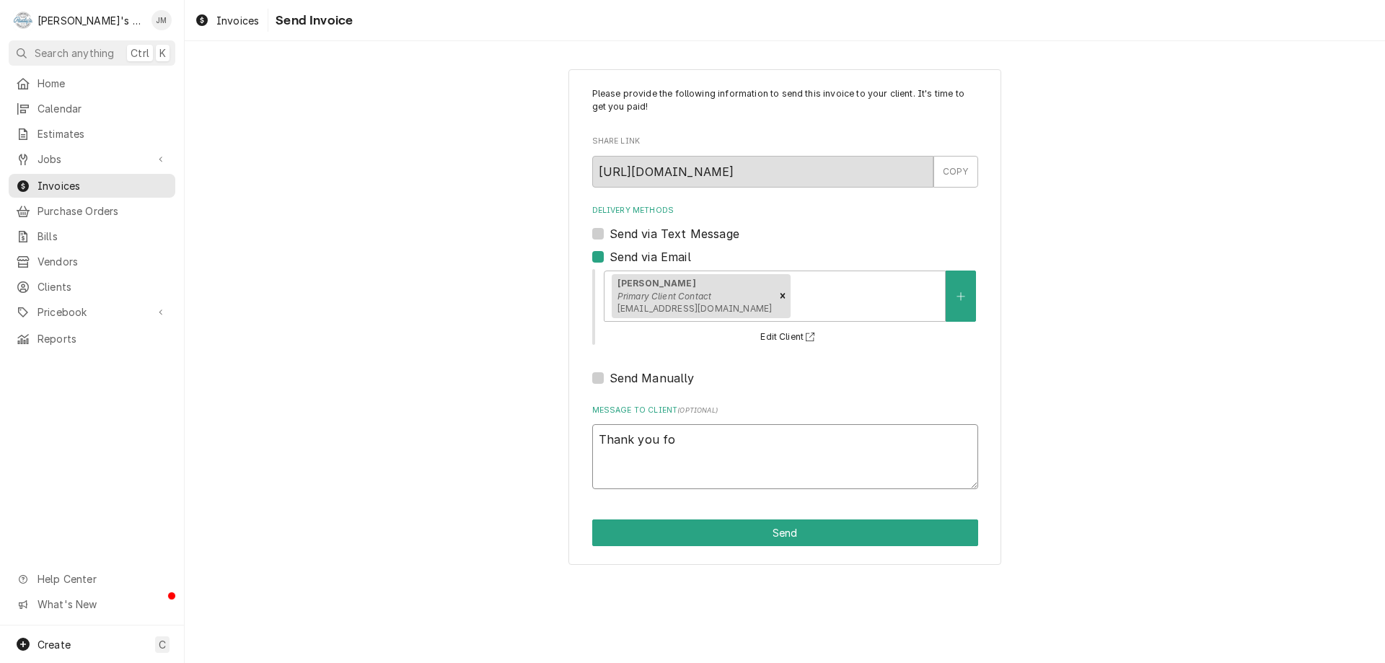
type textarea "x"
type textarea "Thank you for"
type textarea "x"
type textarea "Thank you for"
type textarea "x"
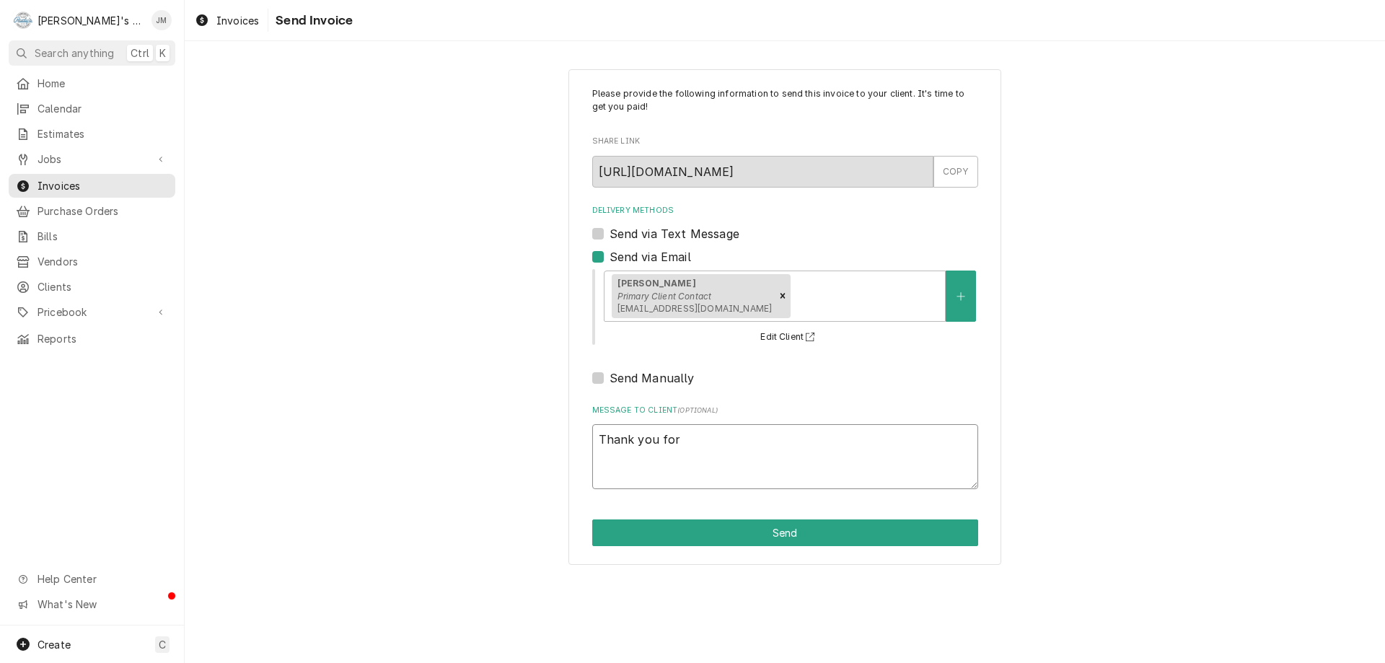
type textarea "Thank you for y"
type textarea "x"
type textarea "Thank you for yo"
type textarea "x"
type textarea "Thank you for you"
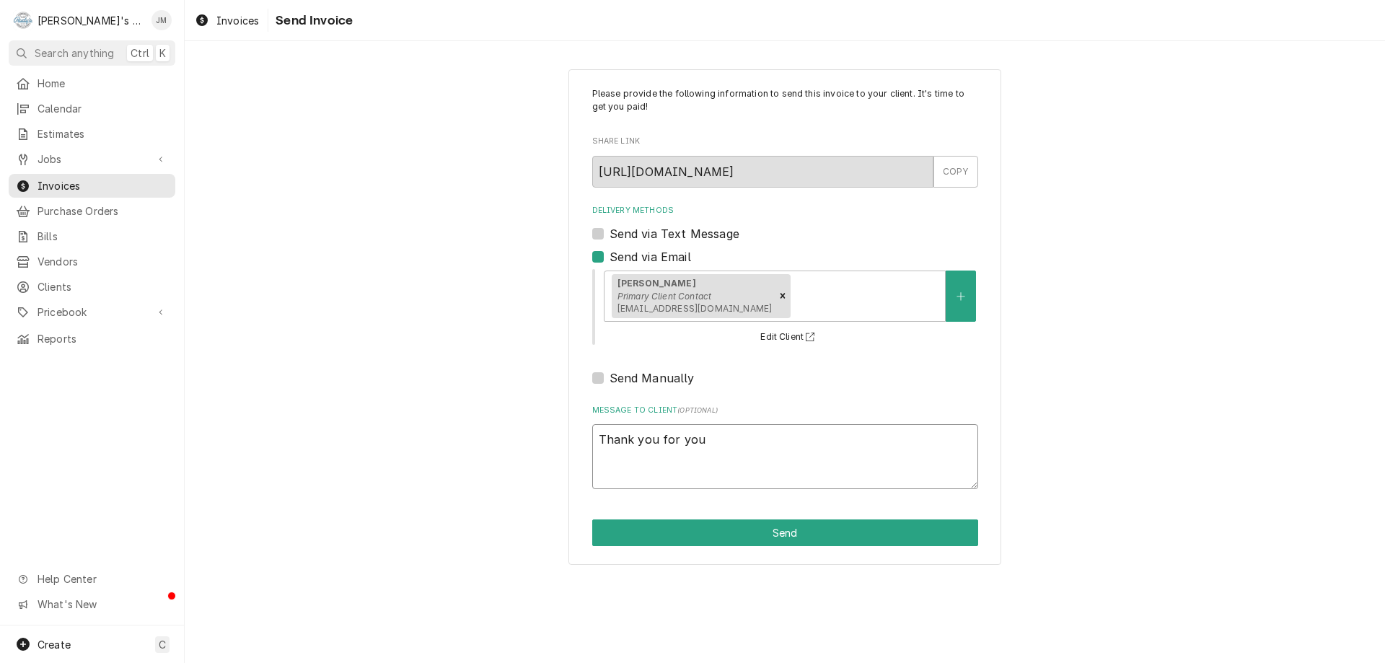
type textarea "x"
type textarea "Thank you for your"
type textarea "x"
type textarea "Thank you for your"
type textarea "x"
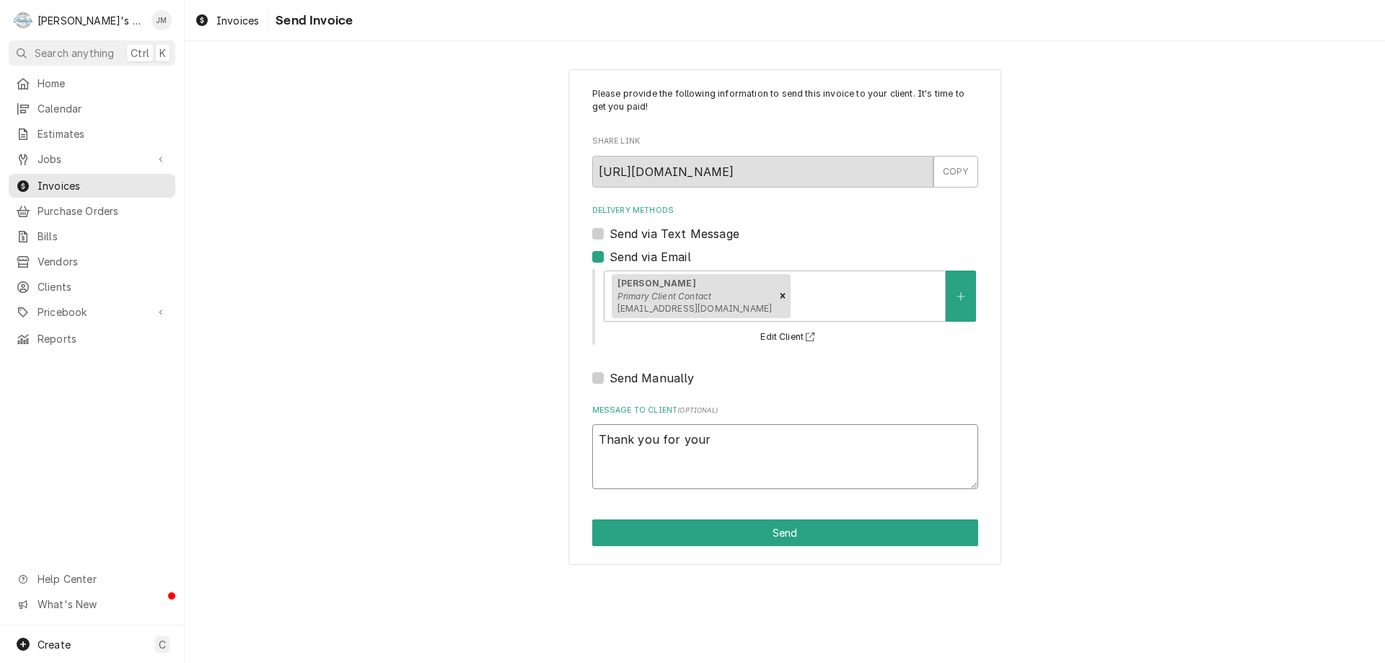
type textarea "Thank you for your b"
type textarea "x"
type textarea "Thank you for your bu"
type textarea "x"
type textarea "Thank you for your bus"
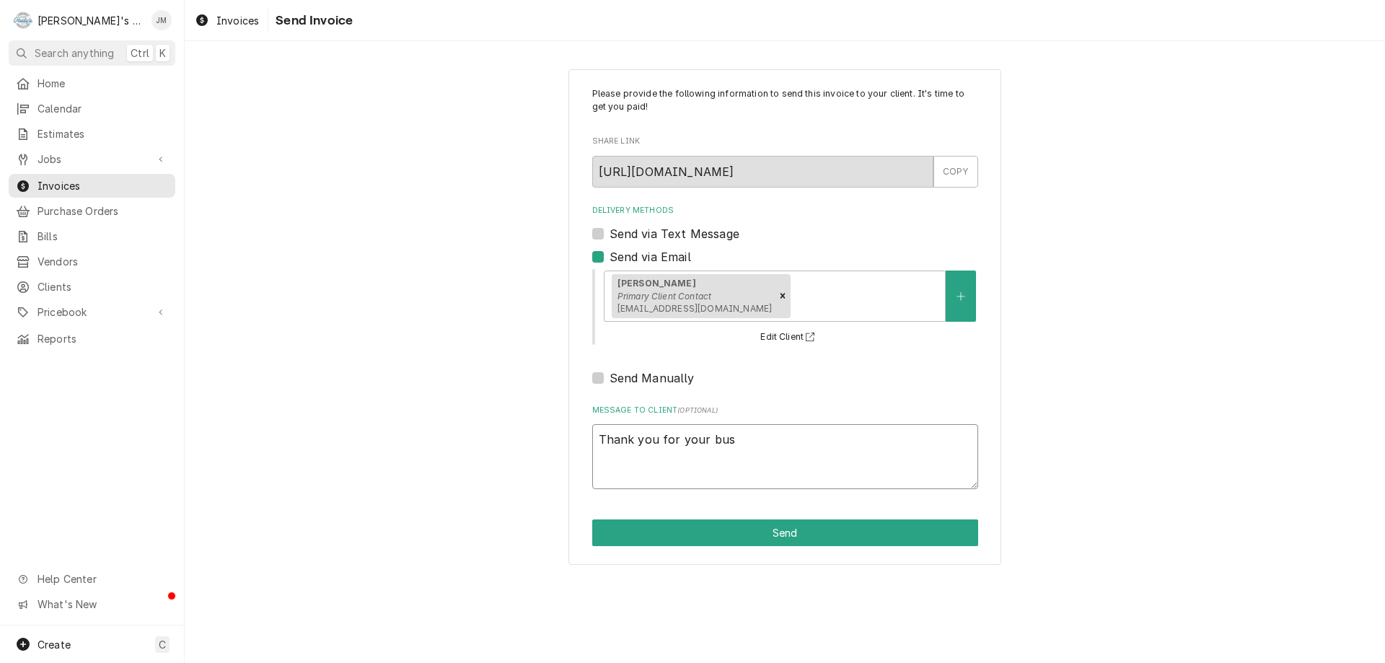
type textarea "x"
type textarea "Thank you for your busi"
type textarea "x"
type textarea "Thank you for your busin"
type textarea "x"
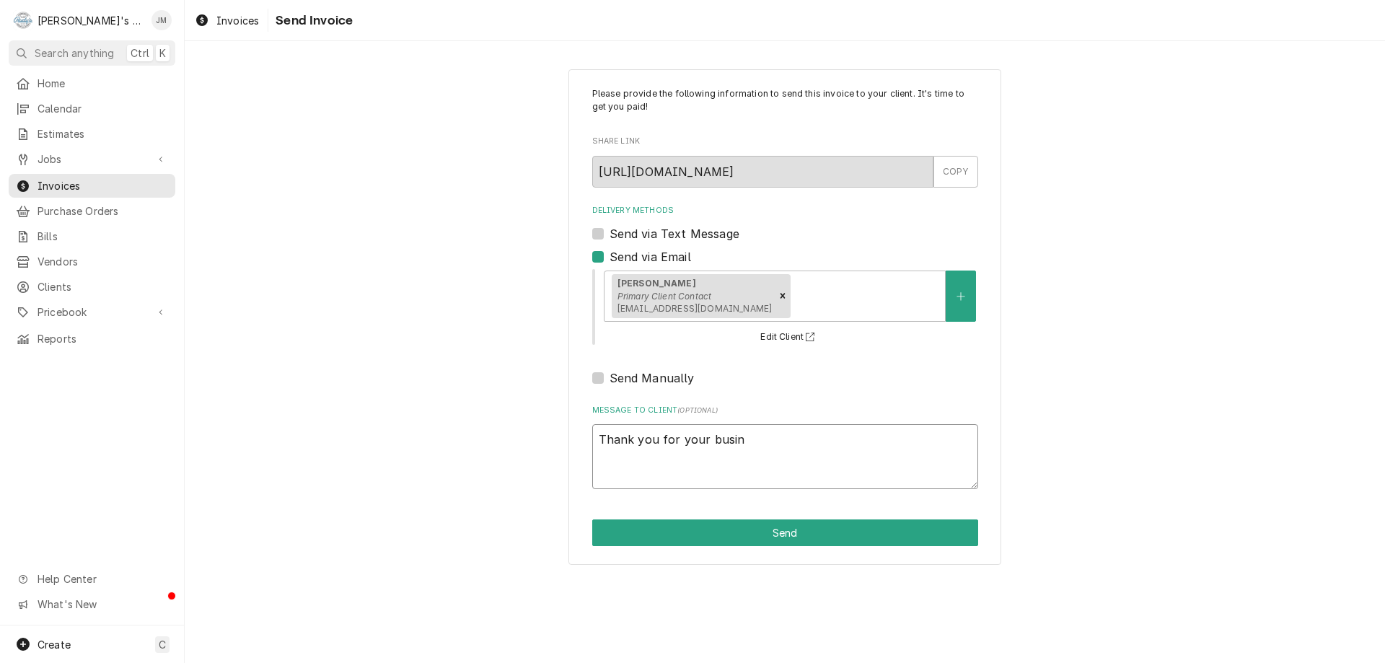
type textarea "Thank you for your busine"
type textarea "x"
type textarea "Thank you for your busines"
type textarea "x"
type textarea "Thank you for your business"
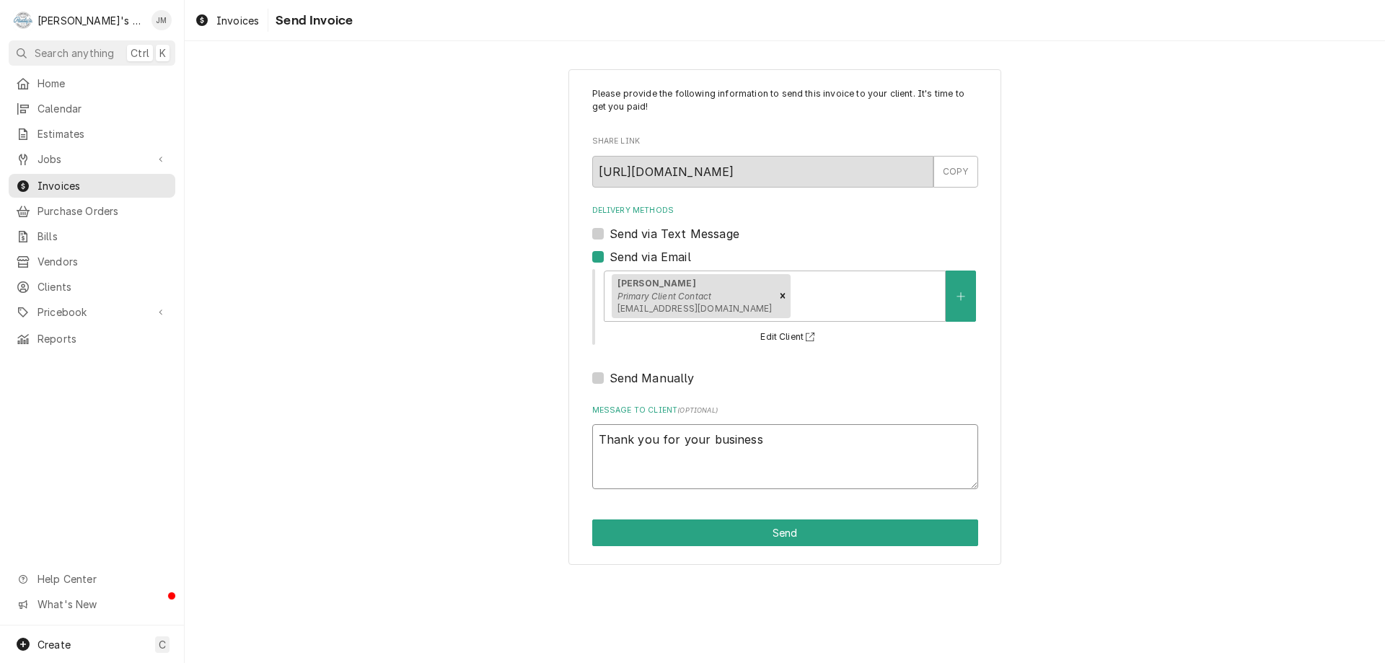
type textarea "x"
type textarea "Thank you for your business."
type textarea "x"
type textarea "Thank you for your business."
click at [803, 527] on button "Send" at bounding box center [785, 532] width 386 height 27
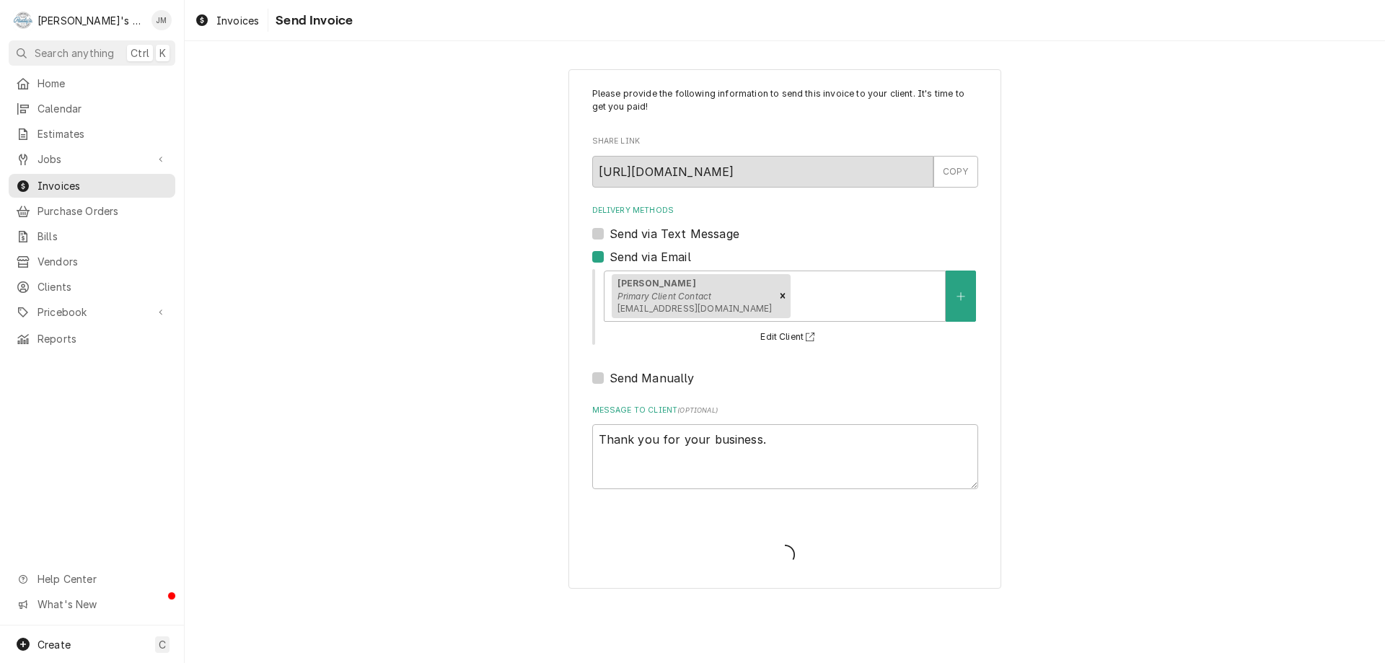
type textarea "x"
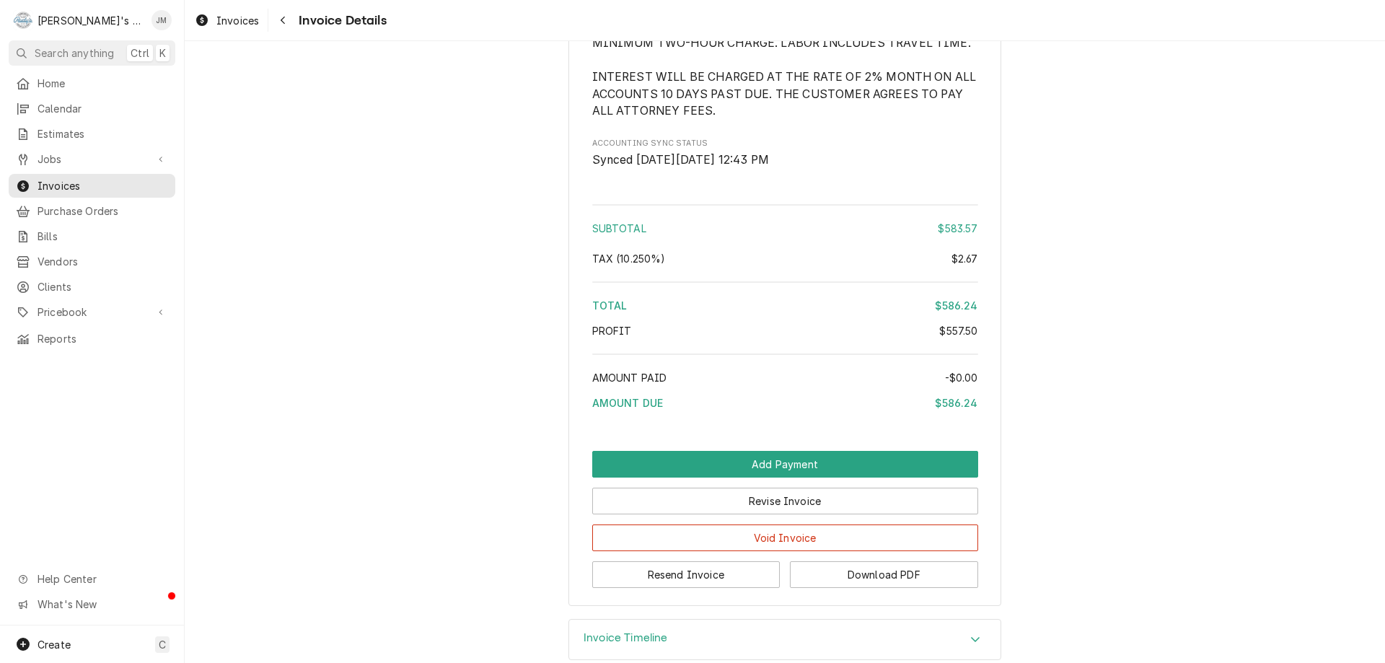
scroll to position [1725, 0]
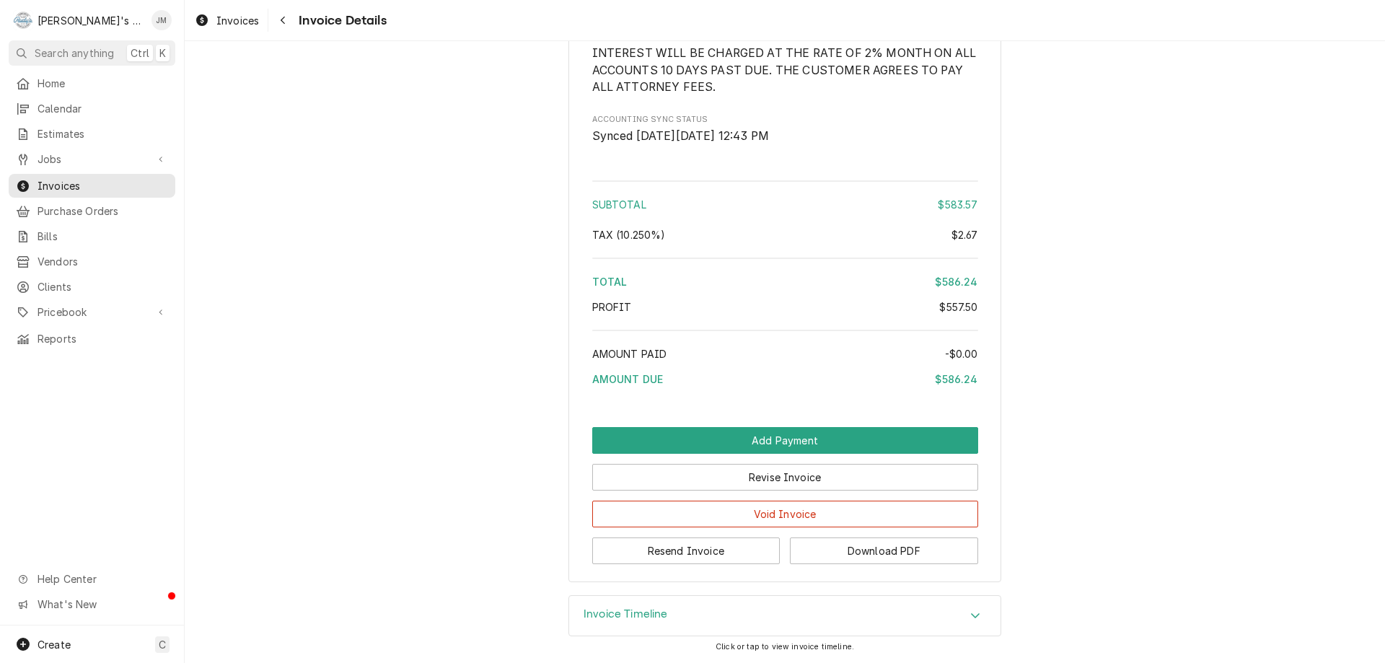
click at [632, 619] on h3 "Invoice Timeline" at bounding box center [626, 614] width 84 height 14
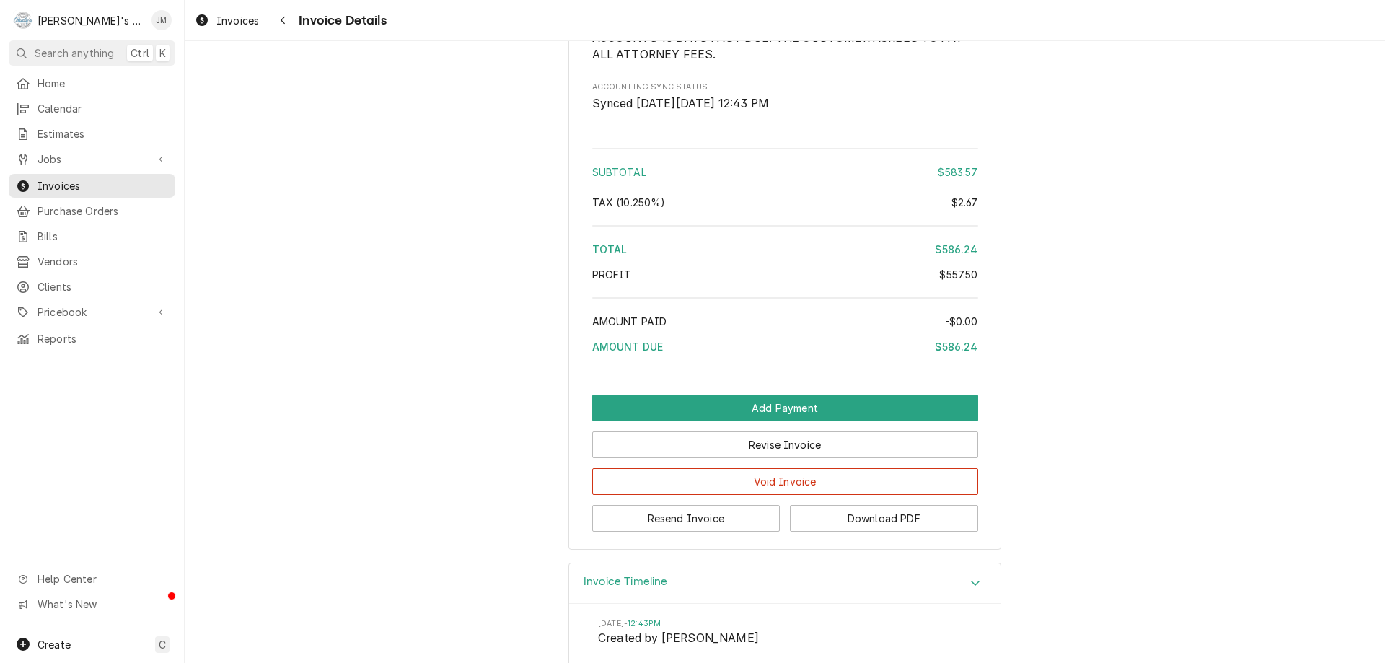
scroll to position [1956, 0]
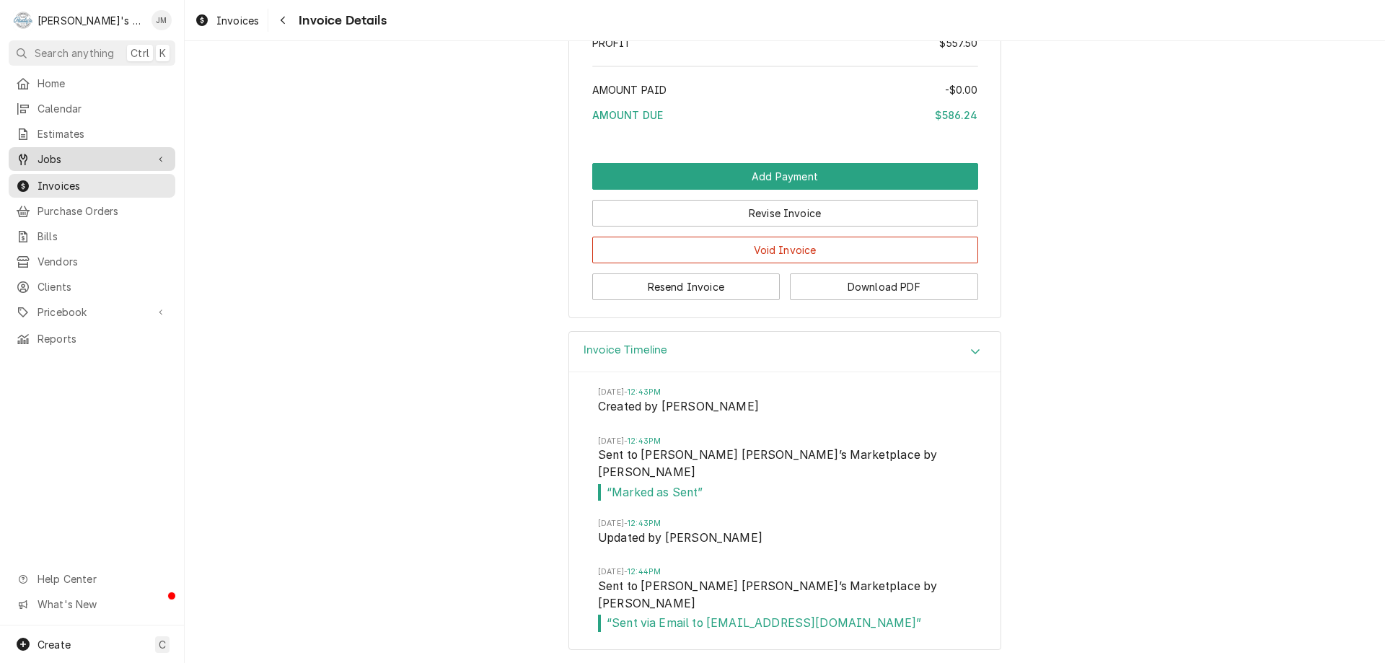
click at [63, 151] on span "Jobs" at bounding box center [92, 158] width 109 height 15
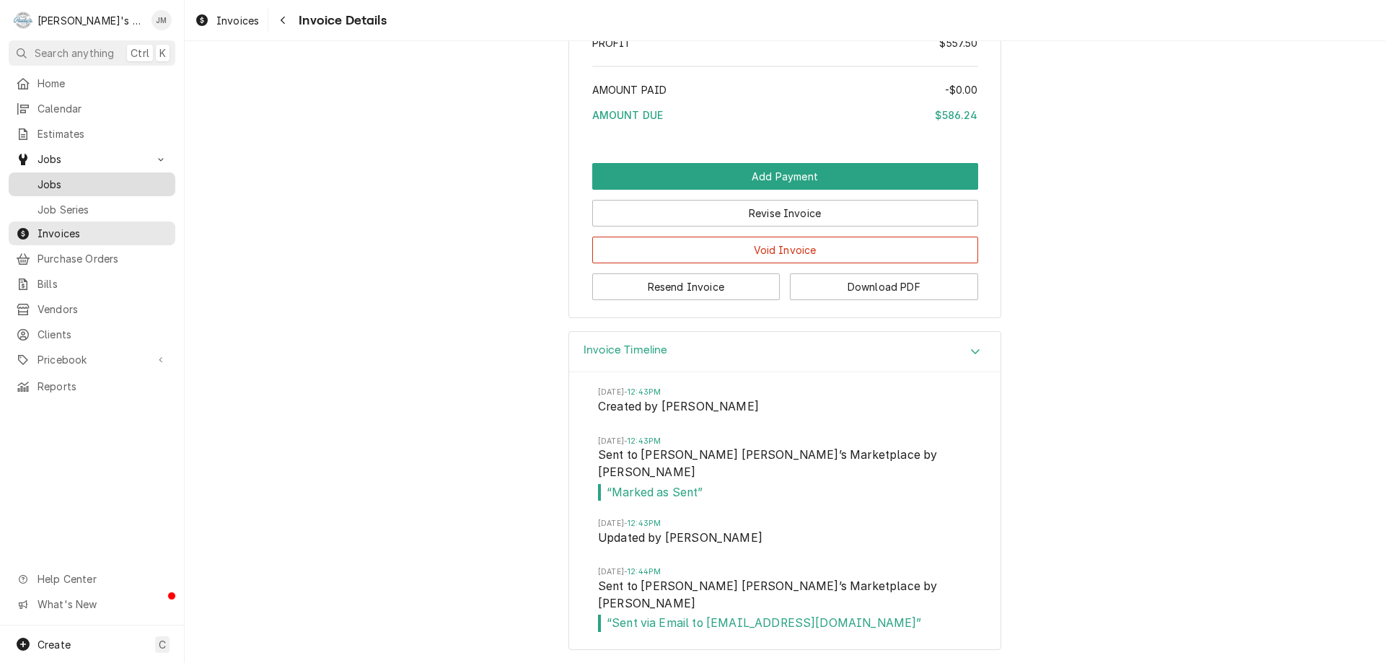
click at [57, 177] on span "Jobs" at bounding box center [103, 184] width 131 height 15
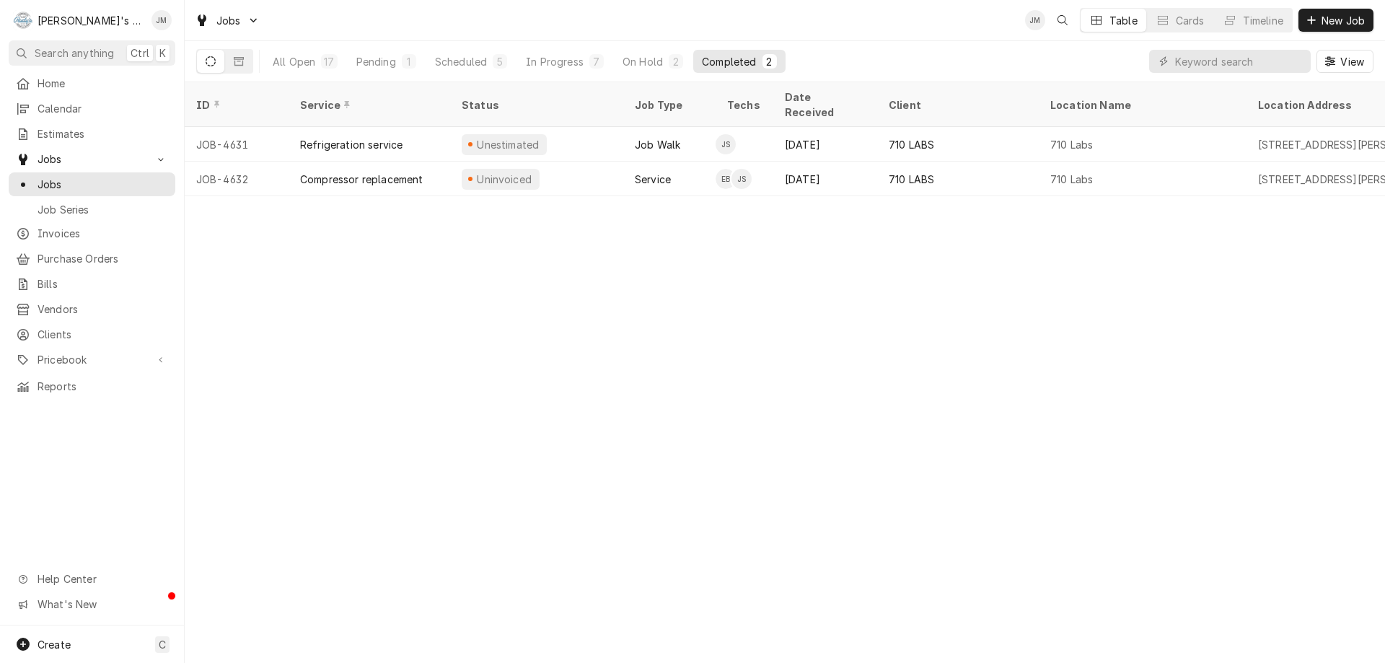
click at [580, 455] on div "ID Service Status Job Type Techs Date Received Client Location Name Location Ad…" at bounding box center [785, 372] width 1200 height 581
click at [624, 468] on div "ID Service Status Job Type Techs Date Received Client Location Name Location Ad…" at bounding box center [785, 372] width 1200 height 581
